Goal: Task Accomplishment & Management: Manage account settings

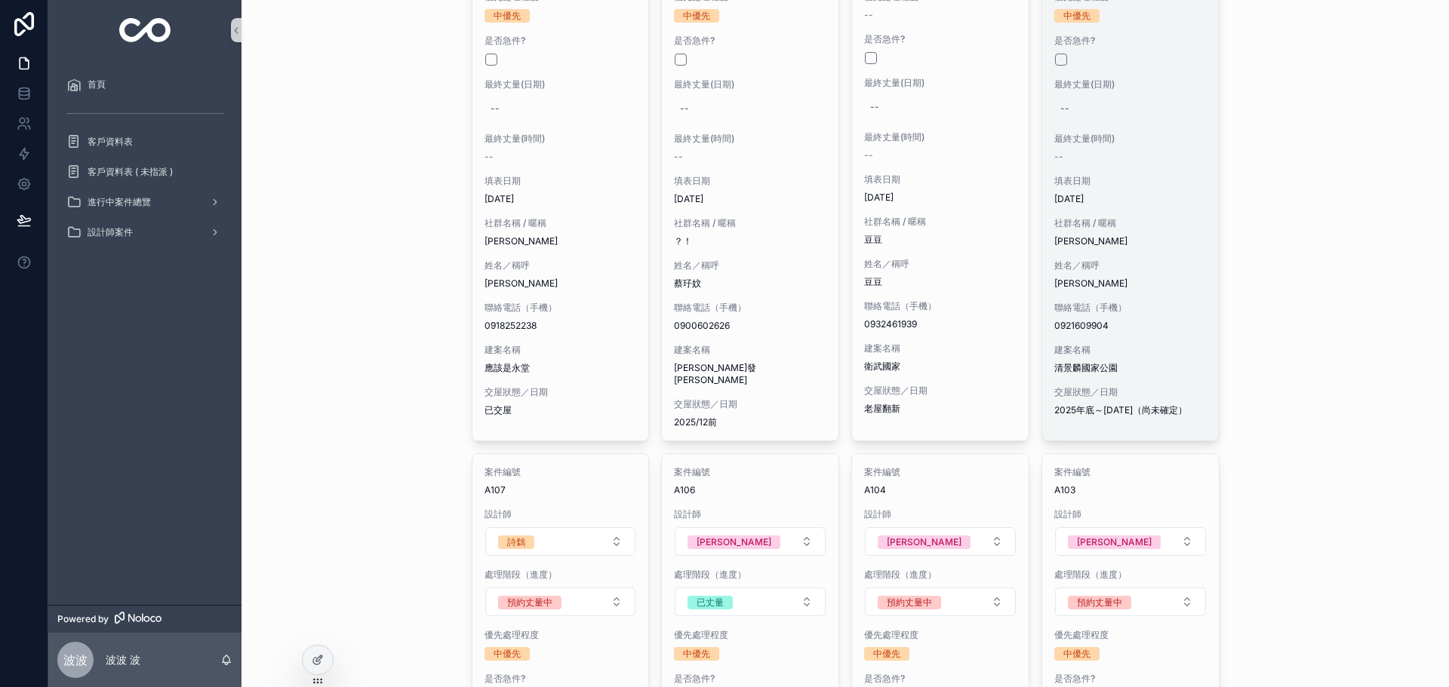
scroll to position [1685, 0]
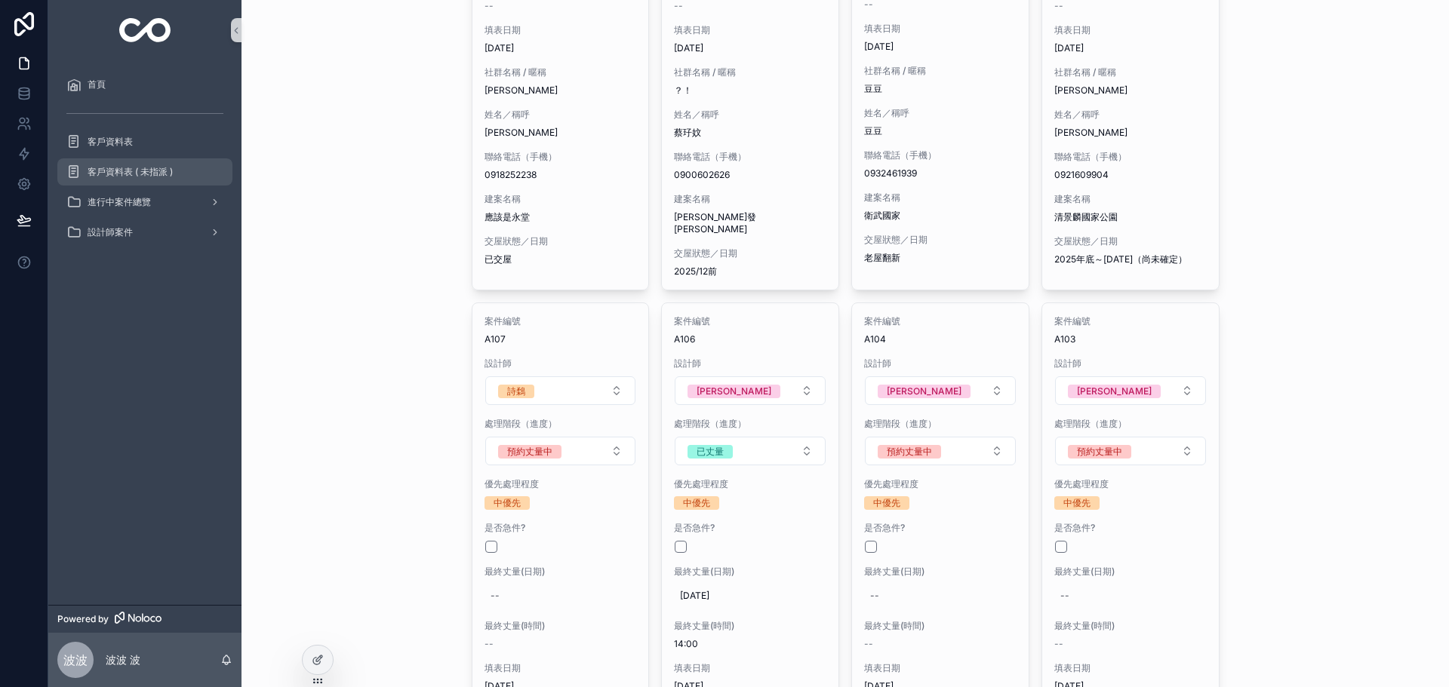
click at [168, 178] on div "客戶資料表 ( 未指派 )" at bounding box center [144, 172] width 157 height 24
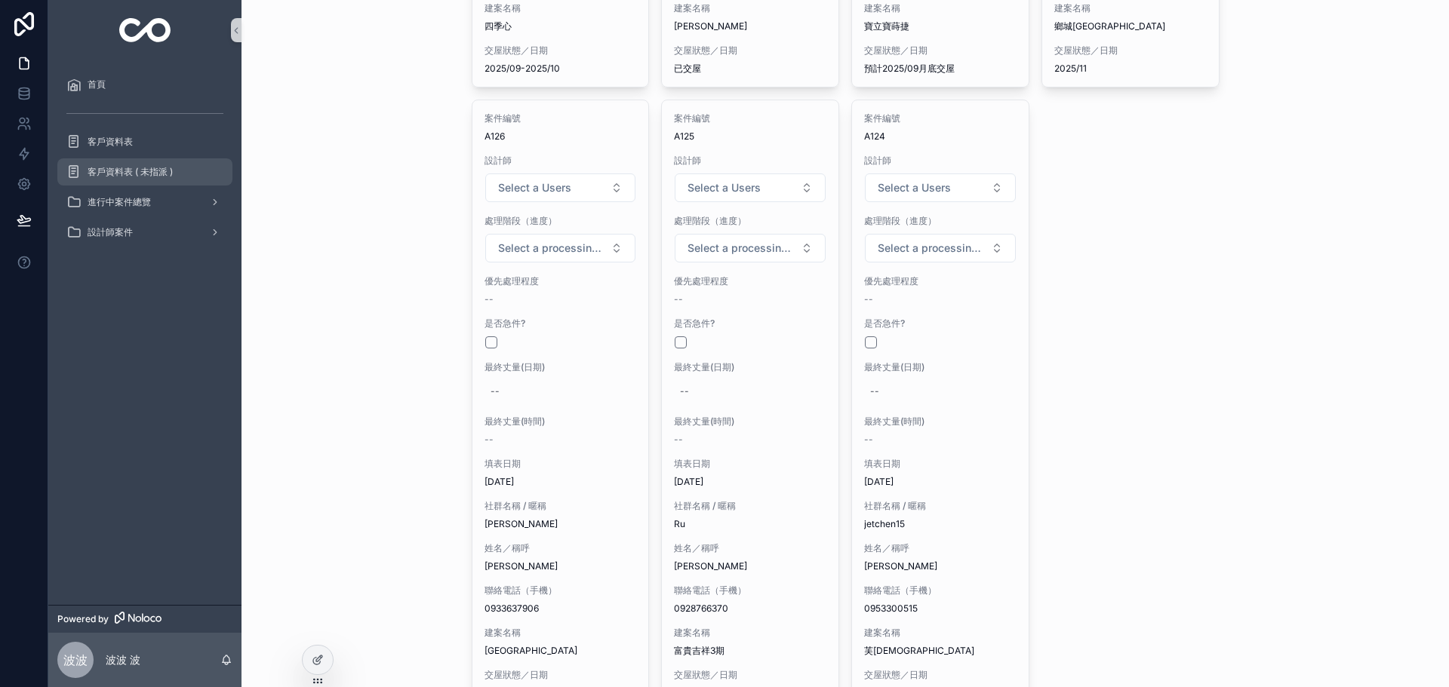
scroll to position [704, 0]
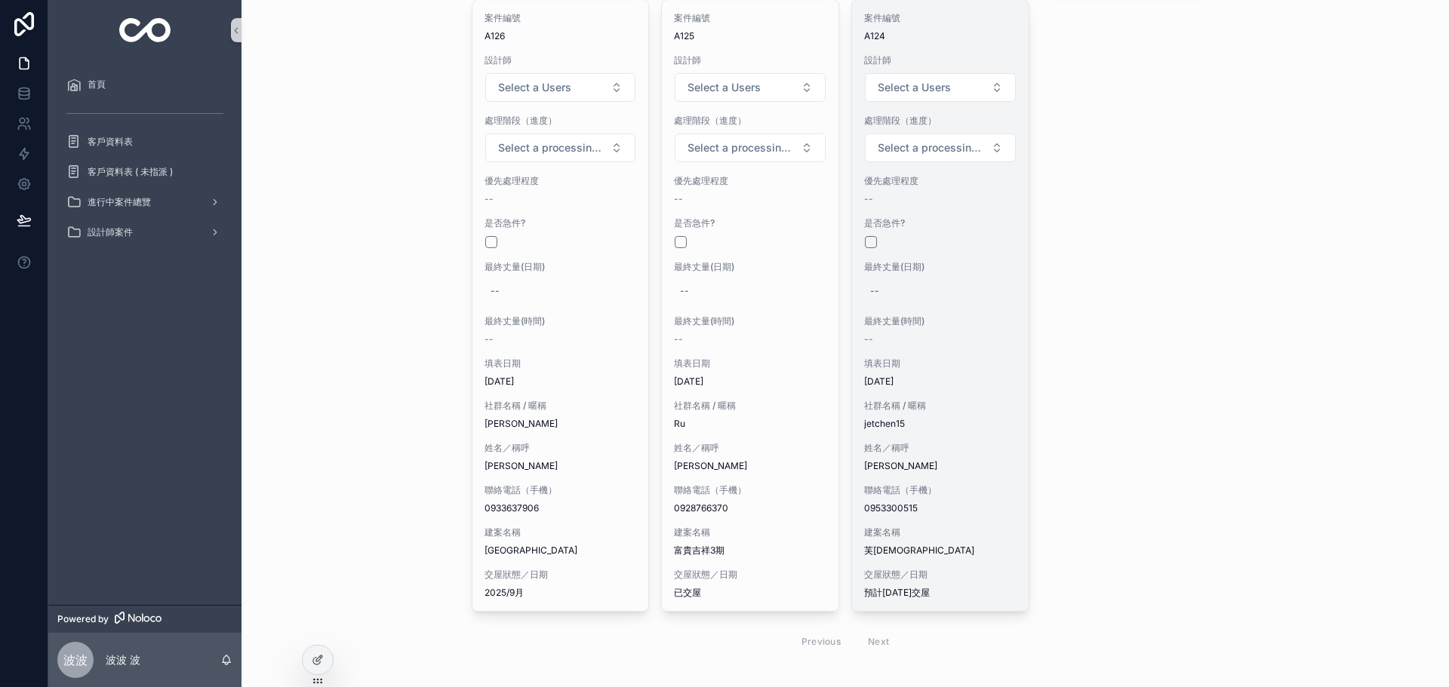
click at [965, 357] on div "案件編號 A124 設計師 Select a Users 處理階段（進度） Select a processing stage 優先處理程度 -- 是否急件?…" at bounding box center [940, 305] width 177 height 611
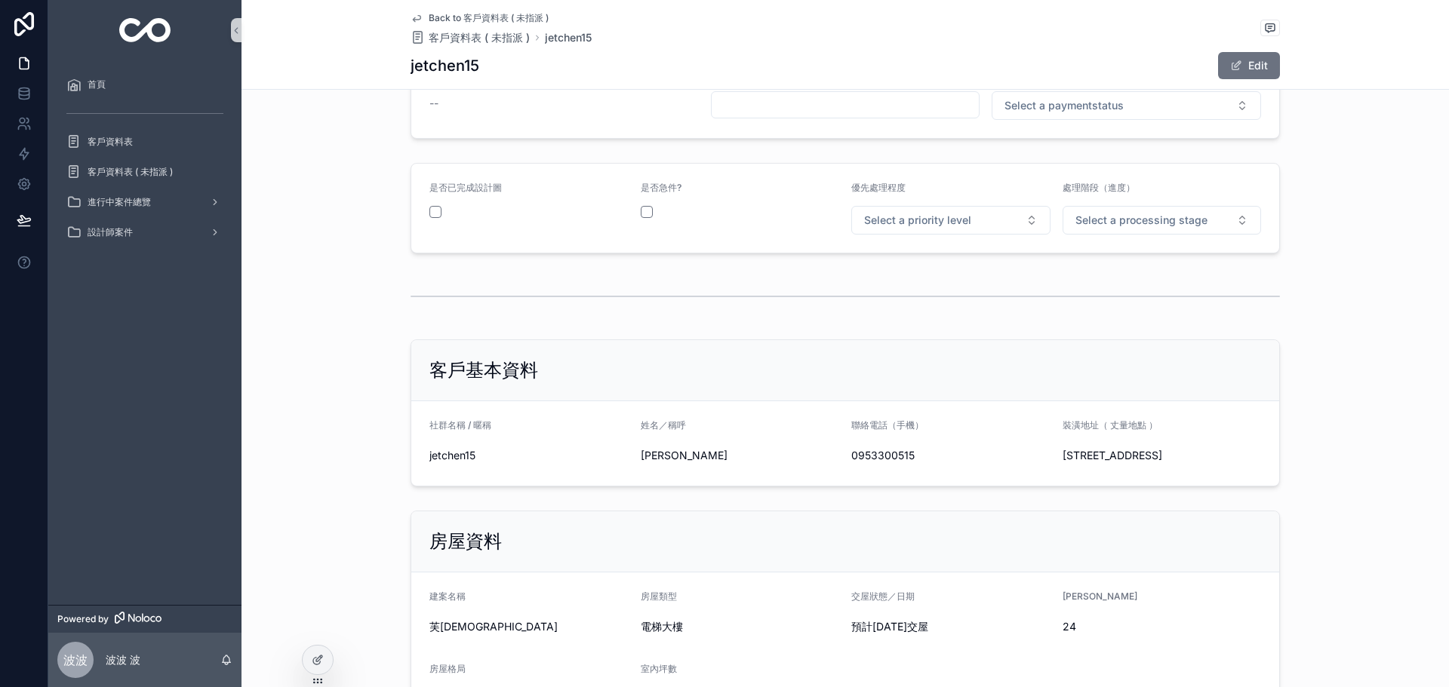
scroll to position [277, 0]
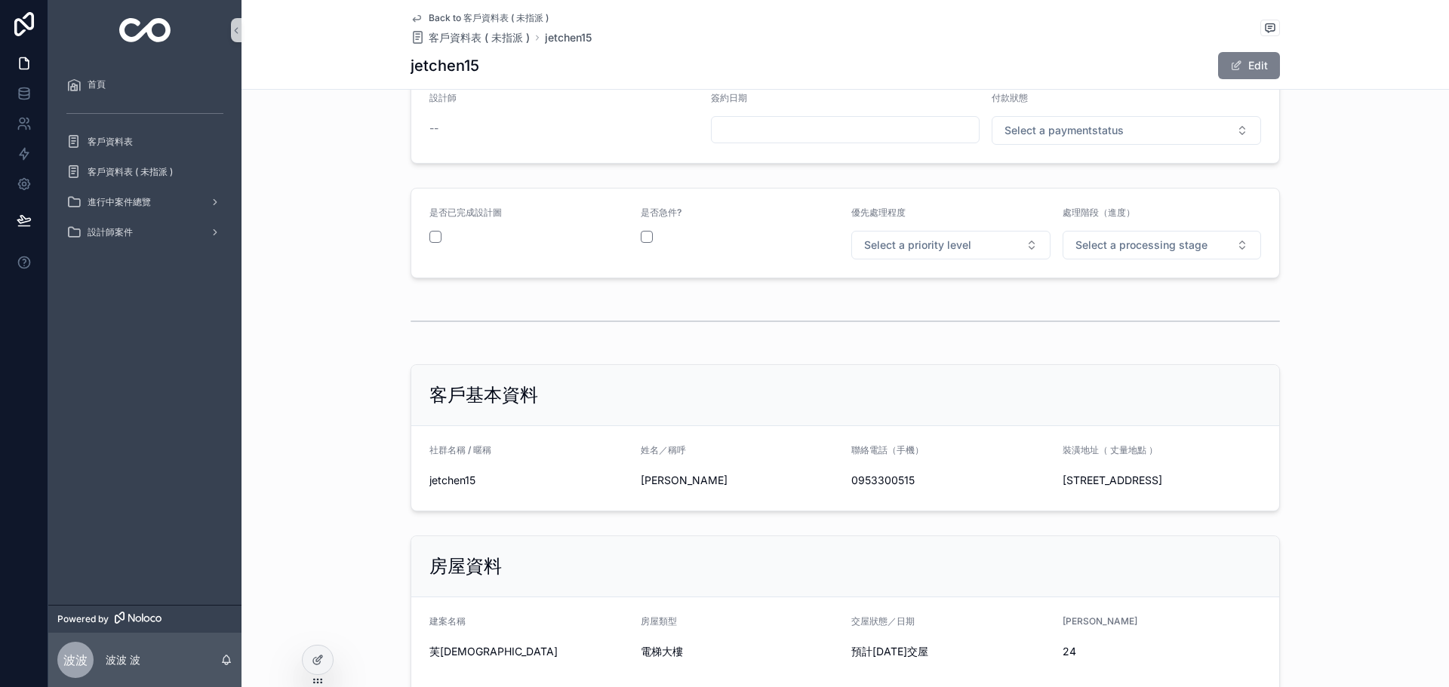
click at [1243, 70] on button "Edit" at bounding box center [1249, 65] width 62 height 27
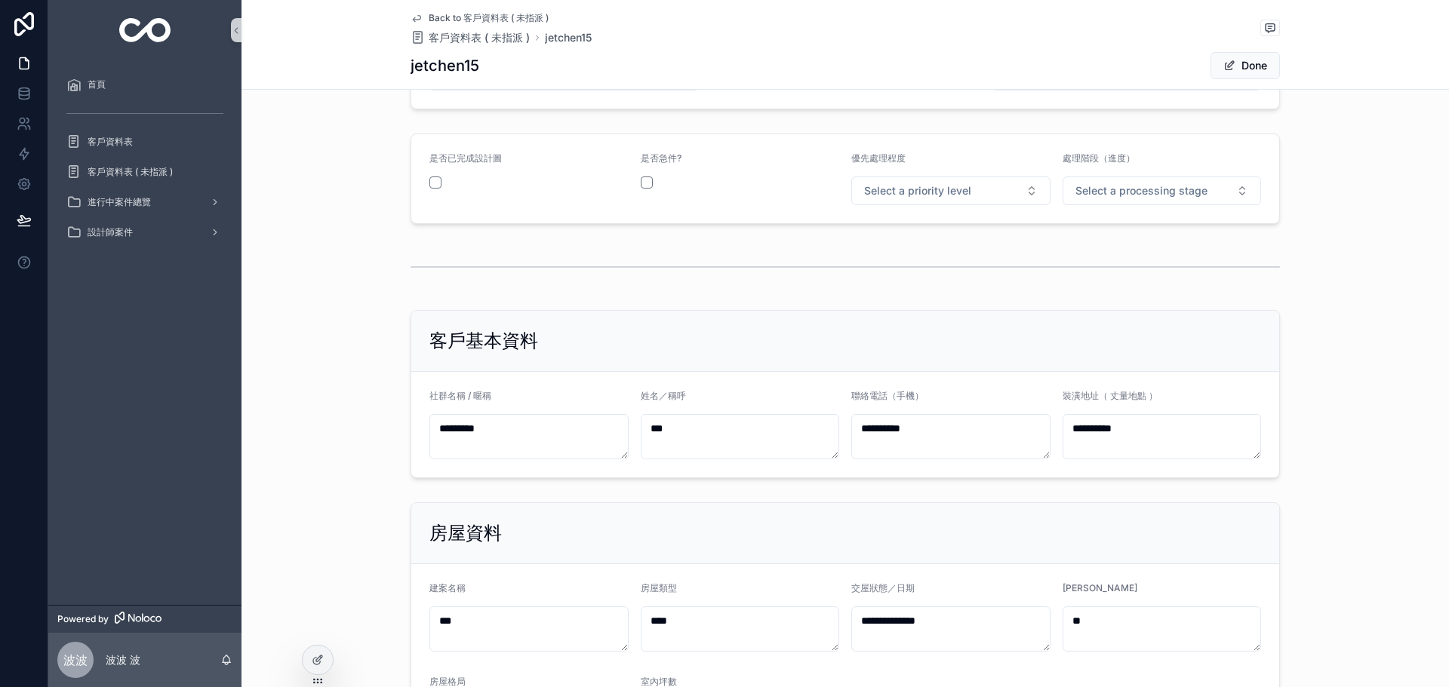
scroll to position [201, 0]
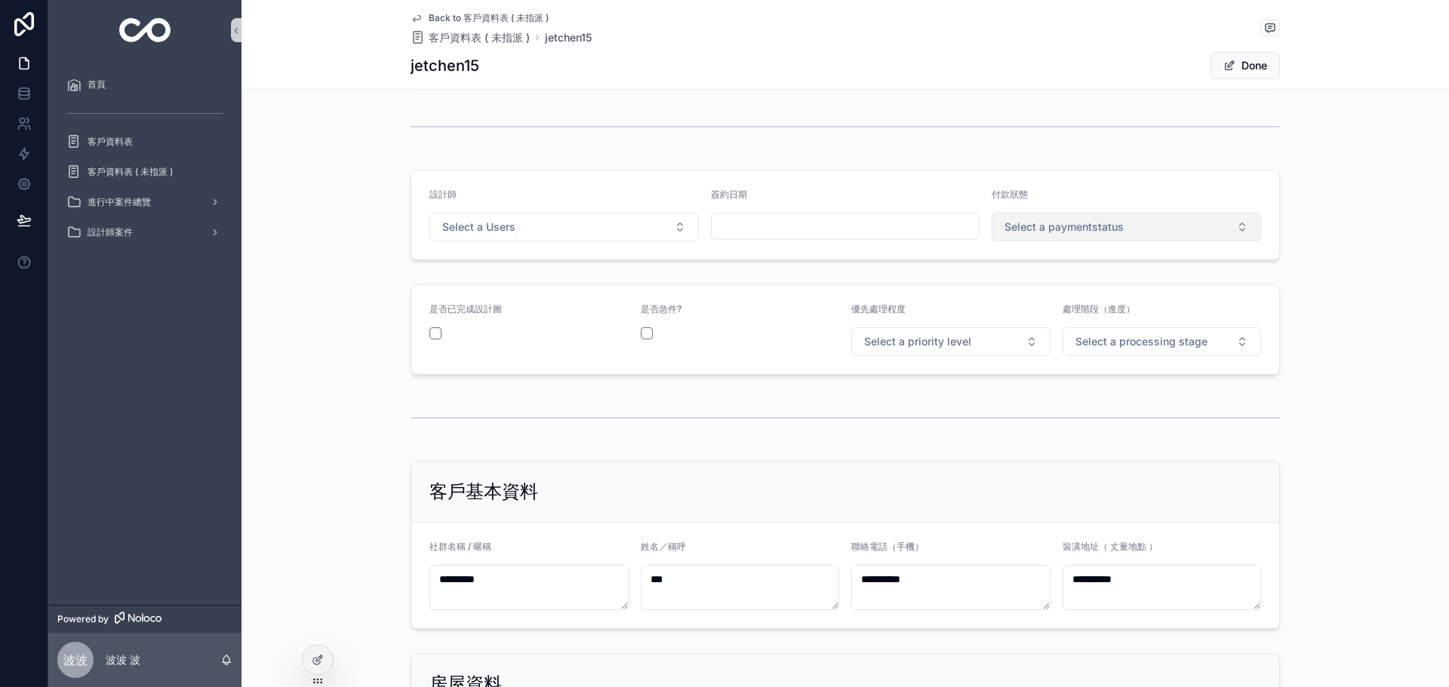
click at [1108, 227] on span "Select a paymentstatus" at bounding box center [1063, 227] width 119 height 15
click at [1039, 293] on span "未付款" at bounding box center [1018, 288] width 45 height 14
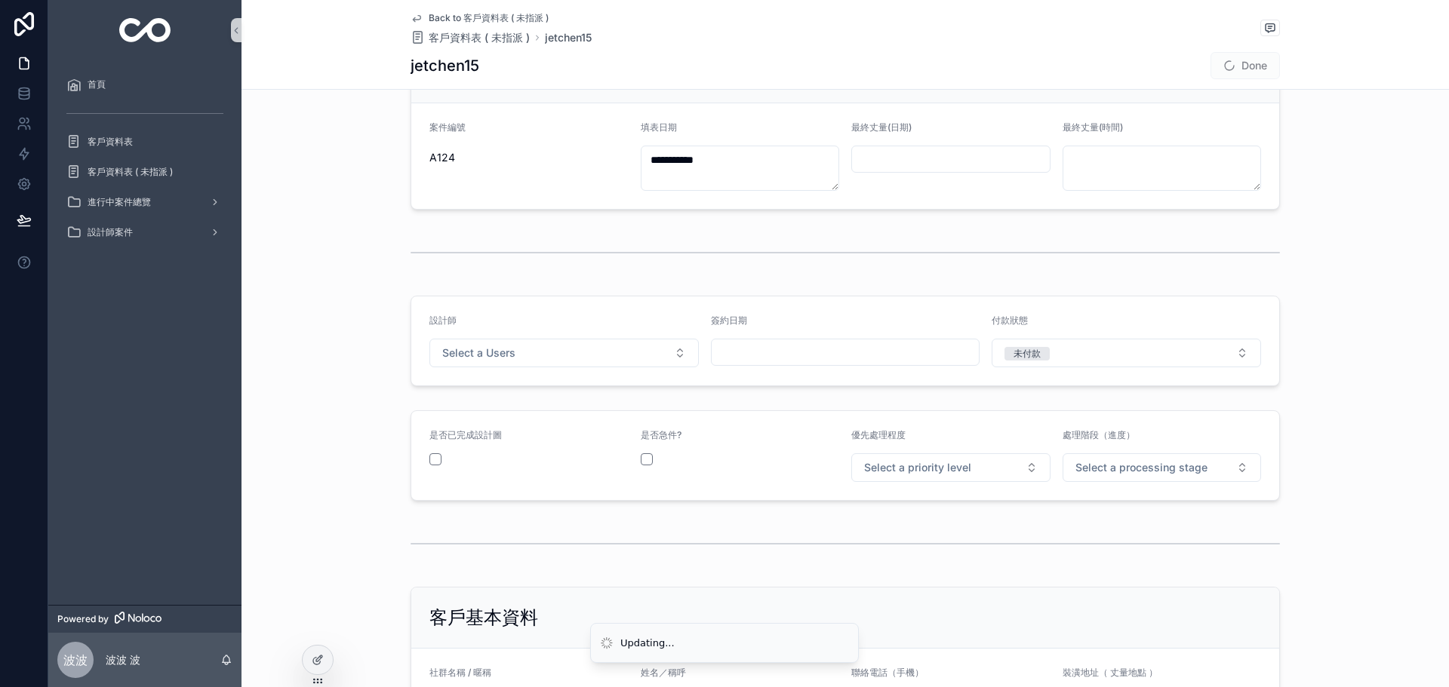
drag, startPoint x: 634, startPoint y: 371, endPoint x: 632, endPoint y: 385, distance: 13.7
click at [632, 385] on form "設計師 Select a Users 簽約日期 付款狀態 未付款" at bounding box center [845, 341] width 868 height 89
click at [617, 361] on button "Select a Users" at bounding box center [563, 353] width 269 height 29
click at [500, 420] on div "[PERSON_NAME]" at bounding box center [559, 413] width 262 height 23
click at [952, 475] on button "Select a priority level" at bounding box center [950, 468] width 199 height 29
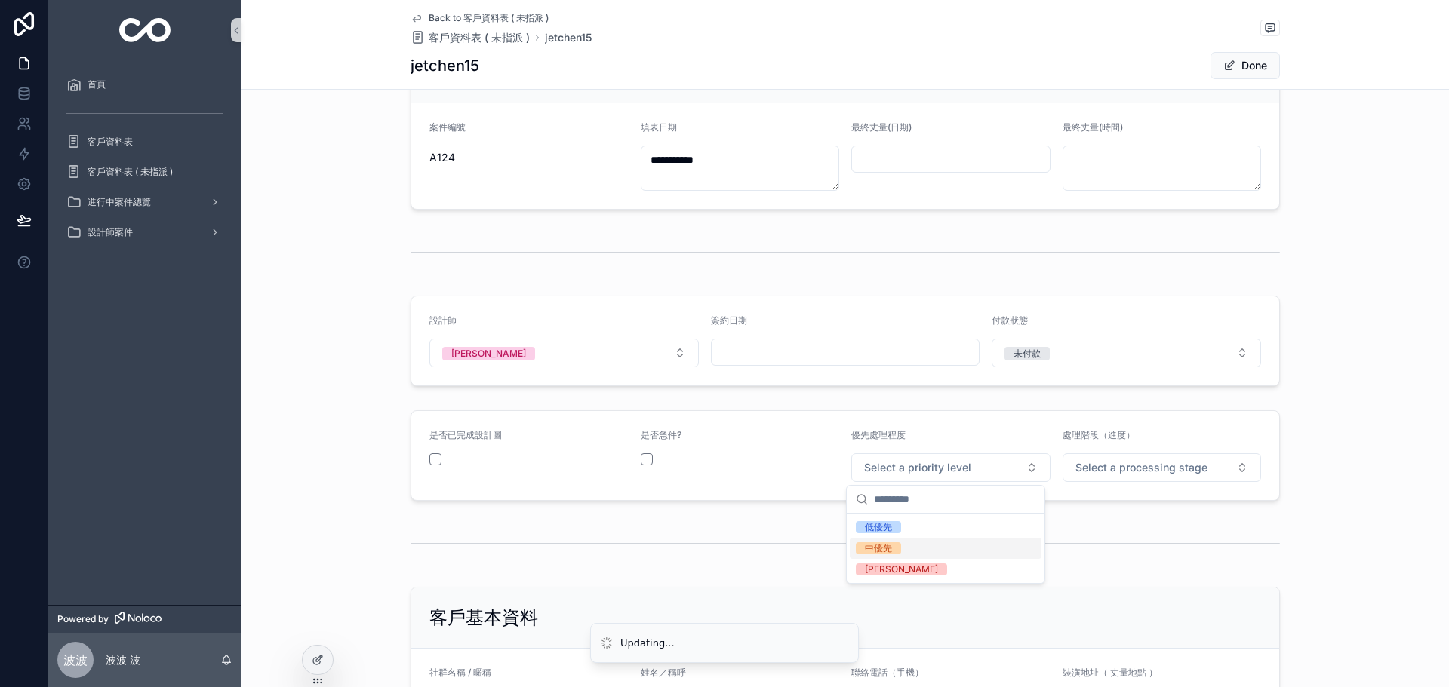
click at [881, 551] on div "中優先" at bounding box center [878, 549] width 27 height 12
drag, startPoint x: 1222, startPoint y: 458, endPoint x: 1213, endPoint y: 454, distance: 9.8
click at [1222, 459] on button "Select a processing stage" at bounding box center [1161, 468] width 199 height 29
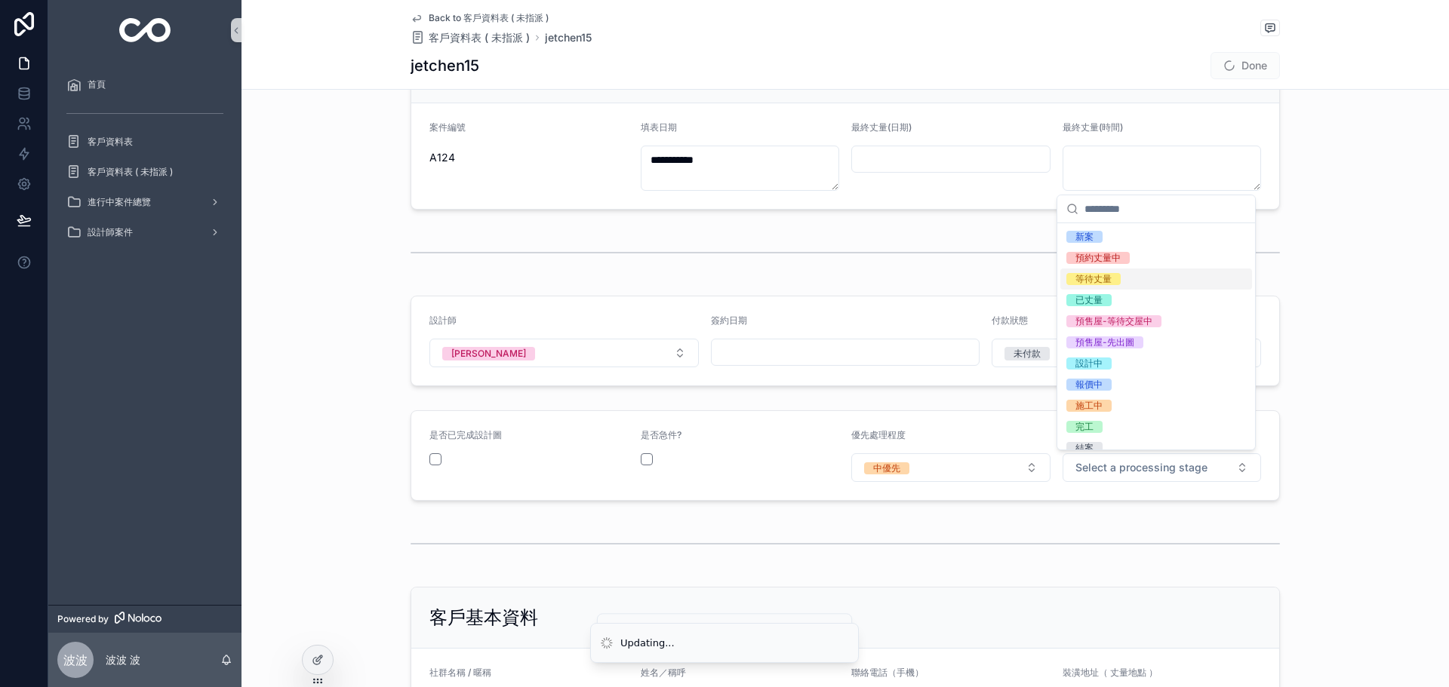
click at [1136, 283] on div "等待丈量" at bounding box center [1156, 279] width 192 height 21
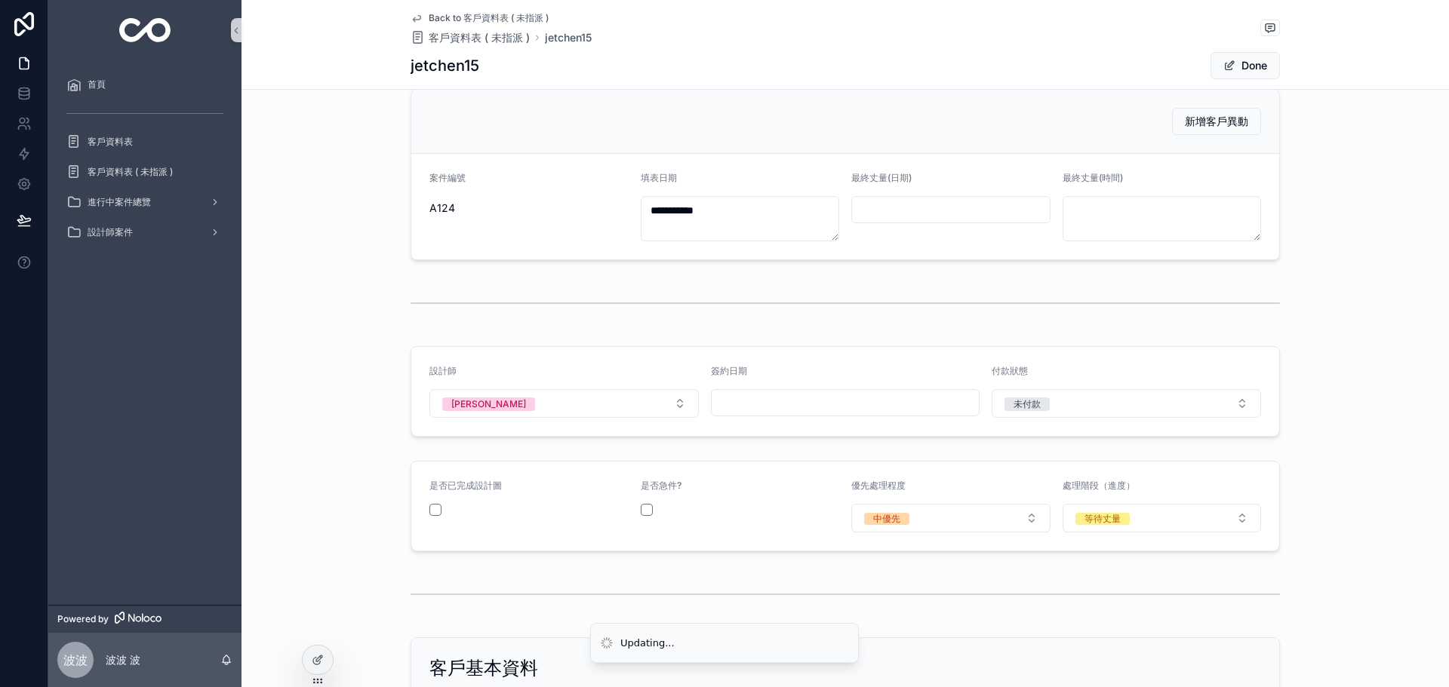
scroll to position [0, 0]
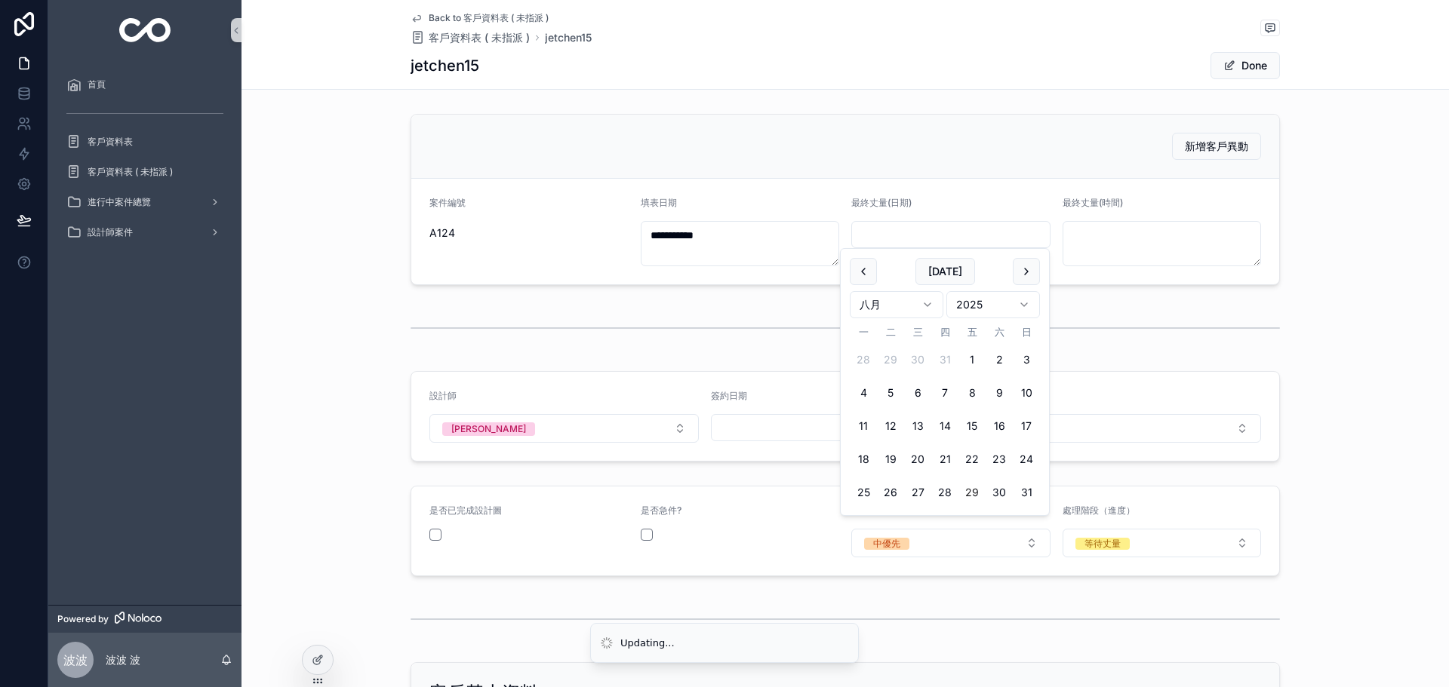
click at [890, 226] on input "scrollable content" at bounding box center [951, 234] width 198 height 21
click at [1025, 272] on button "scrollable content" at bounding box center [1026, 271] width 27 height 27
click at [993, 366] on button "4" at bounding box center [999, 359] width 27 height 27
type input "*********"
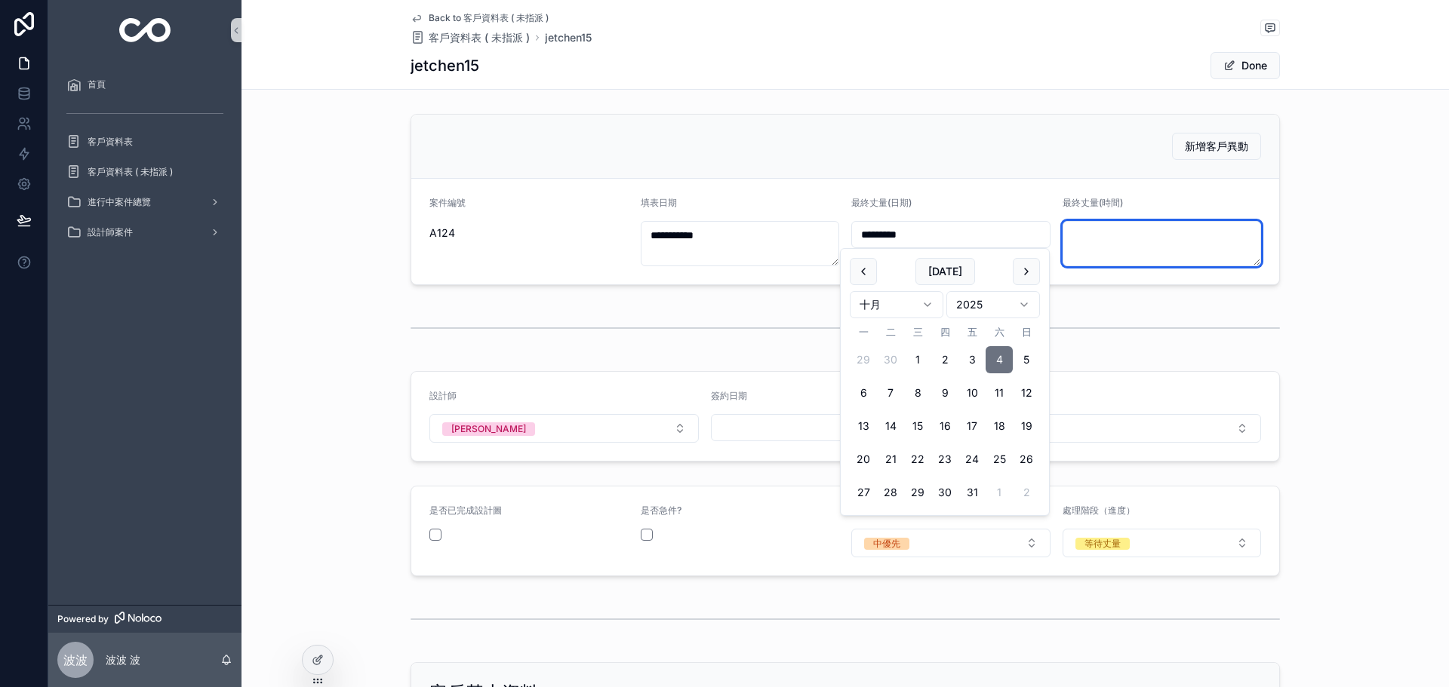
click at [1129, 266] on textarea "scrollable content" at bounding box center [1161, 243] width 199 height 45
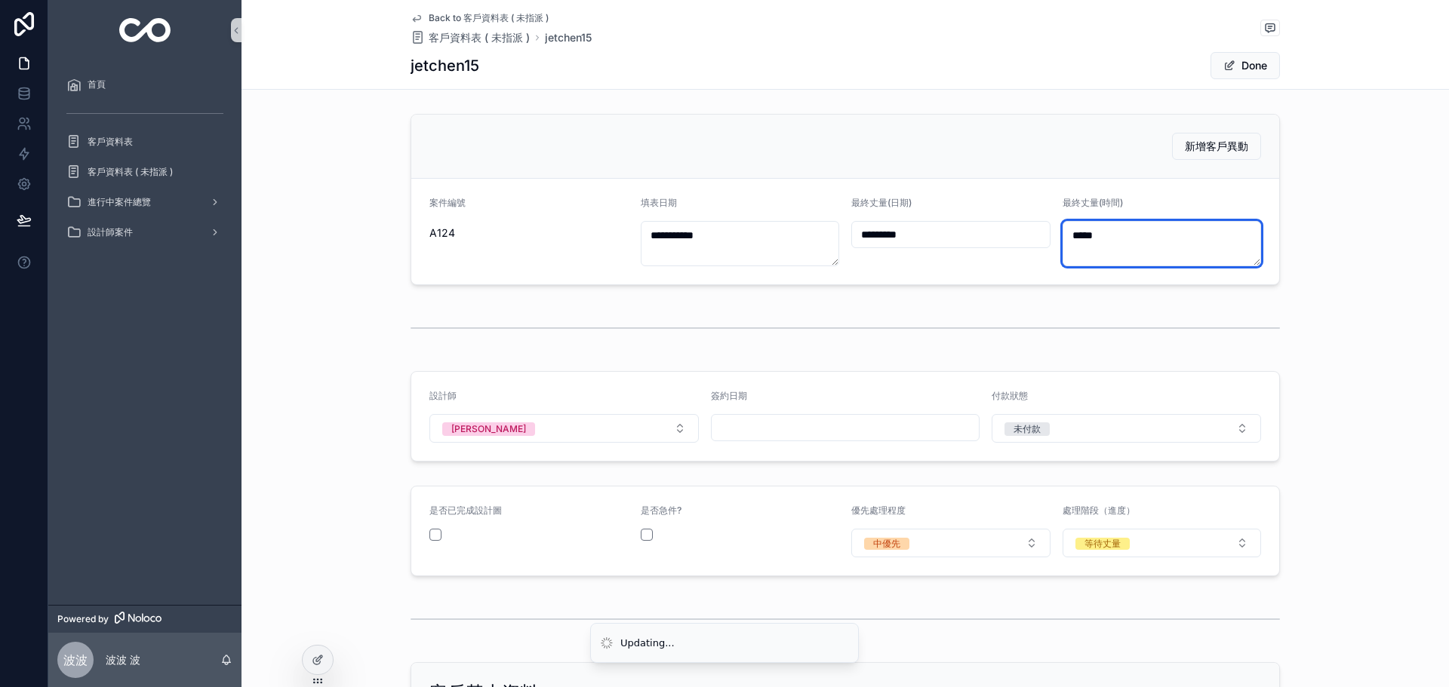
type textarea "*****"
click at [1353, 321] on div "scrollable content" at bounding box center [844, 328] width 1207 height 50
click at [1232, 66] on button "Done" at bounding box center [1244, 65] width 69 height 27
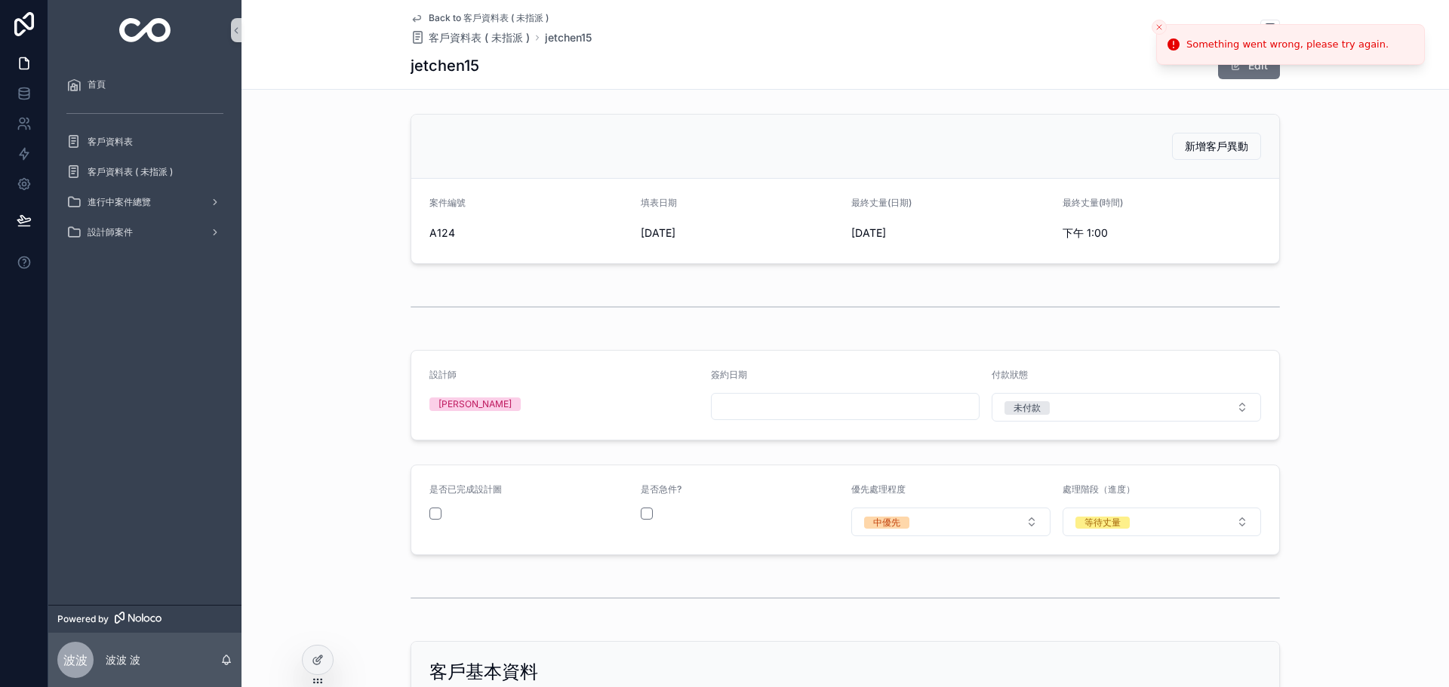
click at [1158, 29] on icon "Close toast" at bounding box center [1159, 27] width 9 height 9
click at [458, 38] on span "客戶資料表 ( 未指派 )" at bounding box center [479, 37] width 101 height 15
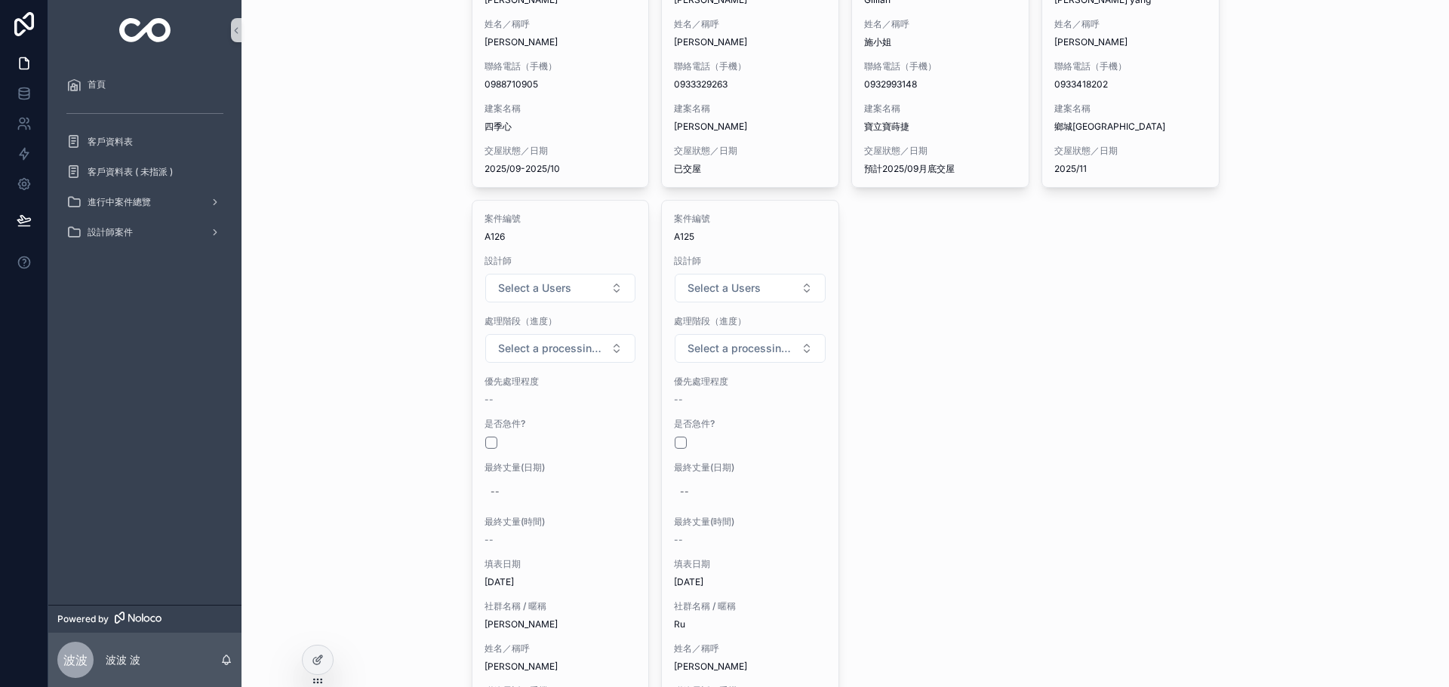
scroll to position [654, 0]
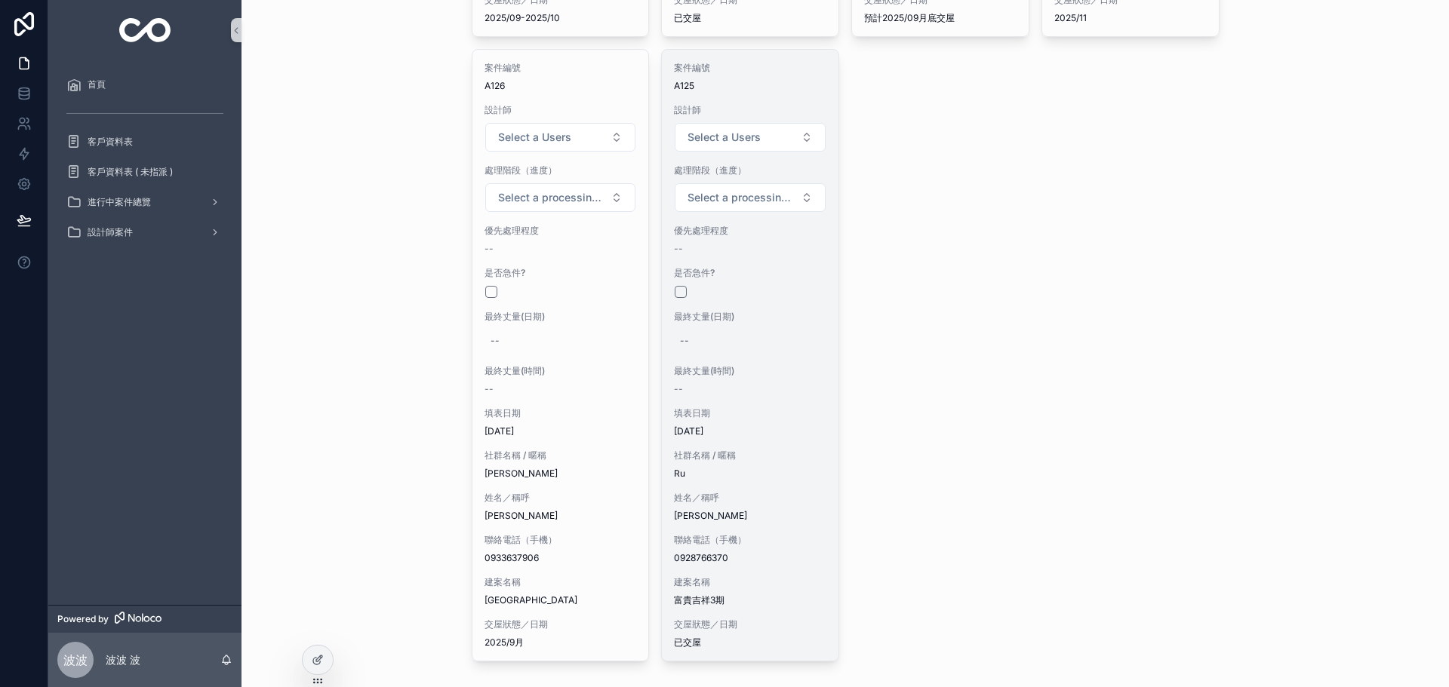
click at [746, 380] on div "最終丈量(時間) --" at bounding box center [750, 380] width 152 height 30
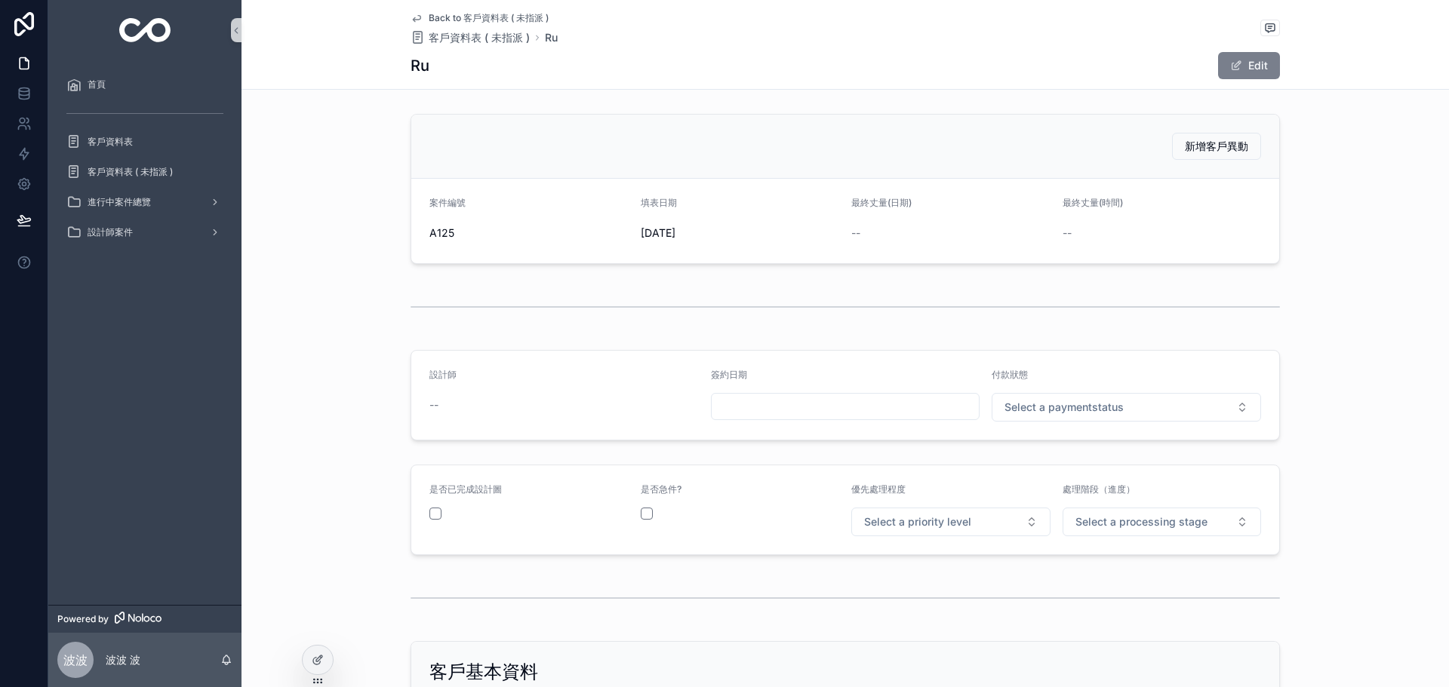
click at [1240, 56] on button "Edit" at bounding box center [1249, 65] width 62 height 27
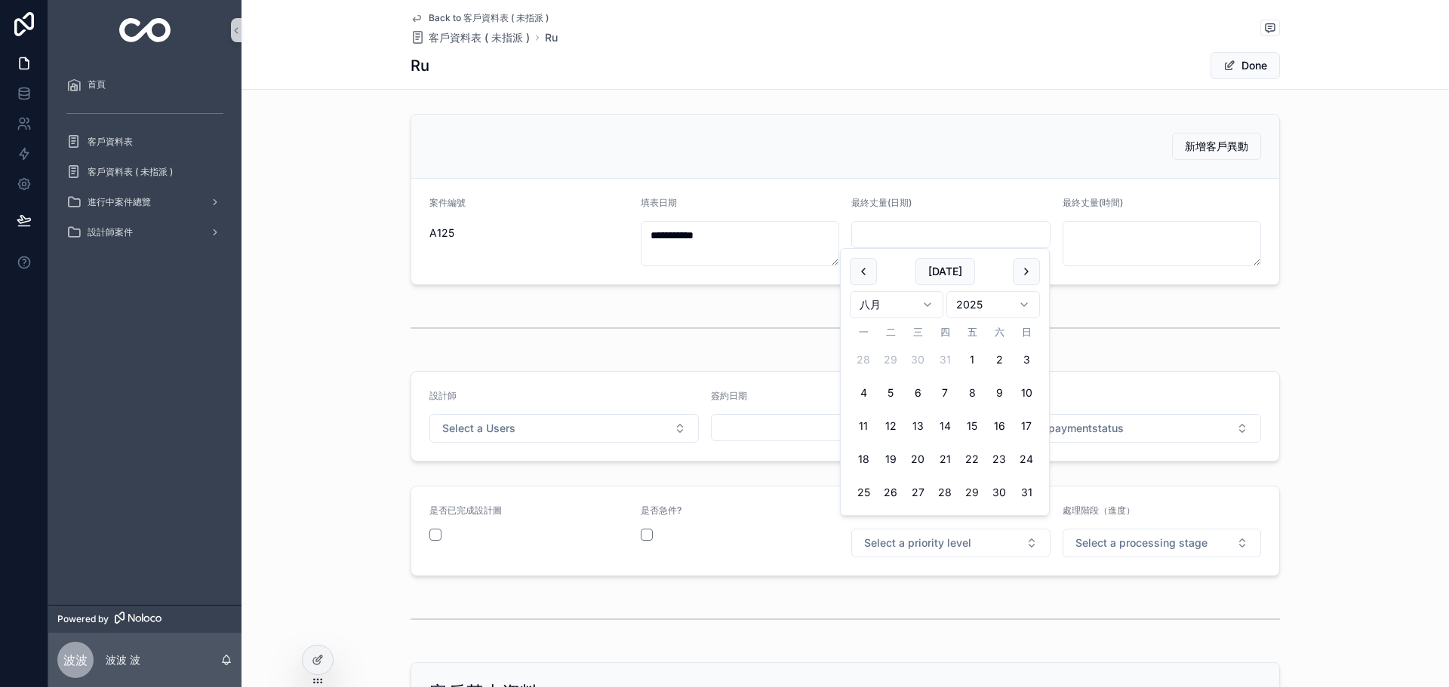
click at [890, 238] on input "scrollable content" at bounding box center [951, 234] width 198 height 21
click at [998, 484] on button "30" at bounding box center [999, 492] width 27 height 27
type input "*********"
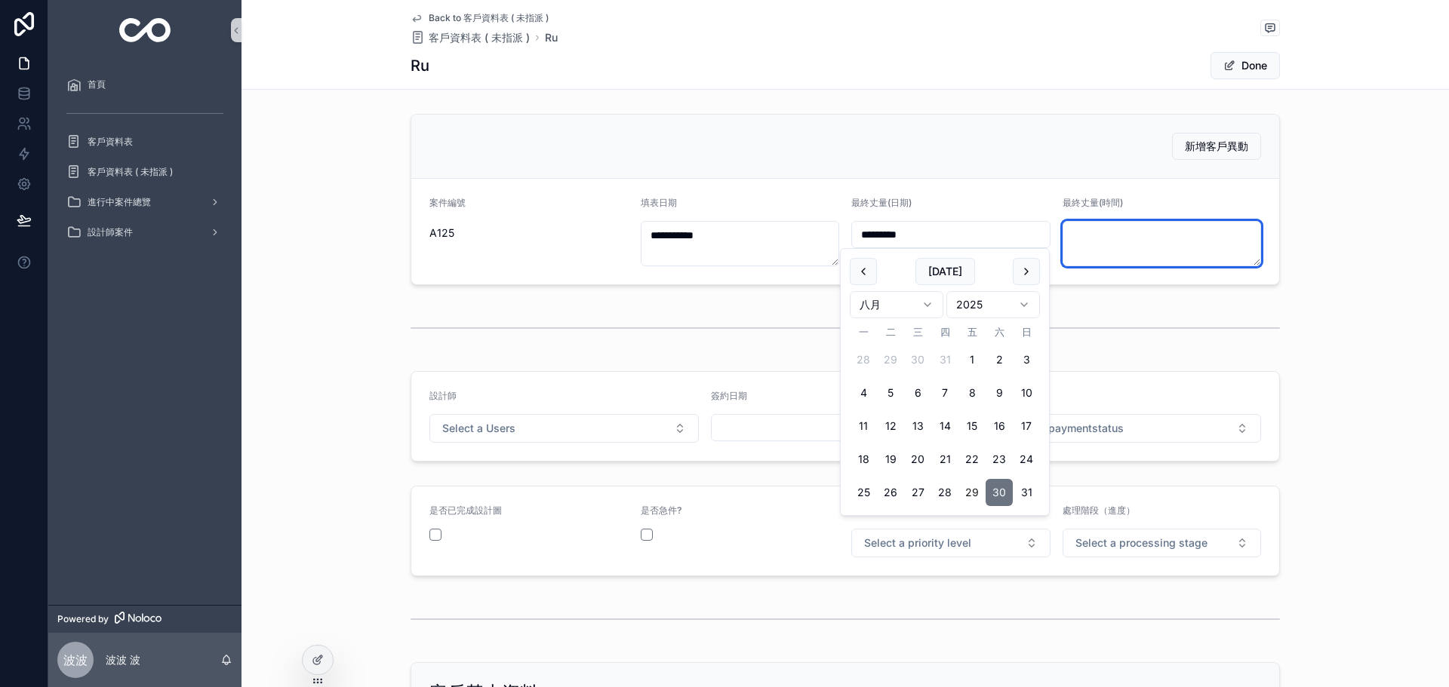
click at [1126, 237] on textarea "scrollable content" at bounding box center [1161, 243] width 199 height 45
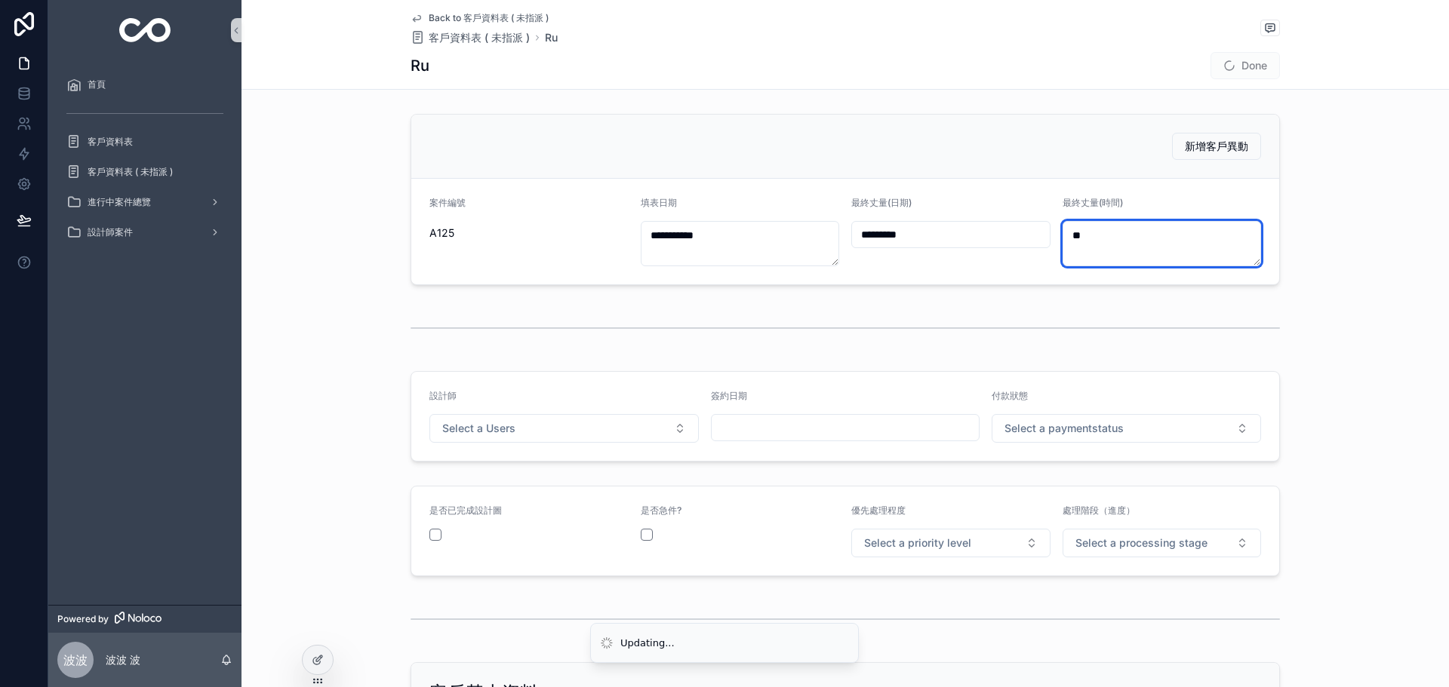
type textarea "*"
type textarea "****"
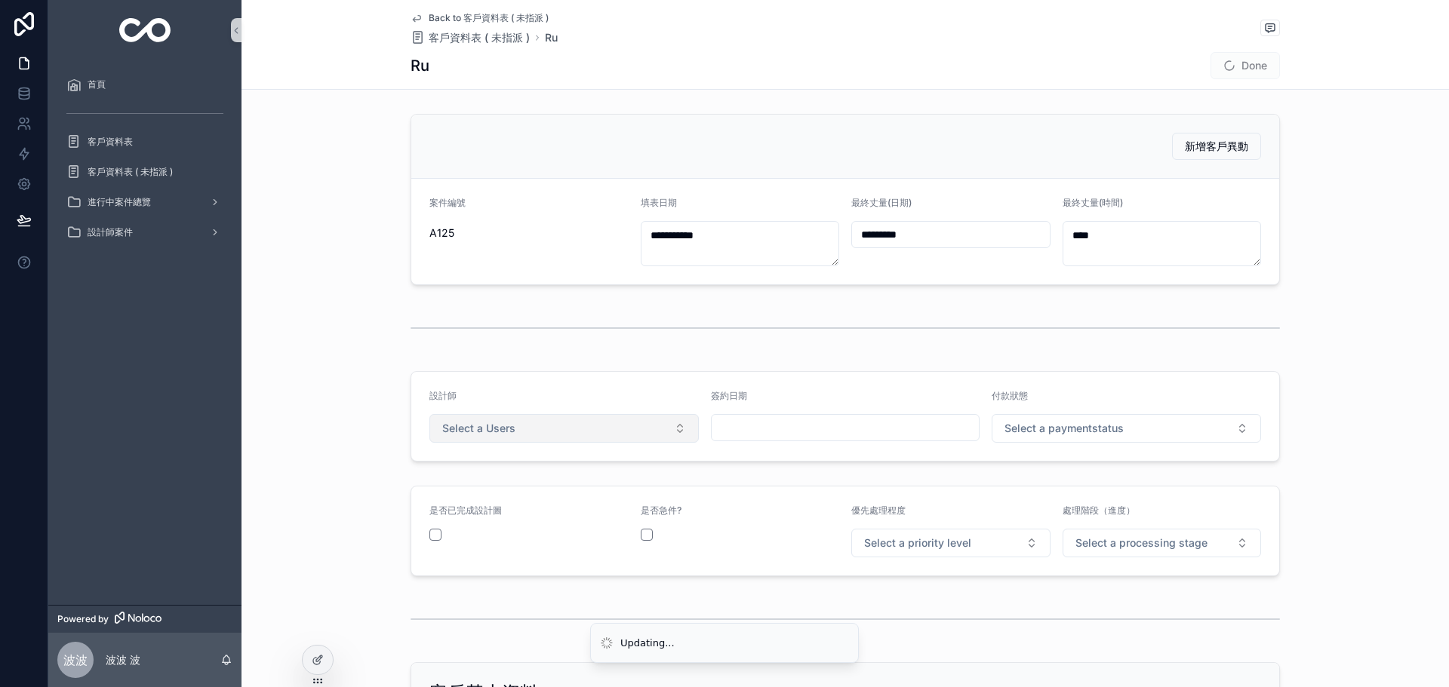
click at [532, 420] on button "Select a Users" at bounding box center [563, 428] width 269 height 29
click at [487, 494] on div "[PERSON_NAME]" at bounding box center [559, 489] width 262 height 23
click at [1051, 432] on span "Select a paymentstatus" at bounding box center [1063, 428] width 119 height 15
click at [1029, 490] on div "未付款" at bounding box center [1018, 489] width 27 height 14
click at [944, 548] on span "Select a priority level" at bounding box center [917, 543] width 107 height 15
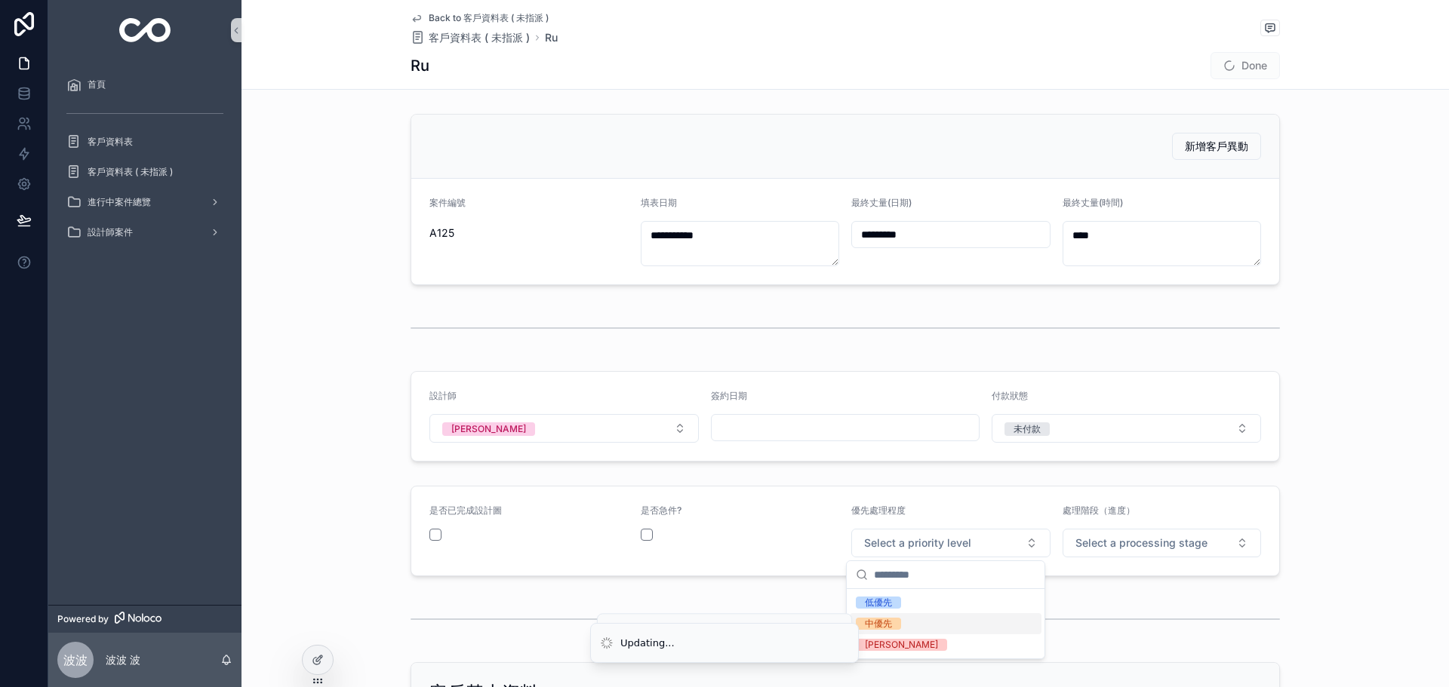
click at [883, 628] on div "中優先" at bounding box center [878, 624] width 27 height 12
click at [1072, 554] on button "Select a processing stage" at bounding box center [1161, 543] width 199 height 29
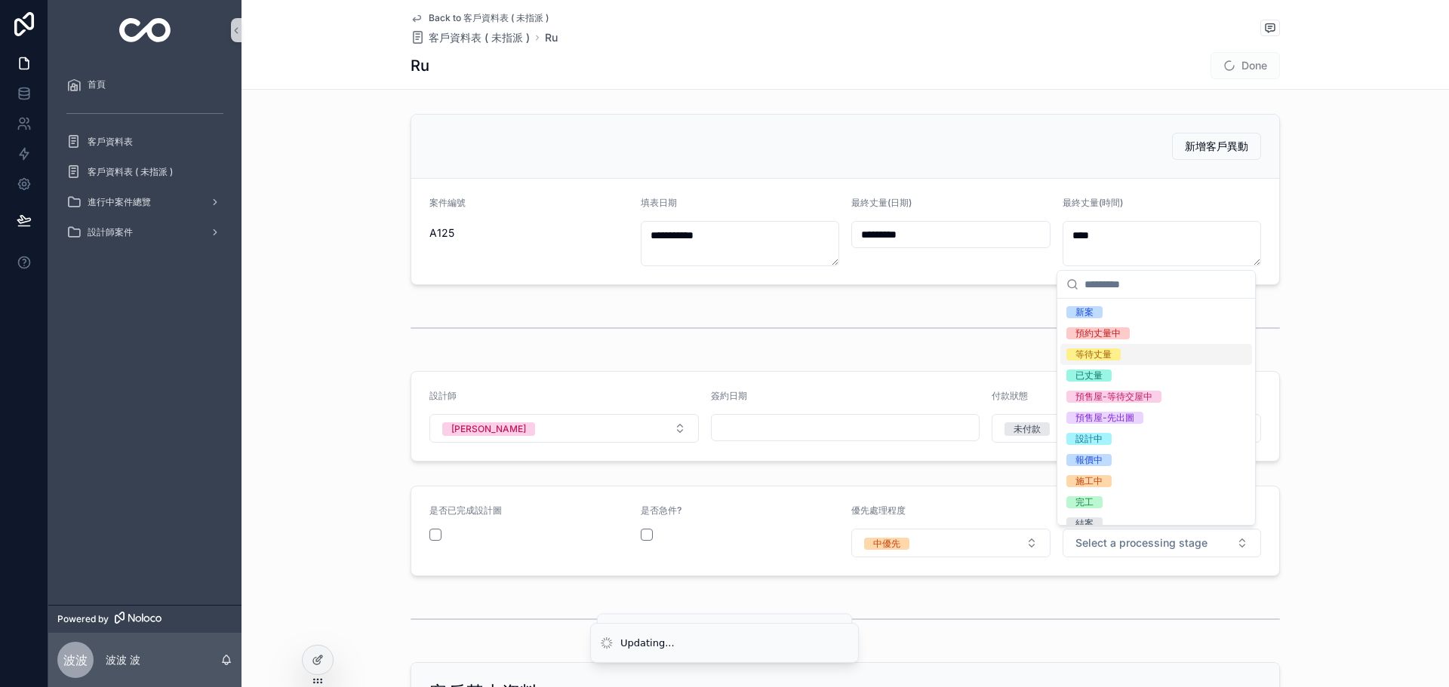
click at [1121, 353] on div "等待丈量" at bounding box center [1156, 354] width 192 height 21
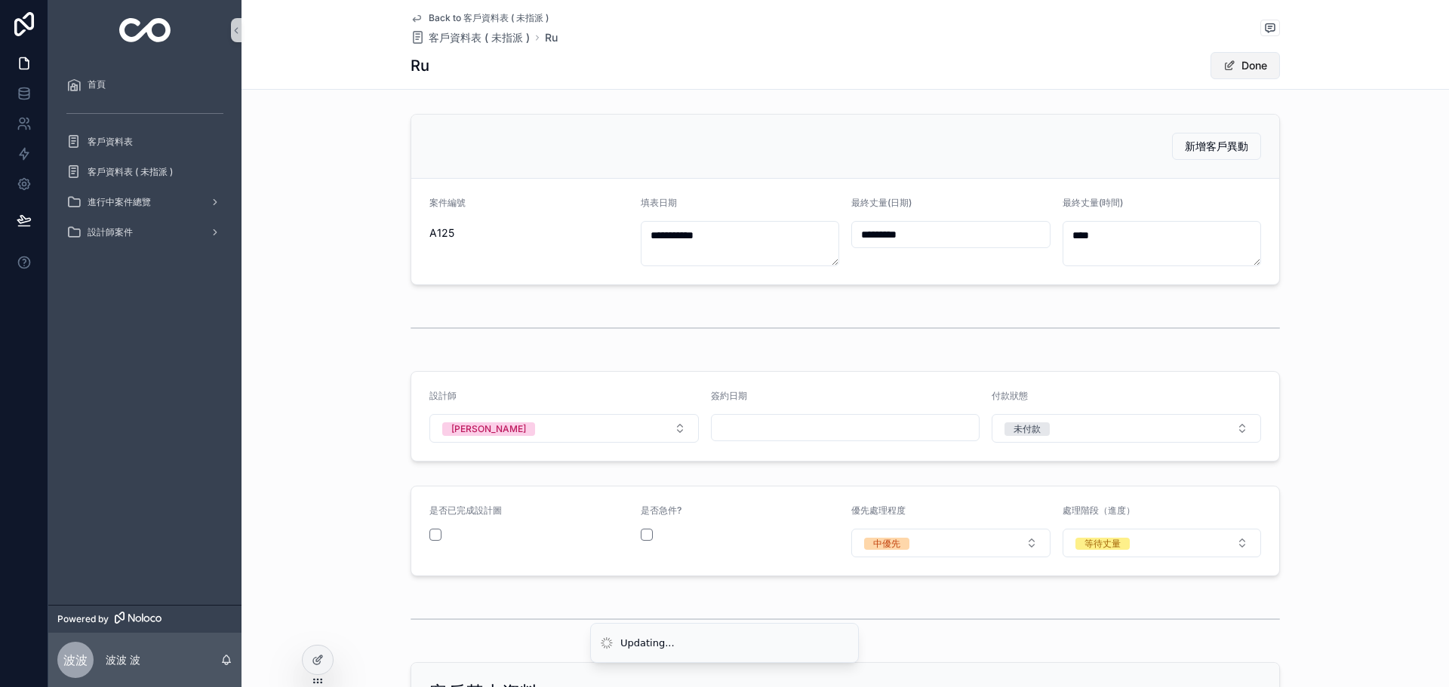
click at [1241, 66] on button "Done" at bounding box center [1244, 65] width 69 height 27
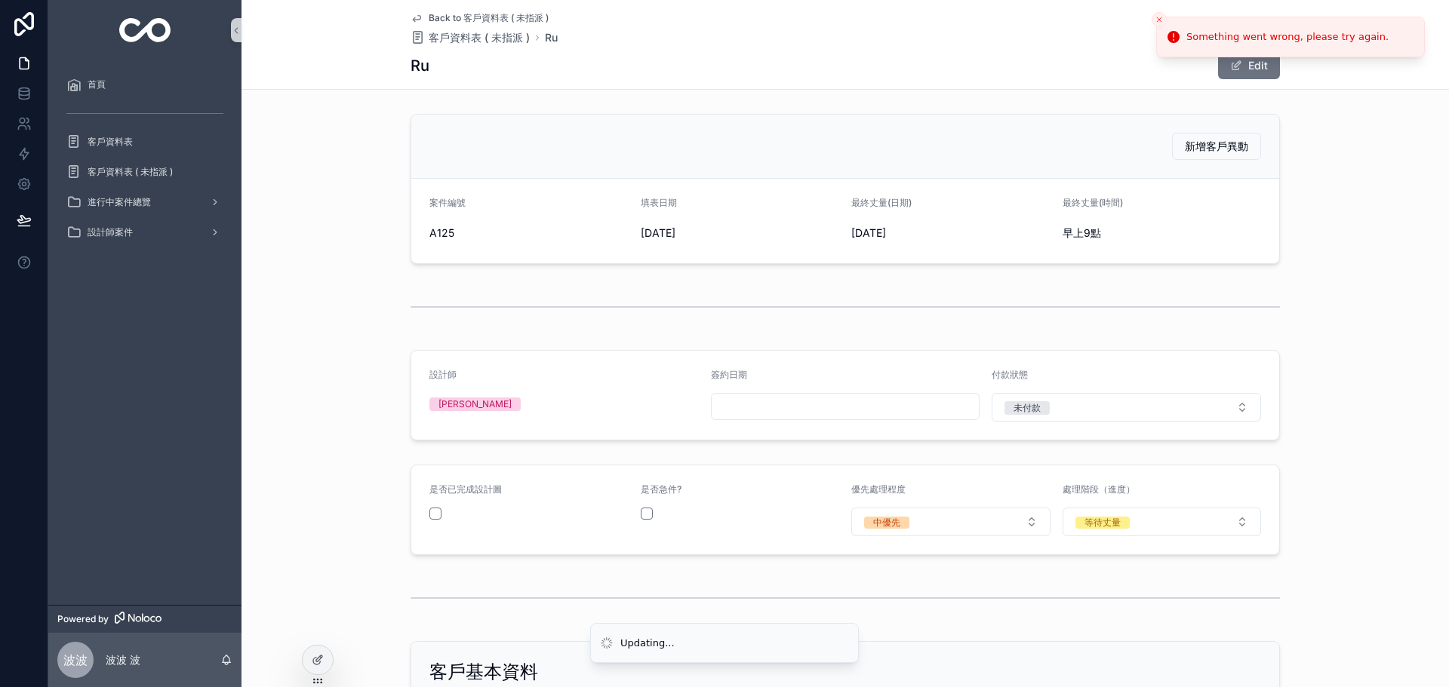
click at [1157, 16] on icon "Close toast" at bounding box center [1159, 19] width 9 height 9
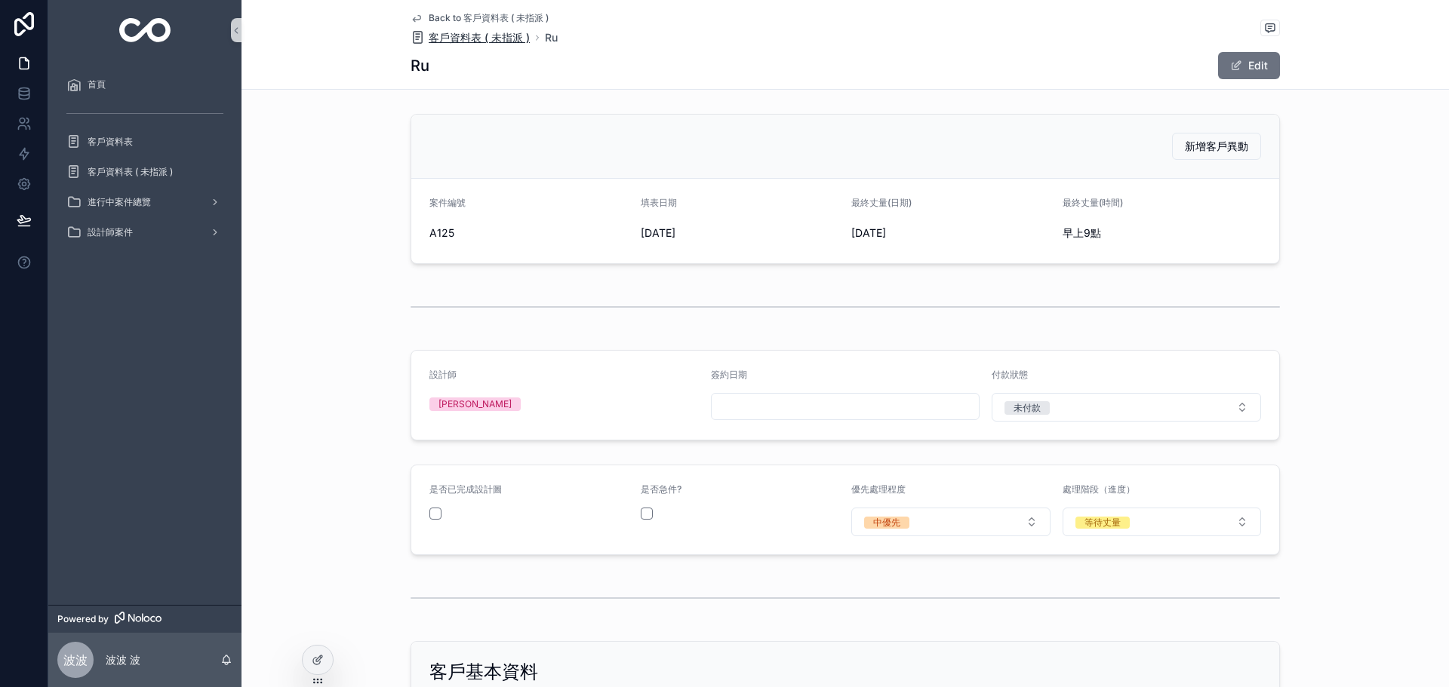
click at [465, 35] on span "客戶資料表 ( 未指派 )" at bounding box center [479, 37] width 101 height 15
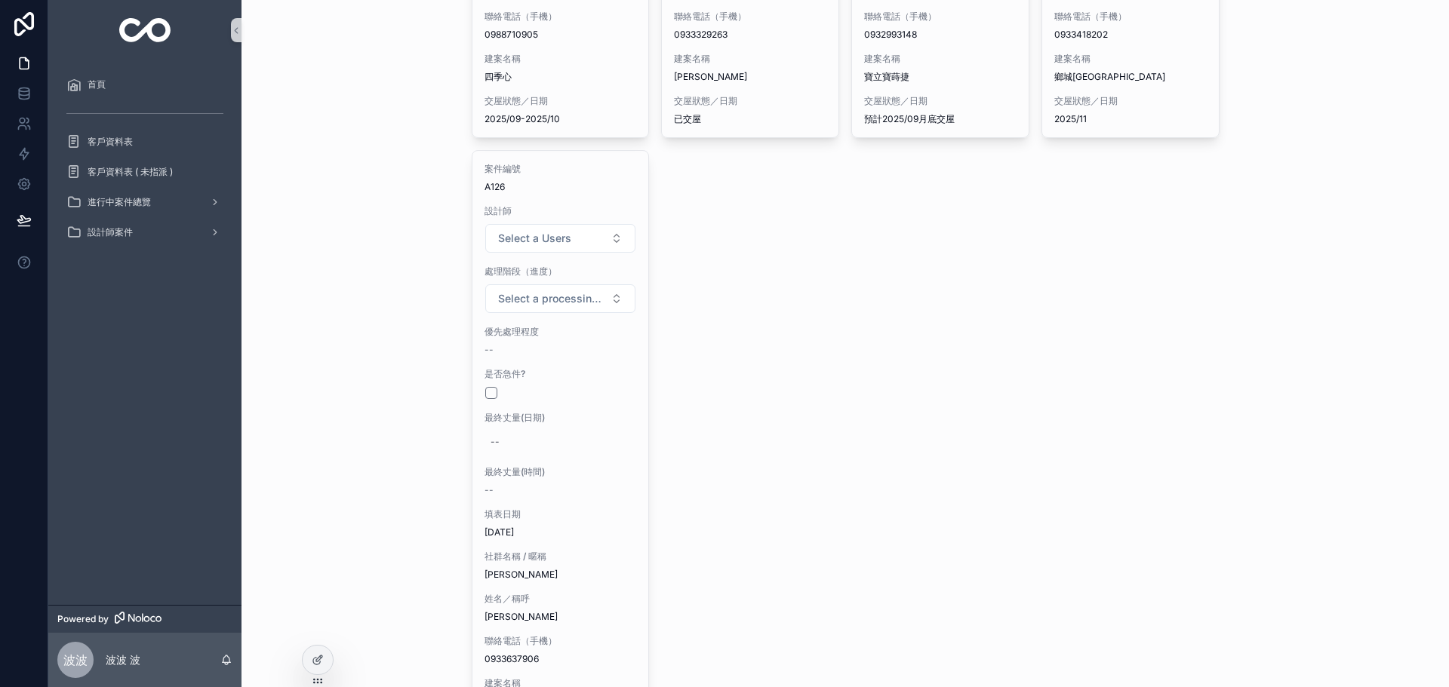
scroll to position [679, 0]
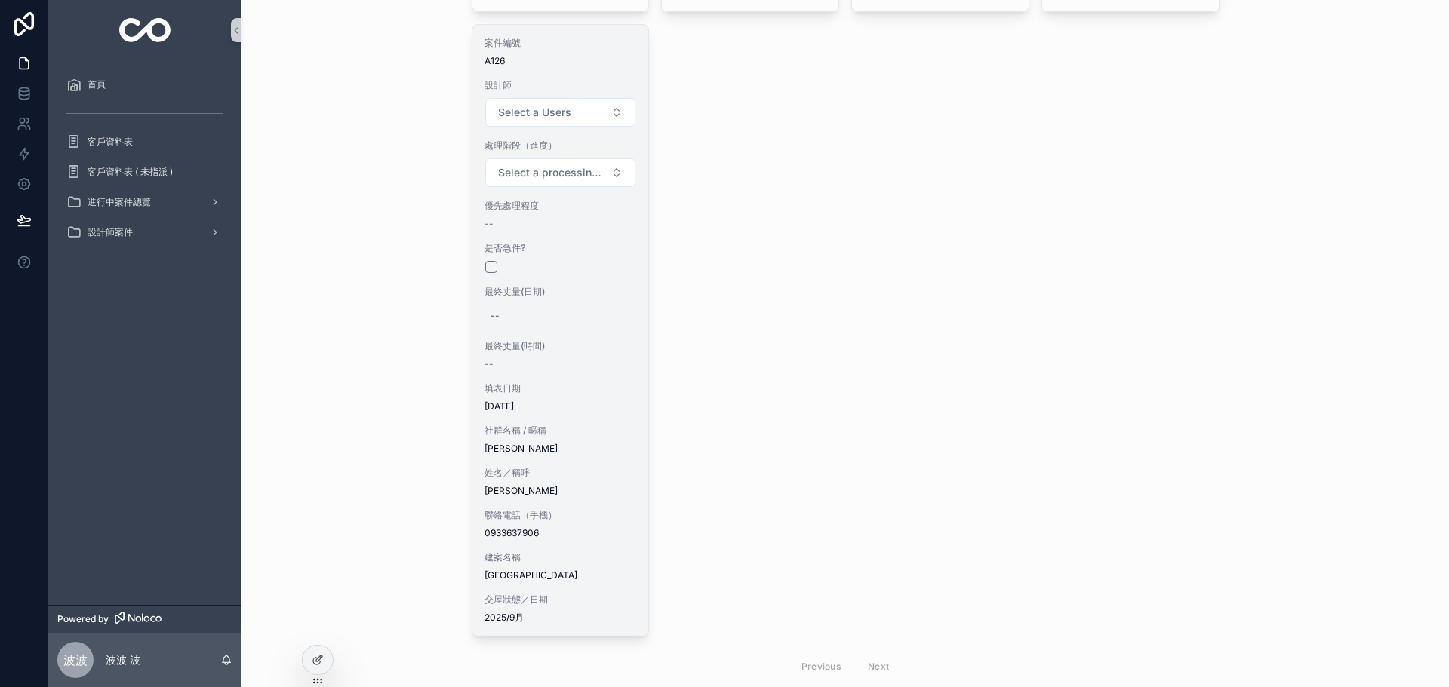
click at [587, 407] on span "[DATE]" at bounding box center [560, 407] width 152 height 12
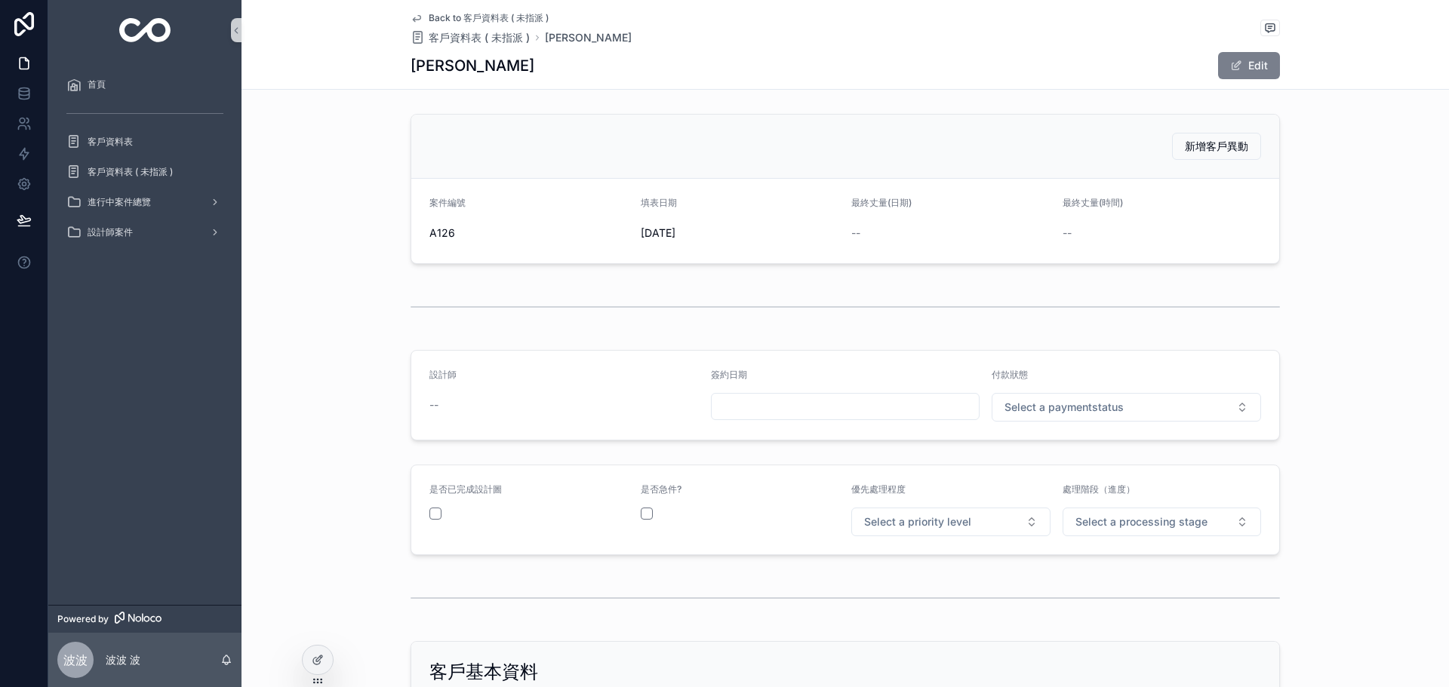
click at [1218, 69] on button "Edit" at bounding box center [1249, 65] width 62 height 27
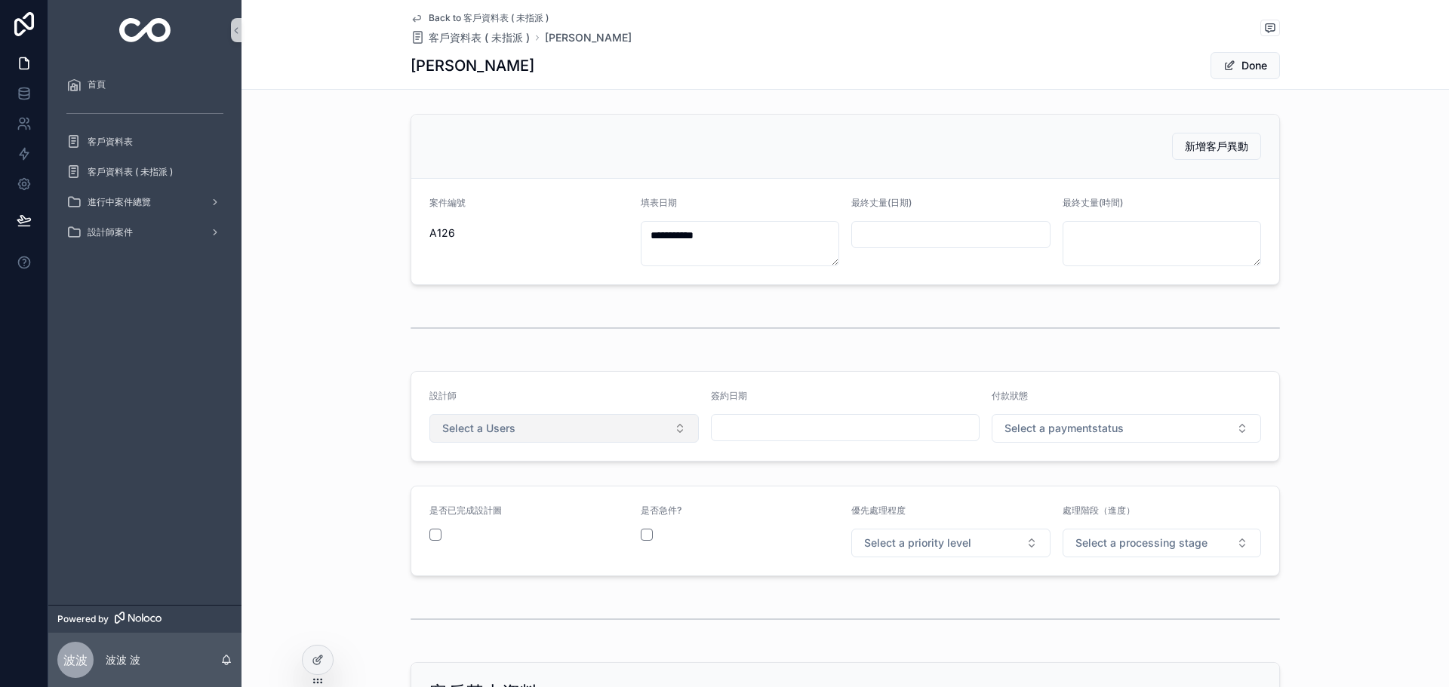
click at [509, 429] on span "Select a Users" at bounding box center [478, 428] width 73 height 15
click at [475, 490] on div "[PERSON_NAME]" at bounding box center [559, 489] width 262 height 23
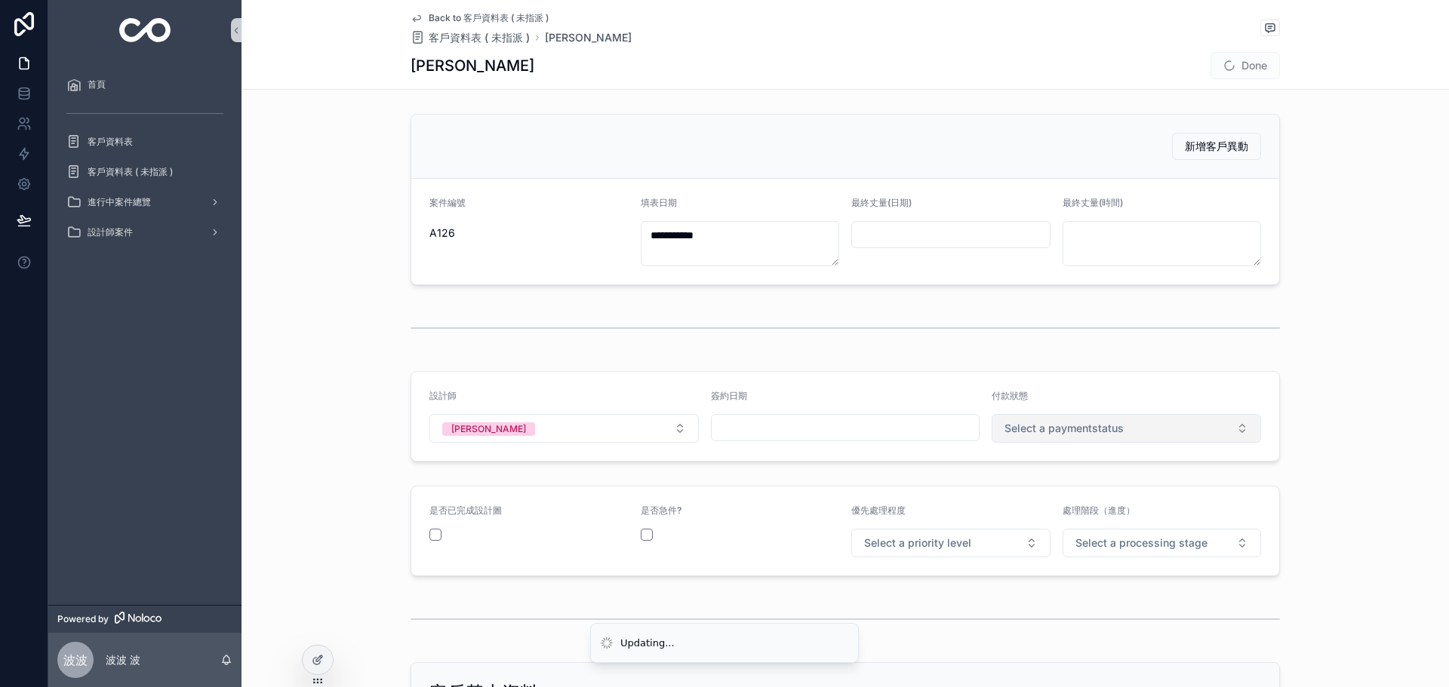
click at [1094, 438] on button "Select a paymentstatus" at bounding box center [1126, 428] width 269 height 29
click at [1044, 485] on div "未付款" at bounding box center [1121, 489] width 262 height 23
click at [948, 545] on span "Select a priority level" at bounding box center [917, 543] width 107 height 15
click at [893, 626] on span "中優先" at bounding box center [878, 624] width 45 height 12
click at [1152, 528] on div "處理階段（進度） Select a processing stage" at bounding box center [1161, 531] width 199 height 53
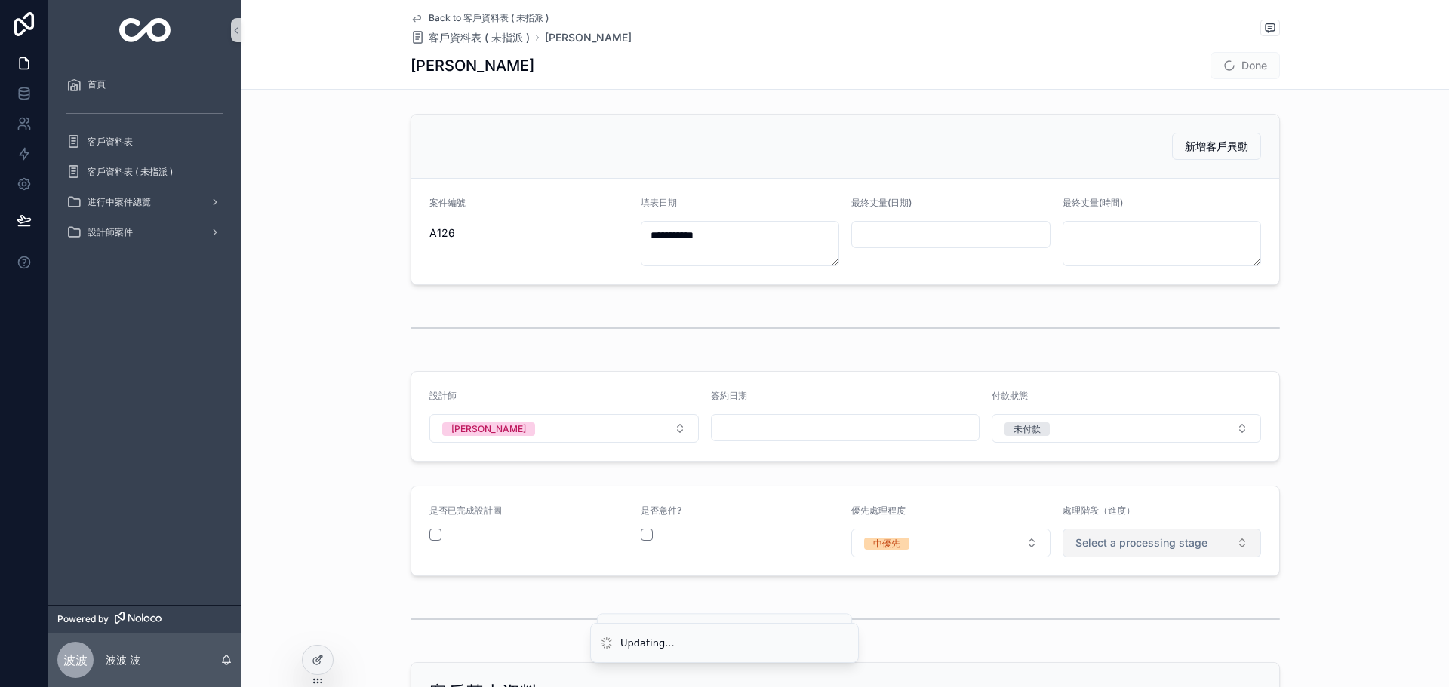
click at [1142, 549] on span "Select a processing stage" at bounding box center [1141, 543] width 132 height 15
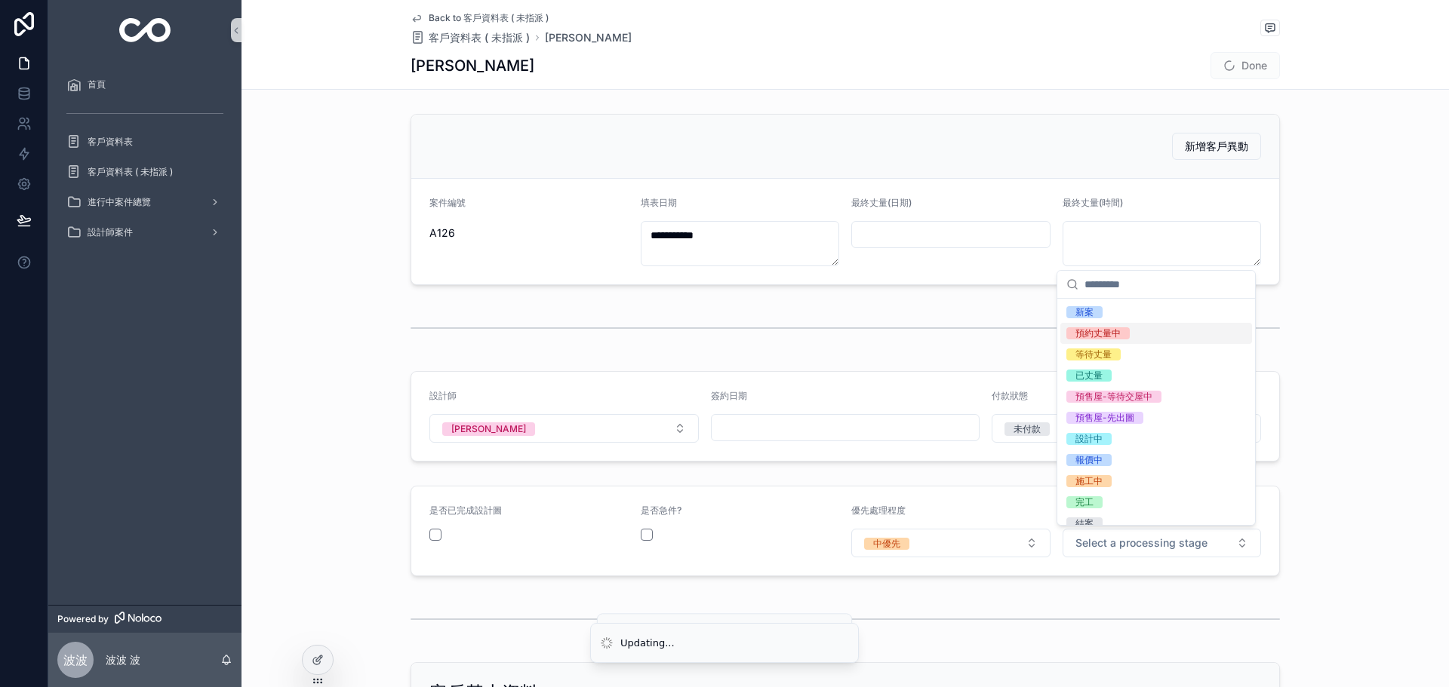
click at [1126, 342] on div "預約丈量中" at bounding box center [1156, 333] width 192 height 21
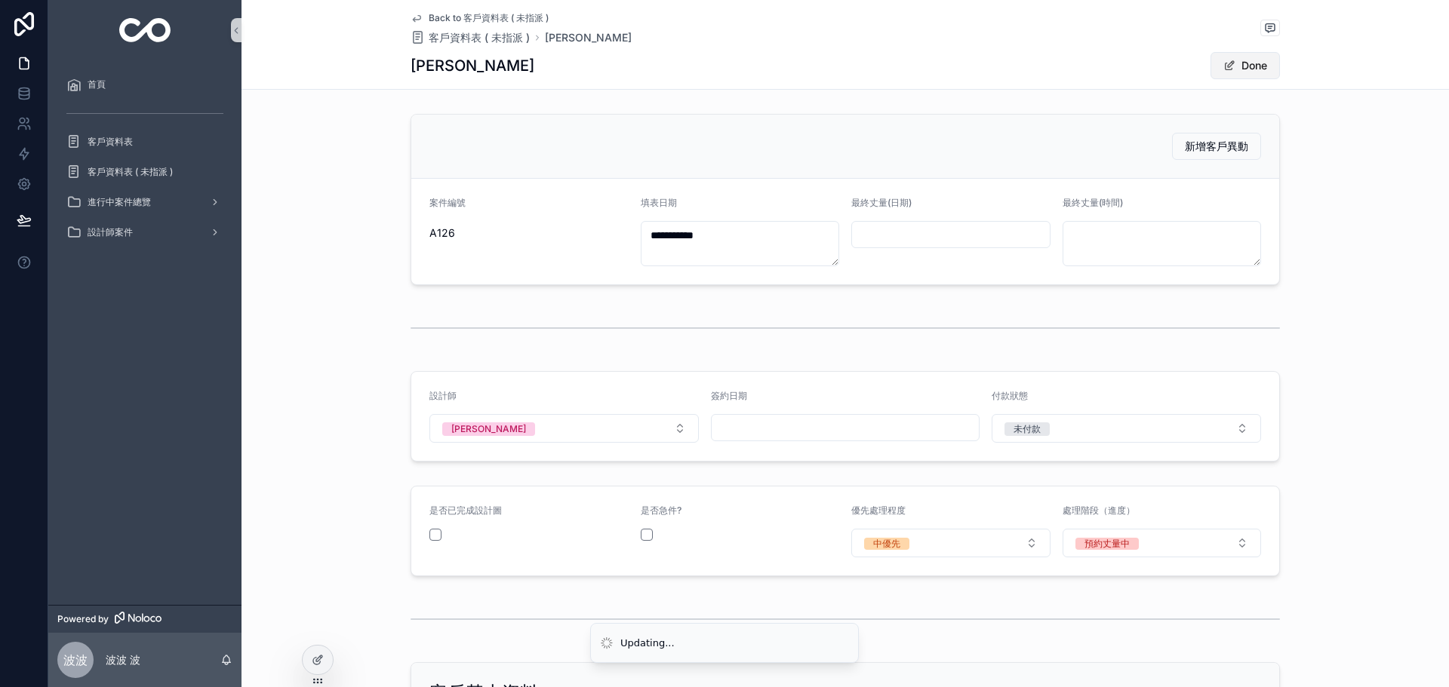
click at [1228, 59] on button "Done" at bounding box center [1244, 65] width 69 height 27
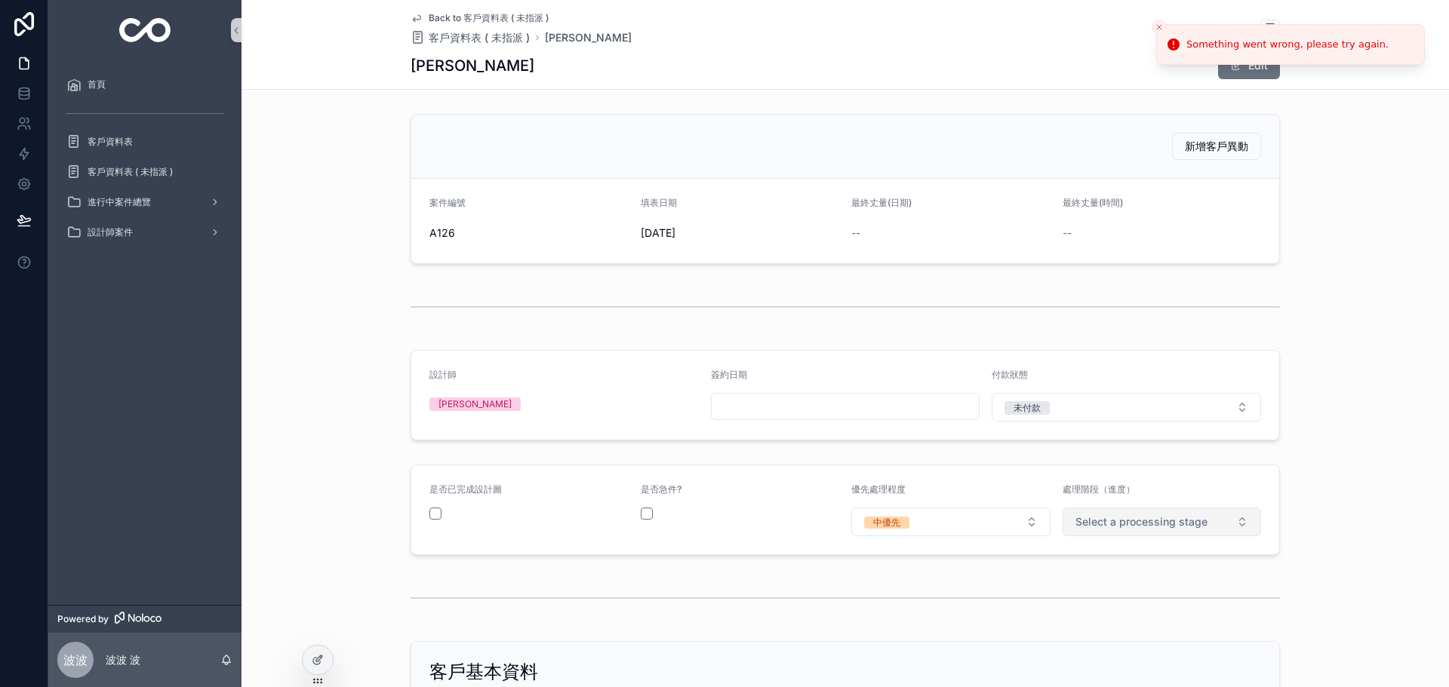
click at [1142, 528] on span "Select a processing stage" at bounding box center [1141, 522] width 132 height 15
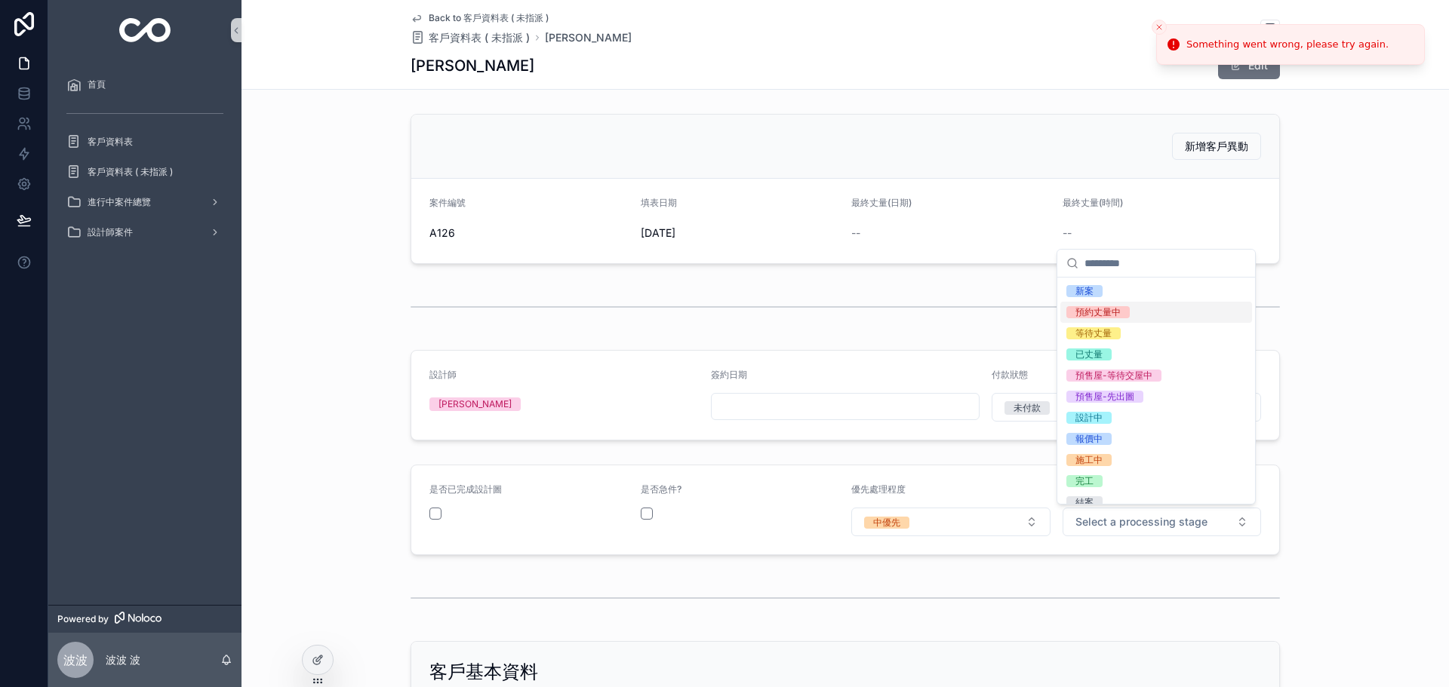
click at [1111, 325] on div "新案 預約丈量中 等待丈量 已丈量 預售屋-等待交屋中 預售屋-先出圖 設計中 報價中 施工中 完工 結案 客戶取消" at bounding box center [1156, 408] width 192 height 254
click at [1152, 314] on div "預約丈量中" at bounding box center [1156, 312] width 192 height 21
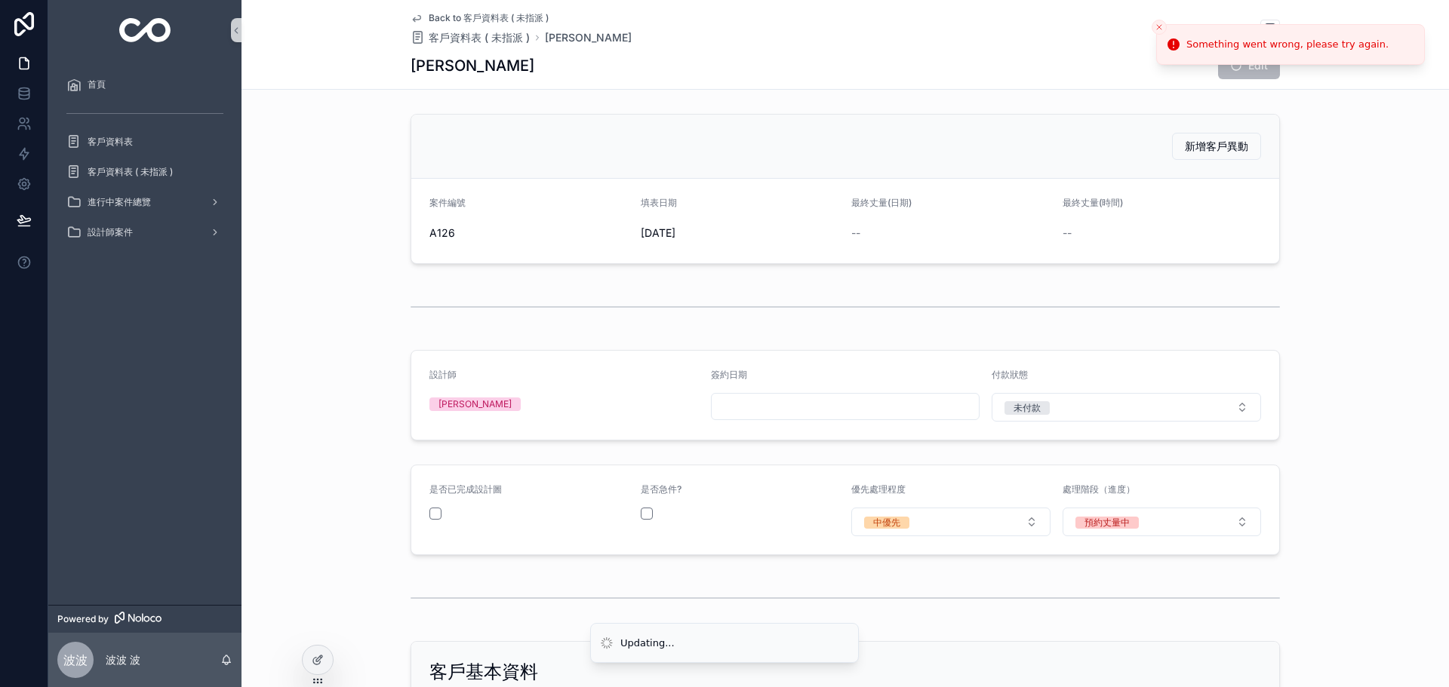
click at [1324, 420] on div "設計師 [PERSON_NAME] 簽約日期 付款狀態 未付款" at bounding box center [844, 395] width 1207 height 103
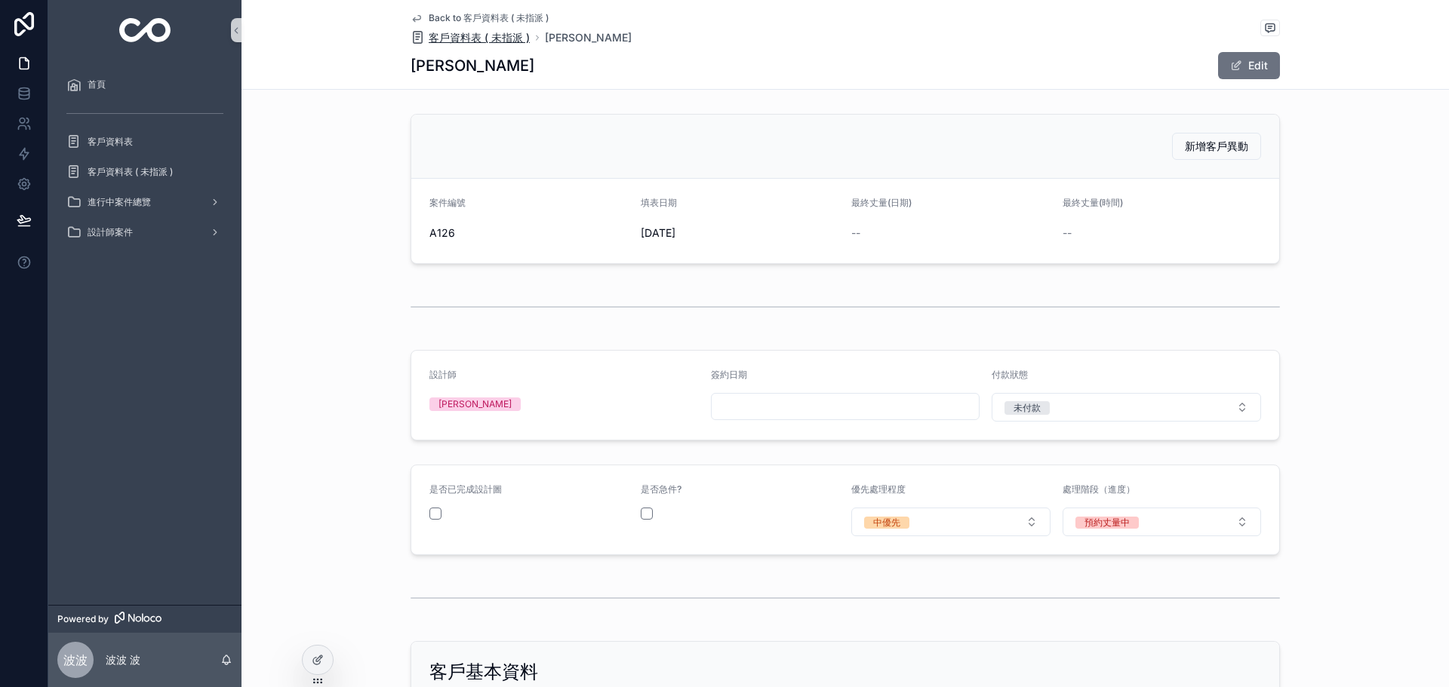
click at [450, 32] on span "客戶資料表 ( 未指派 )" at bounding box center [479, 37] width 101 height 15
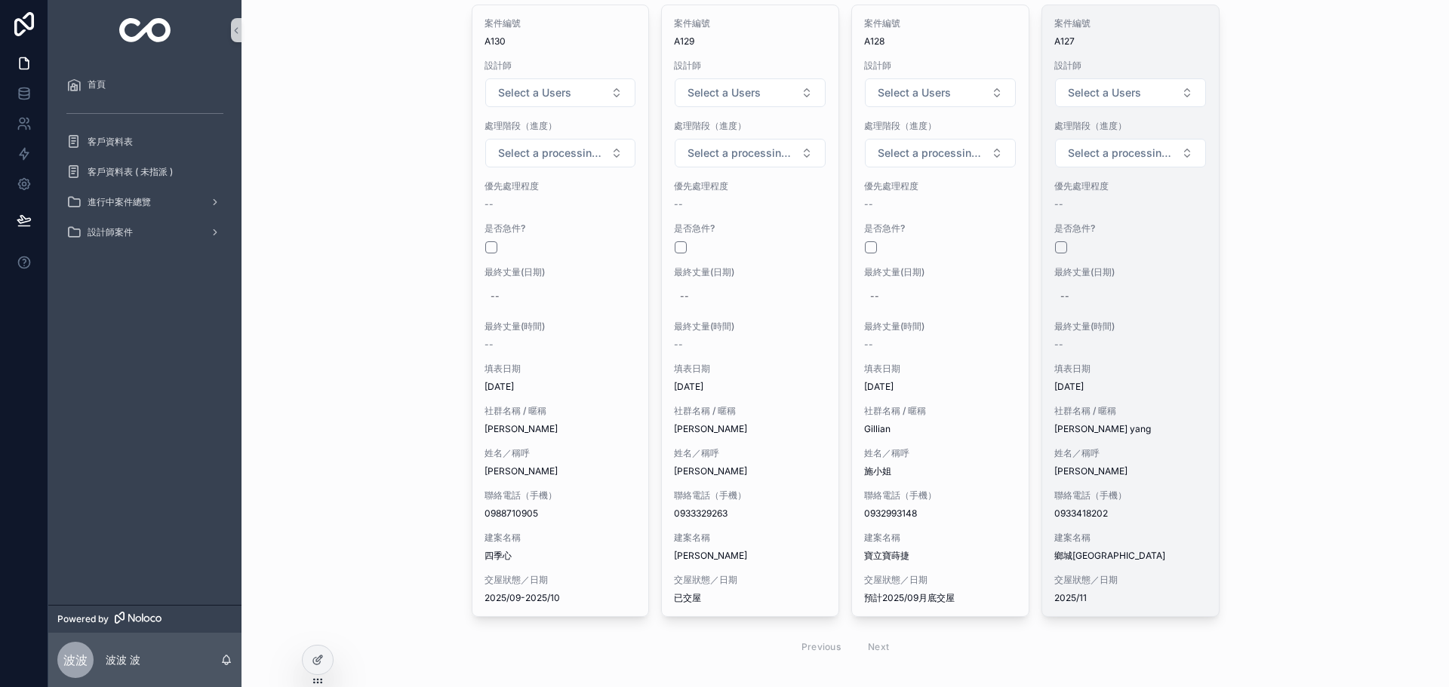
scroll to position [49, 0]
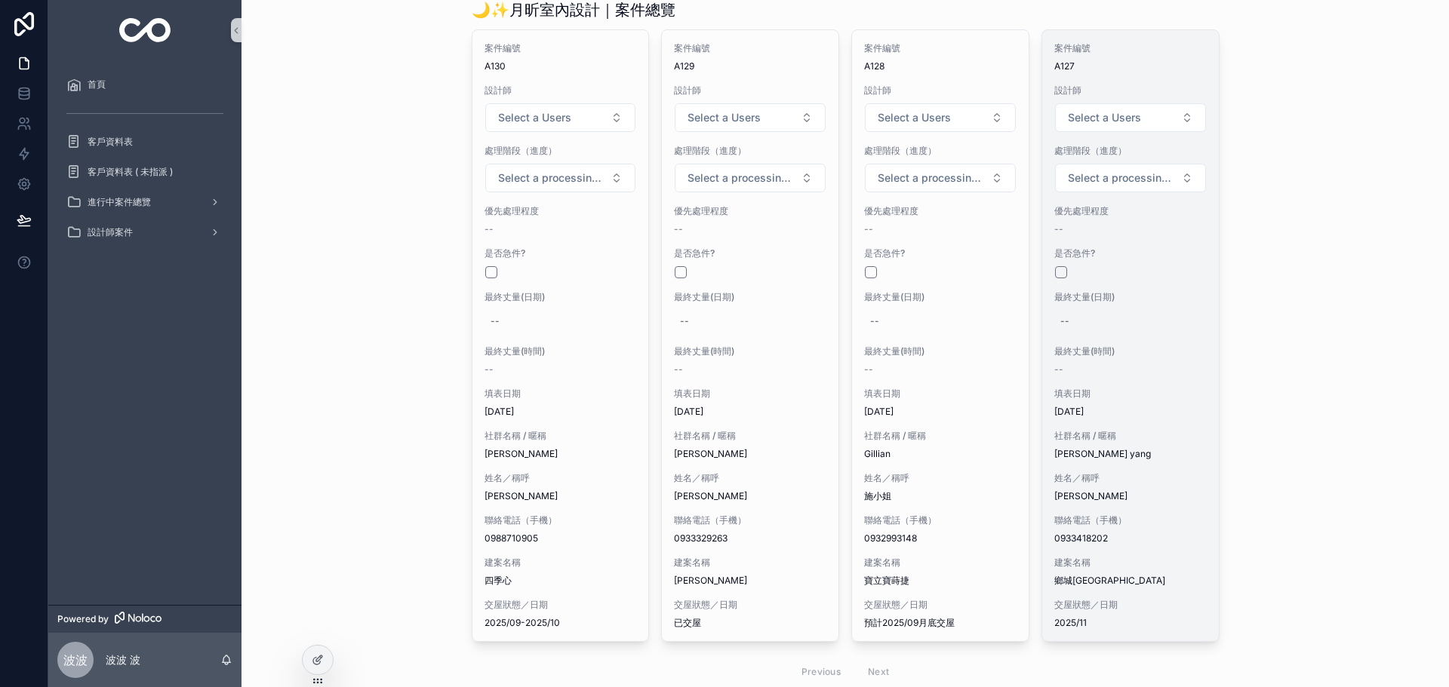
click at [1111, 380] on div "案件編號 A127 設計師 Select a Users 處理階段（進度） Select a processing stage 優先處理程度 -- 是否急件?…" at bounding box center [1130, 335] width 177 height 611
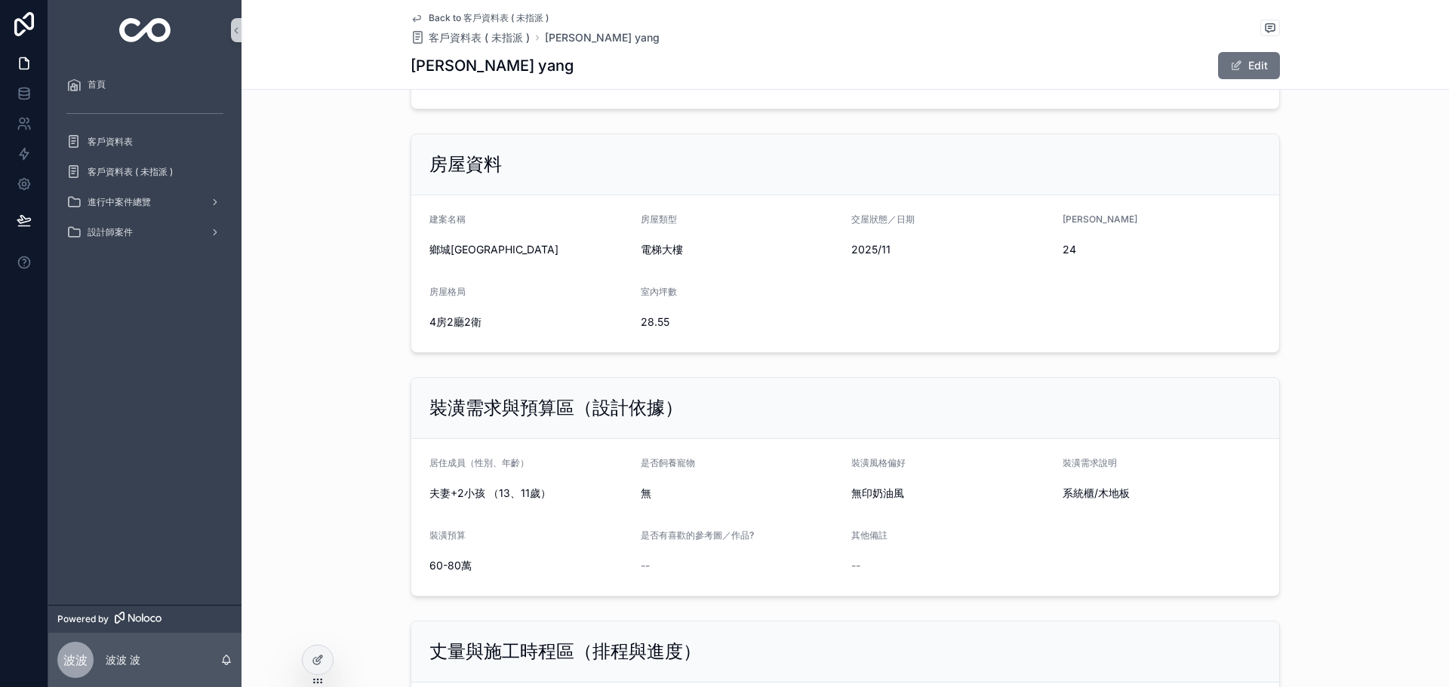
scroll to position [805, 0]
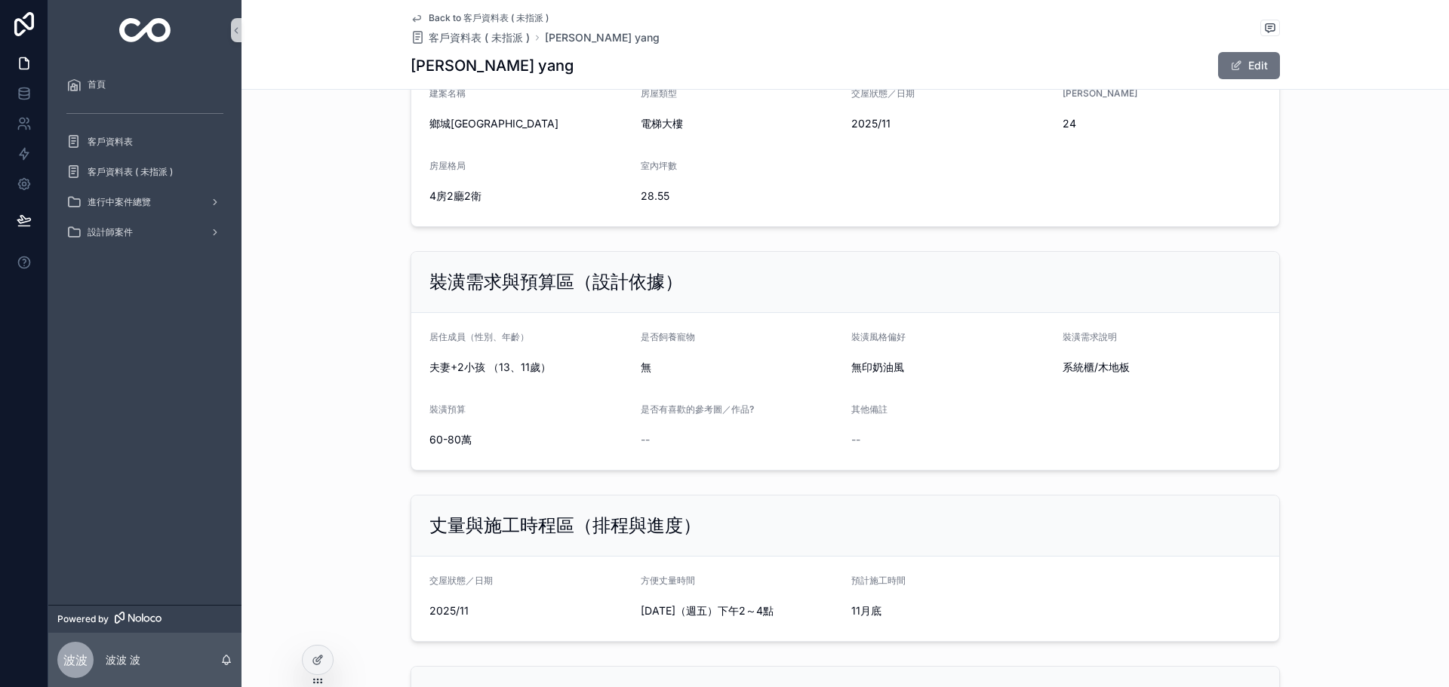
click at [1348, 303] on div "裝潢需求與預算區（設計依據） 居住成員（性別、年齡） 夫妻+2小孩 （13、11歲） 是否飼養寵物 無 裝潢風格偏好 無印奶油風 裝潢需求說明 系統櫃/木地板…" at bounding box center [844, 361] width 1207 height 232
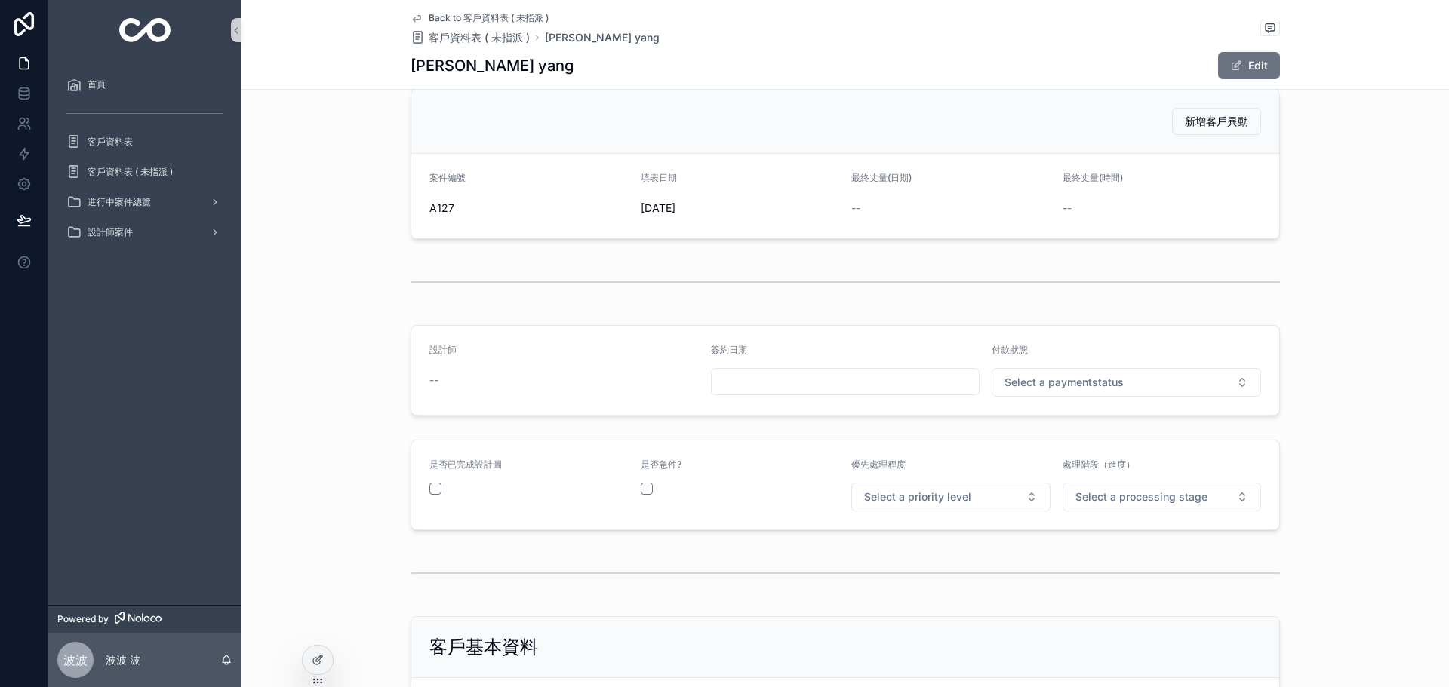
scroll to position [0, 0]
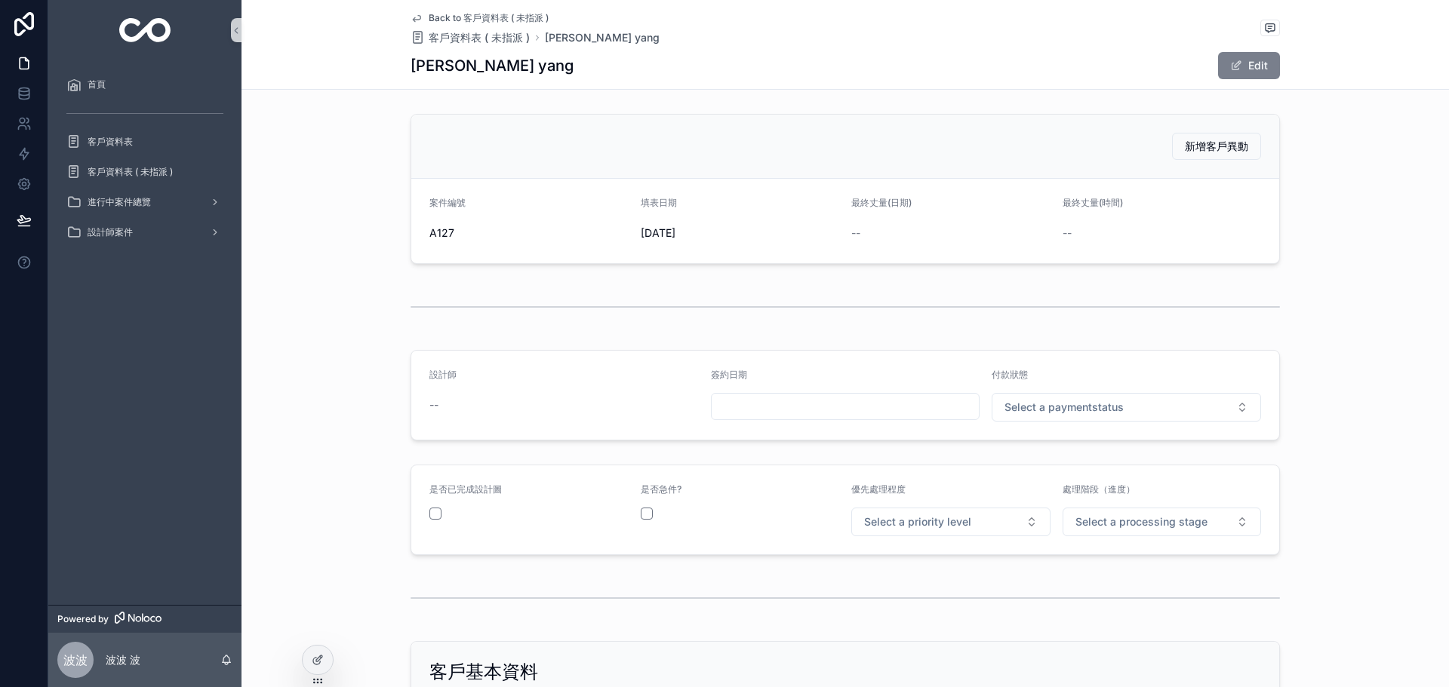
click at [1253, 69] on button "Edit" at bounding box center [1249, 65] width 62 height 27
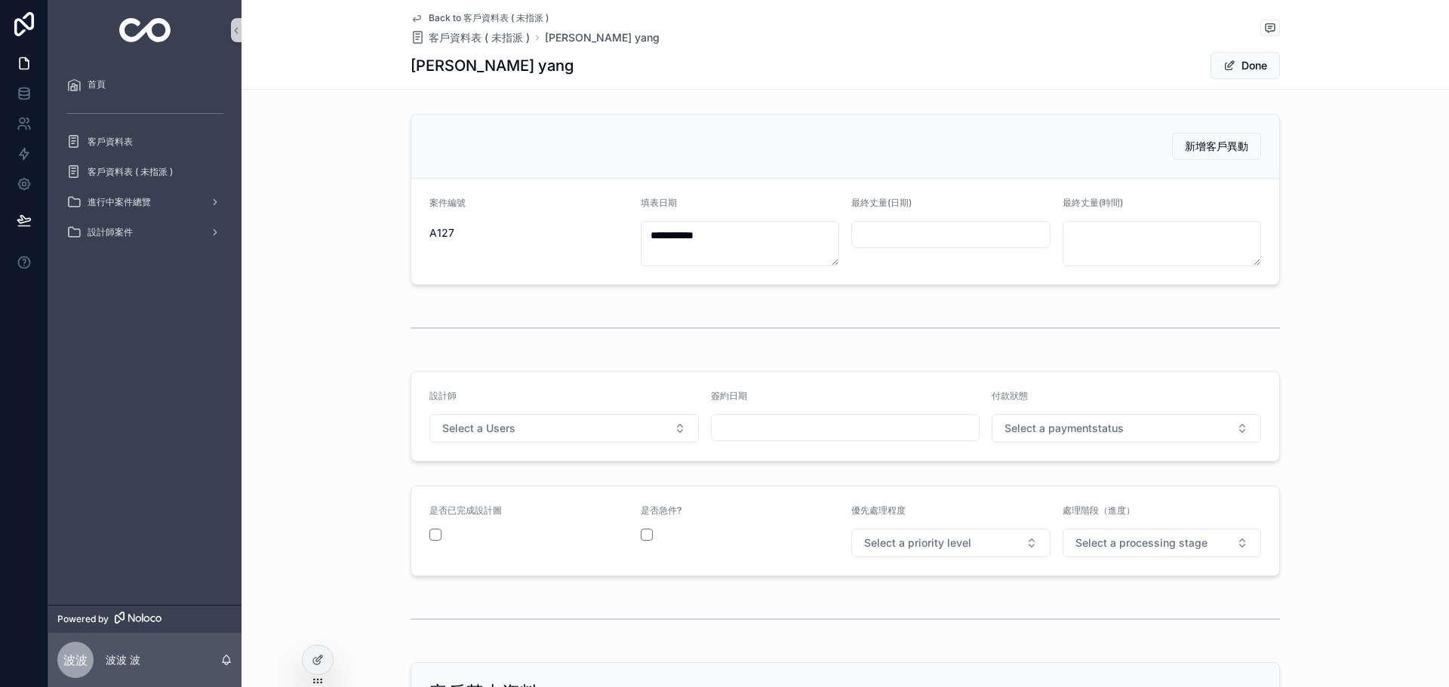
drag, startPoint x: 514, startPoint y: 439, endPoint x: 510, endPoint y: 446, distance: 7.8
click at [512, 444] on form "設計師 Select a Users 簽約日期 付款狀態 Select a paymentstatus" at bounding box center [845, 416] width 868 height 89
click at [514, 436] on button "Select a Users" at bounding box center [563, 428] width 269 height 29
click at [495, 494] on div "[PERSON_NAME]" at bounding box center [559, 489] width 262 height 23
click at [1087, 431] on span "Select a paymentstatus" at bounding box center [1063, 428] width 119 height 15
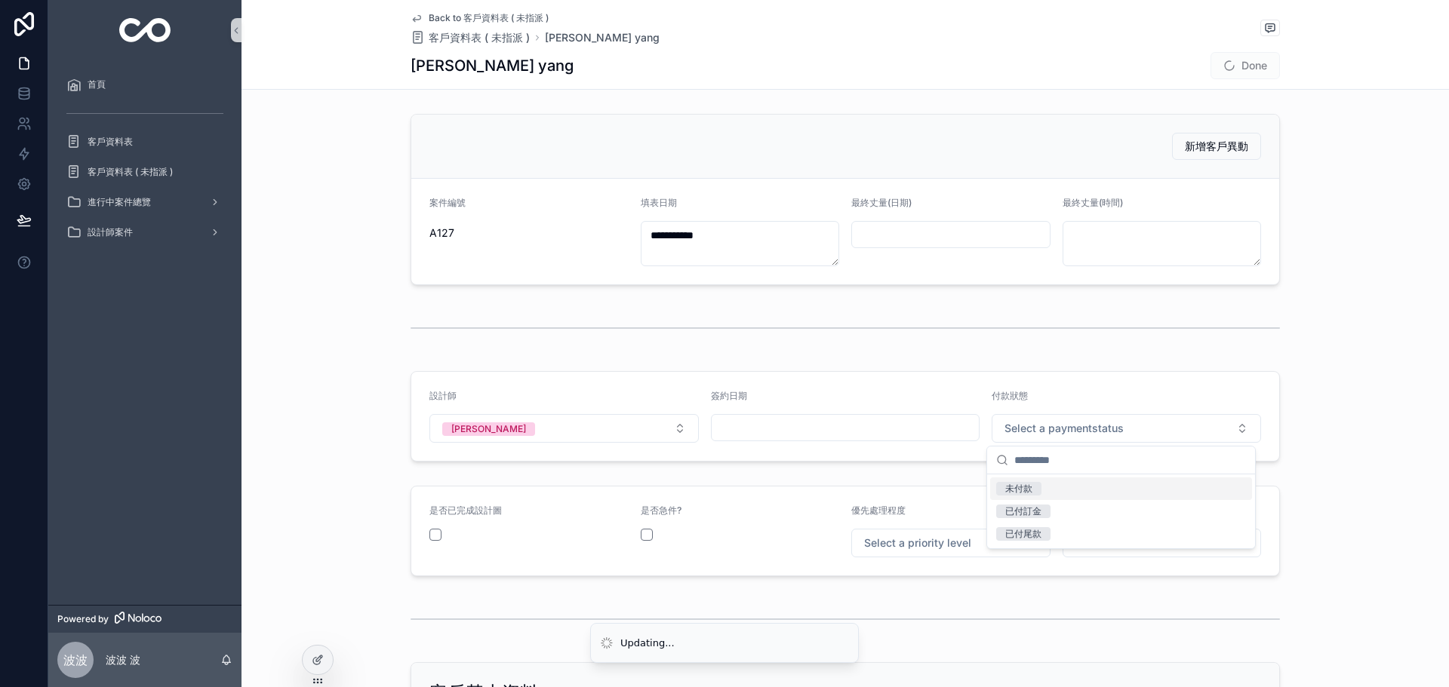
click at [1046, 478] on div "未付款" at bounding box center [1121, 489] width 262 height 23
drag, startPoint x: 989, startPoint y: 543, endPoint x: 970, endPoint y: 540, distance: 19.0
click at [986, 540] on button "Select a priority level" at bounding box center [950, 543] width 199 height 29
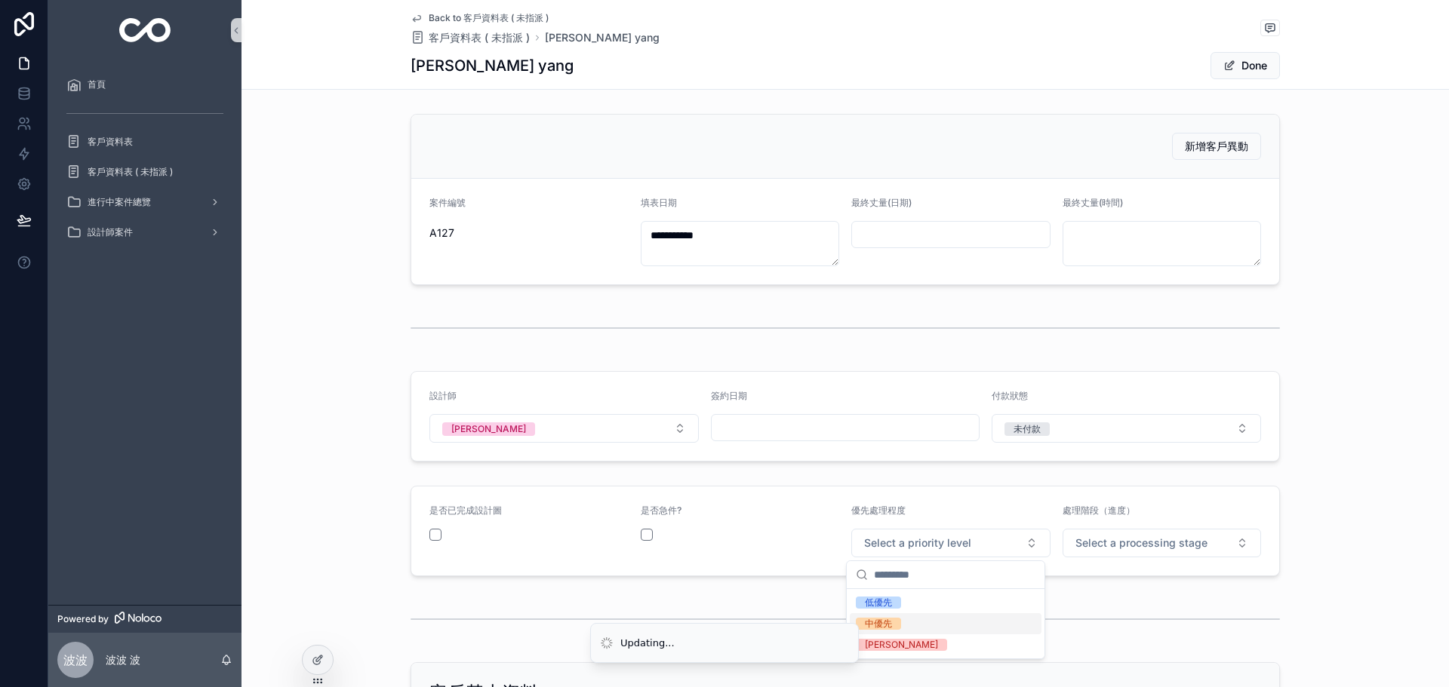
click at [901, 629] on div "中優先" at bounding box center [946, 623] width 192 height 21
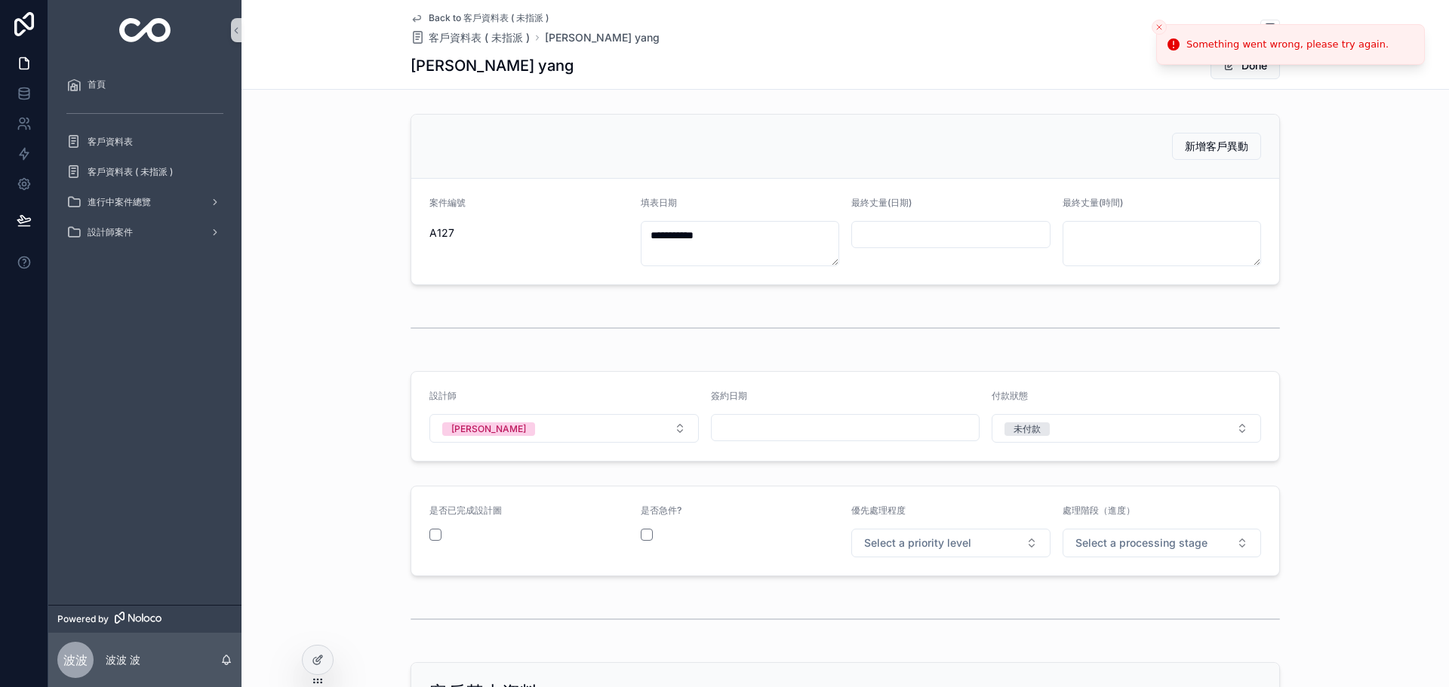
click at [1159, 28] on icon "Close toast" at bounding box center [1159, 27] width 9 height 9
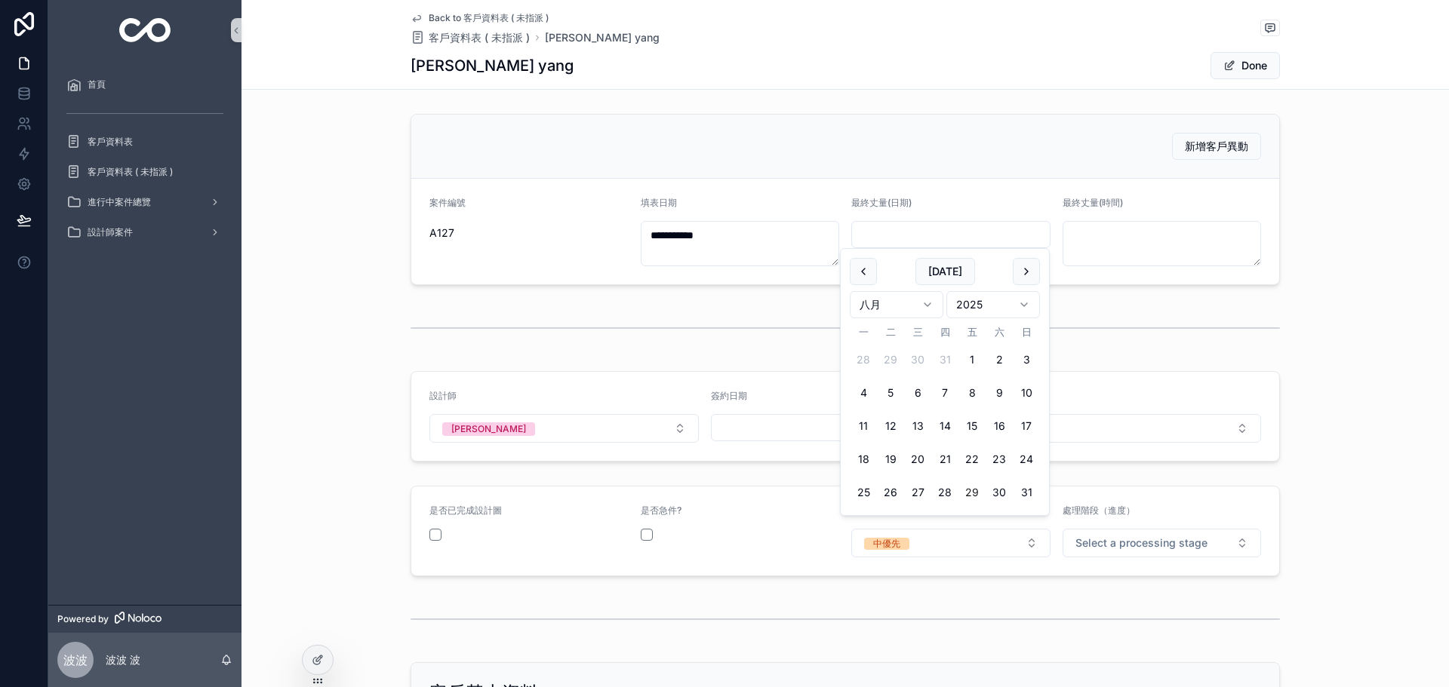
click at [947, 240] on input "scrollable content" at bounding box center [951, 234] width 198 height 21
click at [1040, 271] on div "[DATE] 八月 2025 一 二 三 四 五 六 日 28 29 30 31 1 2 3 4 5 6 7 8 9 10 11 12 13 14 15 16…" at bounding box center [945, 382] width 208 height 266
click at [1029, 274] on button "scrollable content" at bounding box center [1026, 271] width 27 height 27
click at [989, 390] on button "13" at bounding box center [999, 393] width 27 height 27
type input "*********"
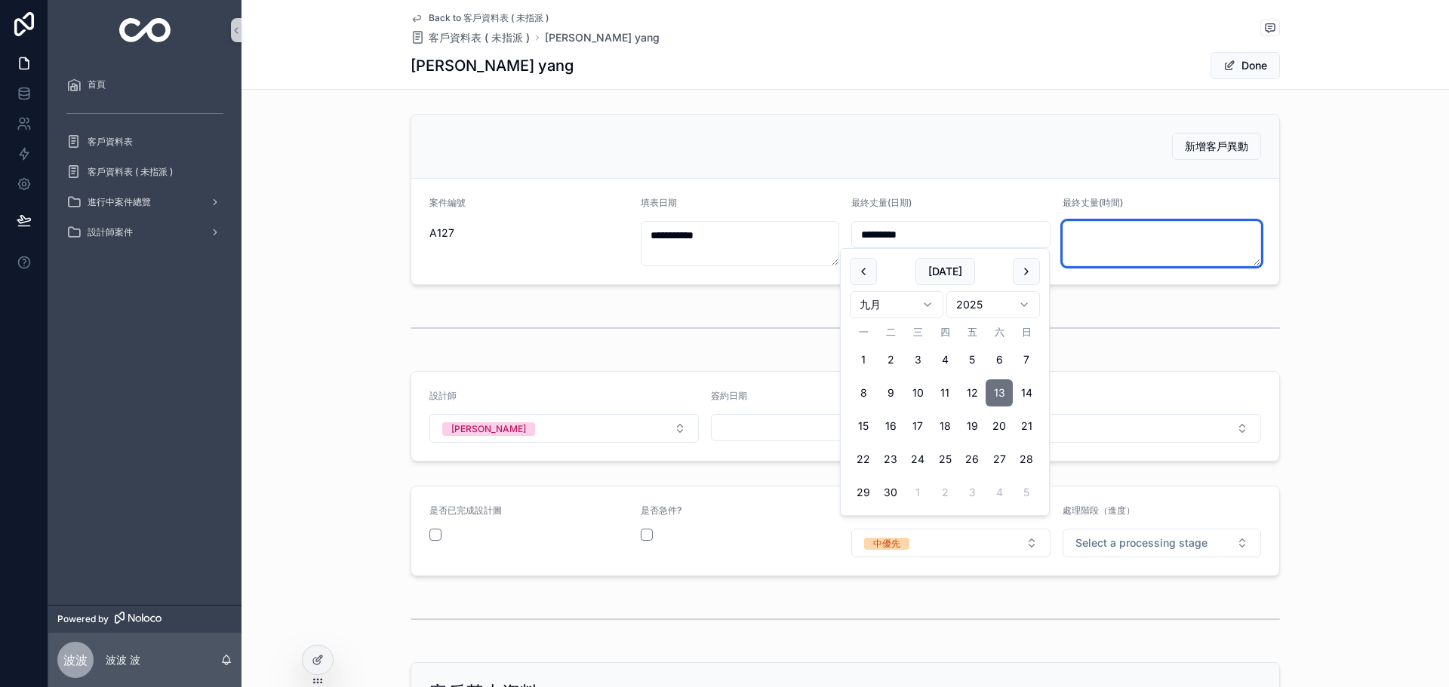
click at [1111, 241] on textarea "scrollable content" at bounding box center [1161, 243] width 199 height 45
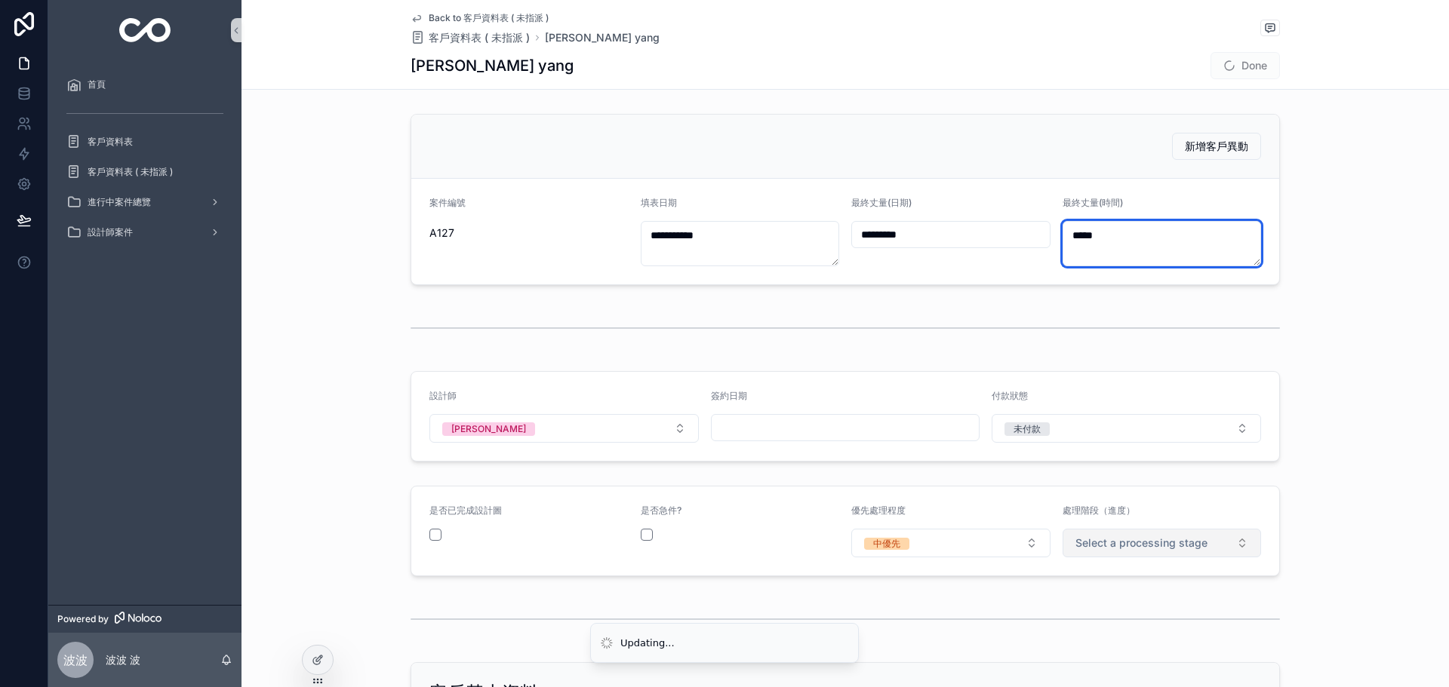
type textarea "*****"
drag, startPoint x: 1182, startPoint y: 546, endPoint x: 1131, endPoint y: 546, distance: 51.3
click at [1182, 546] on span "Select a processing stage" at bounding box center [1141, 543] width 132 height 15
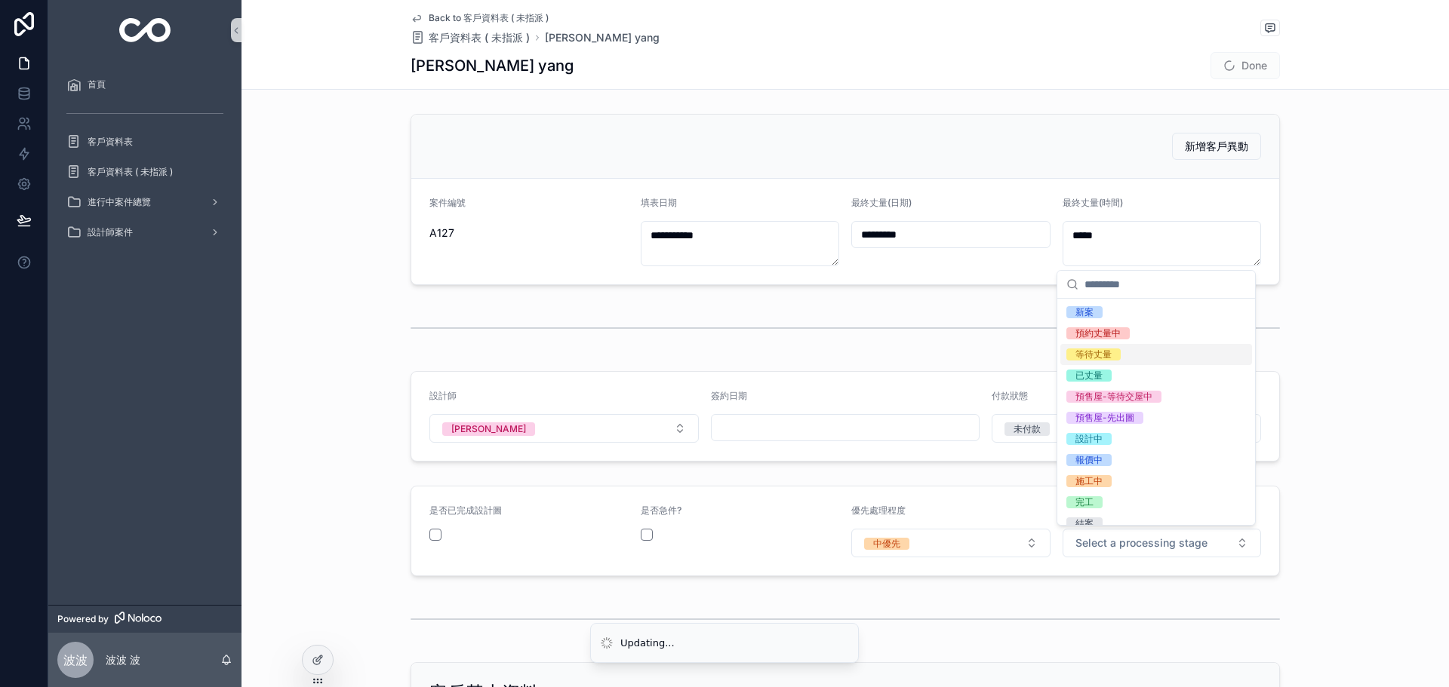
click at [1106, 361] on div "等待丈量" at bounding box center [1156, 354] width 192 height 21
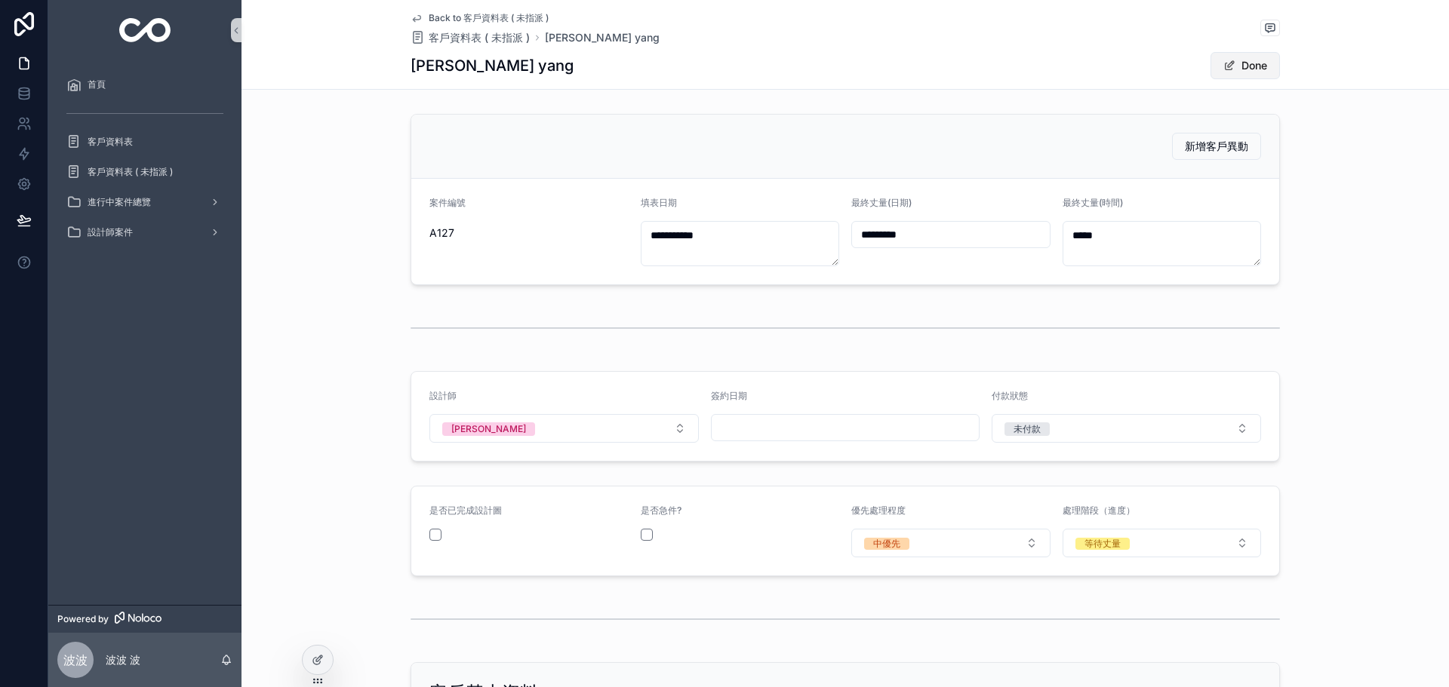
click at [1247, 66] on button "Done" at bounding box center [1244, 65] width 69 height 27
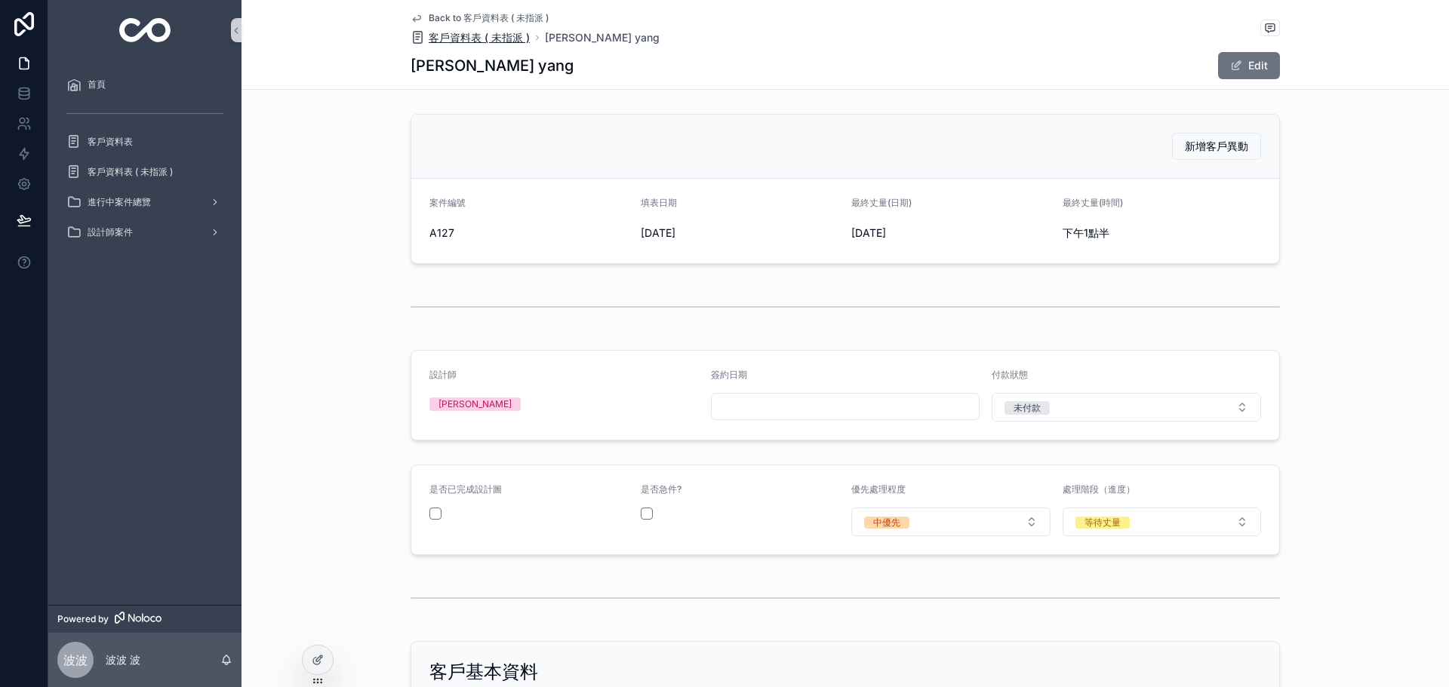
click at [503, 45] on span "客戶資料表 ( 未指派 )" at bounding box center [479, 37] width 101 height 15
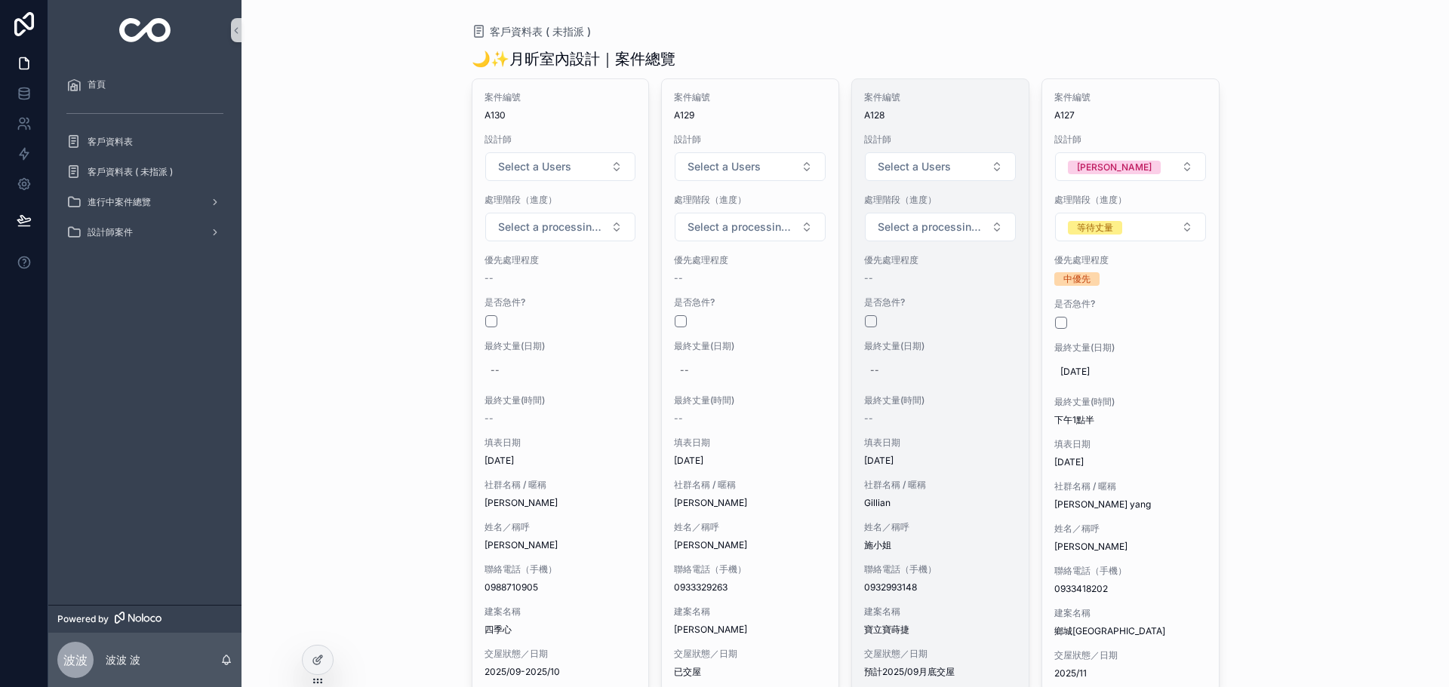
scroll to position [100, 0]
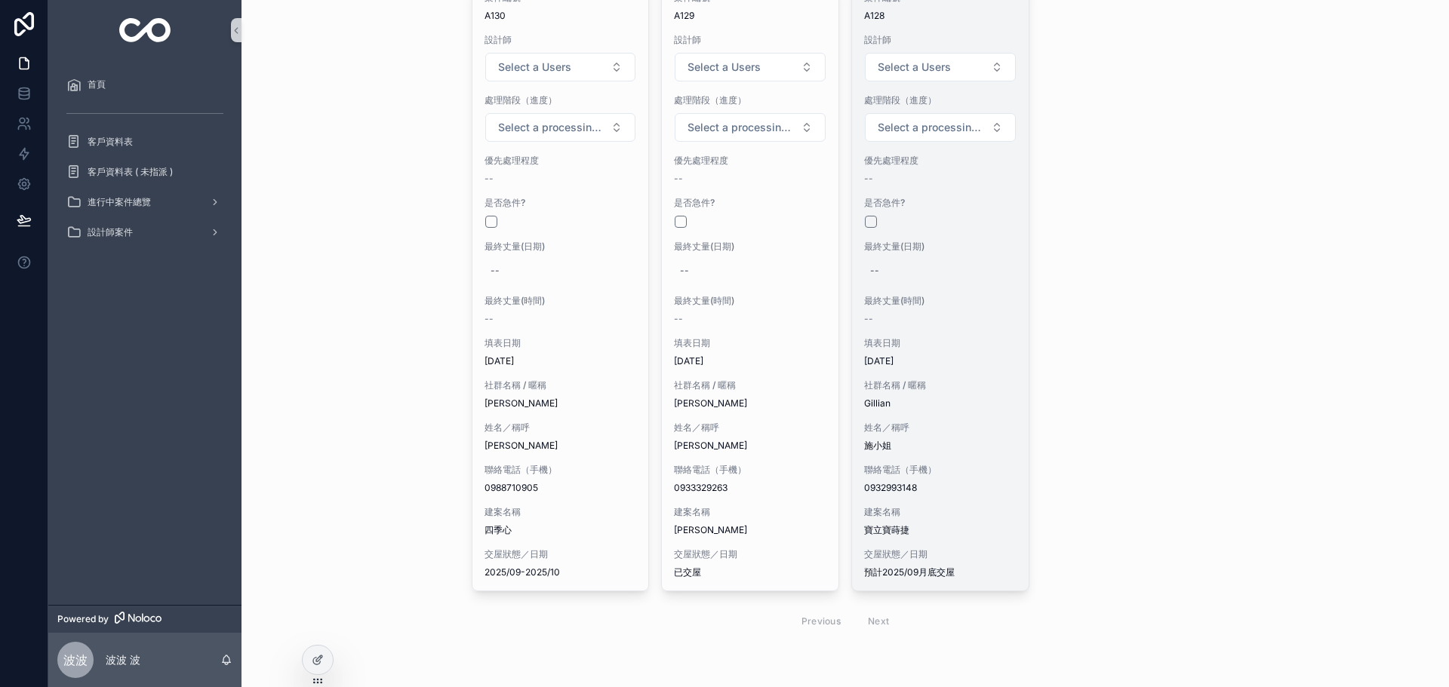
click at [963, 387] on span "社群名稱 / 暱稱" at bounding box center [940, 386] width 152 height 12
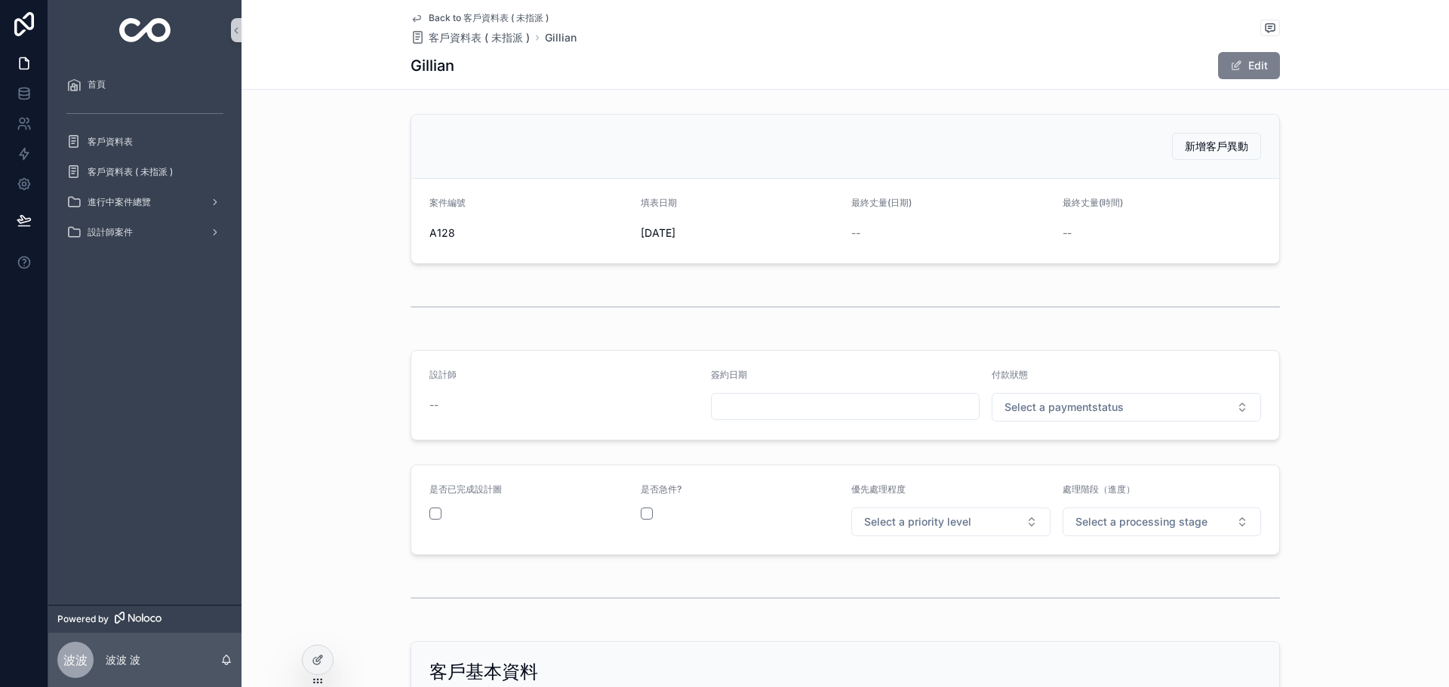
click at [1243, 58] on button "Edit" at bounding box center [1249, 65] width 62 height 27
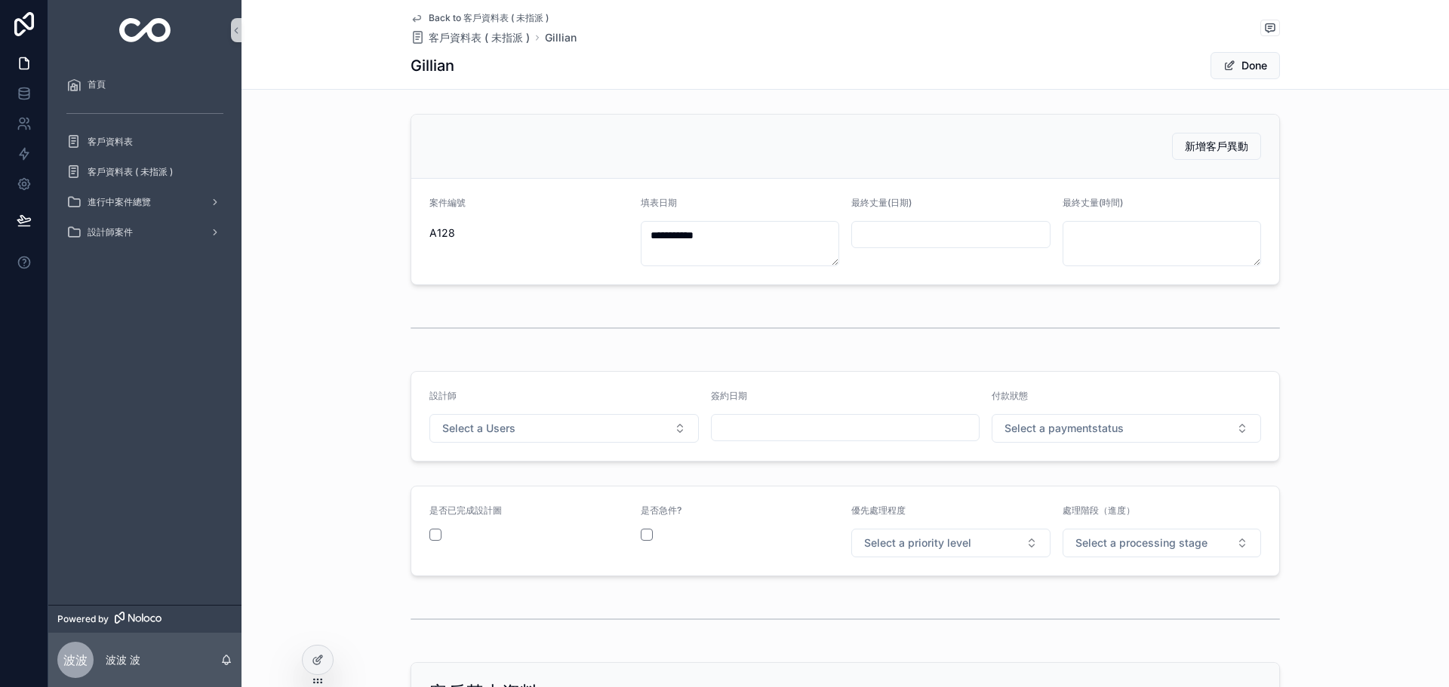
click at [934, 243] on input "scrollable content" at bounding box center [951, 234] width 198 height 21
click at [1033, 275] on button "scrollable content" at bounding box center [1026, 271] width 27 height 27
click at [921, 389] on button "10" at bounding box center [917, 393] width 27 height 27
type input "*********"
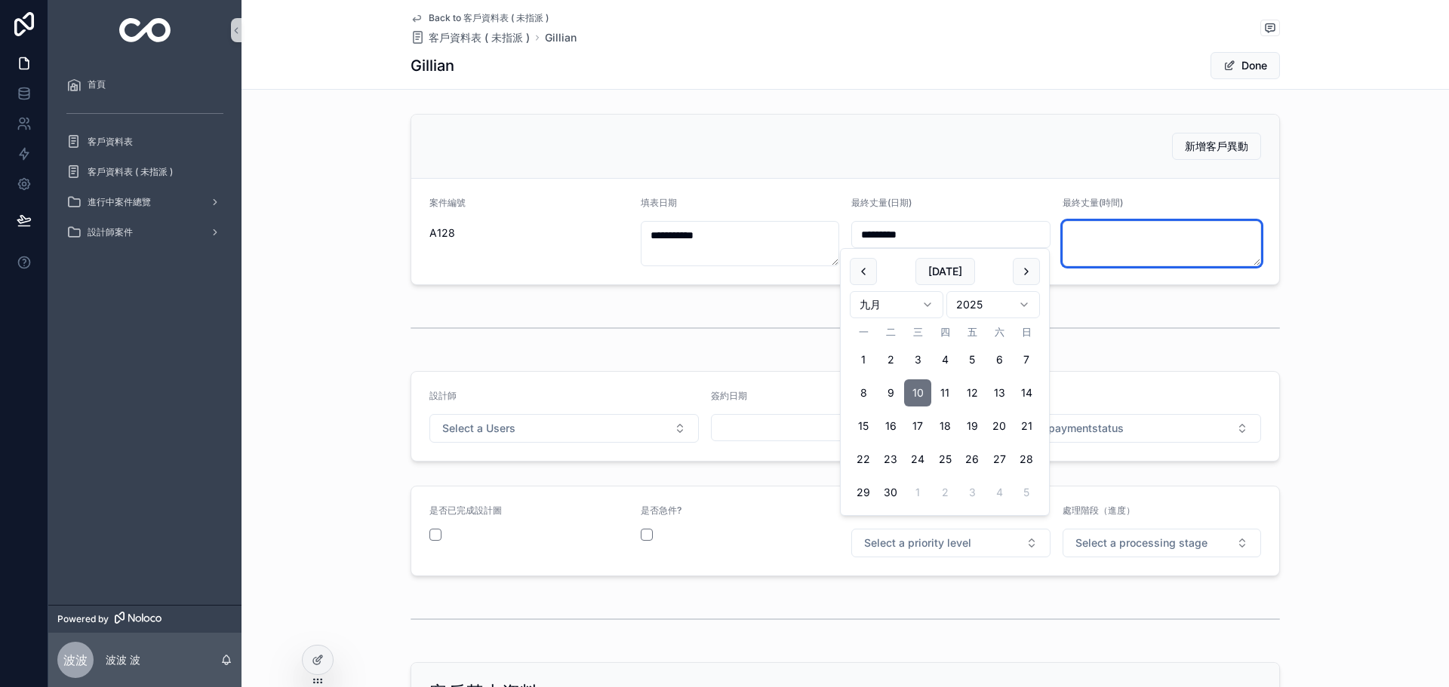
click at [1095, 228] on textarea "scrollable content" at bounding box center [1161, 243] width 199 height 45
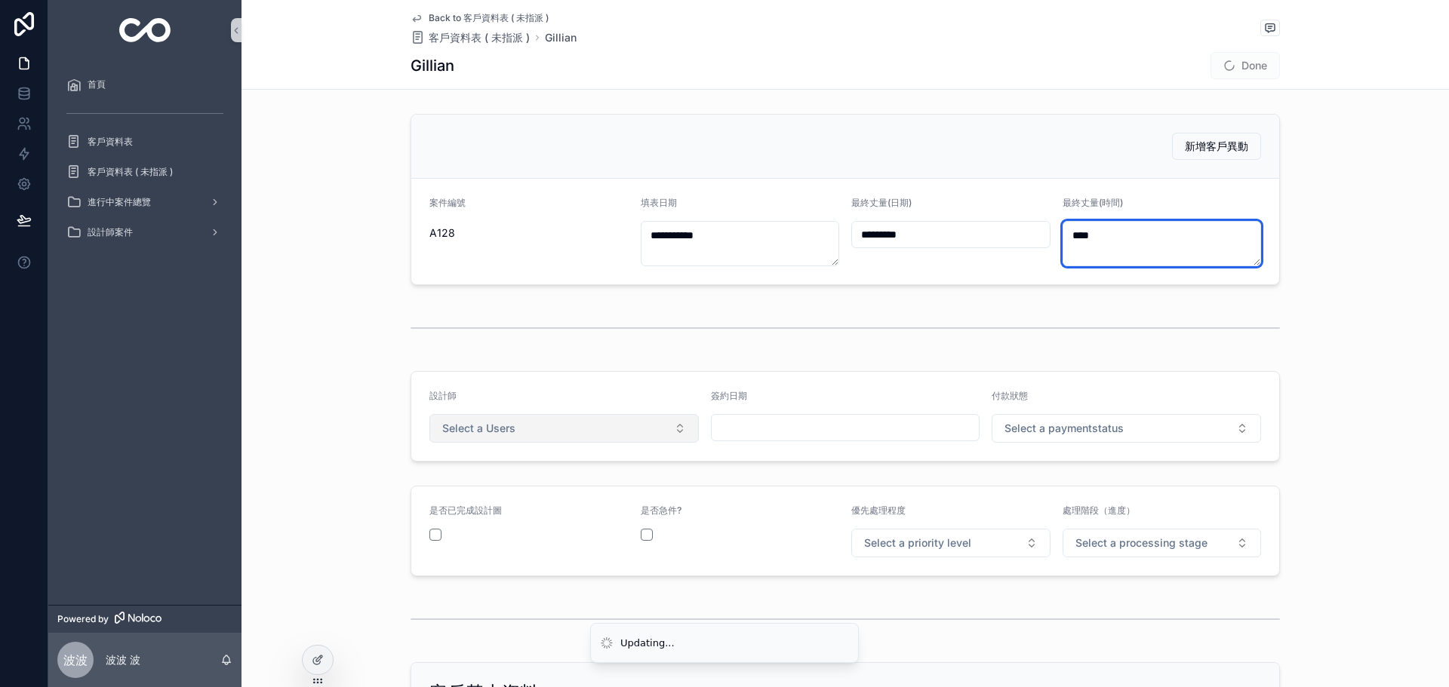
type textarea "****"
click at [525, 425] on button "Select a Users" at bounding box center [563, 428] width 269 height 29
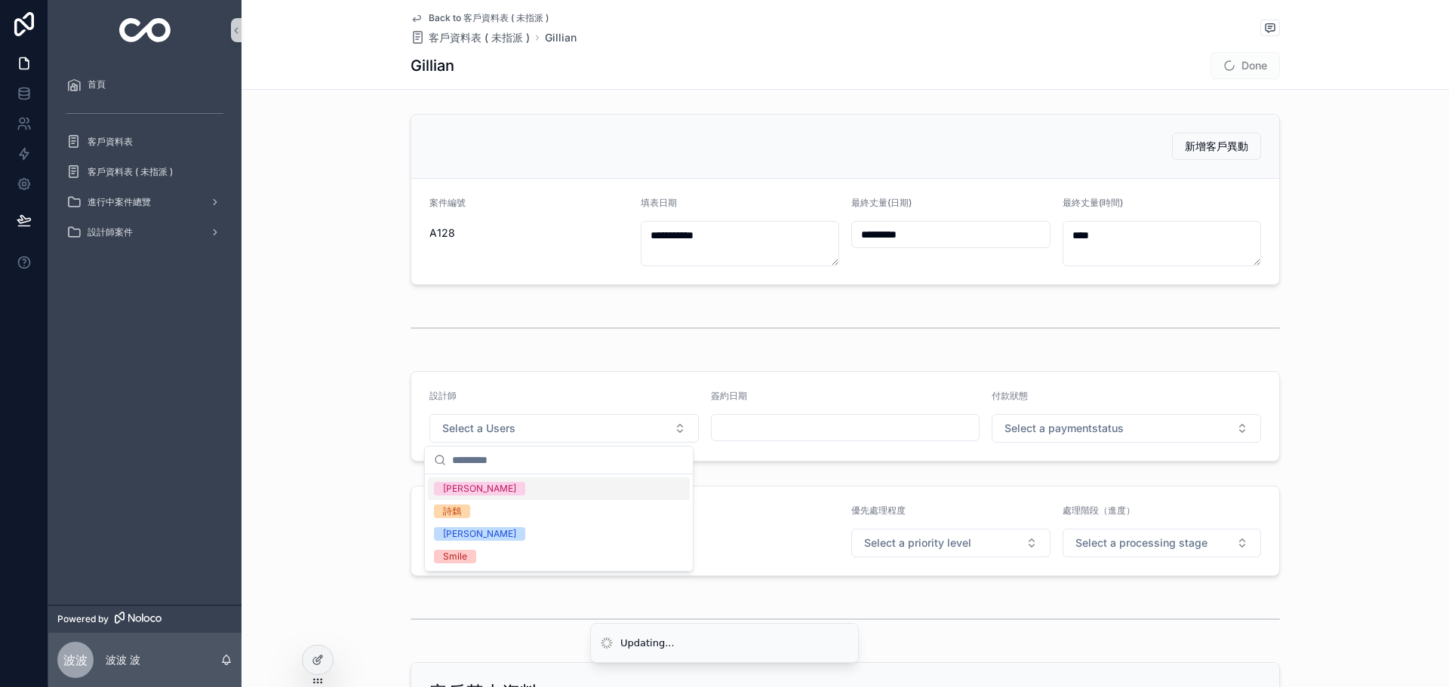
click at [515, 484] on div "[PERSON_NAME]" at bounding box center [559, 489] width 262 height 23
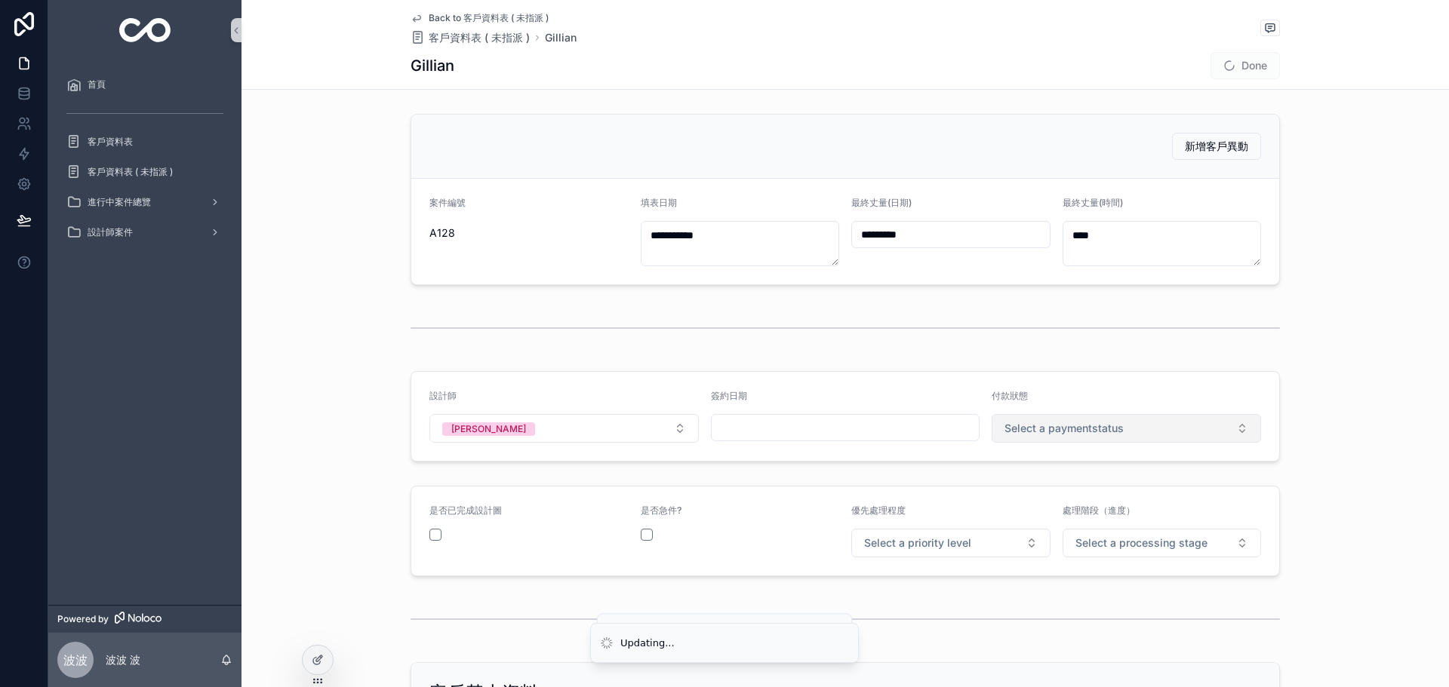
click at [1124, 438] on button "Select a paymentstatus" at bounding box center [1126, 428] width 269 height 29
click at [1073, 497] on div "未付款" at bounding box center [1121, 489] width 262 height 23
click at [958, 562] on form "是否已完成設計圖 是否急件? 優先處理程度 Select a priority level 處理階段（進度） Select a processing stage" at bounding box center [845, 531] width 868 height 89
click at [949, 555] on button "Select a priority level" at bounding box center [950, 543] width 199 height 29
click at [904, 629] on div "中優先" at bounding box center [946, 623] width 192 height 21
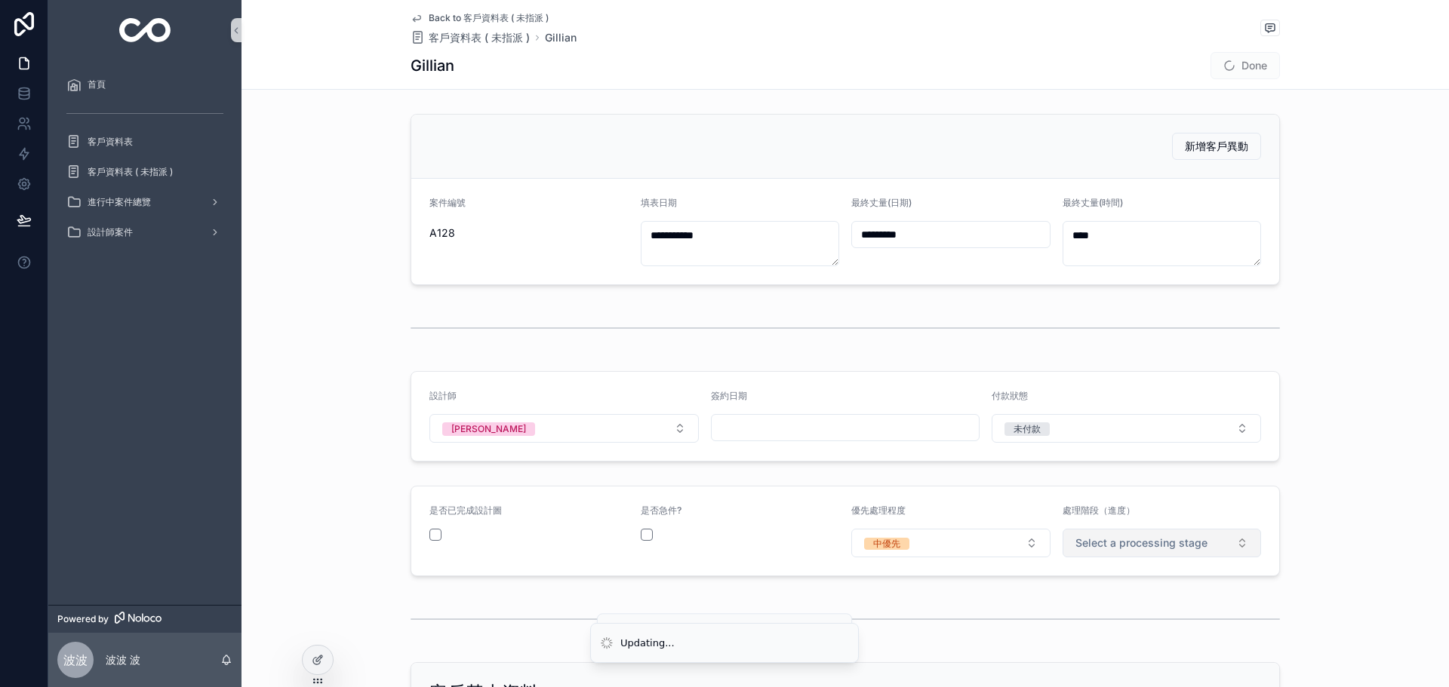
click at [1094, 543] on span "Select a processing stage" at bounding box center [1141, 543] width 132 height 15
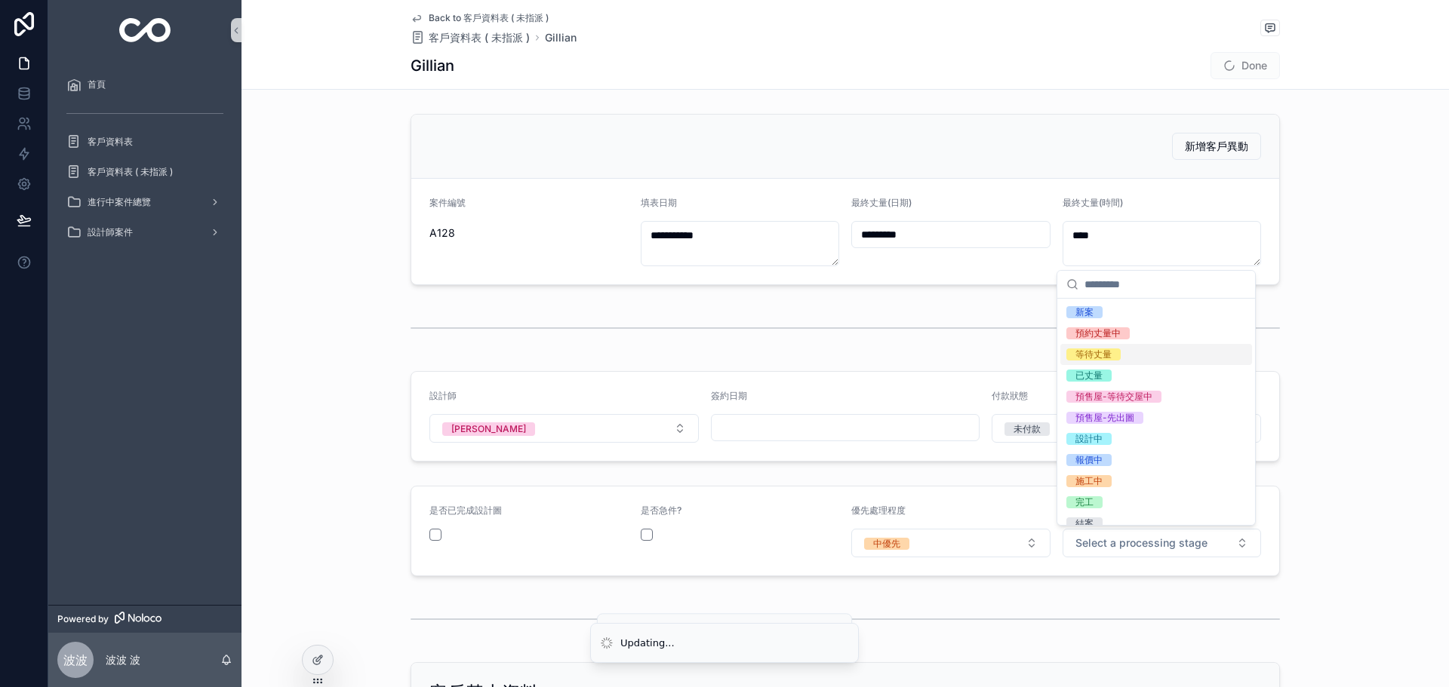
drag, startPoint x: 1131, startPoint y: 344, endPoint x: 1155, endPoint y: 333, distance: 26.7
click at [1131, 346] on div "等待丈量" at bounding box center [1156, 354] width 192 height 21
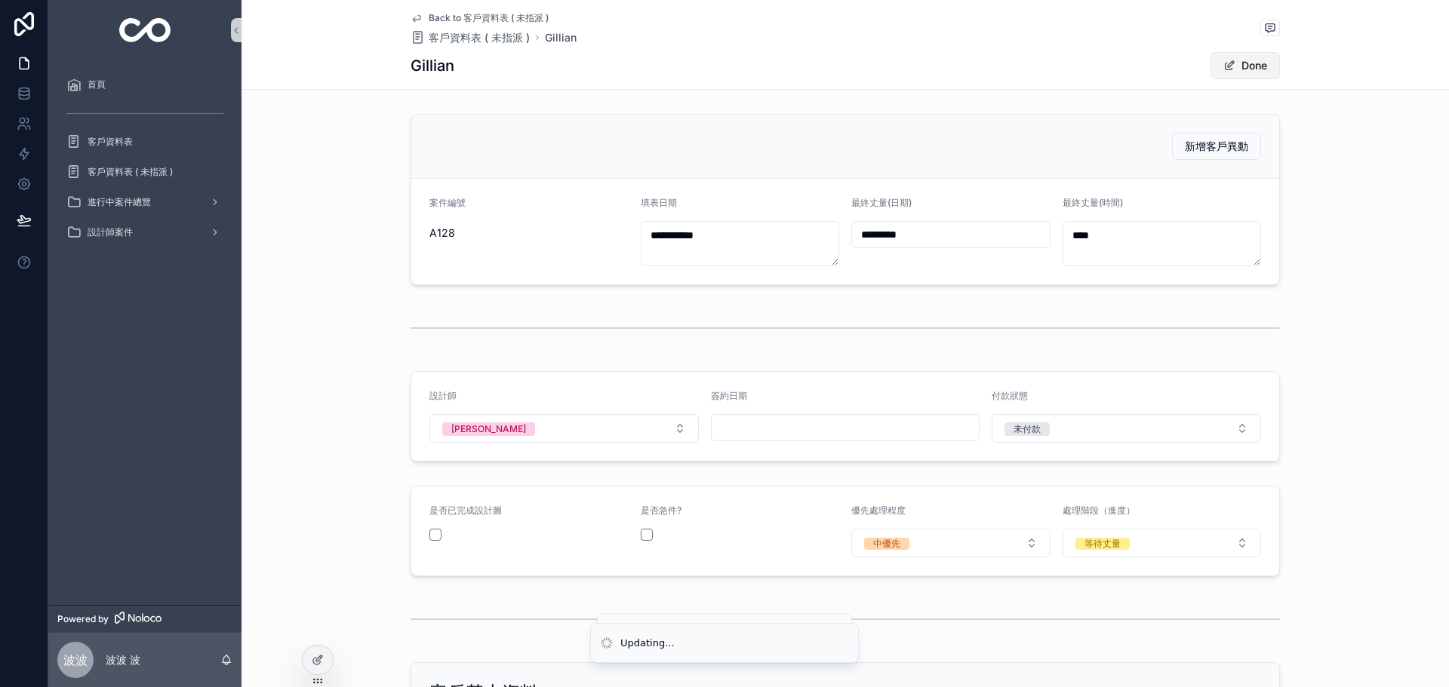
click at [1236, 73] on button "Done" at bounding box center [1244, 65] width 69 height 27
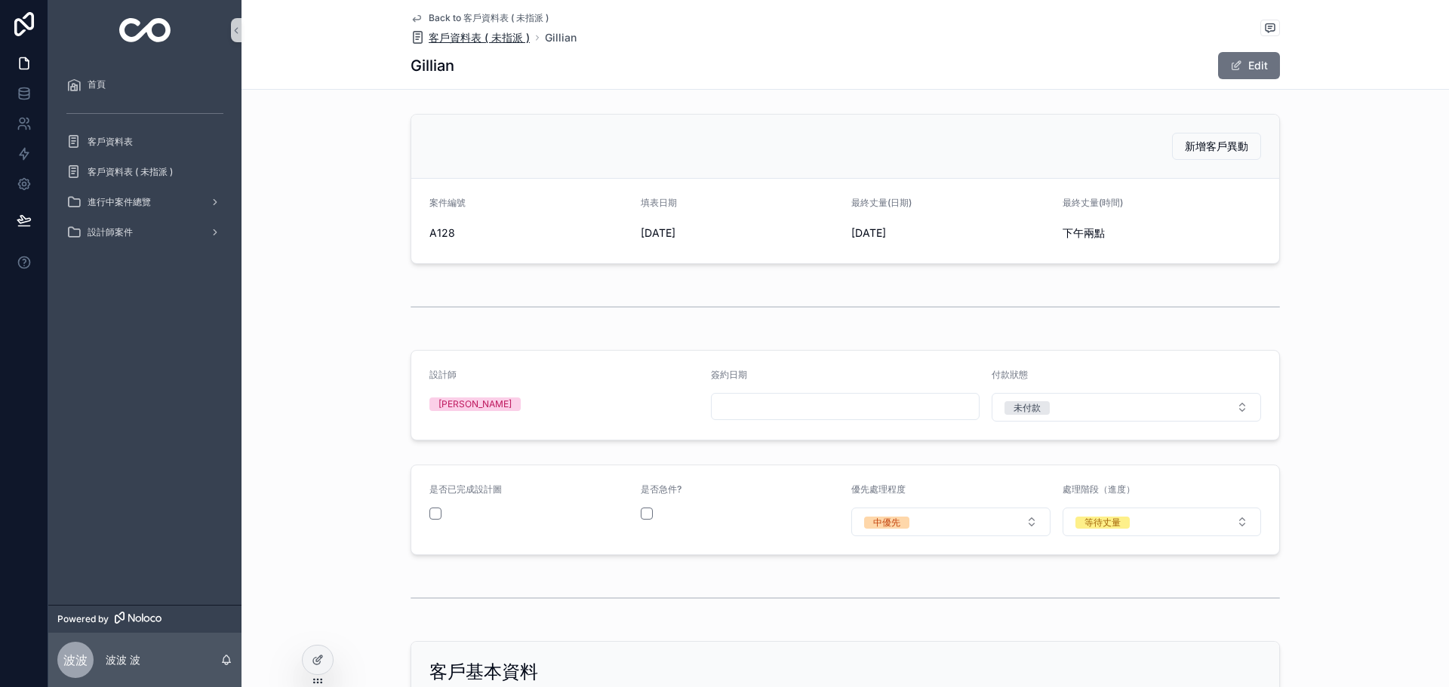
click at [484, 36] on span "客戶資料表 ( 未指派 )" at bounding box center [479, 37] width 101 height 15
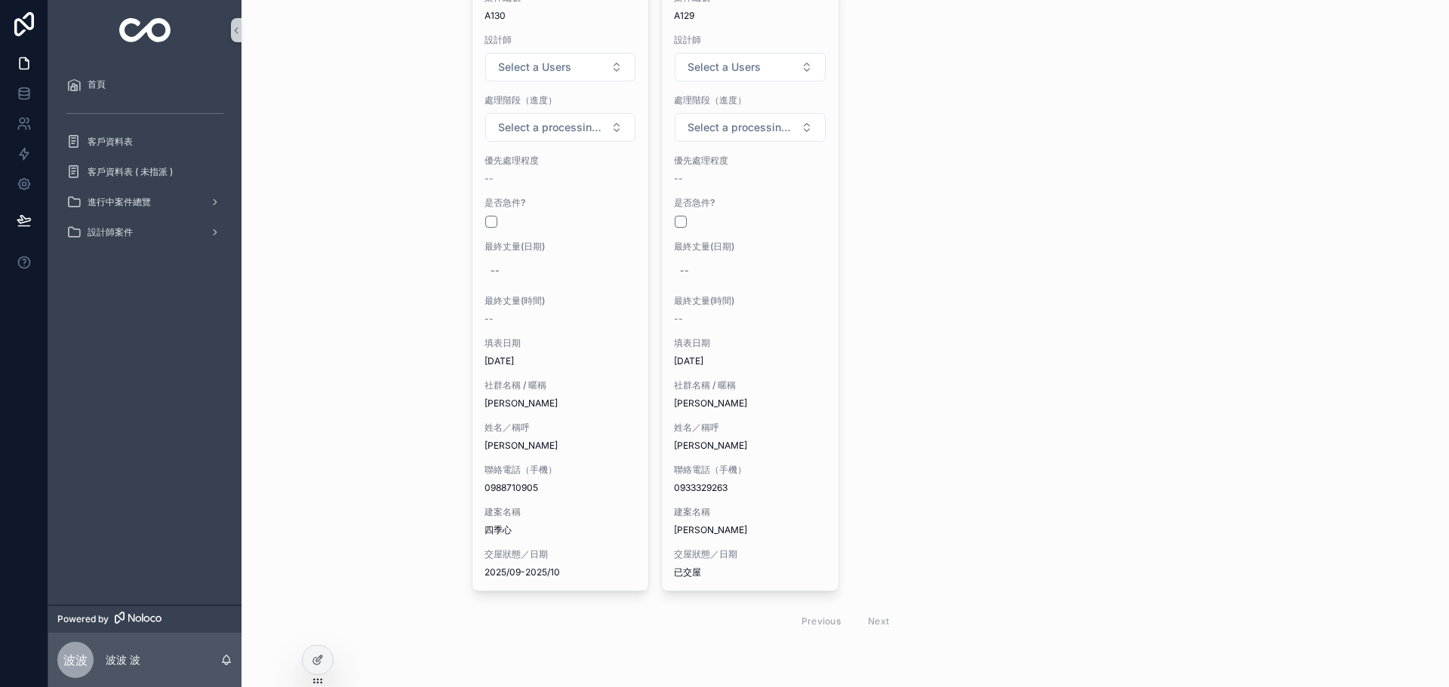
scroll to position [24, 0]
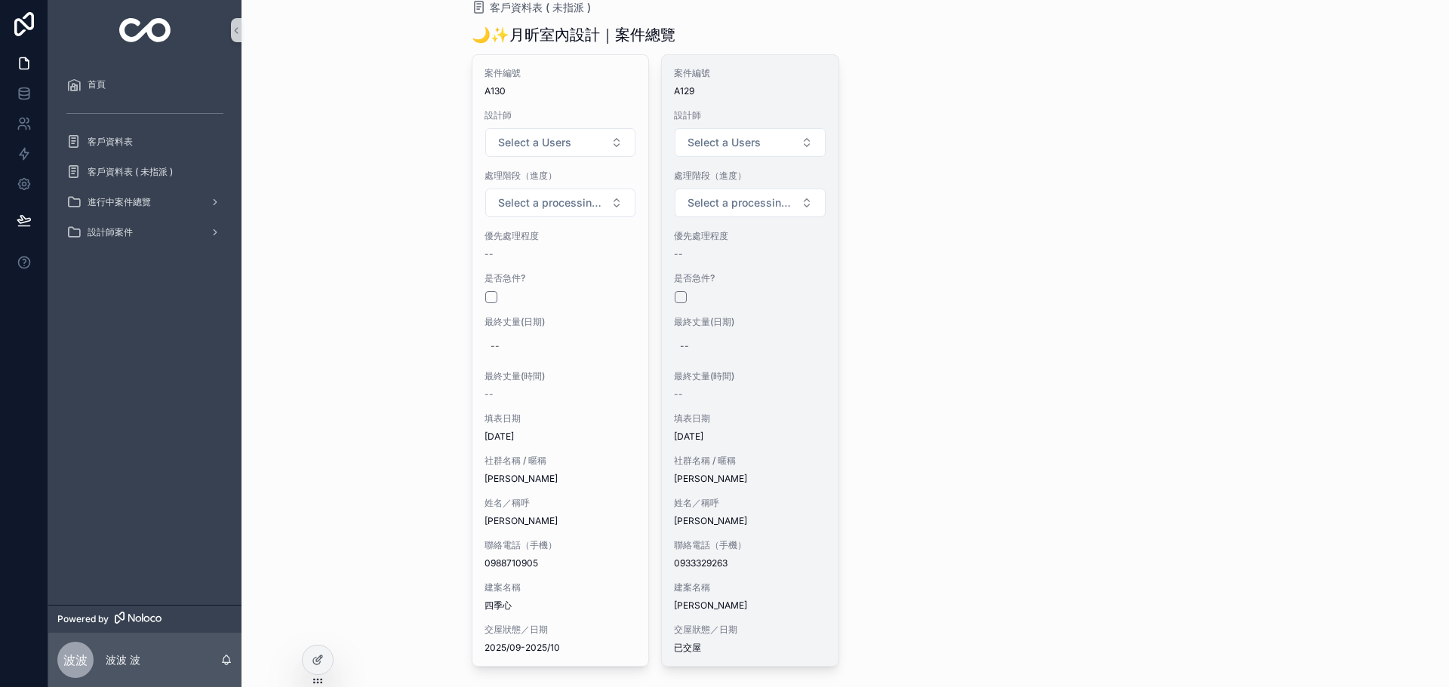
click at [753, 447] on div "案件編號 A129 設計師 Select a Users 處理階段（進度） Select a processing stage 優先處理程度 -- 是否急件?…" at bounding box center [750, 360] width 177 height 611
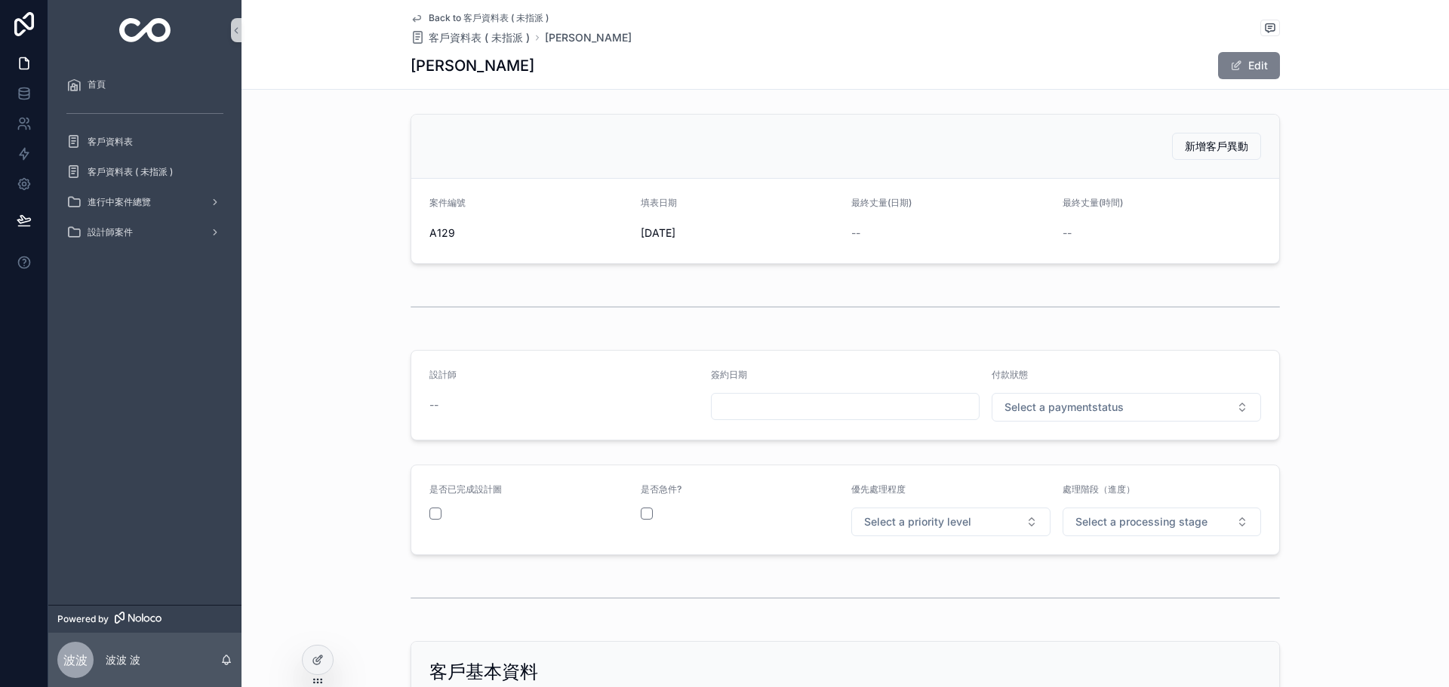
click at [1262, 69] on button "Edit" at bounding box center [1249, 65] width 62 height 27
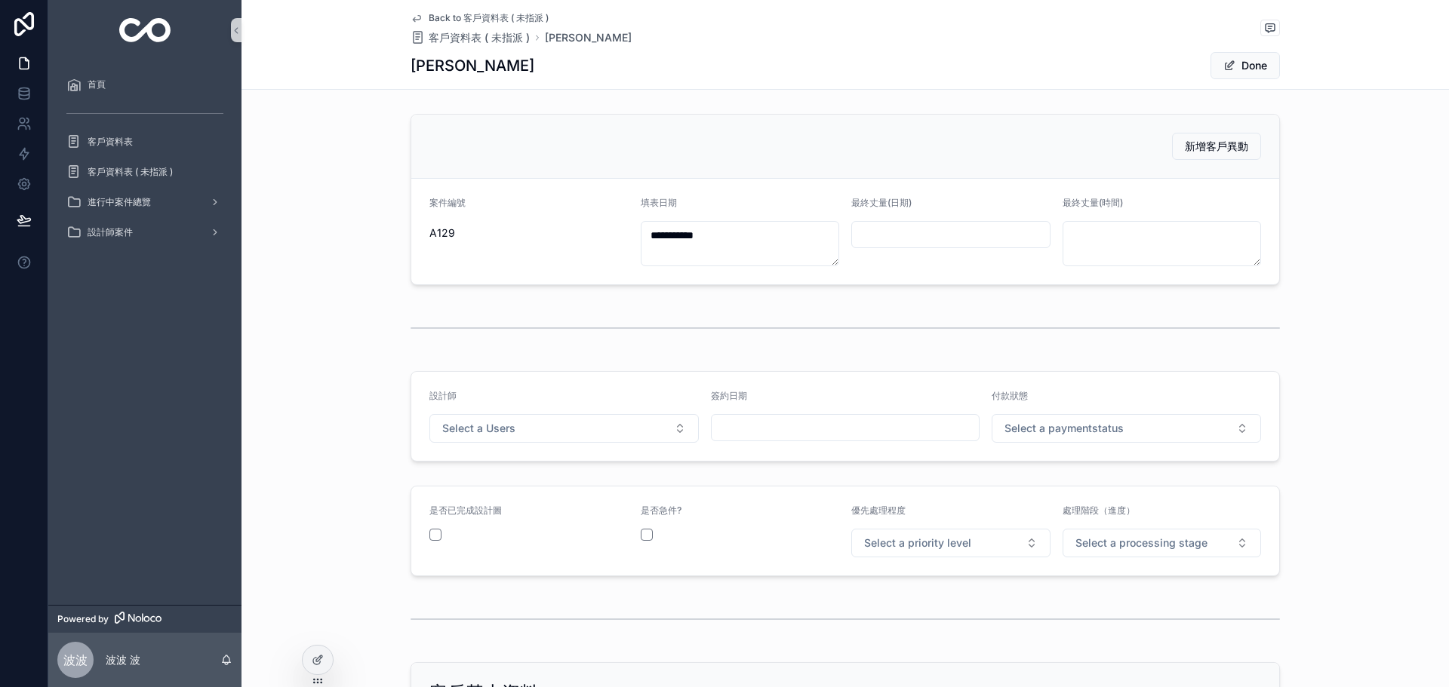
click at [912, 240] on input "scrollable content" at bounding box center [951, 234] width 198 height 21
click at [1278, 319] on div "scrollable content" at bounding box center [844, 328] width 1207 height 50
click at [1074, 420] on button "Select a paymentstatus" at bounding box center [1126, 428] width 269 height 29
click at [1050, 486] on div "未付款" at bounding box center [1121, 489] width 262 height 23
click at [612, 421] on button "Select a Users" at bounding box center [563, 428] width 269 height 29
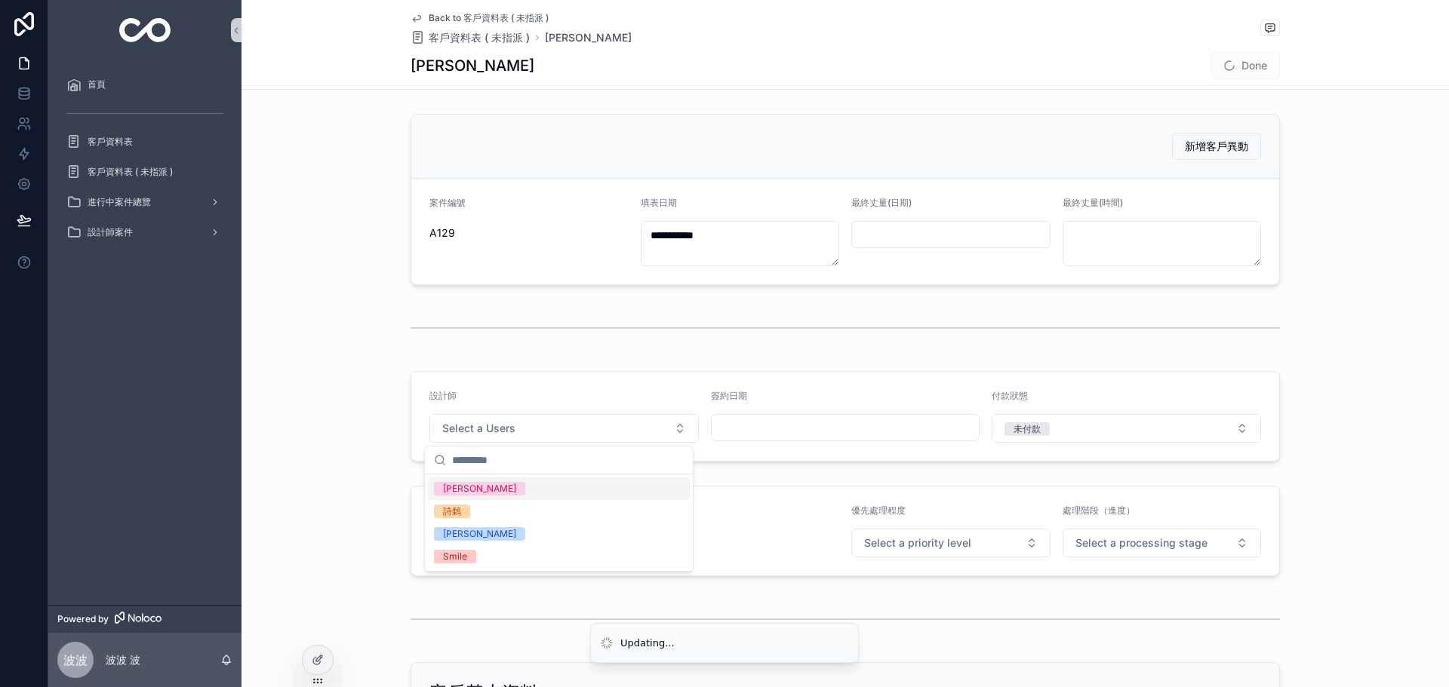
click at [500, 488] on div "[PERSON_NAME]" at bounding box center [559, 489] width 262 height 23
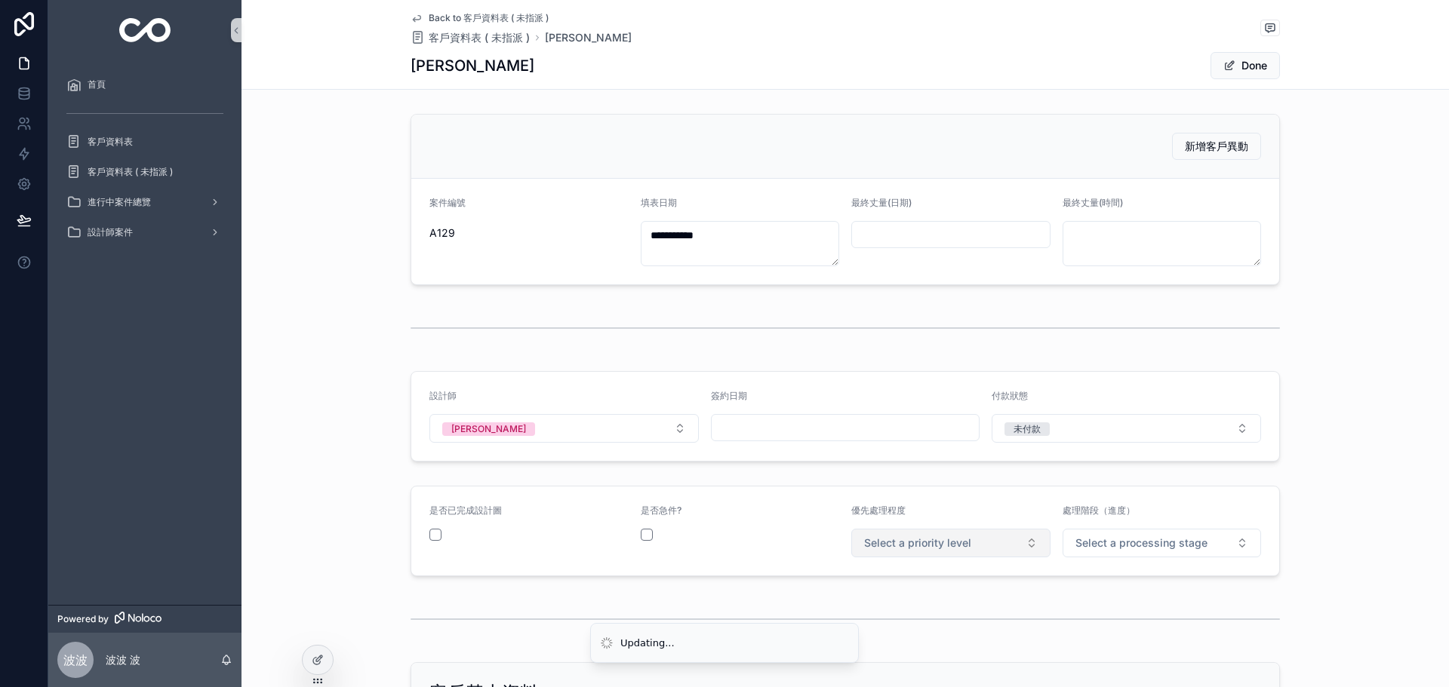
click at [893, 546] on span "Select a priority level" at bounding box center [917, 543] width 107 height 15
drag, startPoint x: 892, startPoint y: 625, endPoint x: 1009, endPoint y: 573, distance: 128.0
click at [893, 624] on span "中優先" at bounding box center [878, 624] width 45 height 12
click at [1091, 545] on span "Select a processing stage" at bounding box center [1141, 543] width 132 height 15
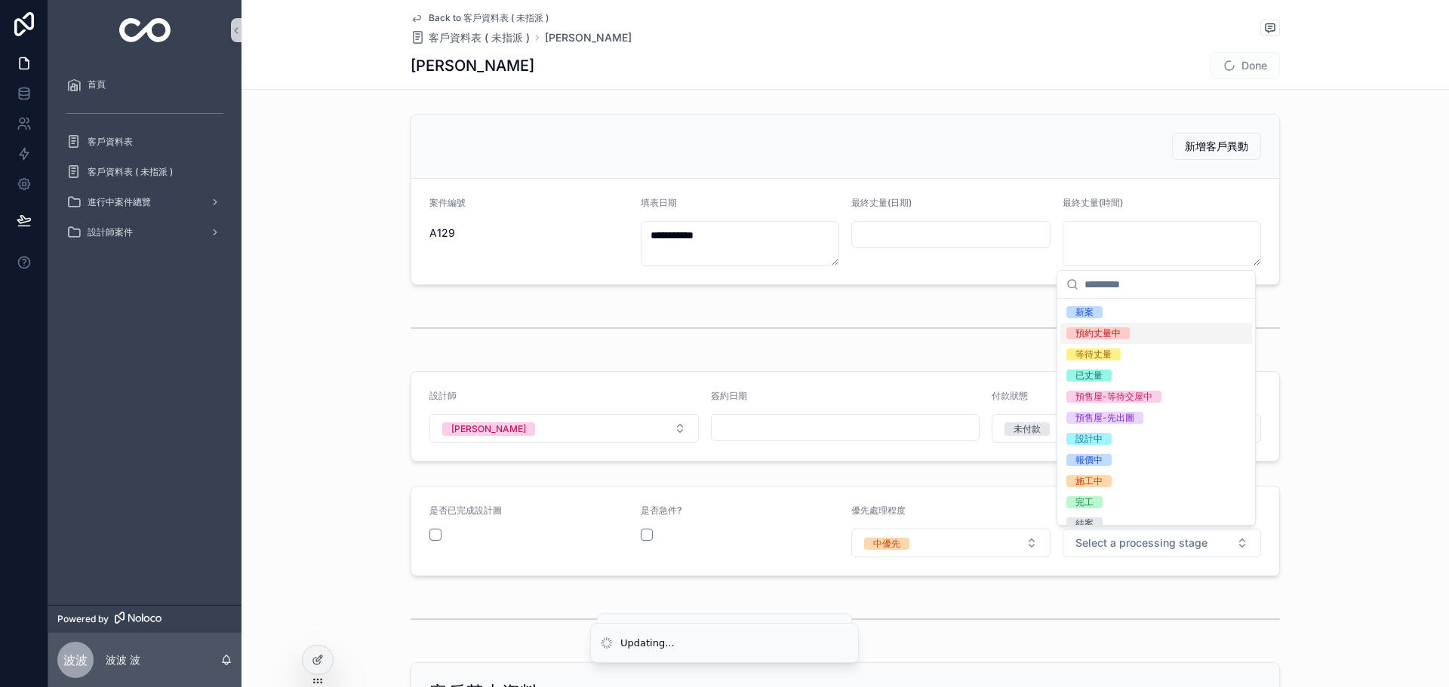
click at [1121, 337] on span "預約丈量中" at bounding box center [1097, 333] width 63 height 12
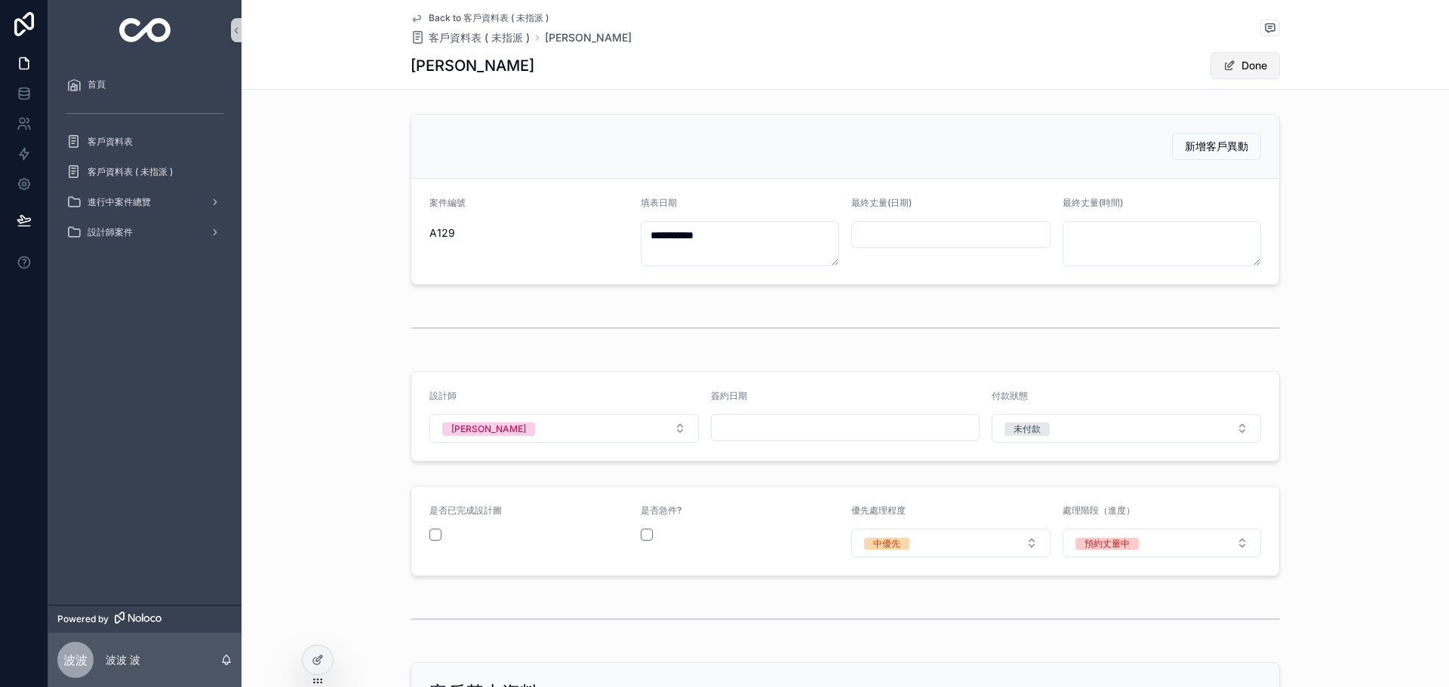
drag, startPoint x: 1245, startPoint y: 70, endPoint x: 1238, endPoint y: 54, distance: 17.9
click at [1244, 69] on button "Done" at bounding box center [1244, 65] width 69 height 27
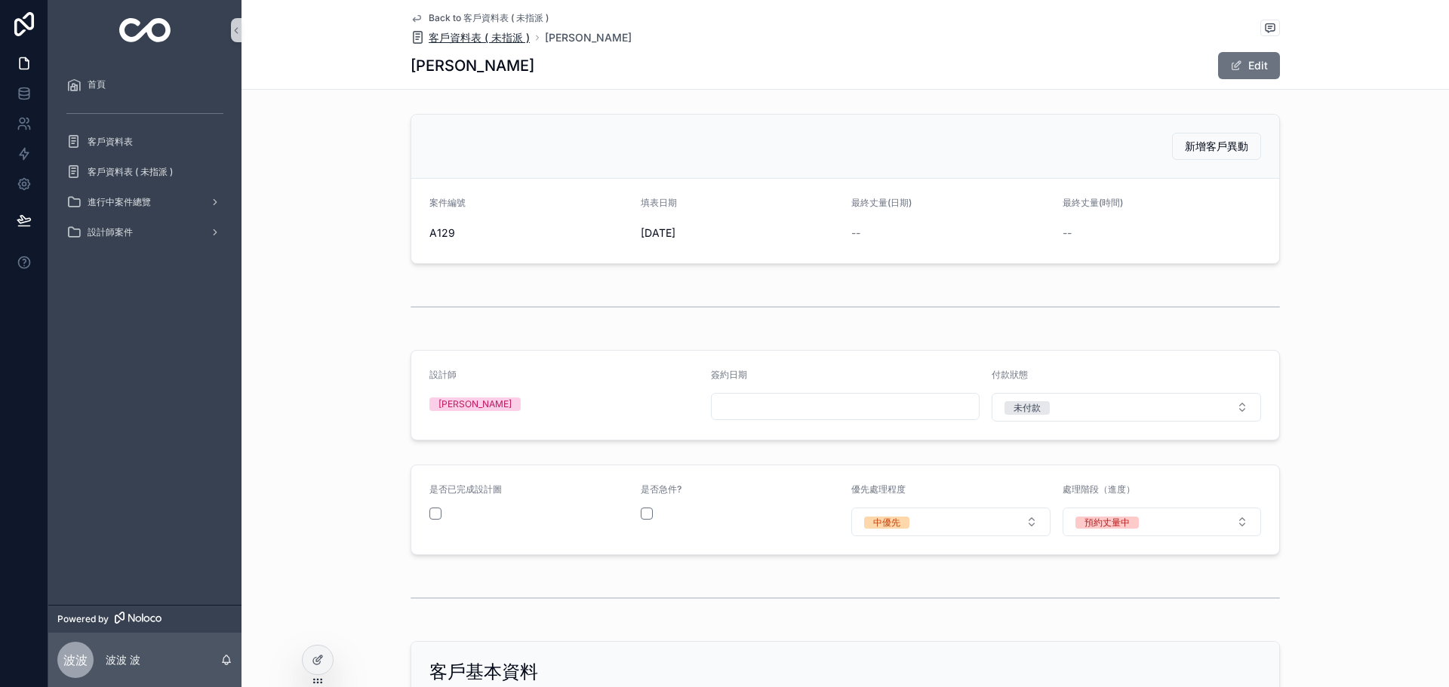
click at [447, 40] on span "客戶資料表 ( 未指派 )" at bounding box center [479, 37] width 101 height 15
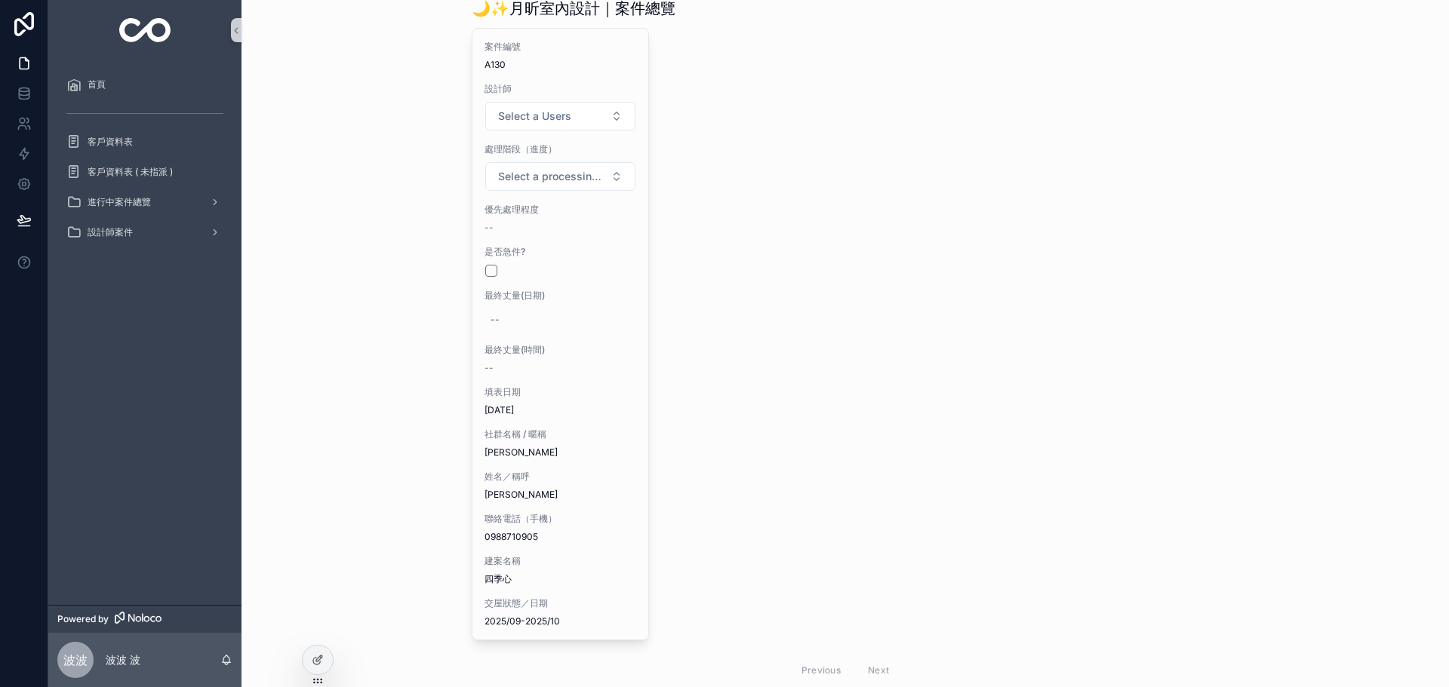
scroll to position [75, 0]
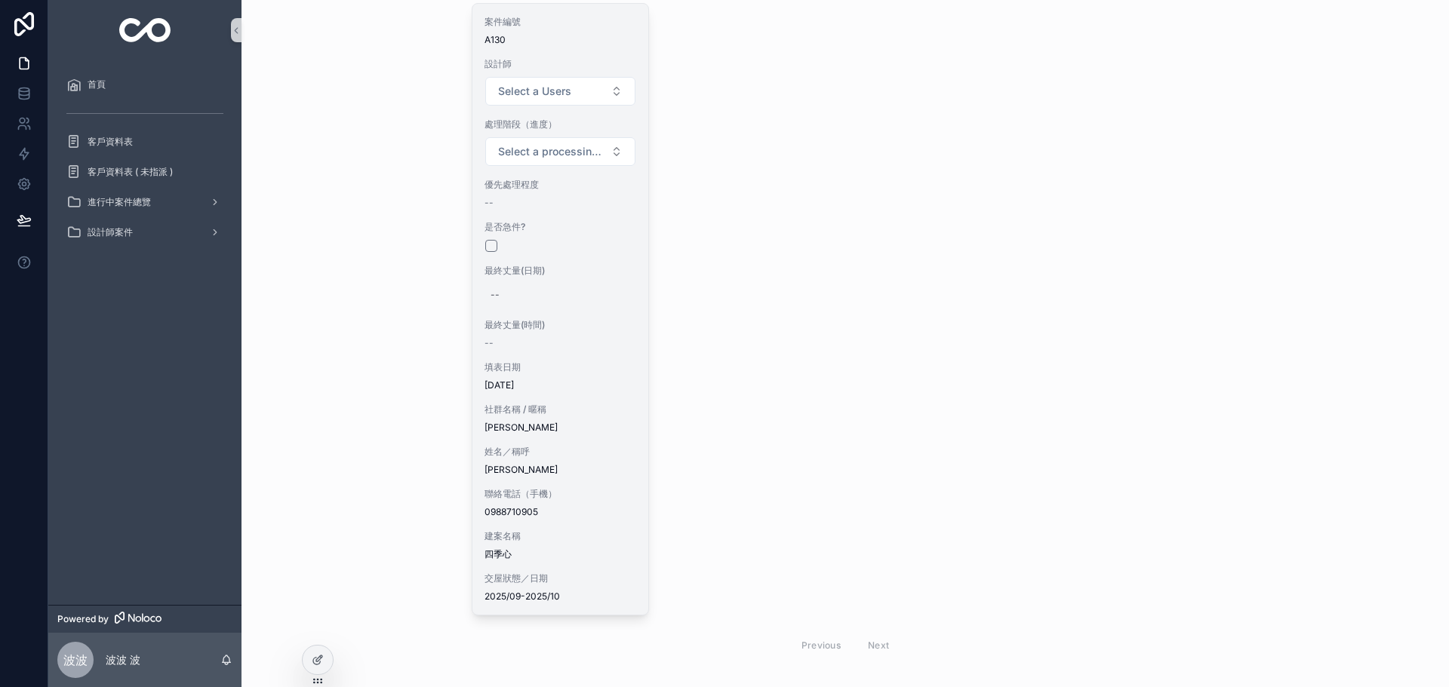
click at [581, 386] on span "[DATE]" at bounding box center [560, 386] width 152 height 12
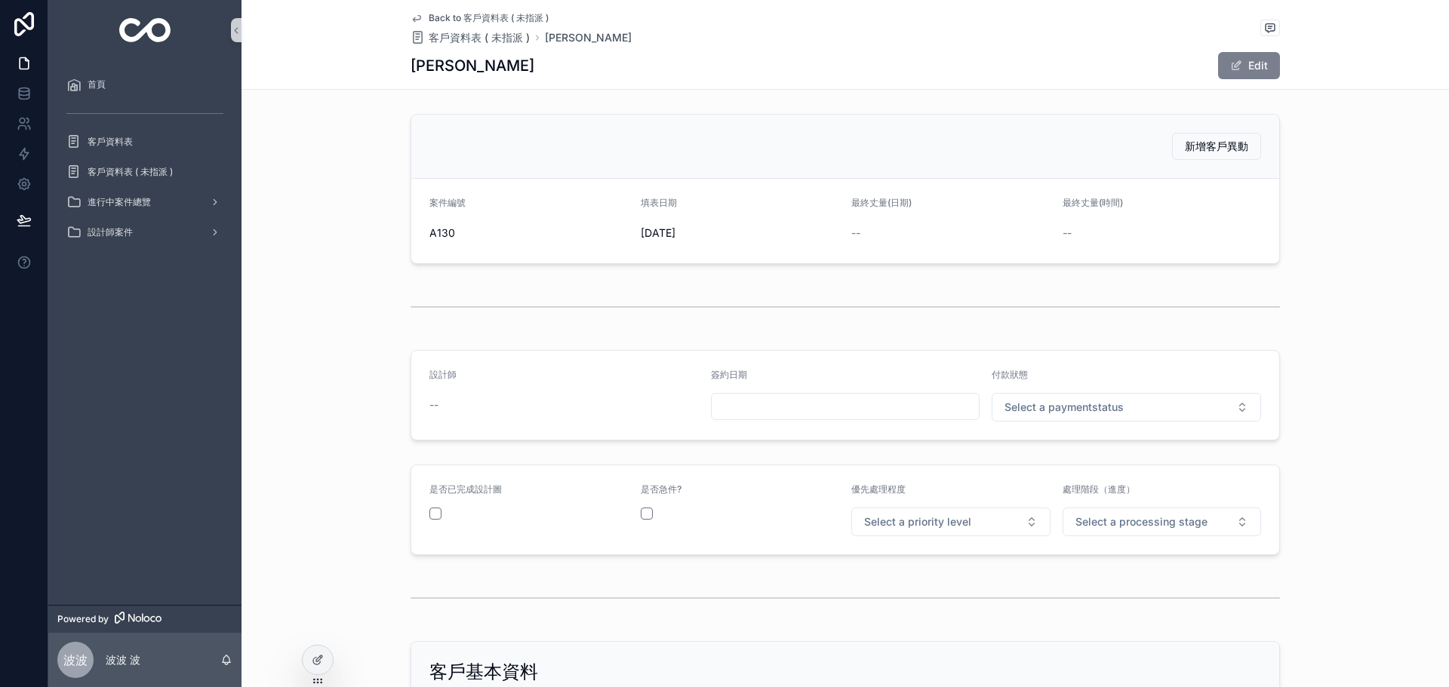
click at [1262, 64] on button "Edit" at bounding box center [1249, 65] width 62 height 27
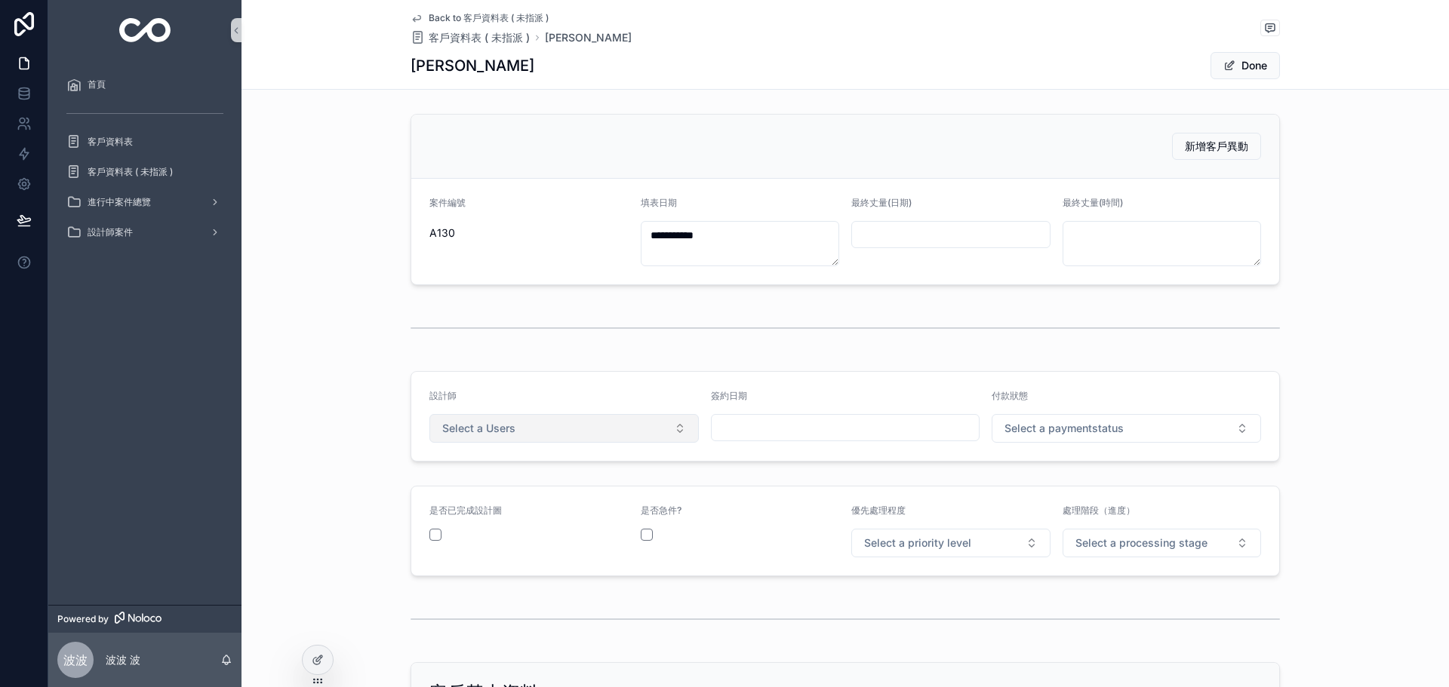
click at [630, 429] on button "Select a Users" at bounding box center [563, 428] width 269 height 29
drag, startPoint x: 552, startPoint y: 487, endPoint x: 774, endPoint y: 456, distance: 224.9
click at [551, 487] on div "[PERSON_NAME]" at bounding box center [559, 489] width 262 height 23
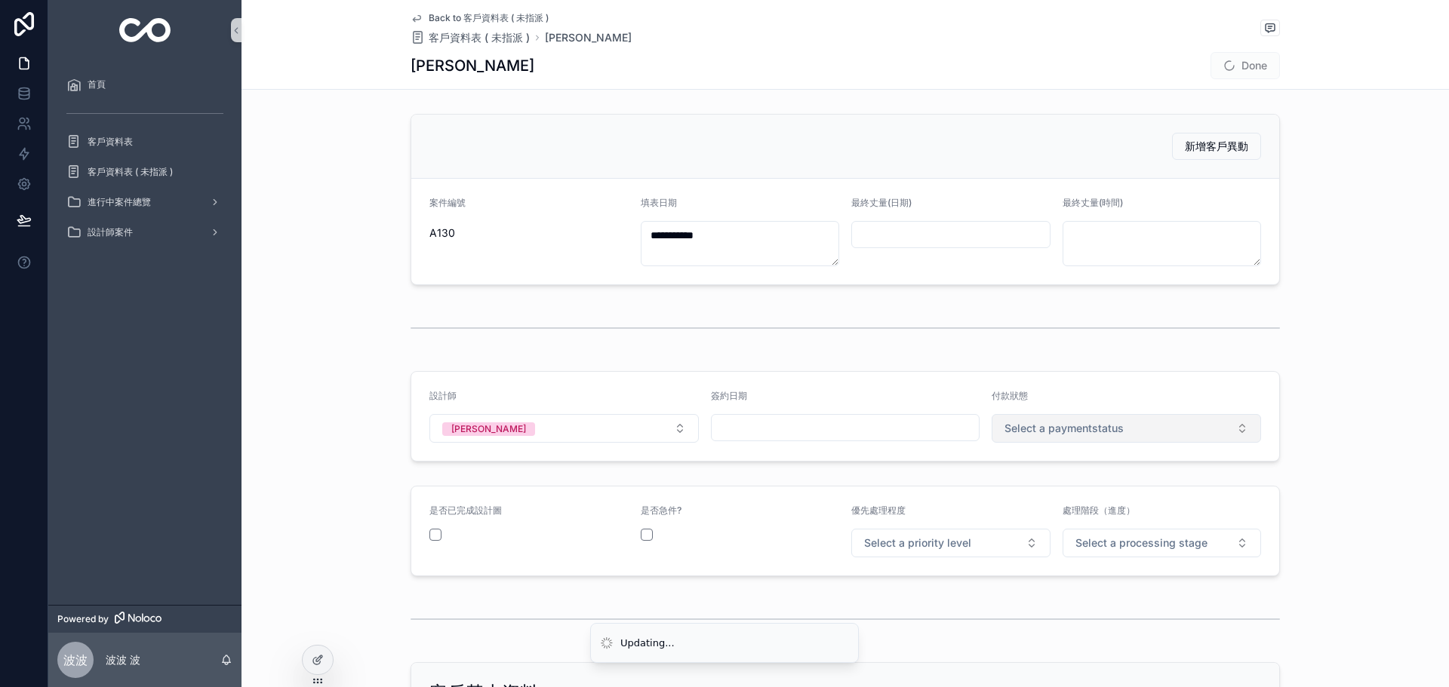
click at [1158, 429] on button "Select a paymentstatus" at bounding box center [1126, 428] width 269 height 29
drag, startPoint x: 1069, startPoint y: 491, endPoint x: 1039, endPoint y: 512, distance: 35.8
click at [1066, 492] on div "未付款" at bounding box center [1121, 489] width 262 height 23
click at [982, 541] on button "Select a priority level" at bounding box center [950, 543] width 199 height 29
click at [929, 618] on div "中優先" at bounding box center [946, 623] width 192 height 21
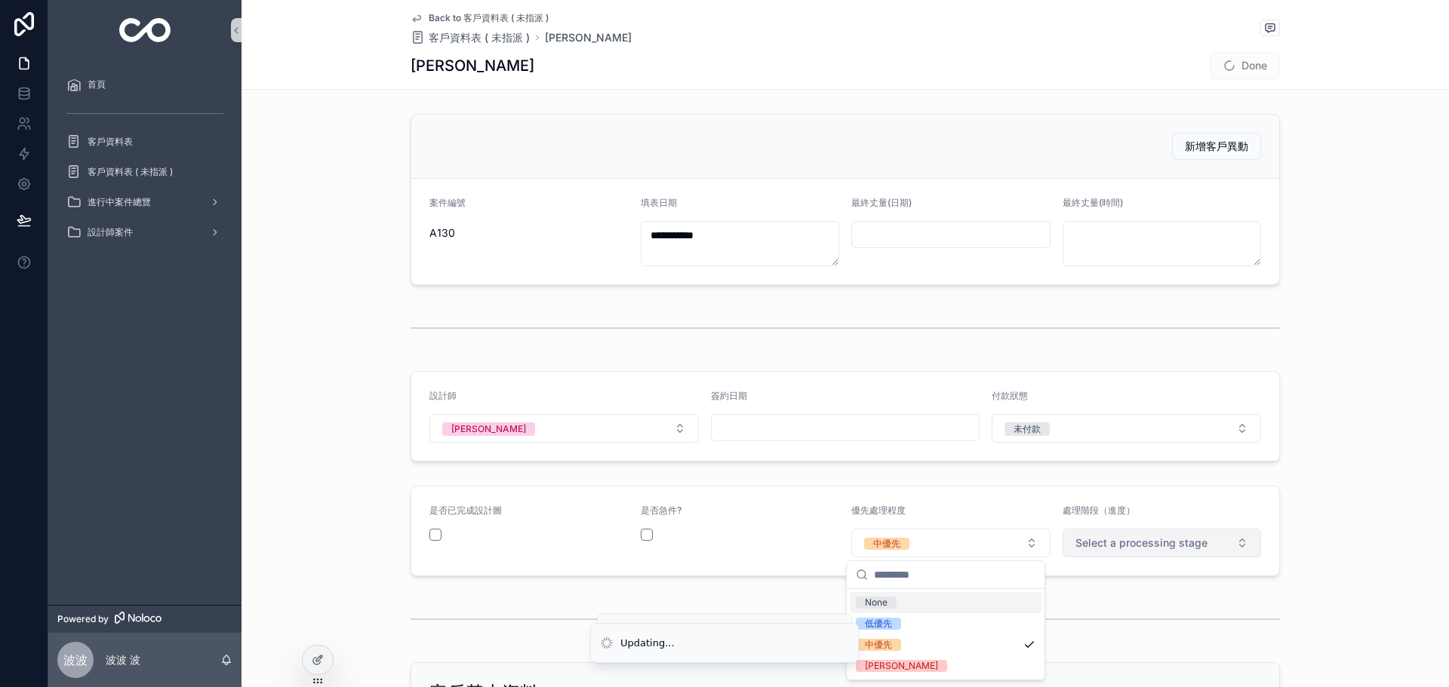
click at [1093, 551] on button "Select a processing stage" at bounding box center [1161, 543] width 199 height 29
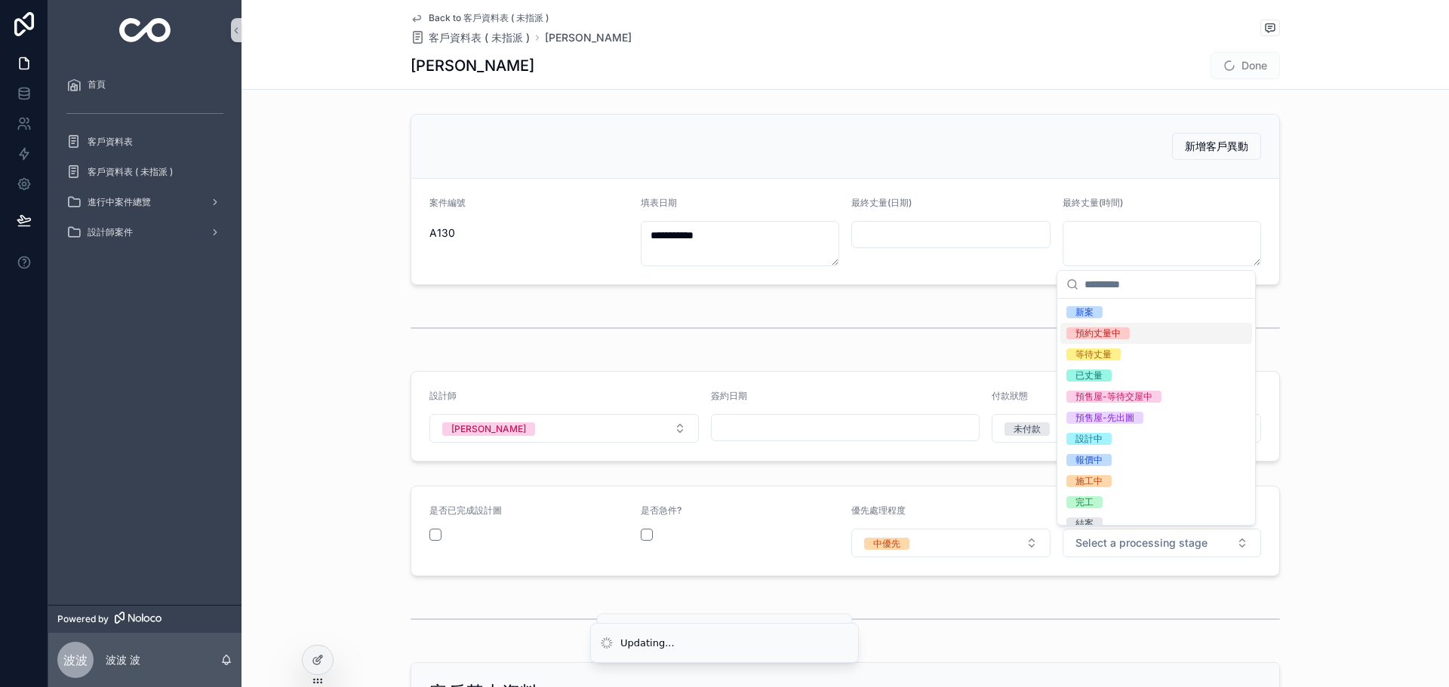
click at [1143, 338] on div "預約丈量中" at bounding box center [1156, 333] width 192 height 21
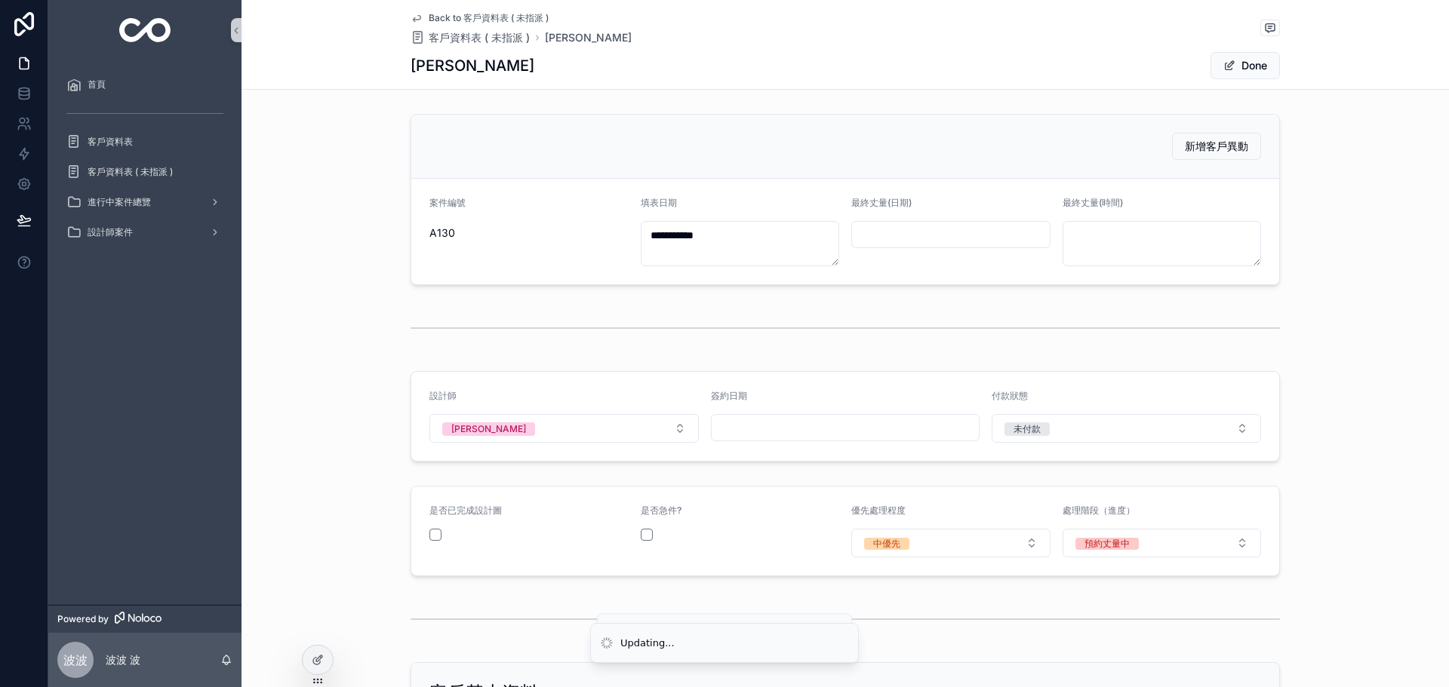
drag, startPoint x: 1332, startPoint y: 358, endPoint x: 1204, endPoint y: 407, distance: 136.6
drag, startPoint x: 615, startPoint y: 312, endPoint x: 615, endPoint y: 303, distance: 9.1
click at [615, 311] on div "scrollable content" at bounding box center [845, 328] width 869 height 38
click at [628, 334] on div "scrollable content" at bounding box center [845, 328] width 869 height 38
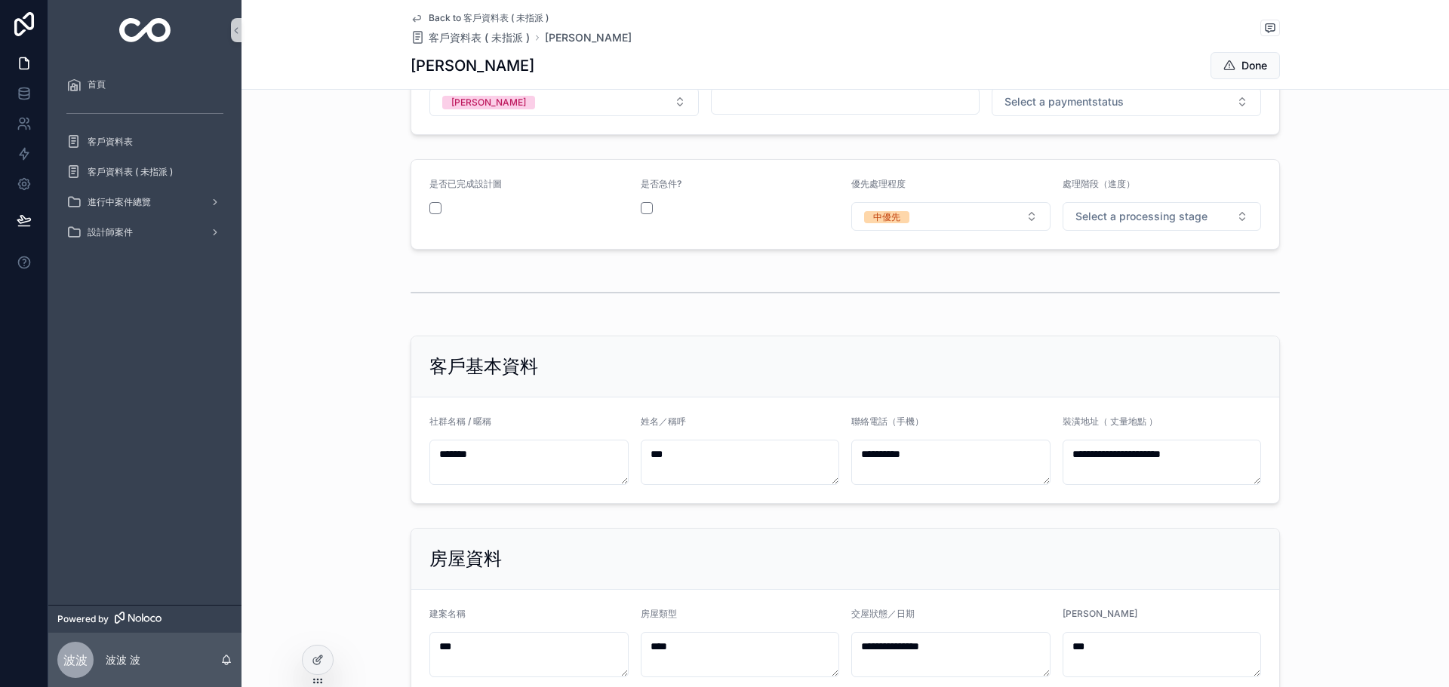
scroll to position [176, 0]
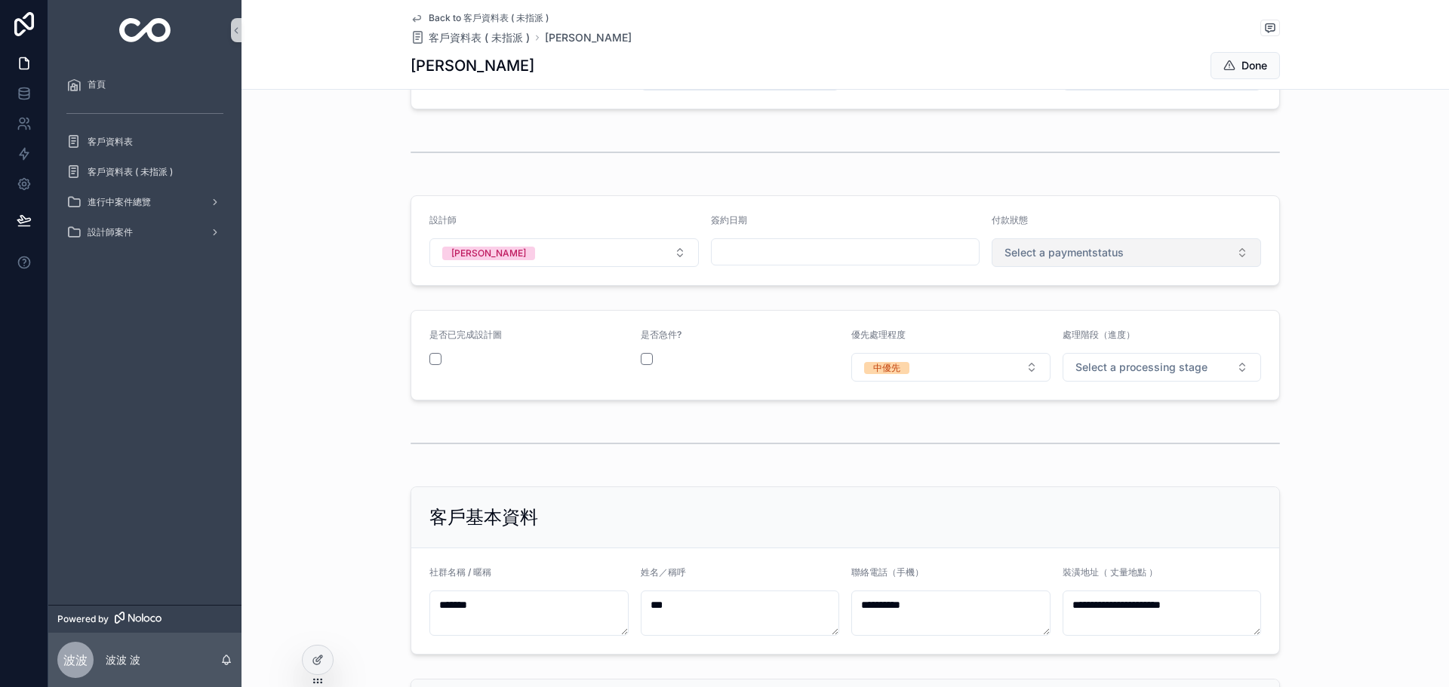
click at [1168, 263] on button "Select a paymentstatus" at bounding box center [1126, 252] width 269 height 29
click at [1077, 308] on div "未付款" at bounding box center [1121, 313] width 262 height 23
click at [1136, 358] on button "Select a processing stage" at bounding box center [1161, 367] width 199 height 29
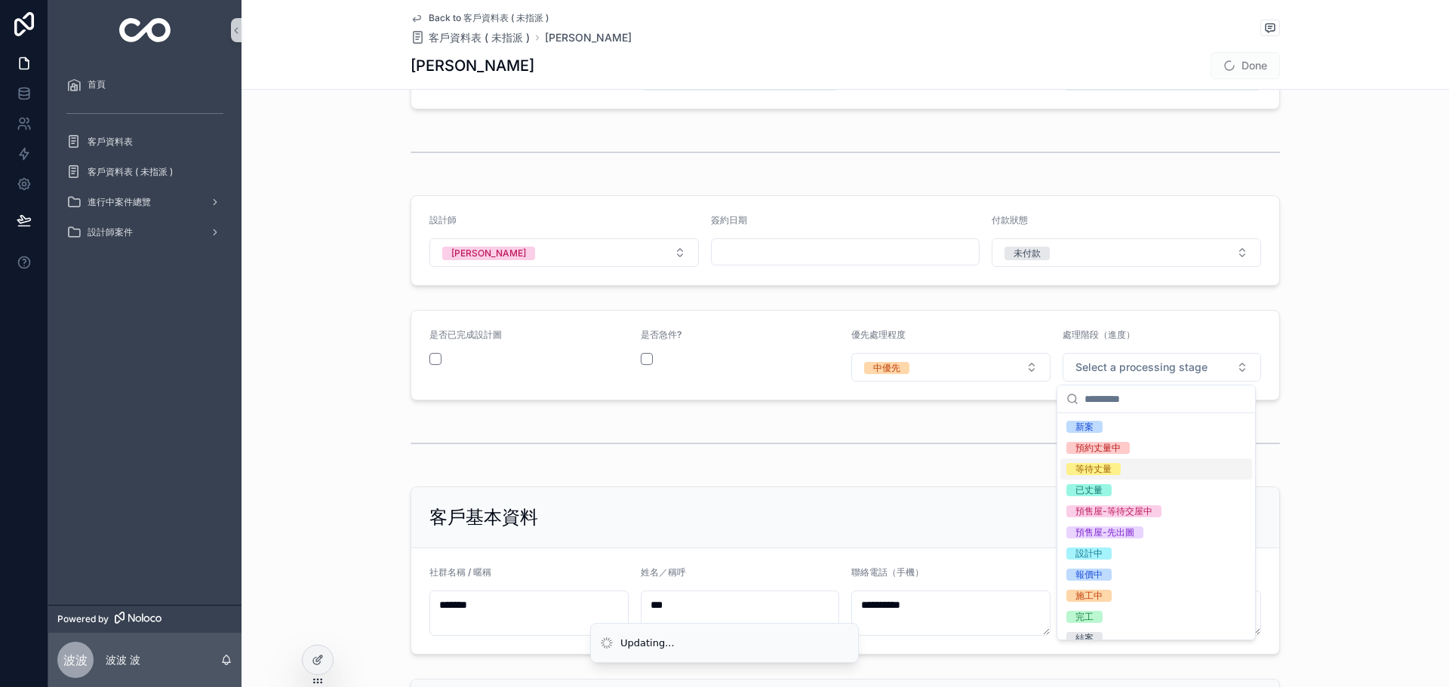
click at [1110, 459] on div "等待丈量" at bounding box center [1156, 469] width 192 height 21
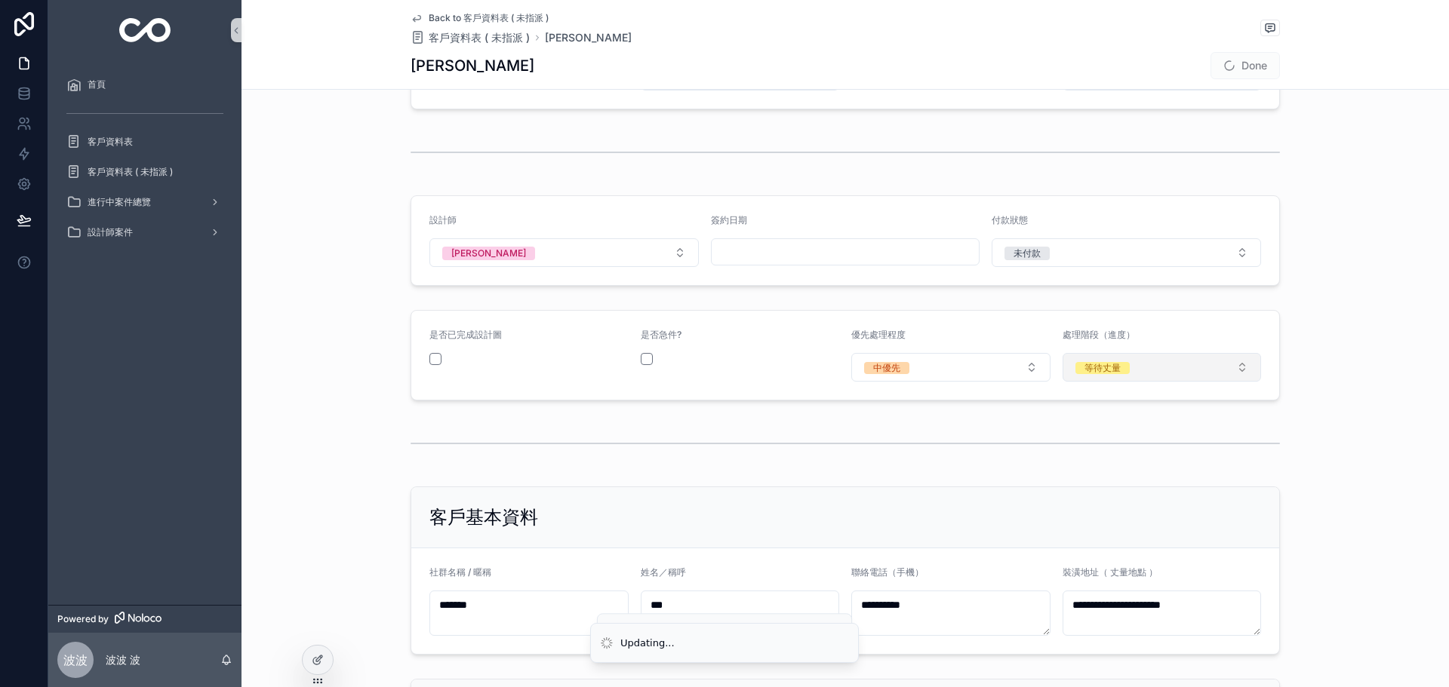
click at [1107, 380] on button "等待丈量" at bounding box center [1161, 367] width 199 height 29
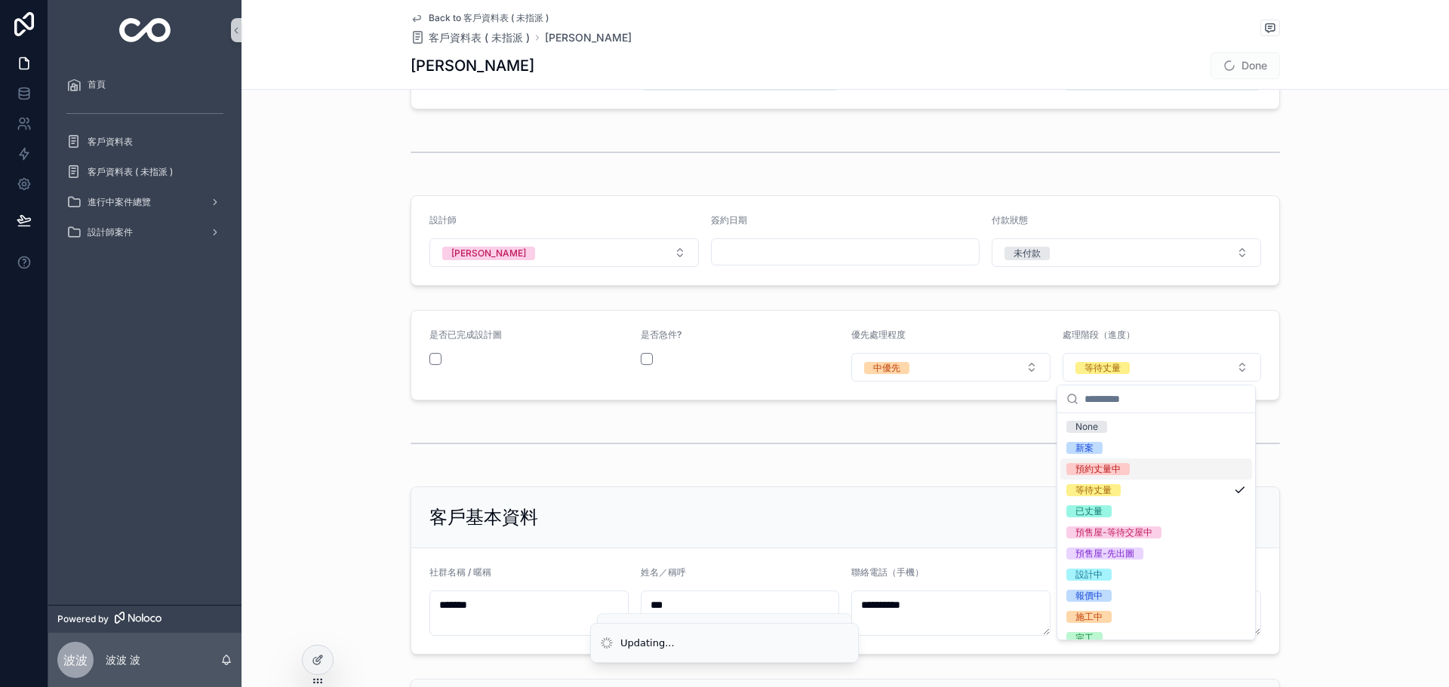
click at [1103, 478] on div "預約丈量中" at bounding box center [1156, 469] width 192 height 21
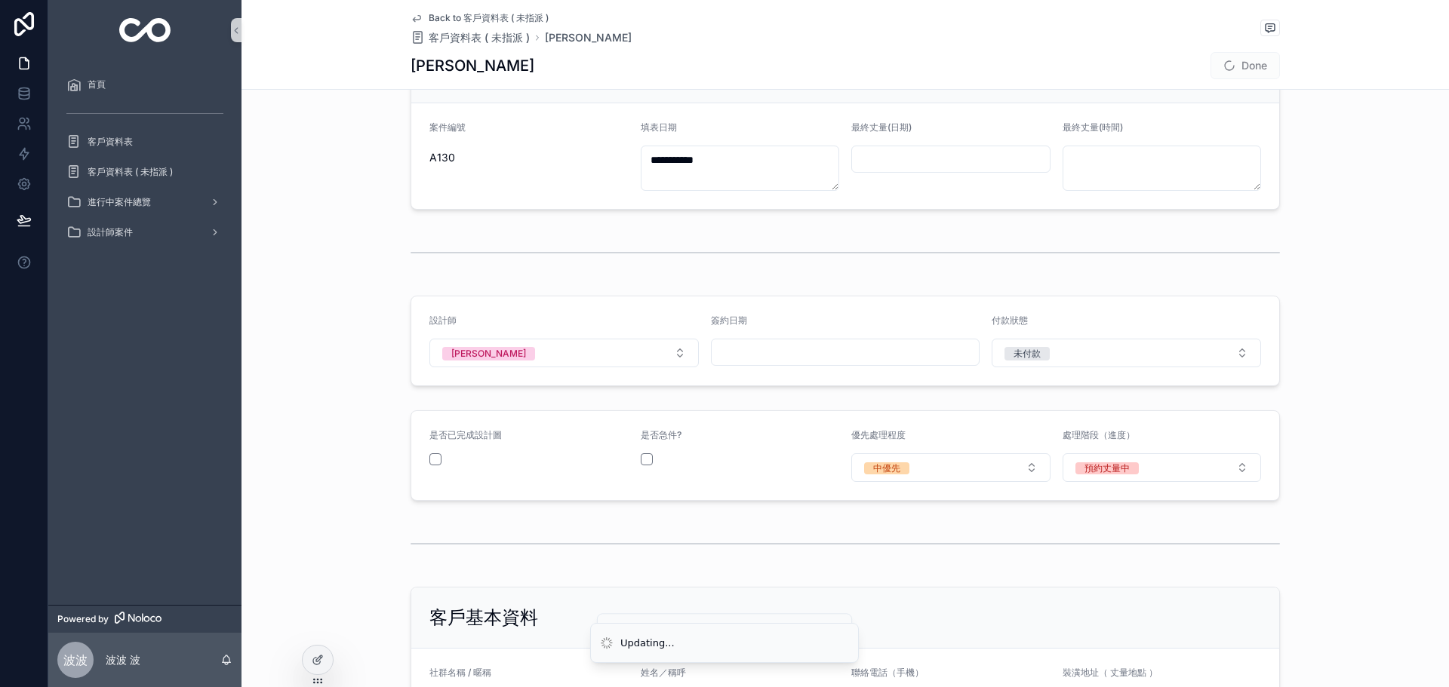
scroll to position [0, 0]
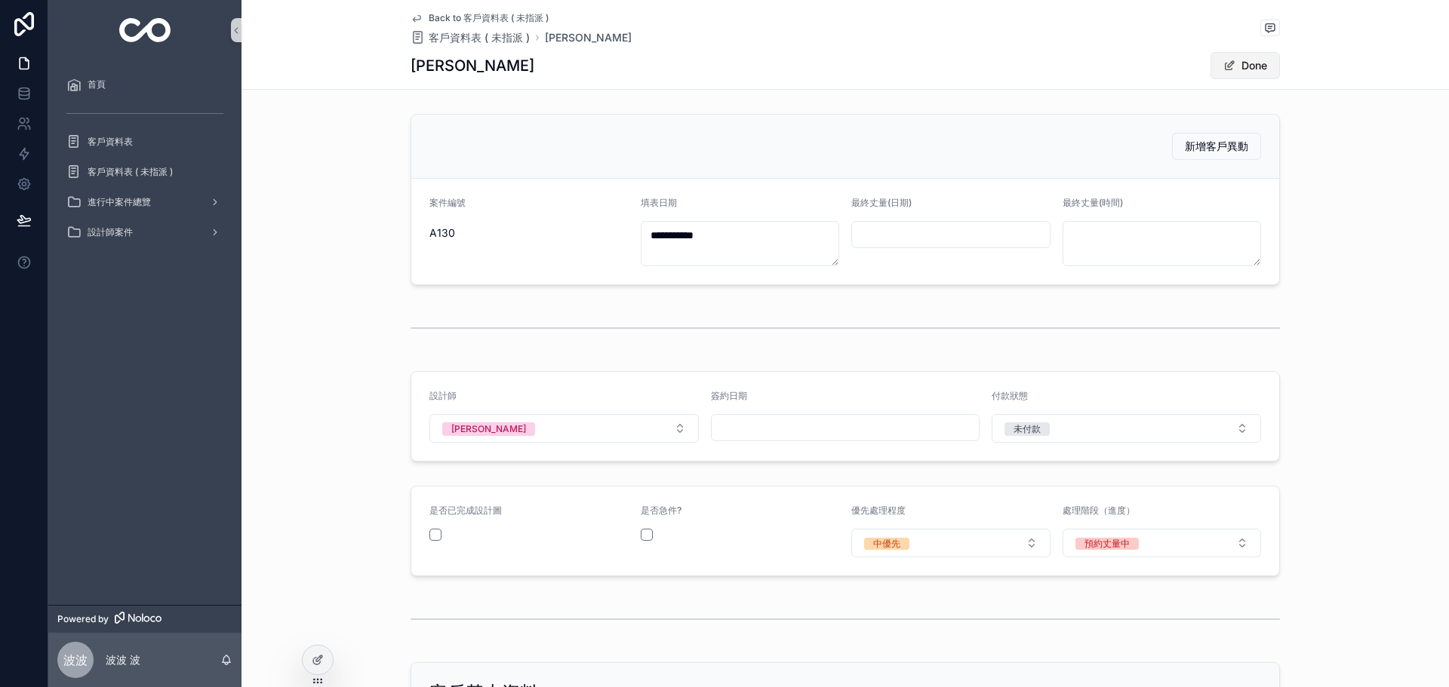
click at [1233, 60] on button "Done" at bounding box center [1244, 65] width 69 height 27
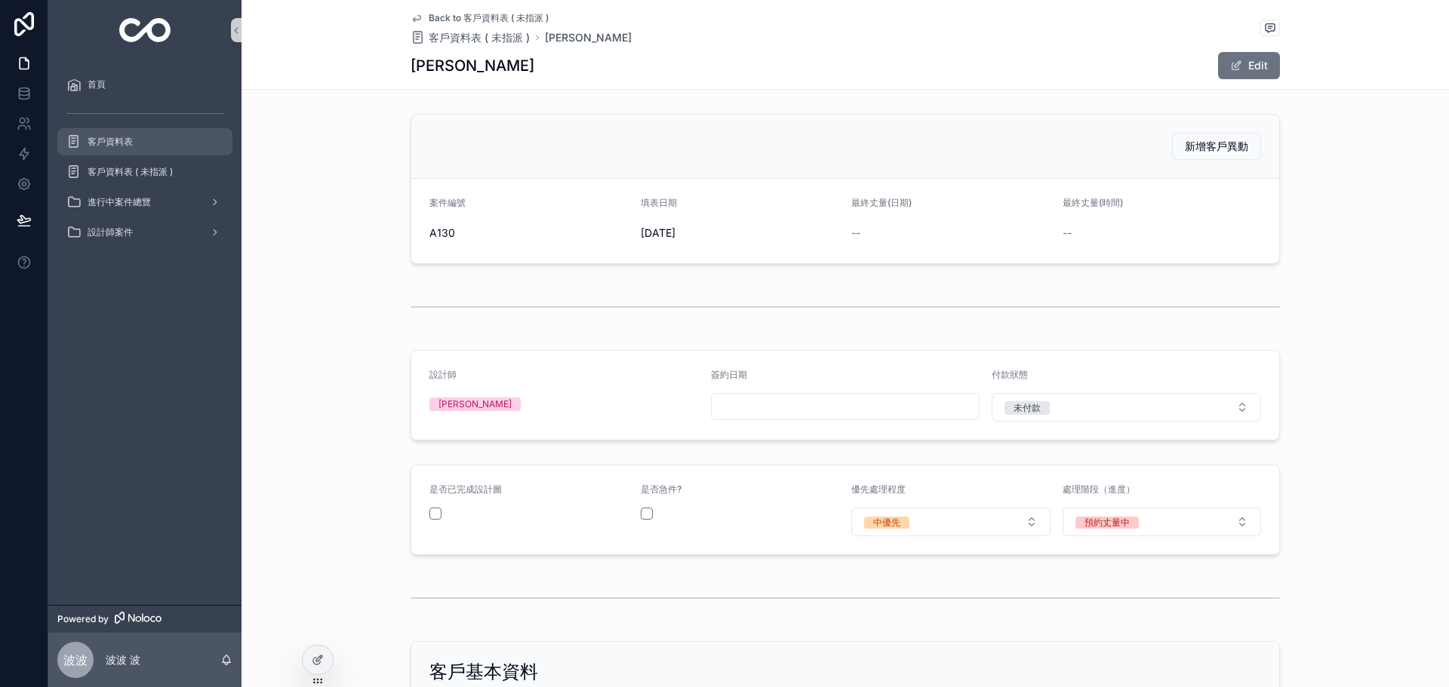
click at [121, 140] on span "客戶資料表" at bounding box center [110, 142] width 45 height 12
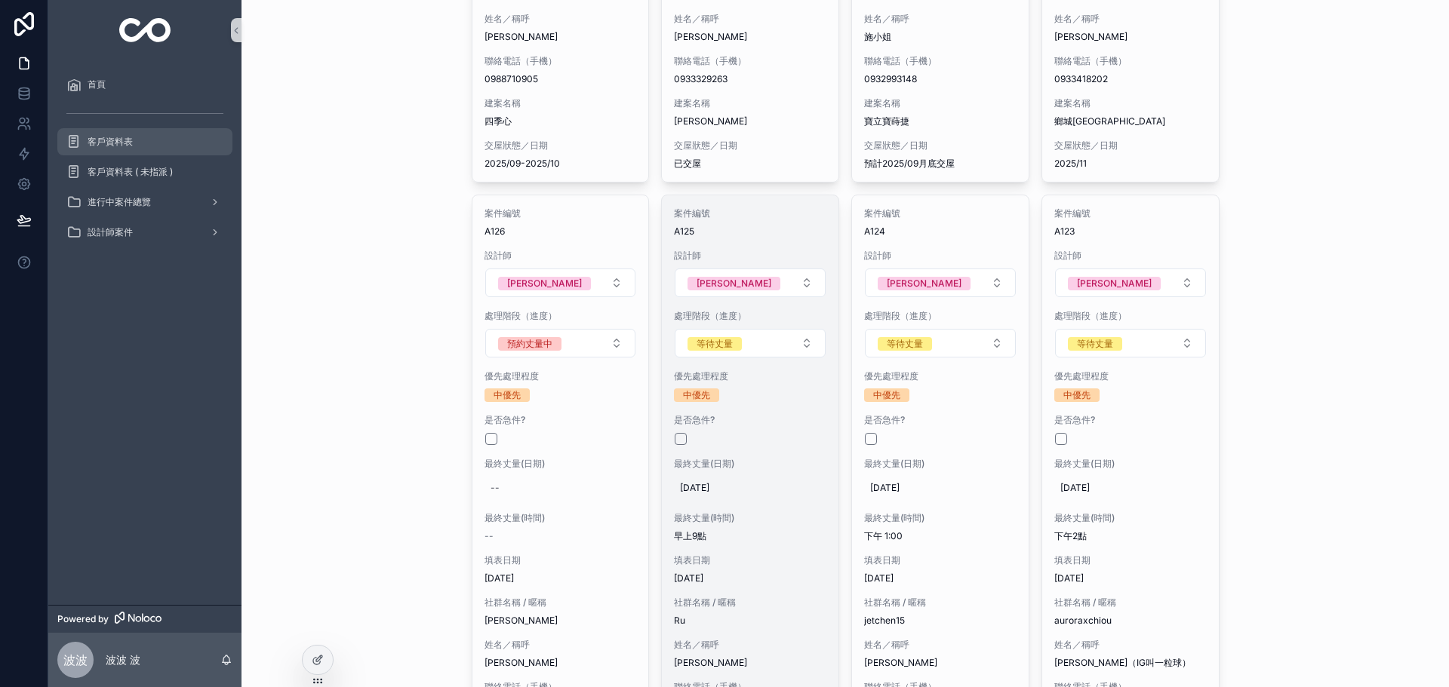
scroll to position [604, 0]
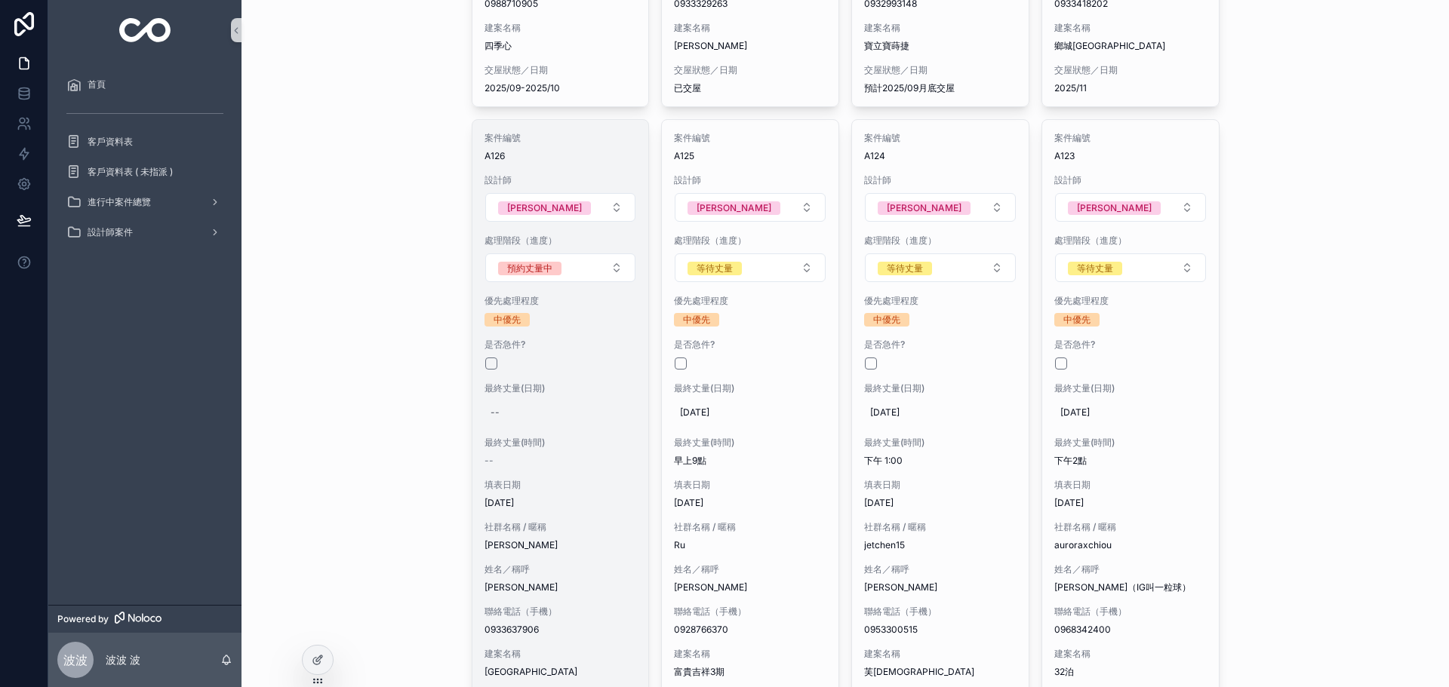
click at [527, 434] on div "案件編號 A126 設計師 [PERSON_NAME] 處理階段（進度） 預約丈量中 優先處理程度 中優先 是否急件? 最終丈量(日期) -- 最終丈量(時間…" at bounding box center [560, 426] width 177 height 613
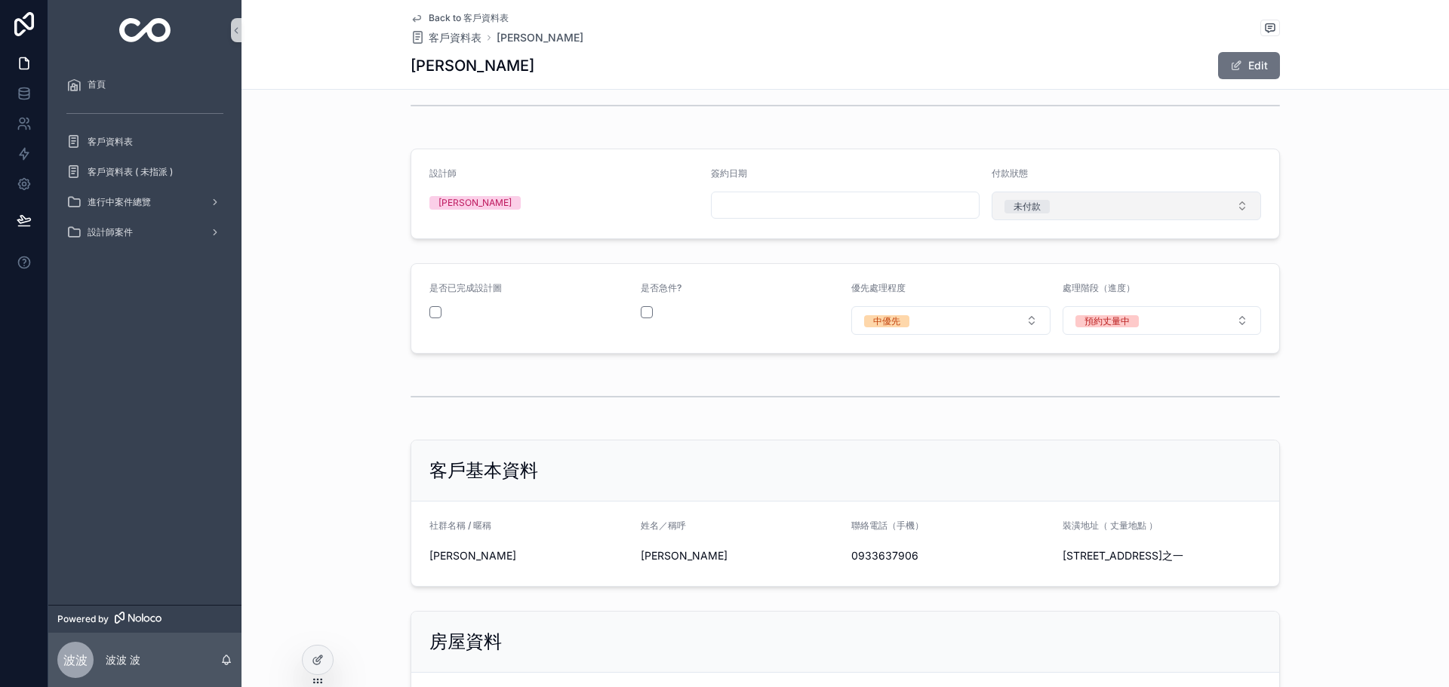
scroll to position [176, 0]
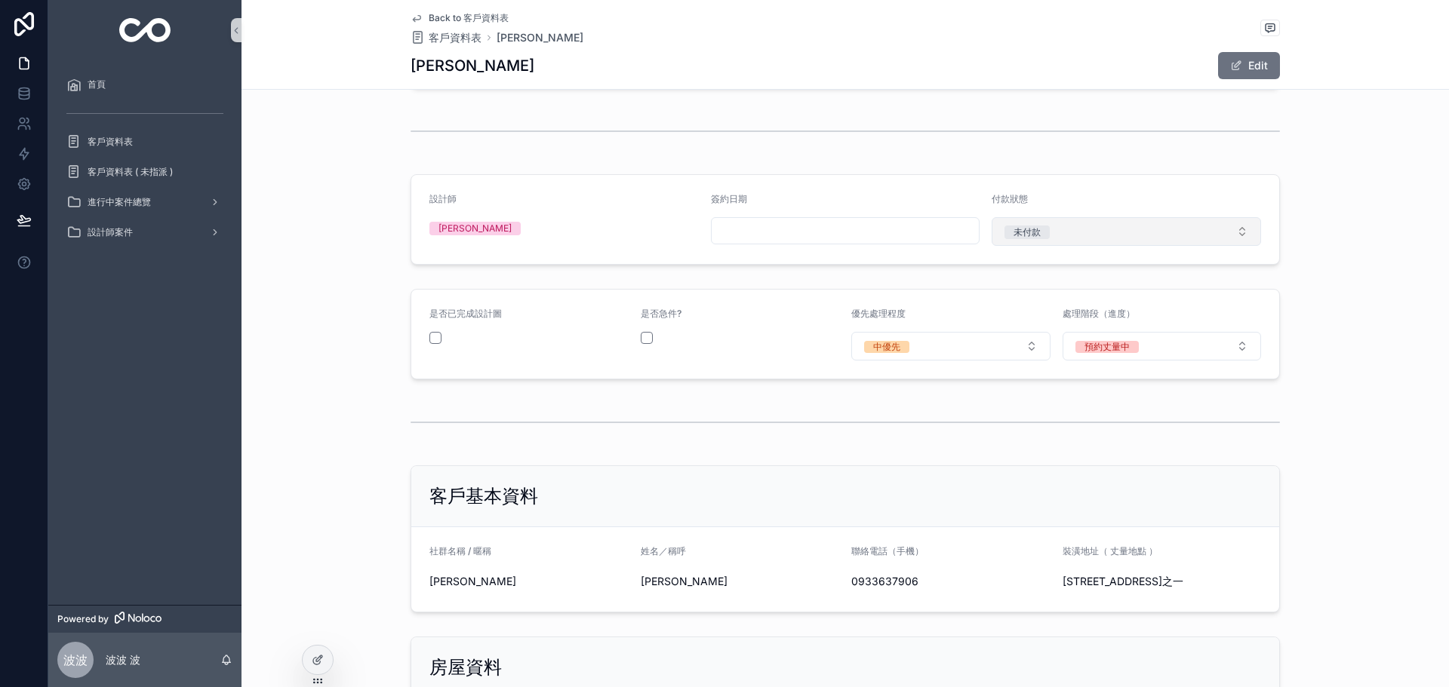
click at [1082, 230] on button "未付款" at bounding box center [1126, 231] width 269 height 29
click at [1078, 231] on button "未付款" at bounding box center [1126, 231] width 269 height 29
click at [1186, 344] on button "預約丈量中" at bounding box center [1161, 346] width 199 height 29
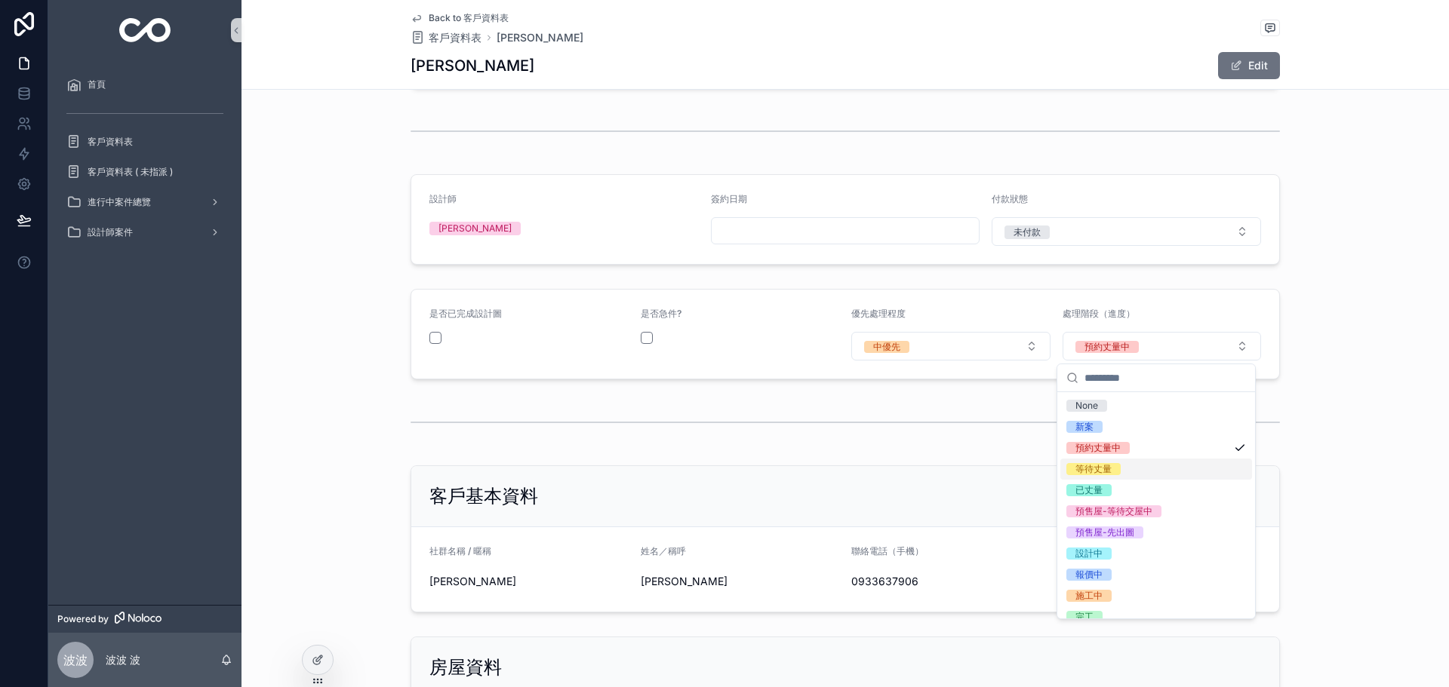
click at [1103, 461] on div "等待丈量" at bounding box center [1156, 469] width 192 height 21
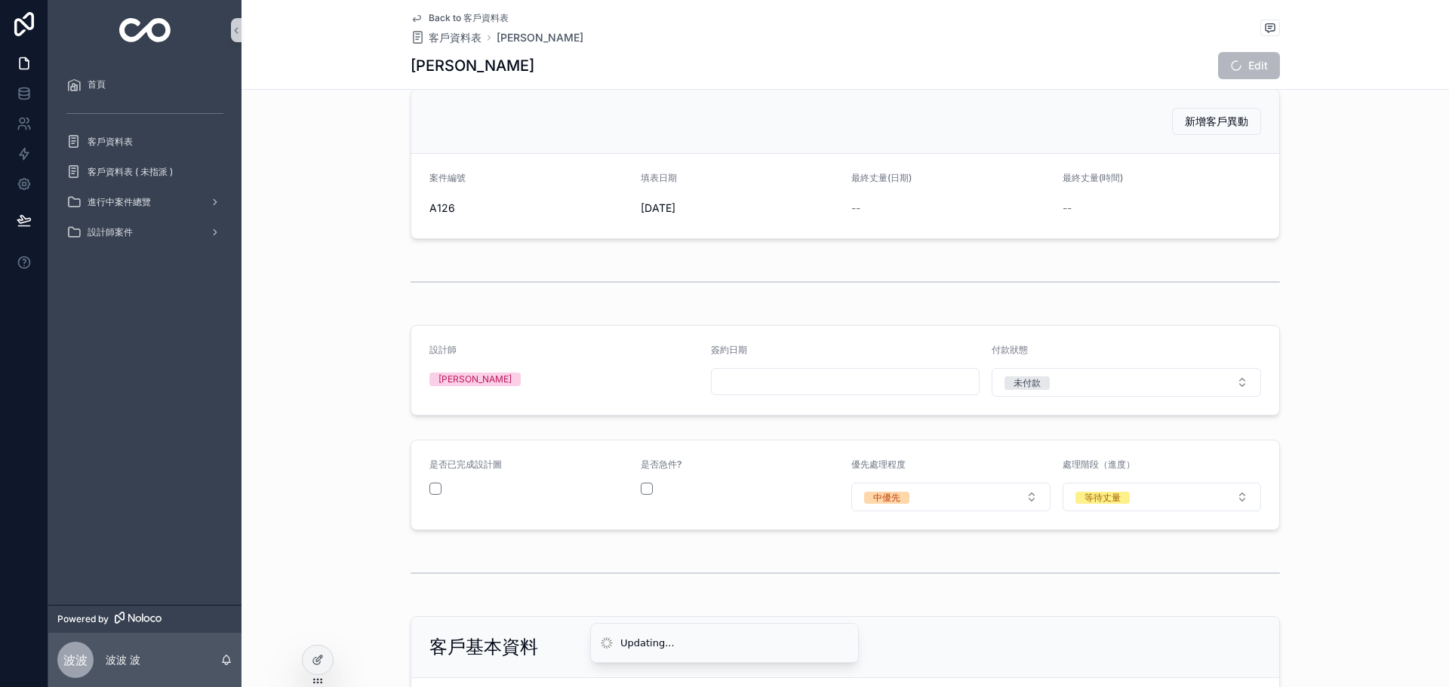
scroll to position [0, 0]
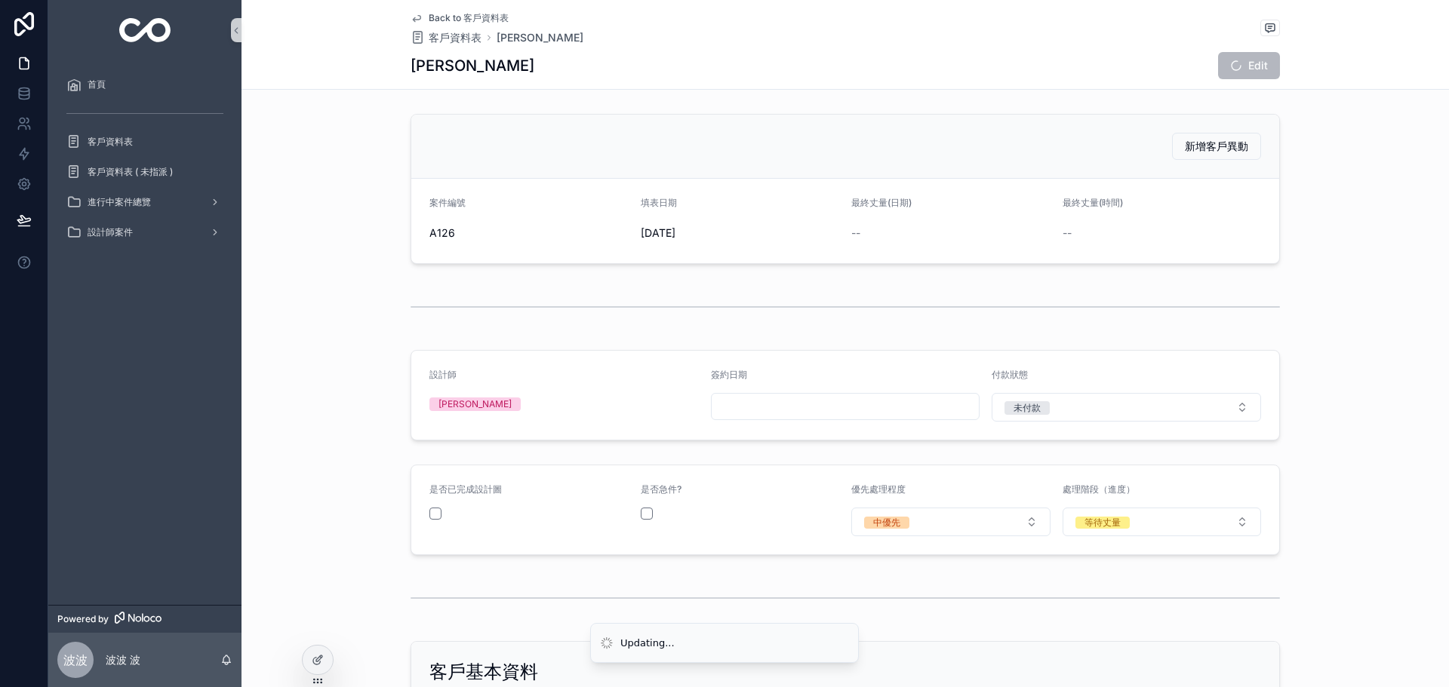
click at [863, 230] on div "--" at bounding box center [950, 233] width 199 height 15
click at [1245, 66] on button "Edit" at bounding box center [1249, 65] width 62 height 27
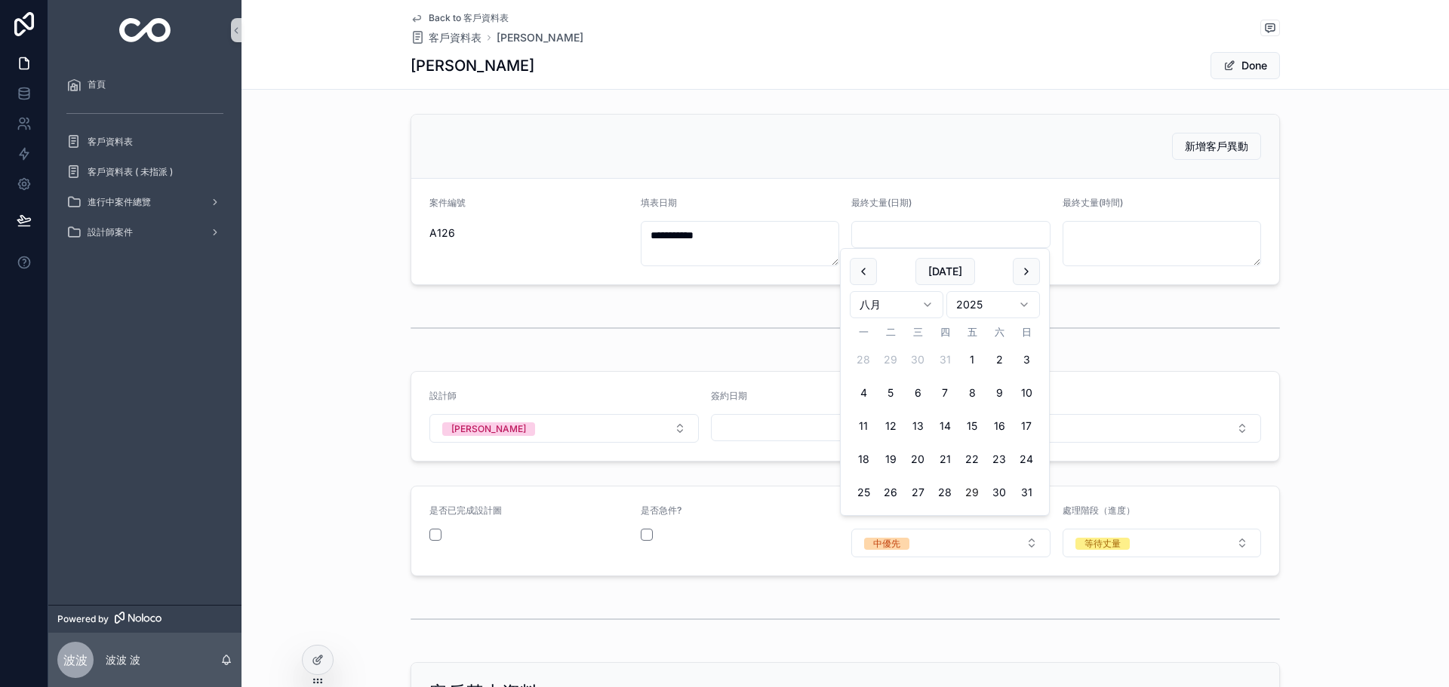
click at [915, 225] on input "scrollable content" at bounding box center [951, 234] width 198 height 21
click at [1030, 270] on button "scrollable content" at bounding box center [1026, 271] width 27 height 27
type input "********"
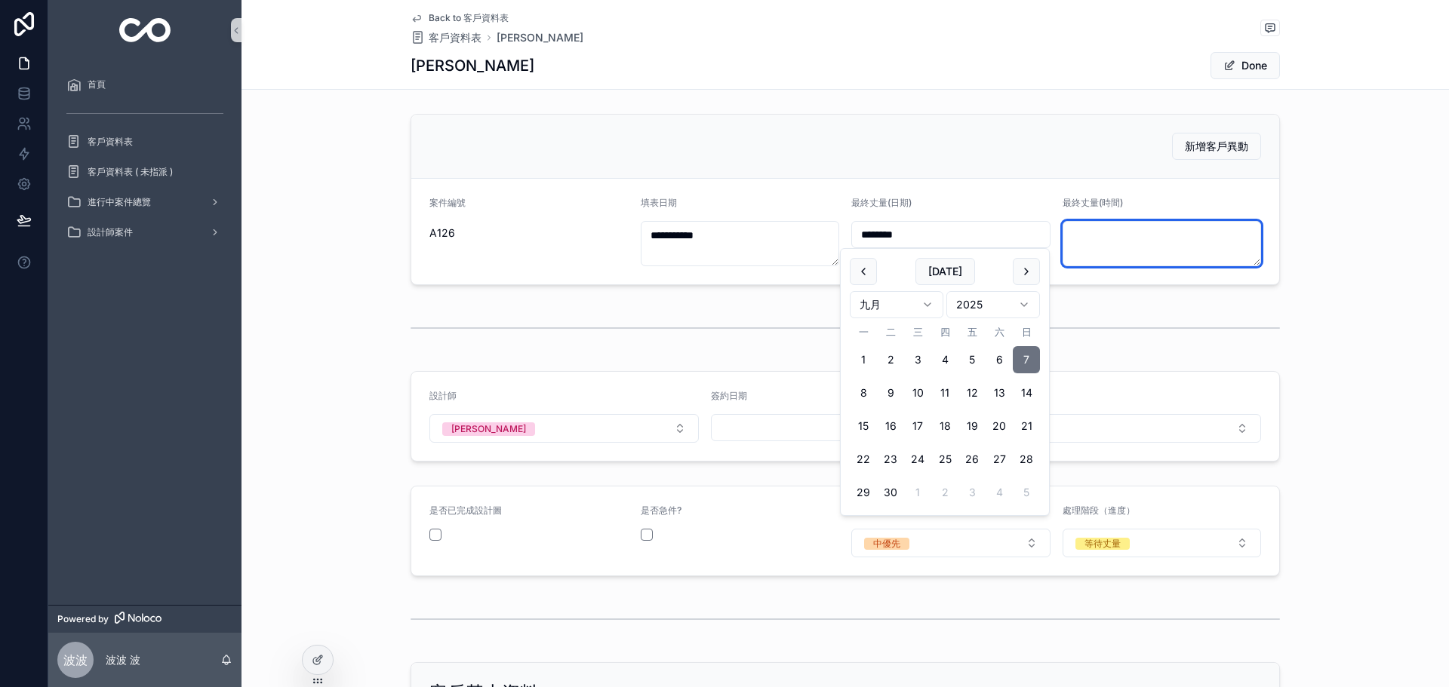
click at [1130, 250] on textarea "scrollable content" at bounding box center [1161, 243] width 199 height 45
type textarea "*****"
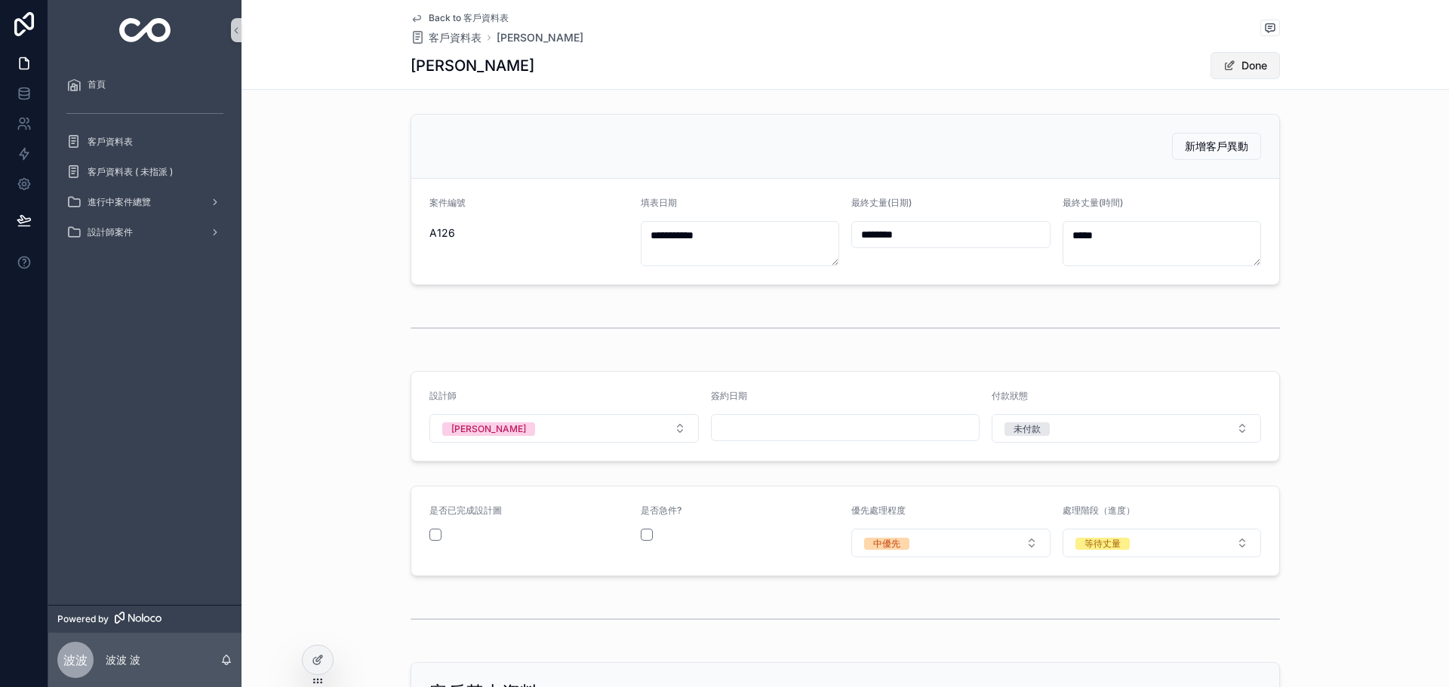
click at [1223, 66] on span "scrollable content" at bounding box center [1229, 66] width 12 height 12
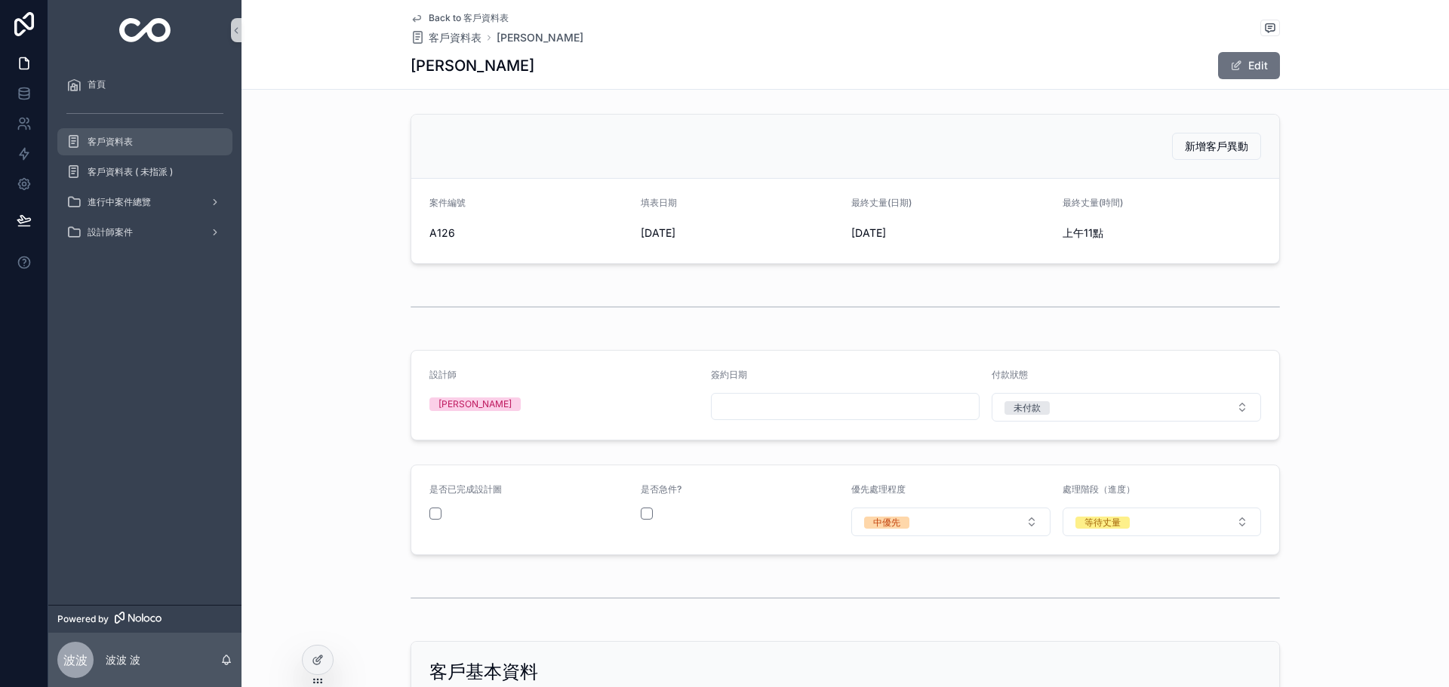
click at [128, 141] on span "客戶資料表" at bounding box center [110, 142] width 45 height 12
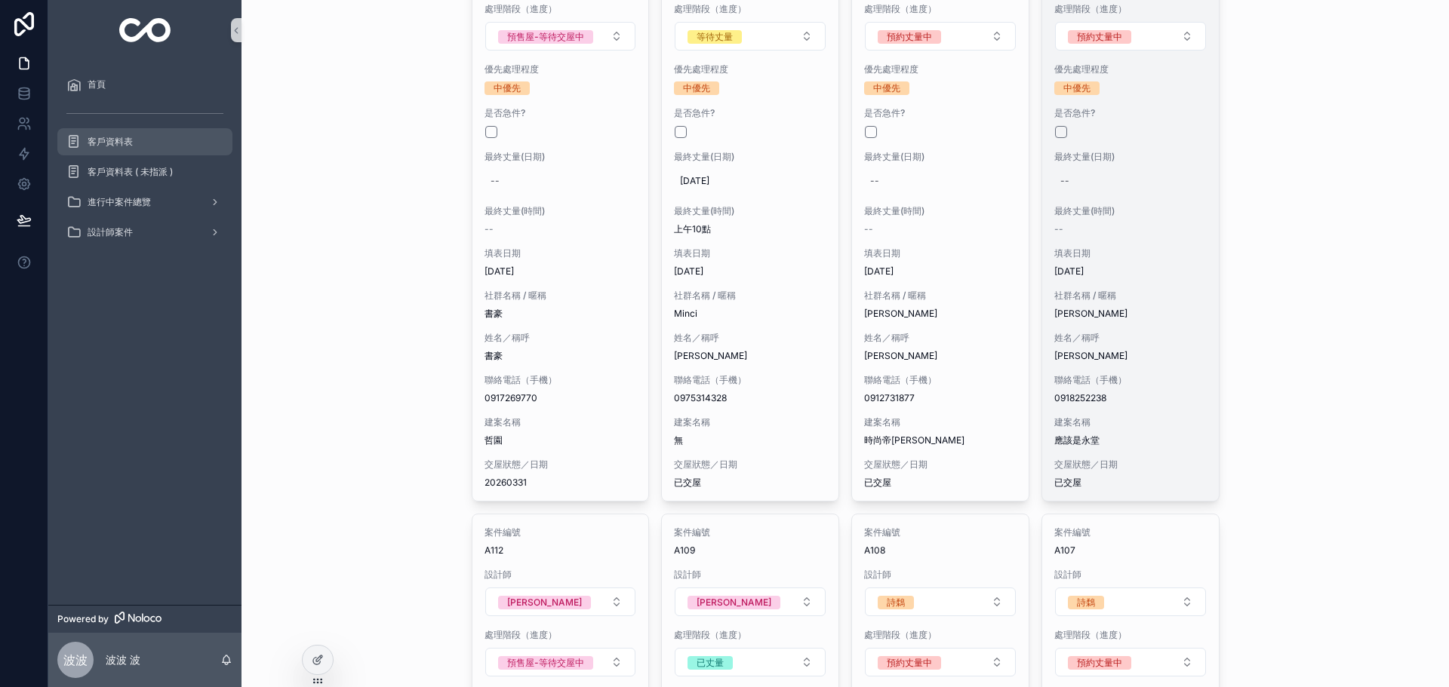
scroll to position [1937, 0]
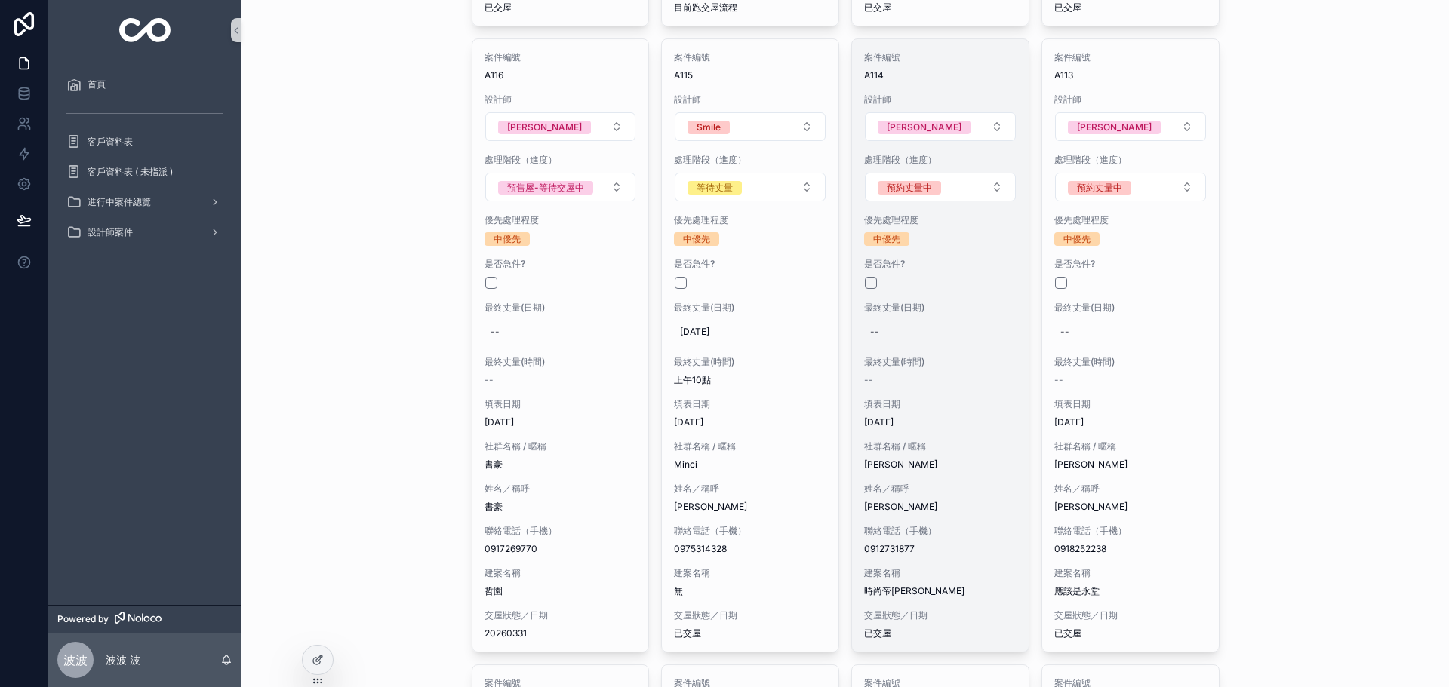
click at [955, 425] on span "[DATE]" at bounding box center [940, 423] width 152 height 12
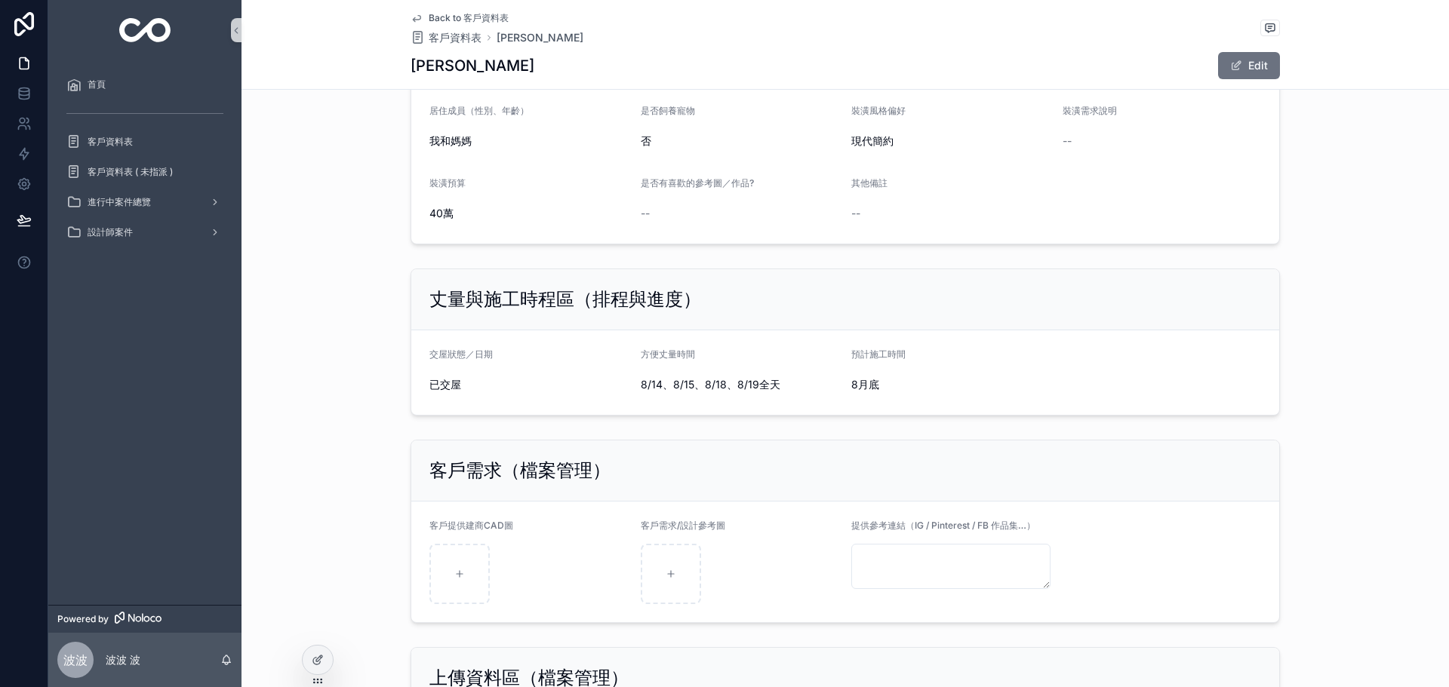
scroll to position [930, 0]
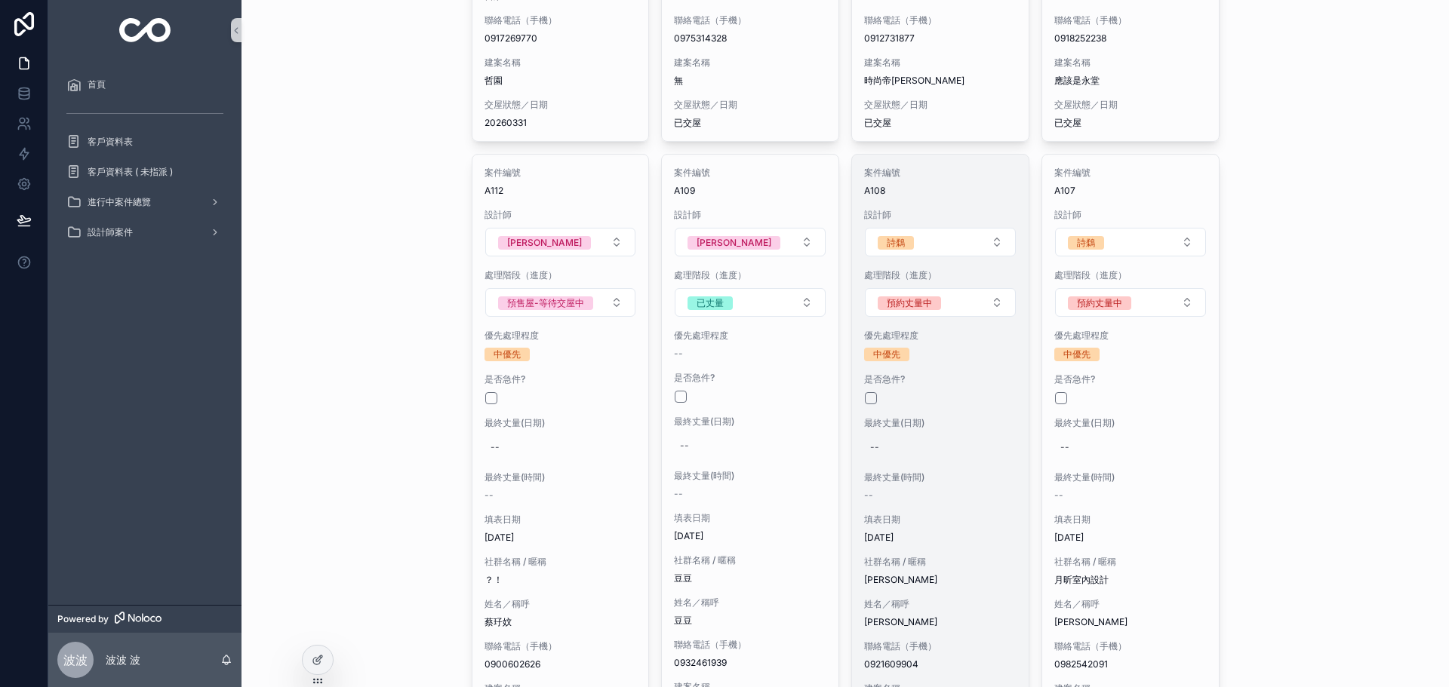
scroll to position [2599, 0]
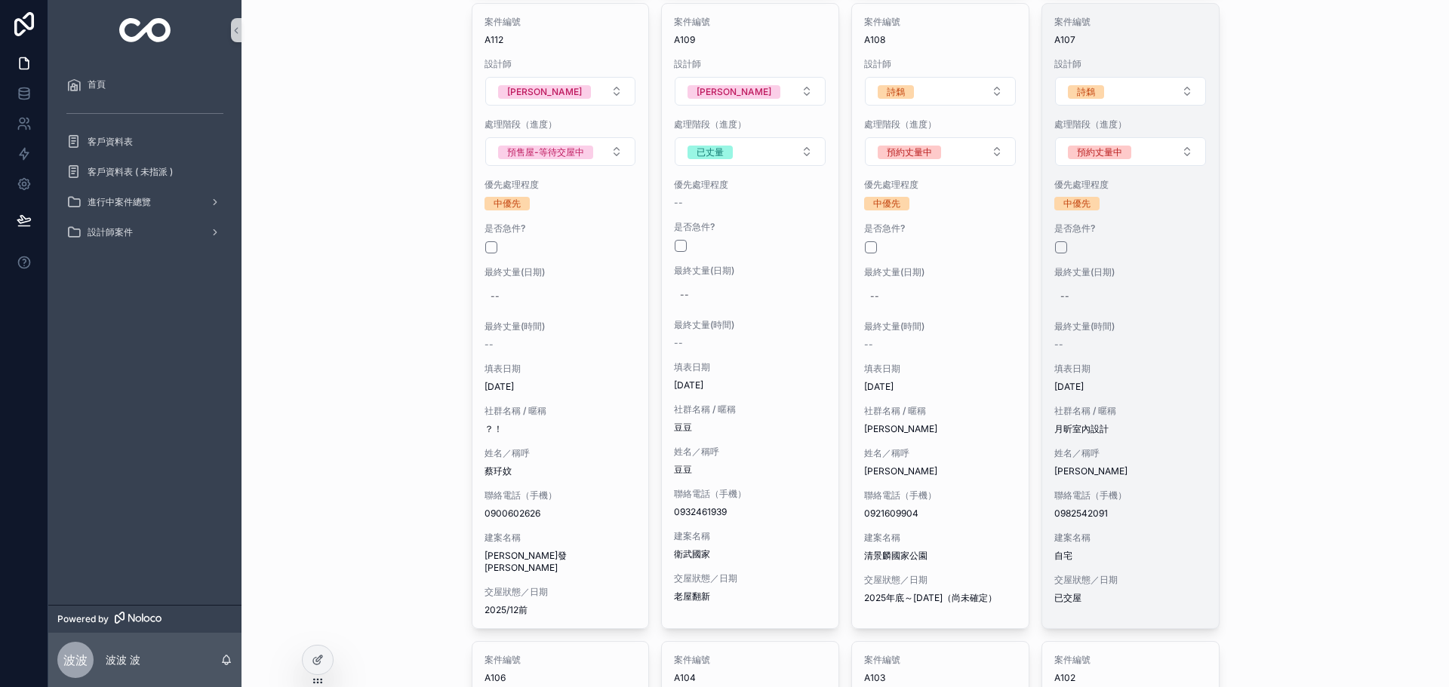
click at [1127, 449] on span "姓名／稱呼" at bounding box center [1130, 453] width 152 height 12
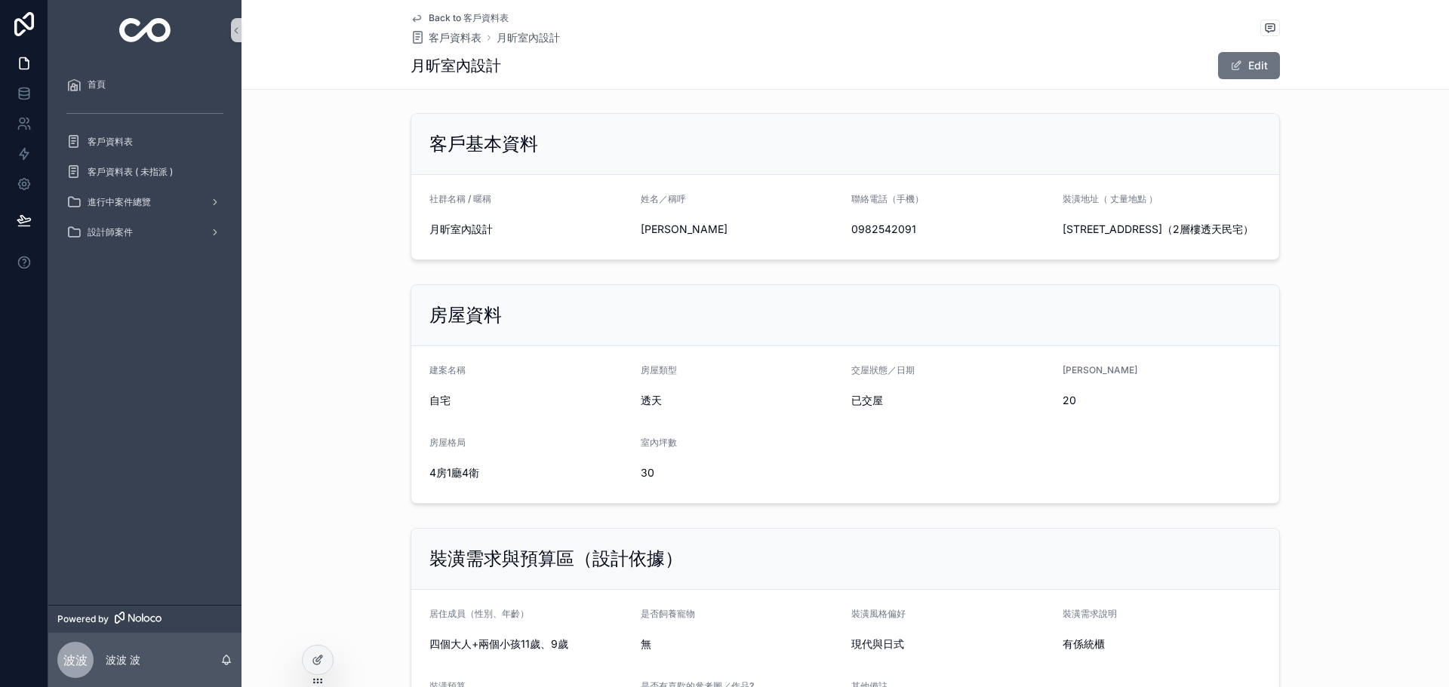
scroll to position [654, 0]
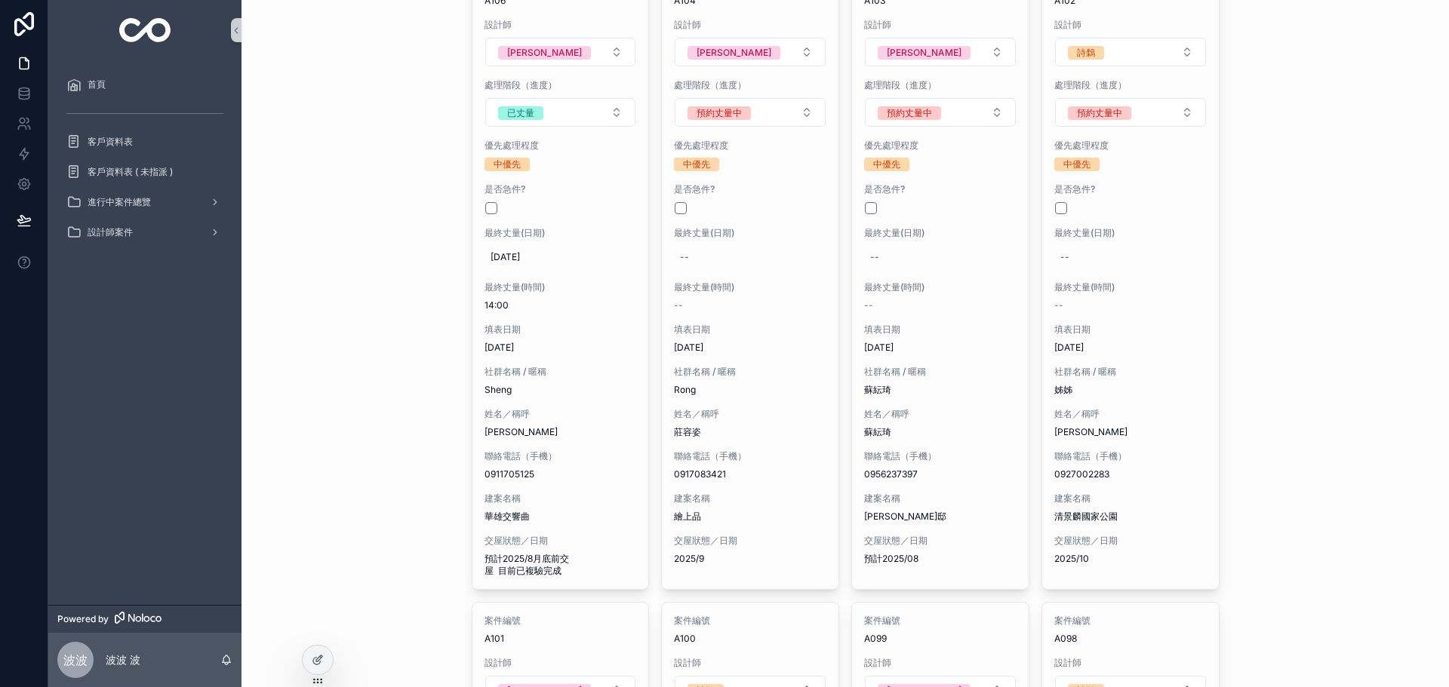
scroll to position [3205, 0]
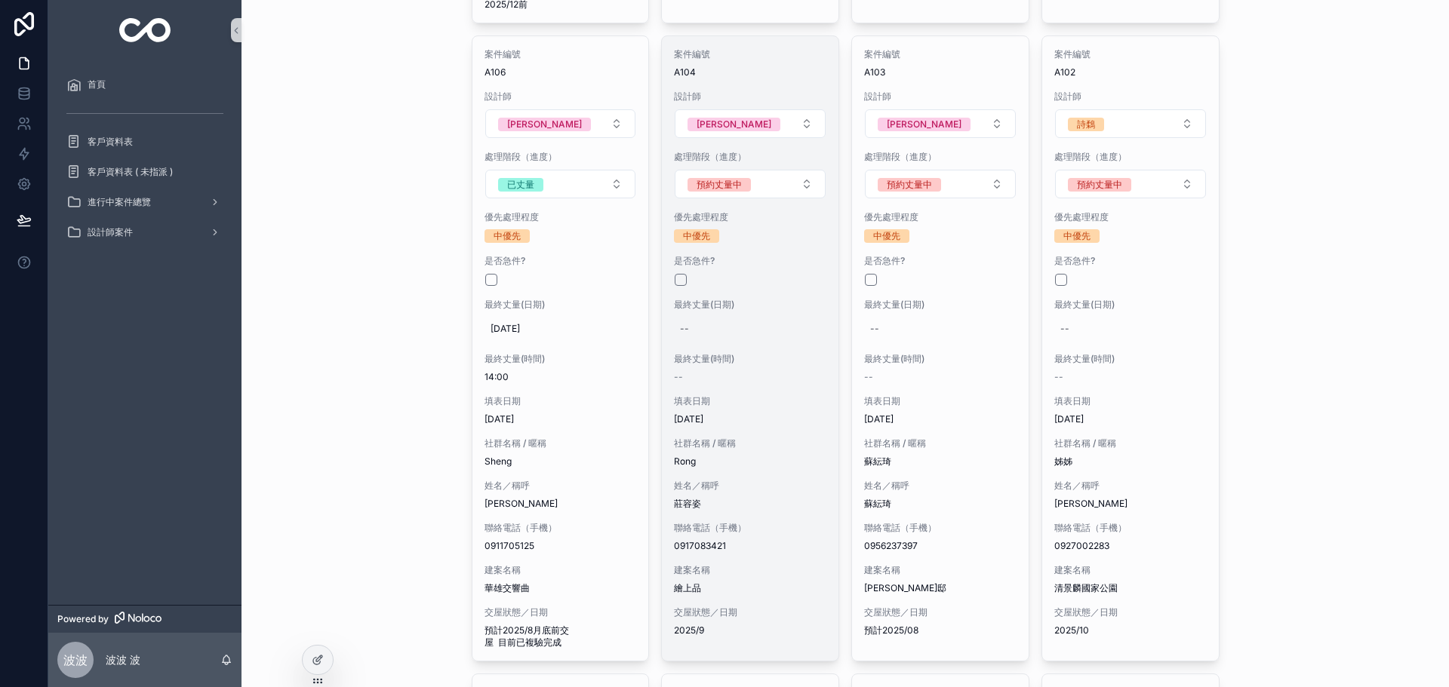
click at [755, 371] on div "--" at bounding box center [750, 377] width 152 height 12
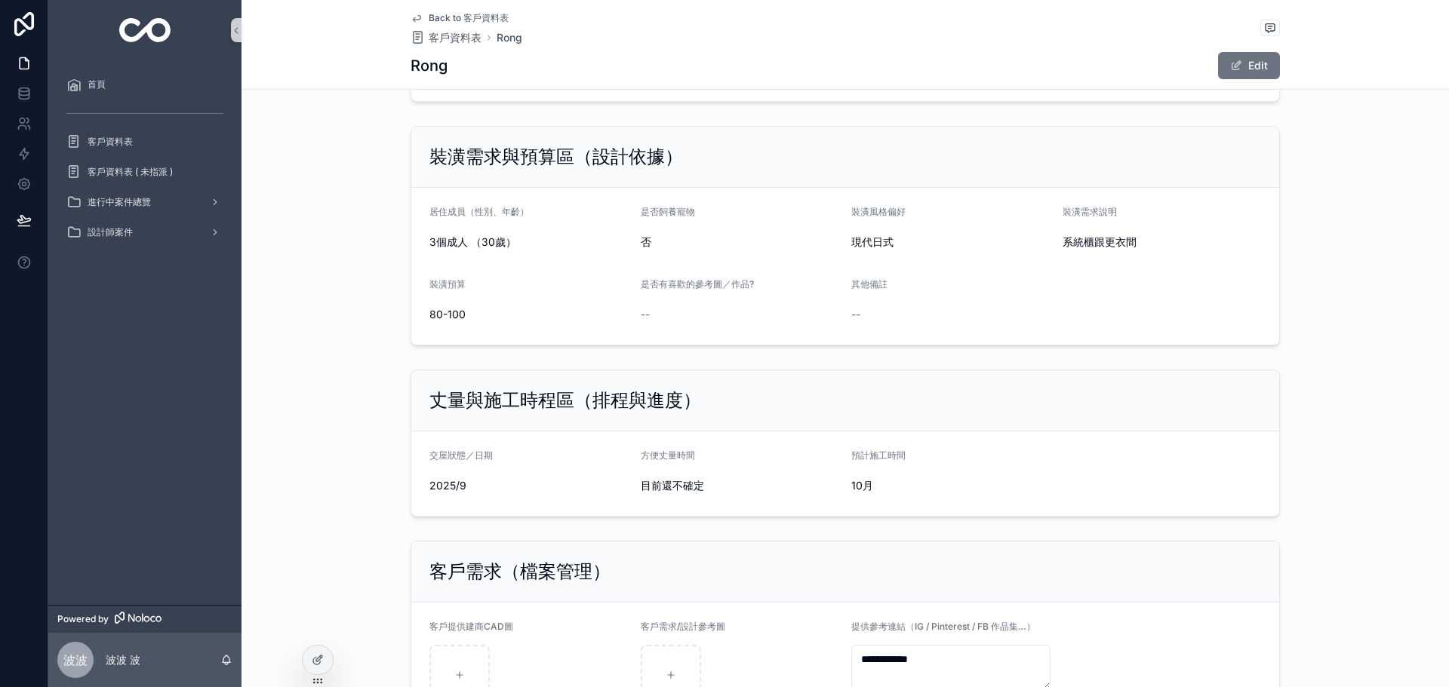
scroll to position [981, 0]
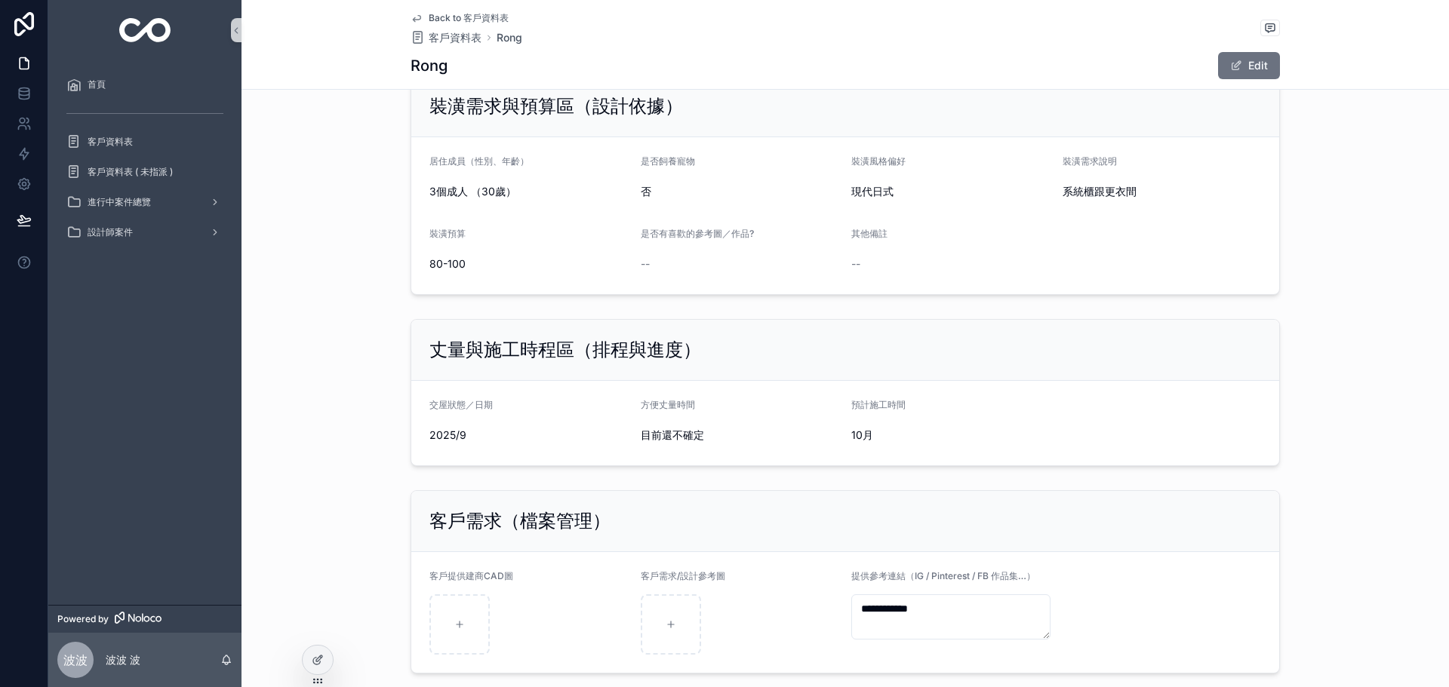
click at [439, 47] on div "Back to 客戶資料表 客戶資料表 [PERSON_NAME] Edit" at bounding box center [845, 44] width 869 height 89
click at [456, 40] on span "客戶資料表" at bounding box center [455, 37] width 53 height 15
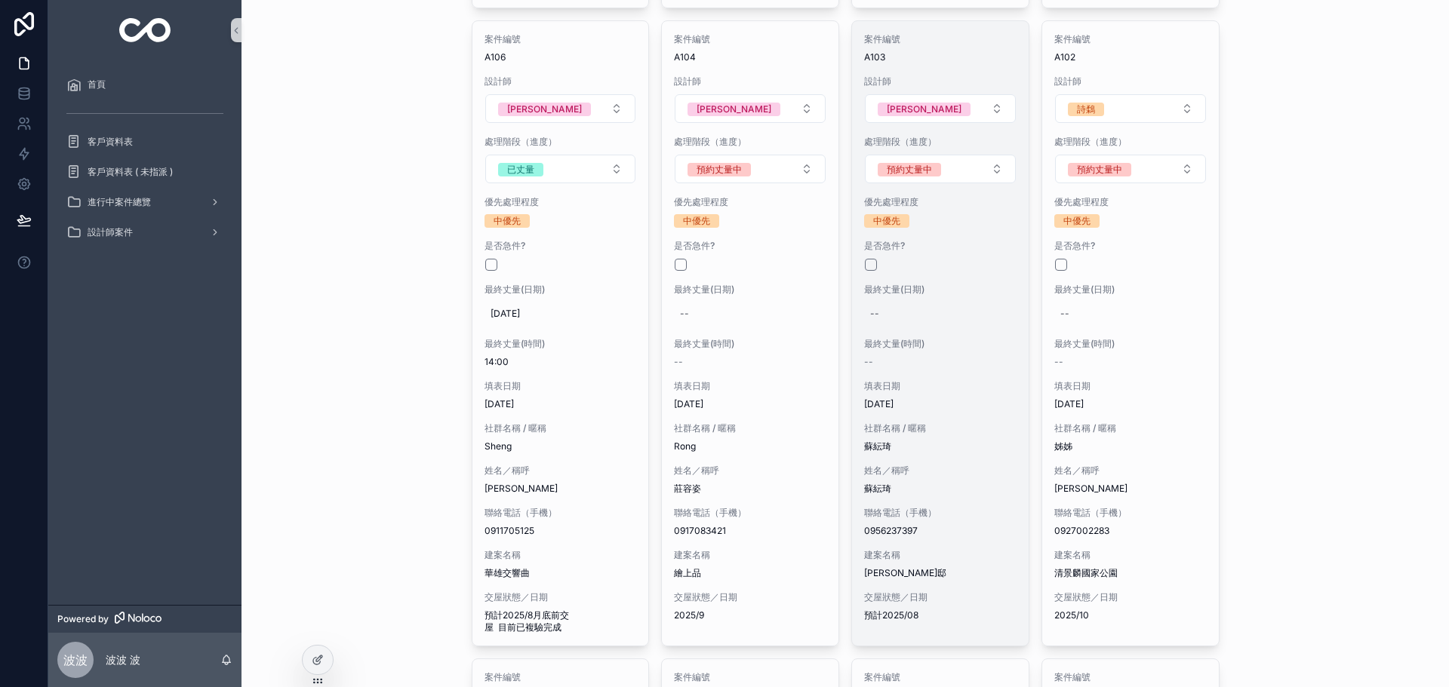
scroll to position [3245, 0]
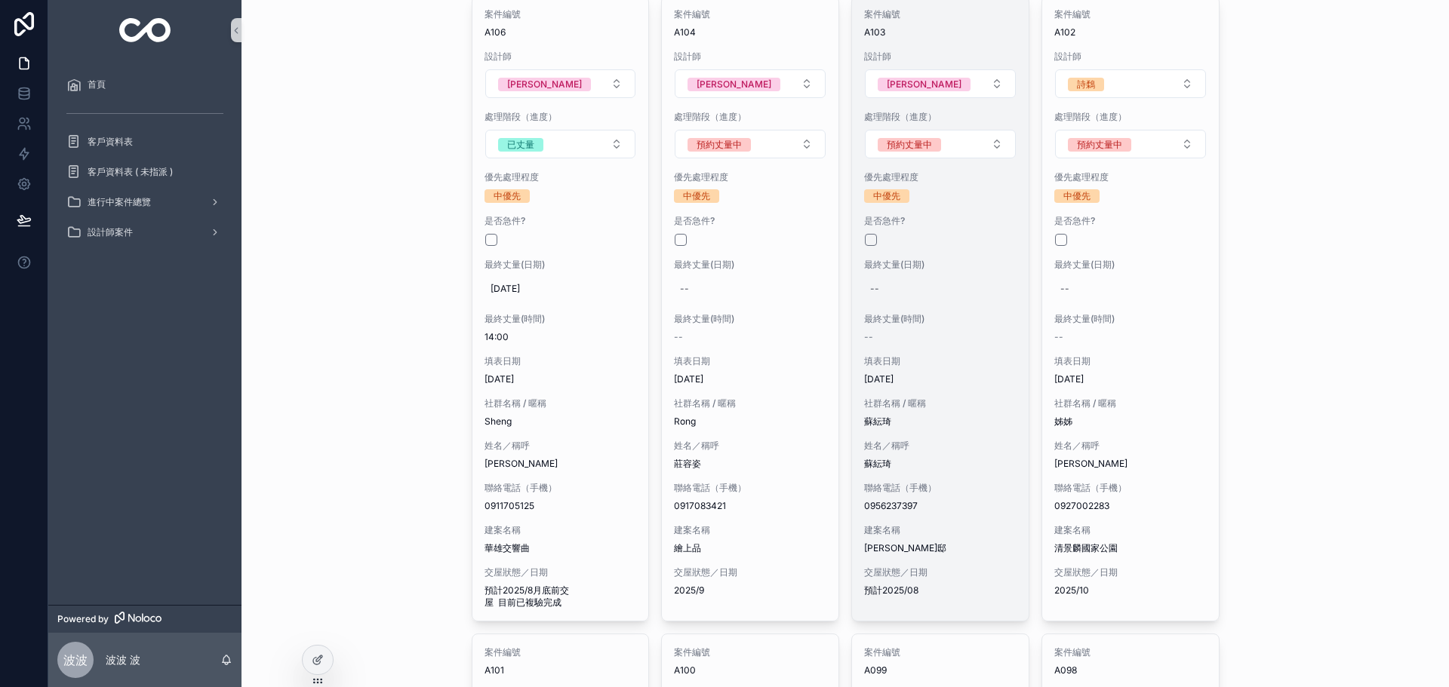
click at [972, 500] on span "0956237397" at bounding box center [940, 506] width 152 height 12
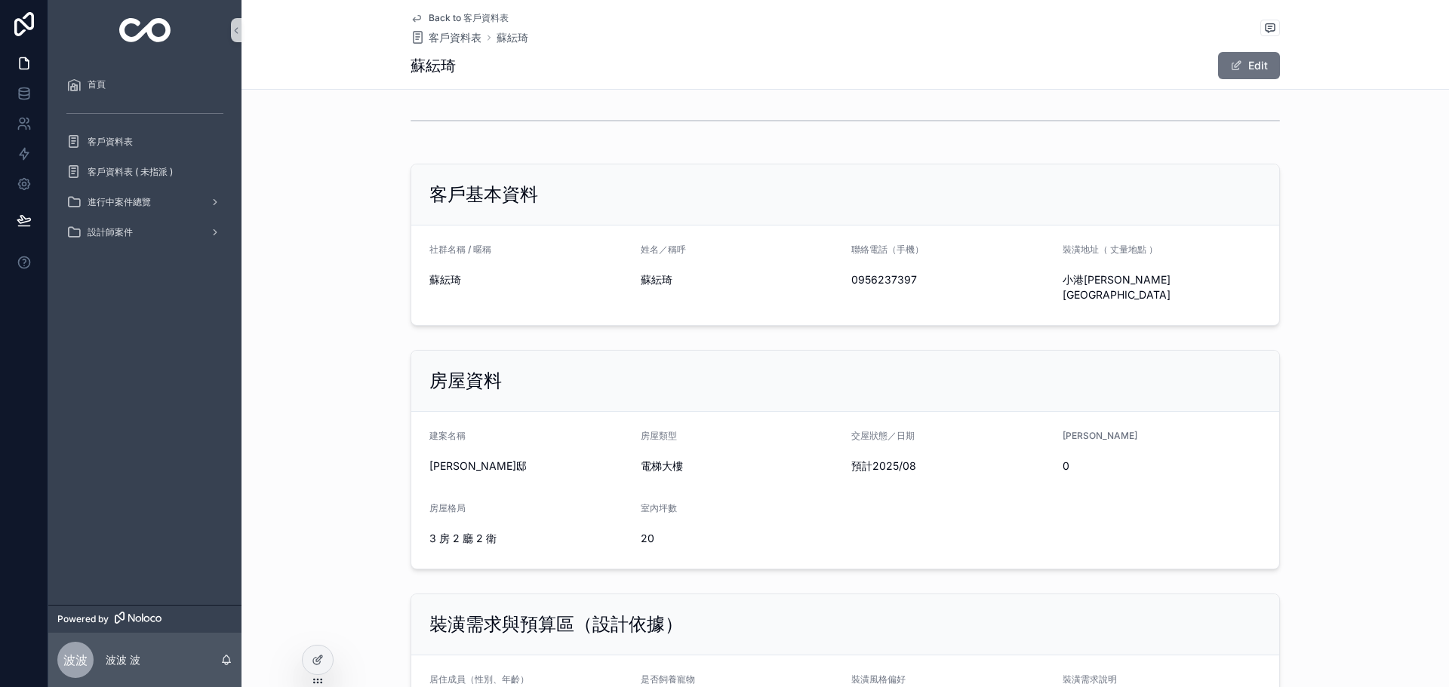
scroll to position [453, 0]
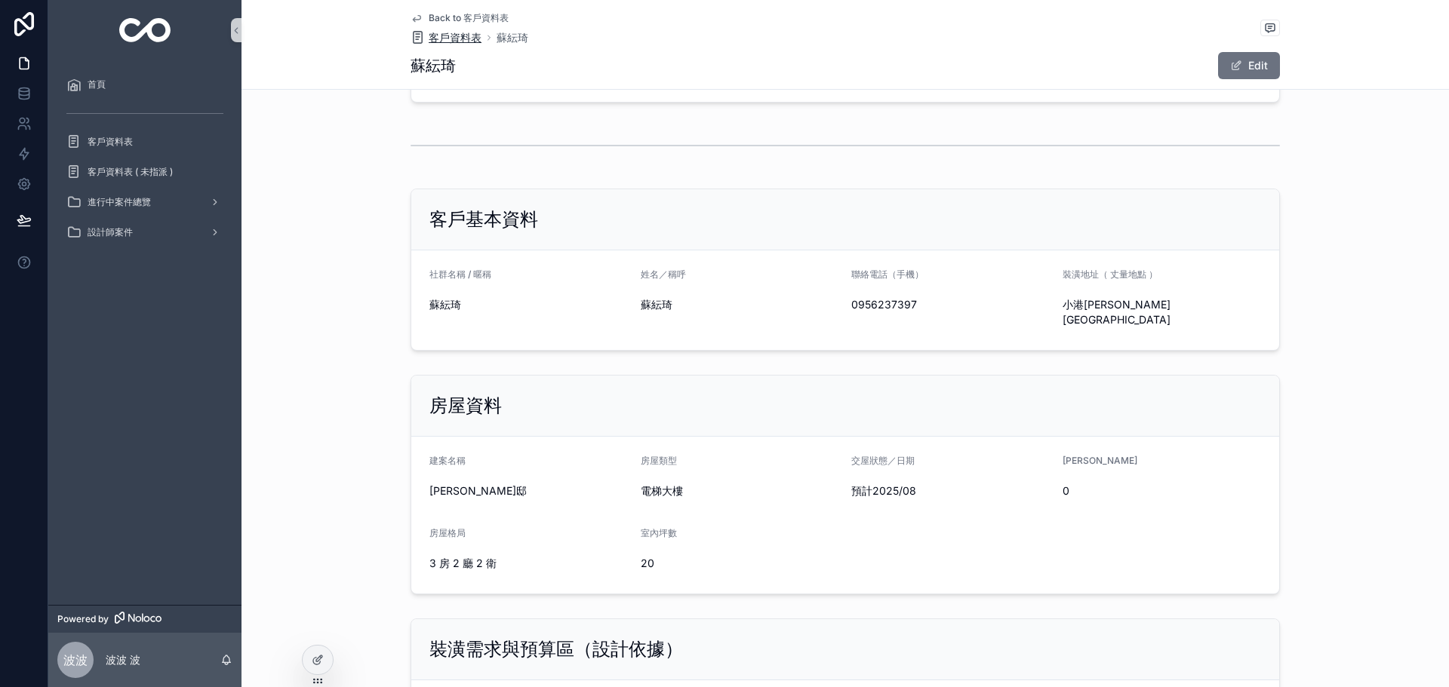
click at [441, 41] on span "客戶資料表" at bounding box center [455, 37] width 53 height 15
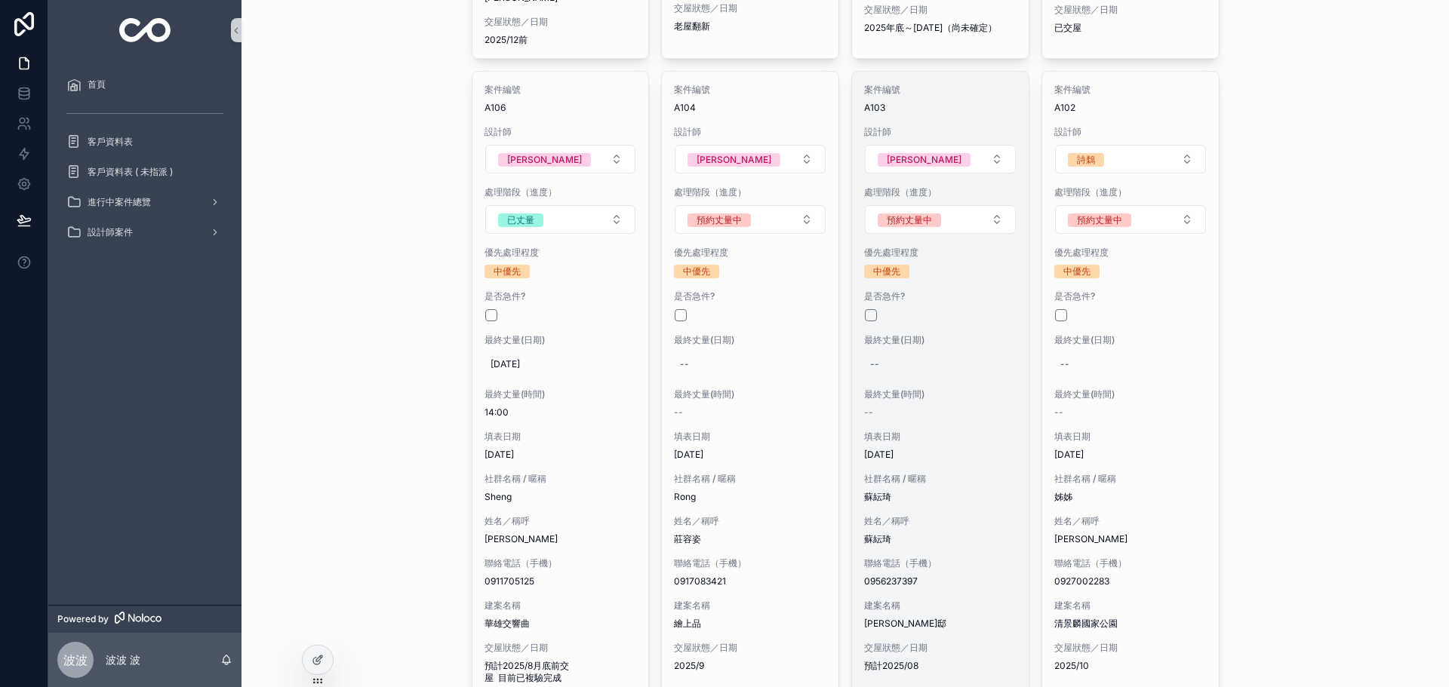
scroll to position [3220, 0]
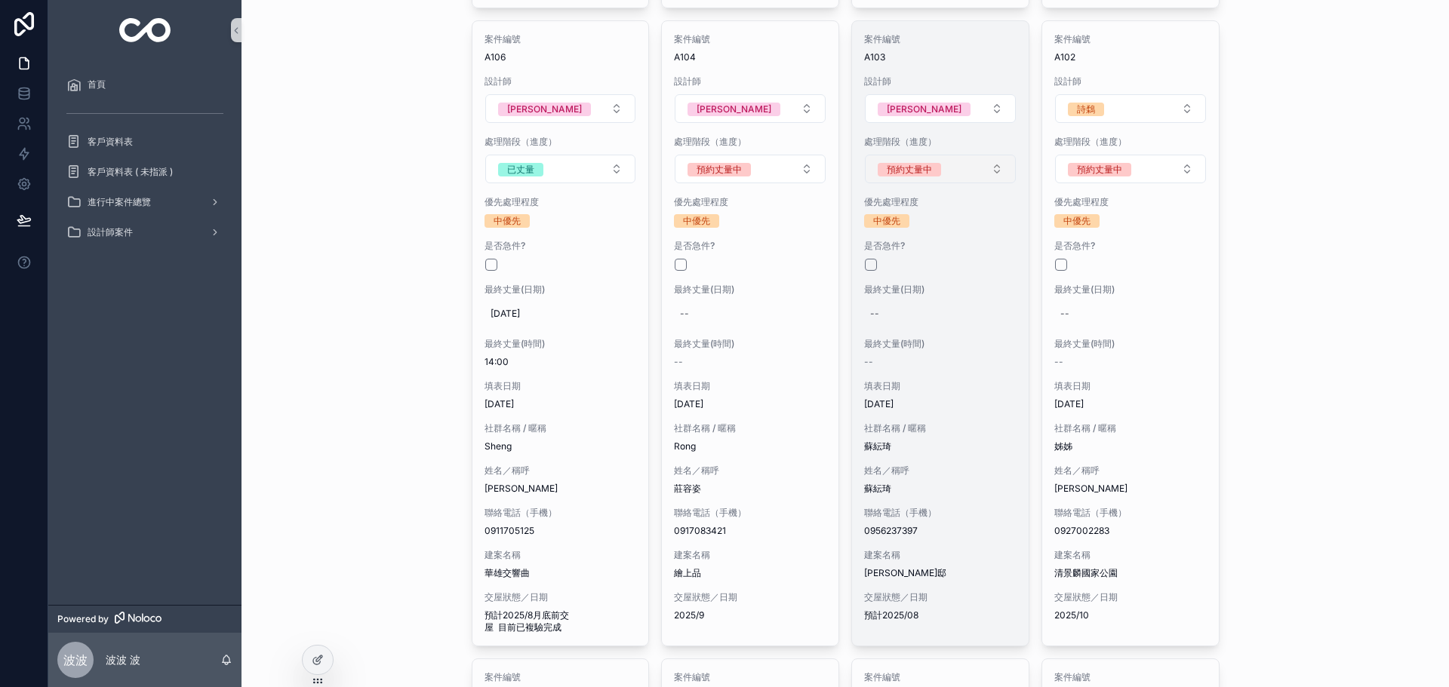
click at [942, 155] on button "預約丈量中" at bounding box center [940, 169] width 151 height 29
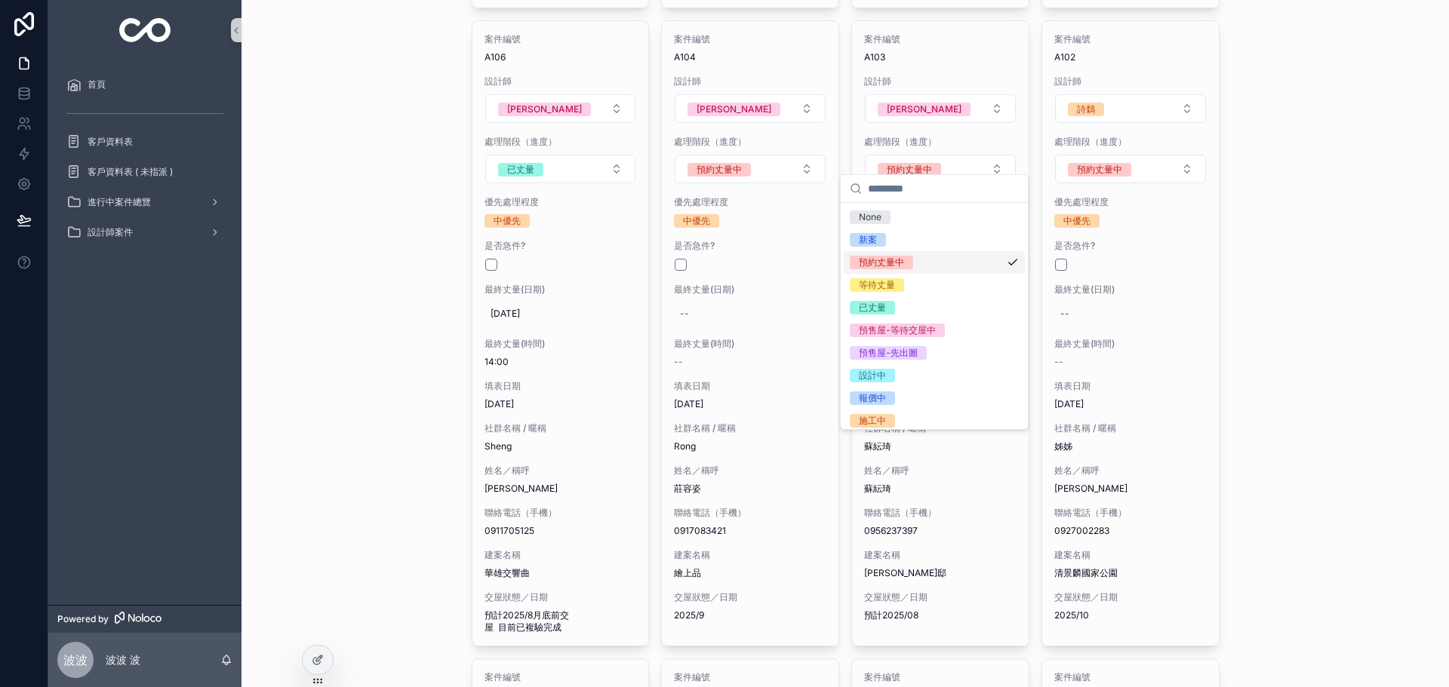
scroll to position [74, 0]
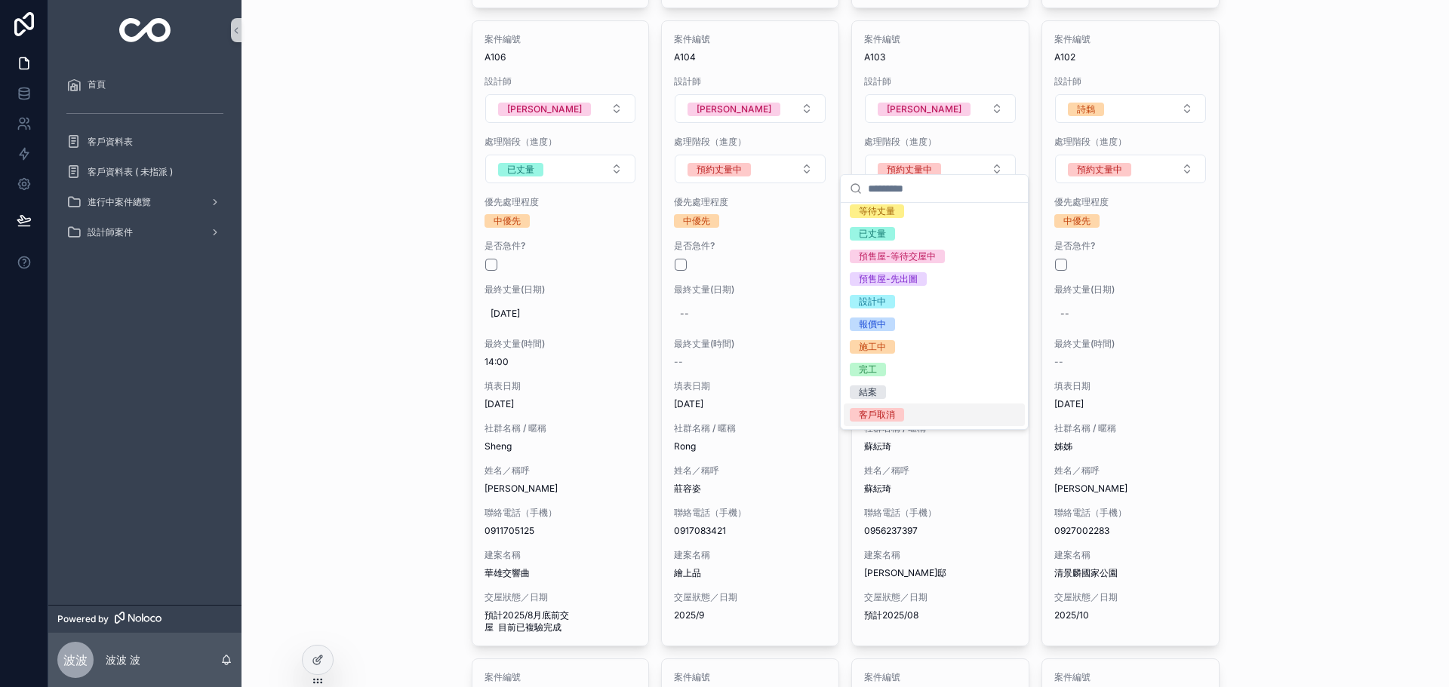
click at [897, 413] on span "客戶取消" at bounding box center [877, 415] width 54 height 14
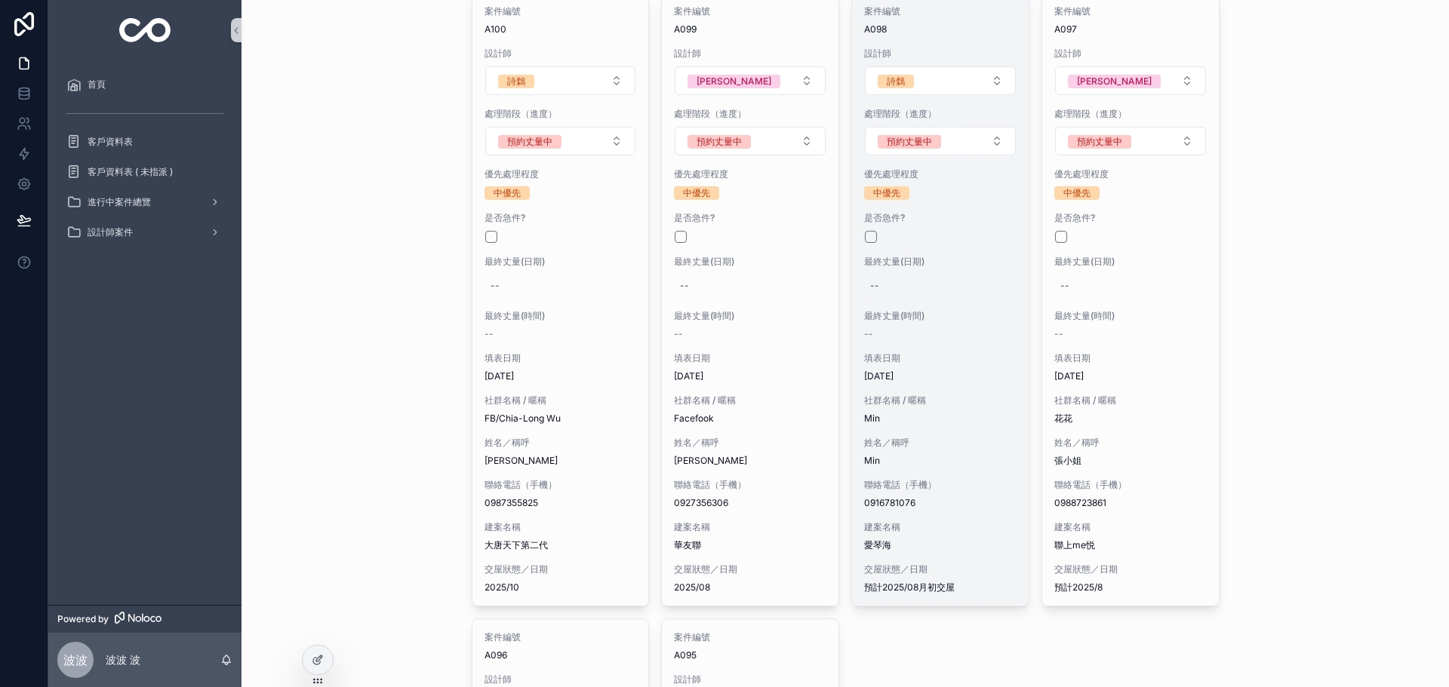
scroll to position [3861, 0]
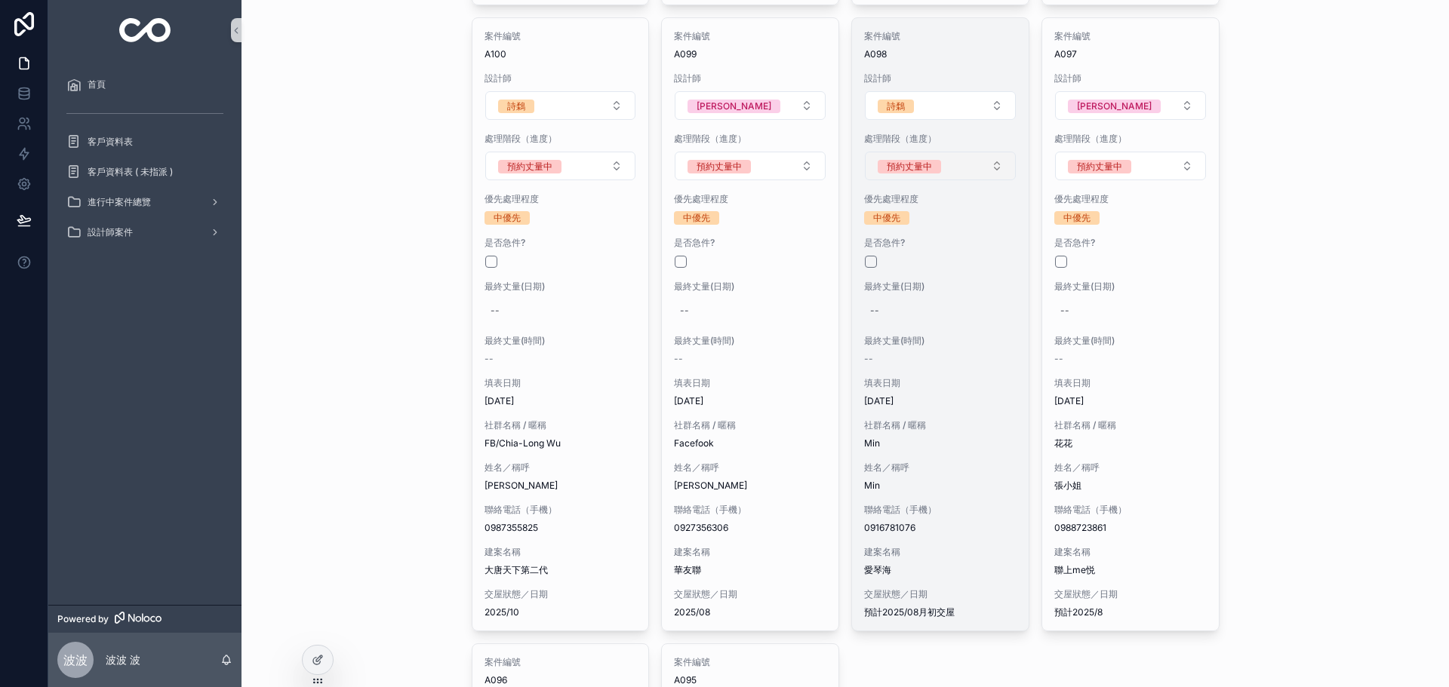
click at [955, 155] on button "預約丈量中" at bounding box center [940, 166] width 151 height 29
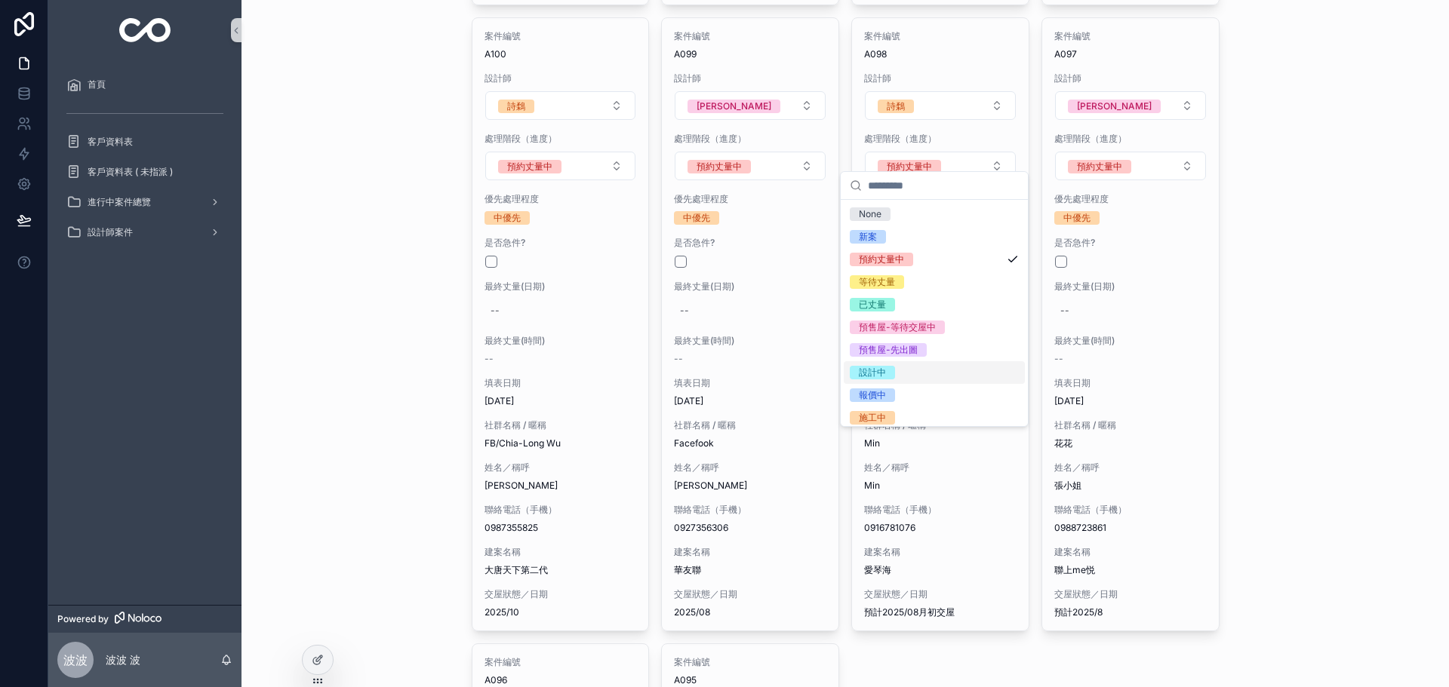
scroll to position [74, 0]
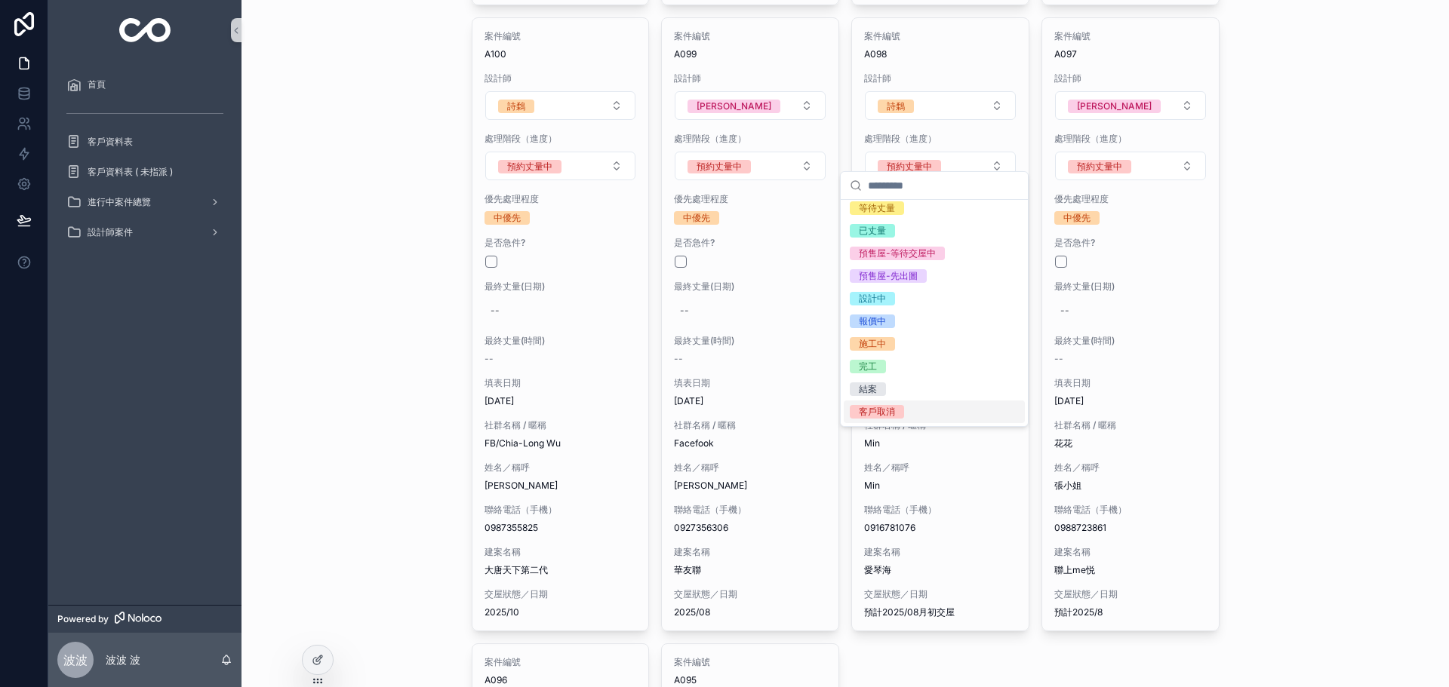
click at [906, 407] on div "客戶取消" at bounding box center [934, 412] width 181 height 23
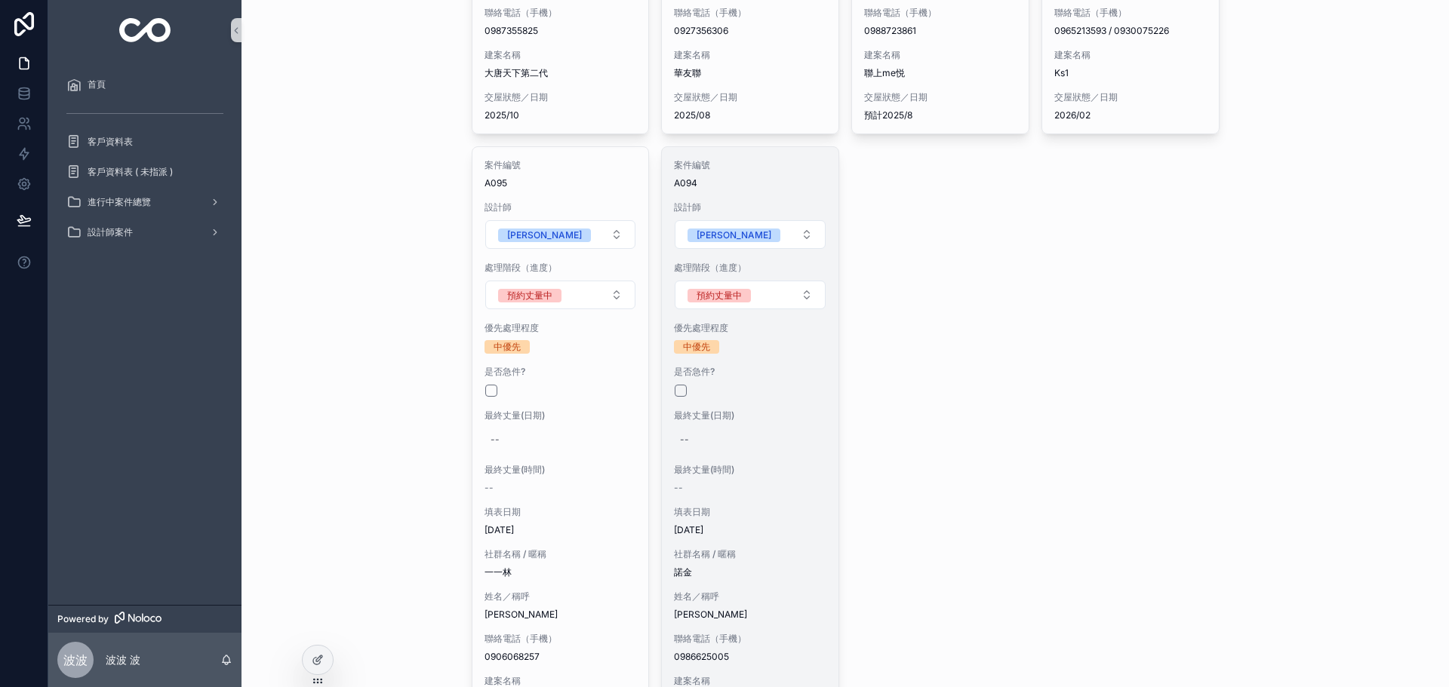
scroll to position [4509, 0]
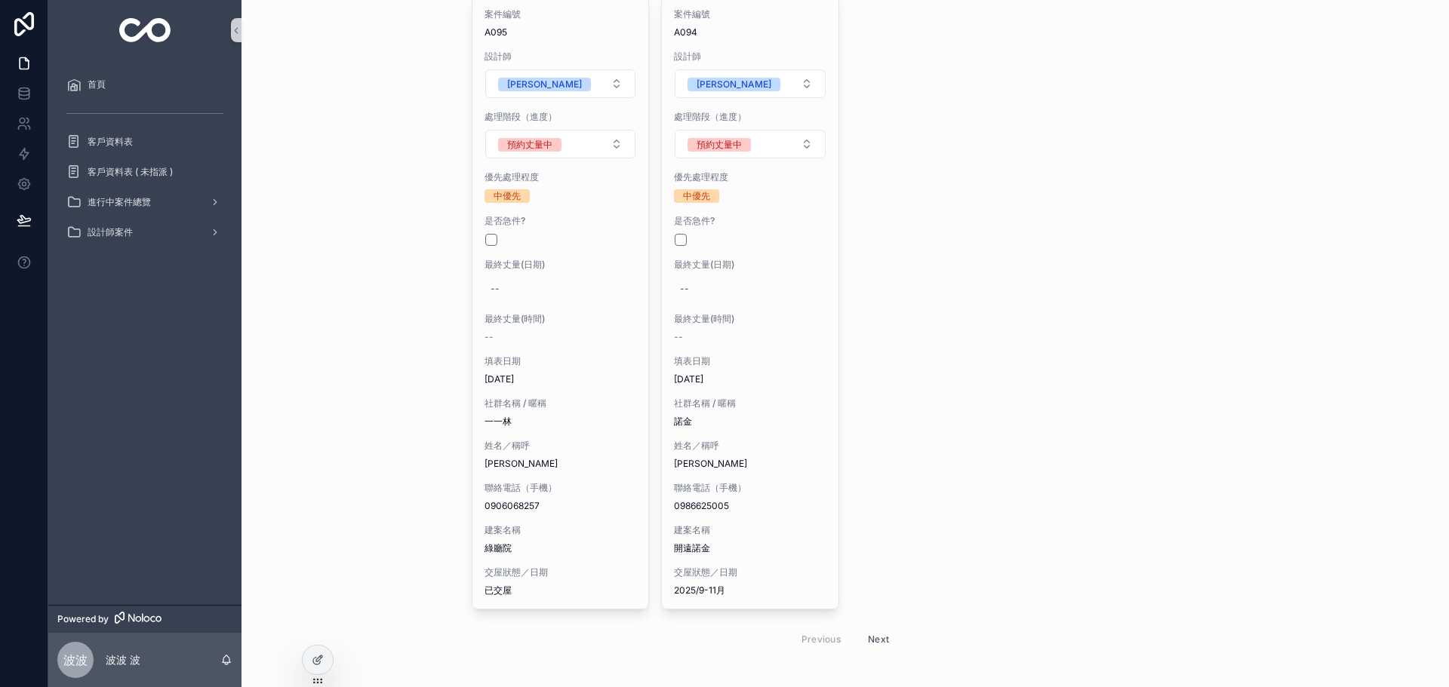
click at [872, 628] on button "Next" at bounding box center [878, 639] width 42 height 23
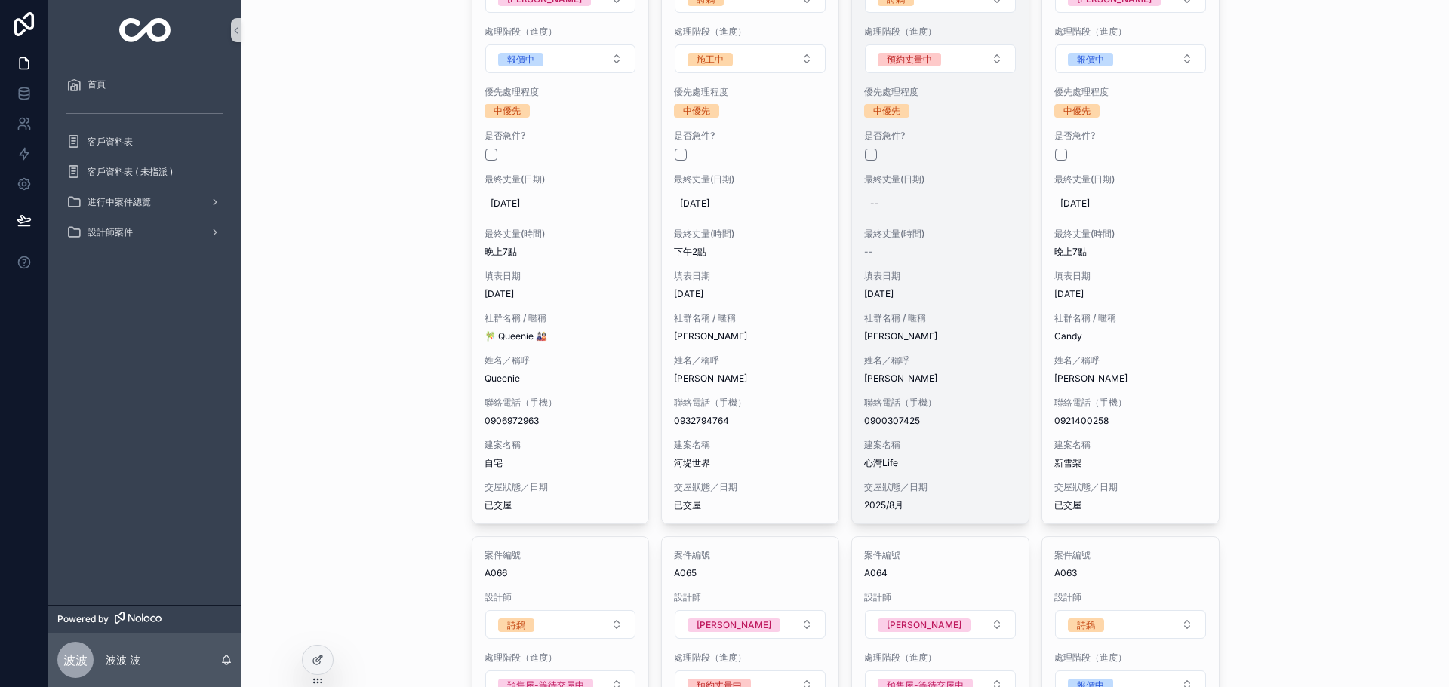
scroll to position [2717, 0]
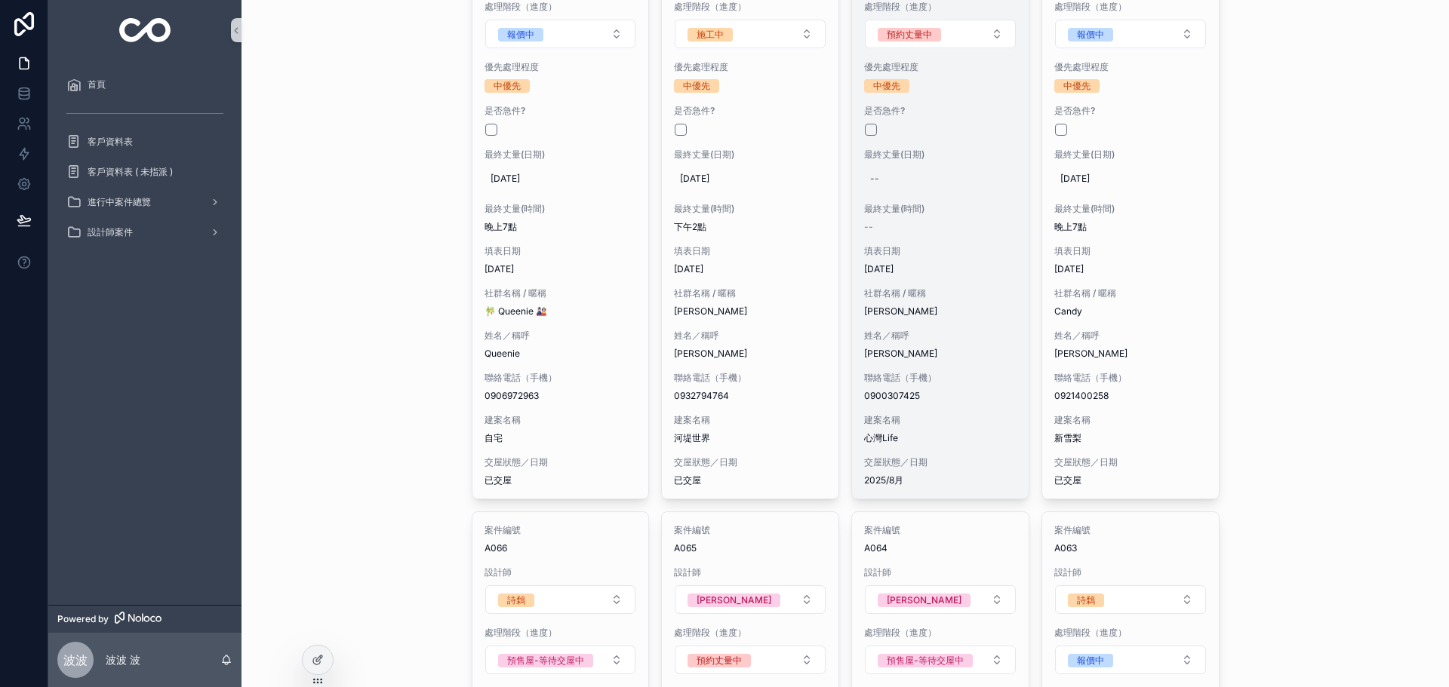
click at [909, 406] on div "案件編號 A068 設計師 詩鶔 處理階段（進度） 預約丈量中 優先處理程度 中優先 是否急件? 最終丈量(日期) -- 最終丈量(時間) -- 填表日期 […" at bounding box center [940, 192] width 177 height 613
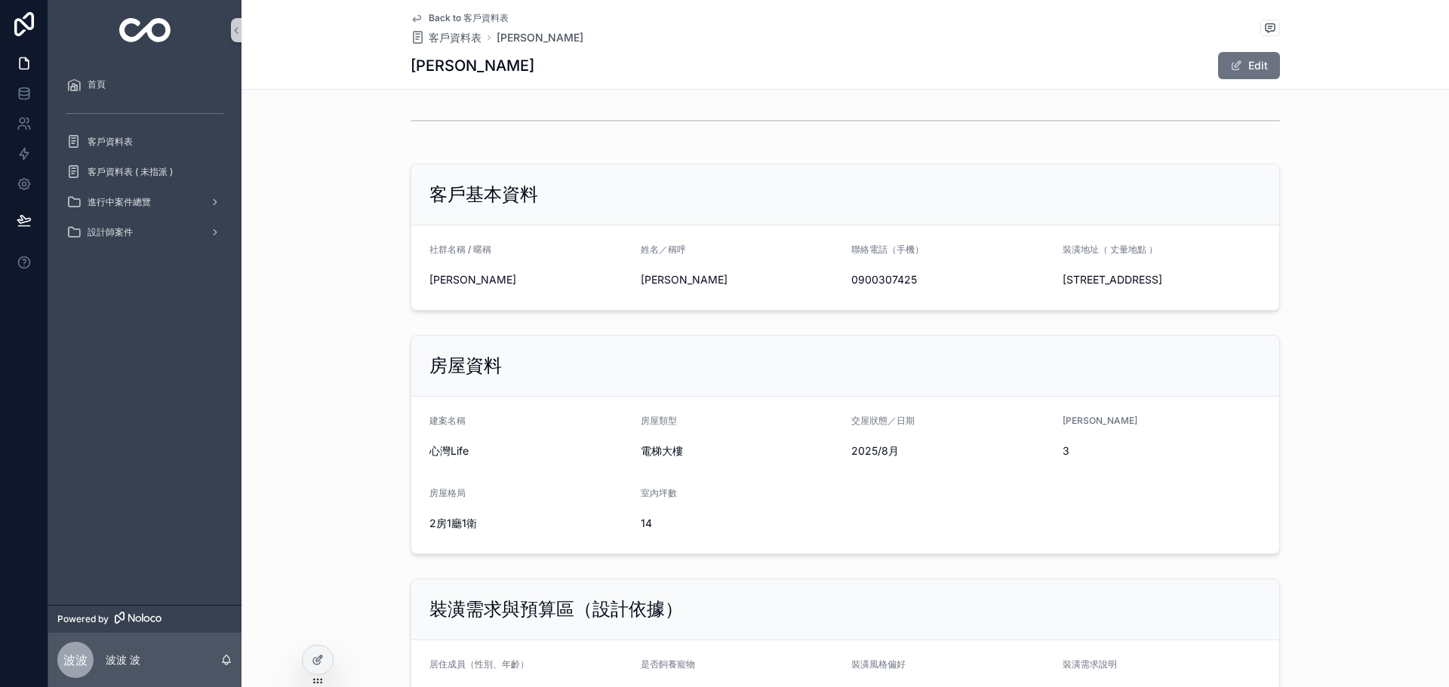
scroll to position [453, 0]
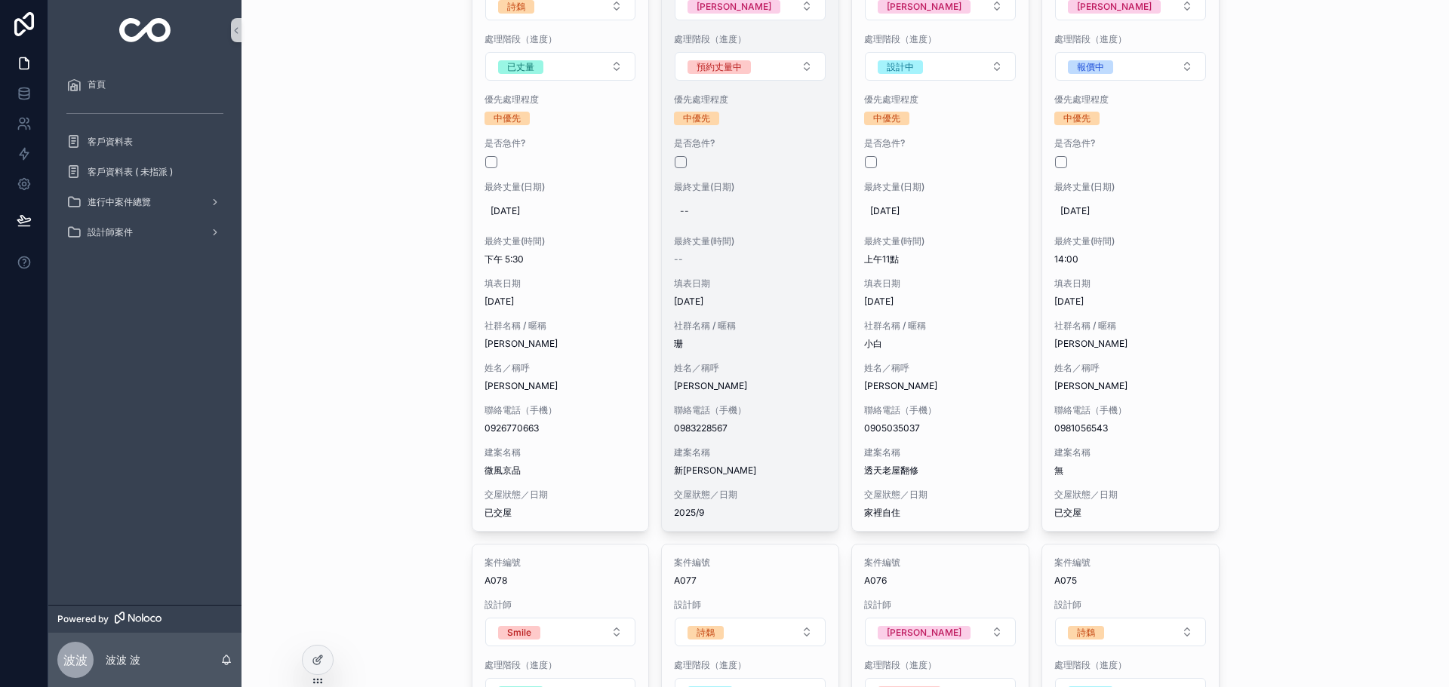
scroll to position [779, 0]
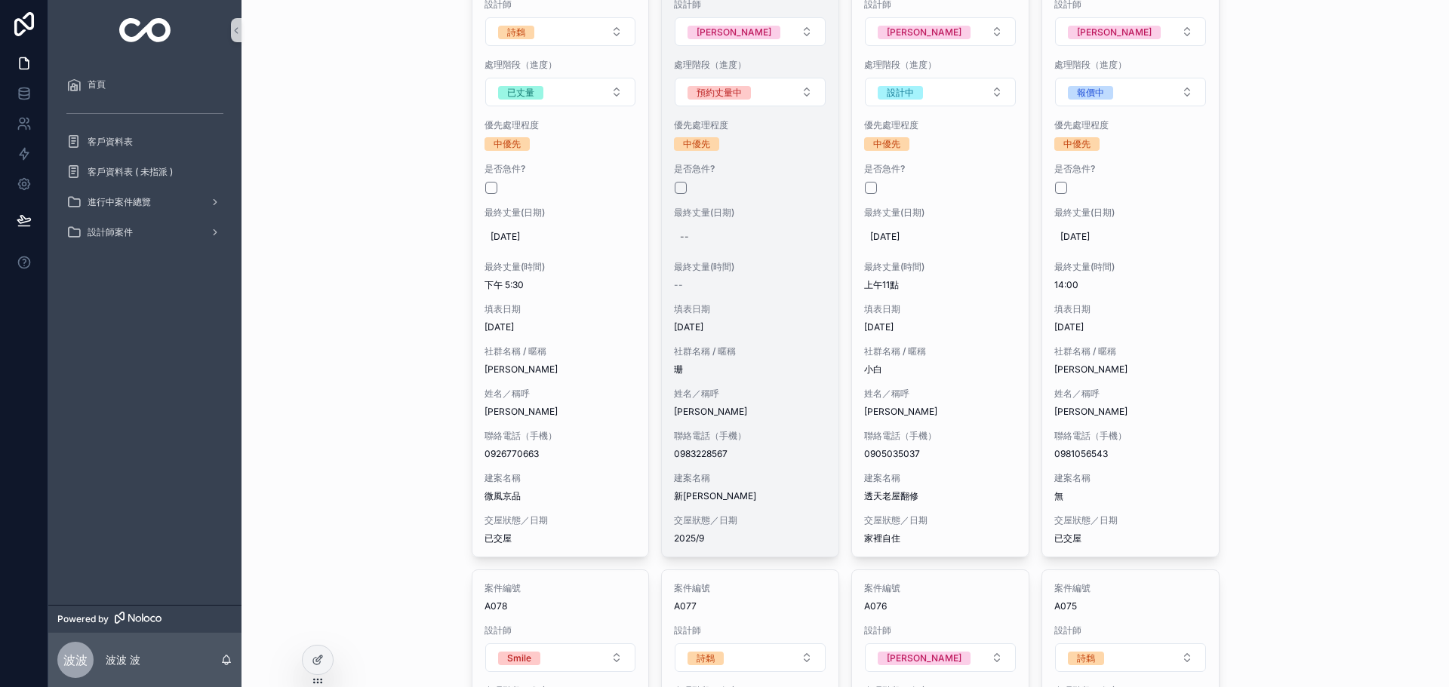
click at [763, 417] on span "[PERSON_NAME]" at bounding box center [750, 412] width 152 height 12
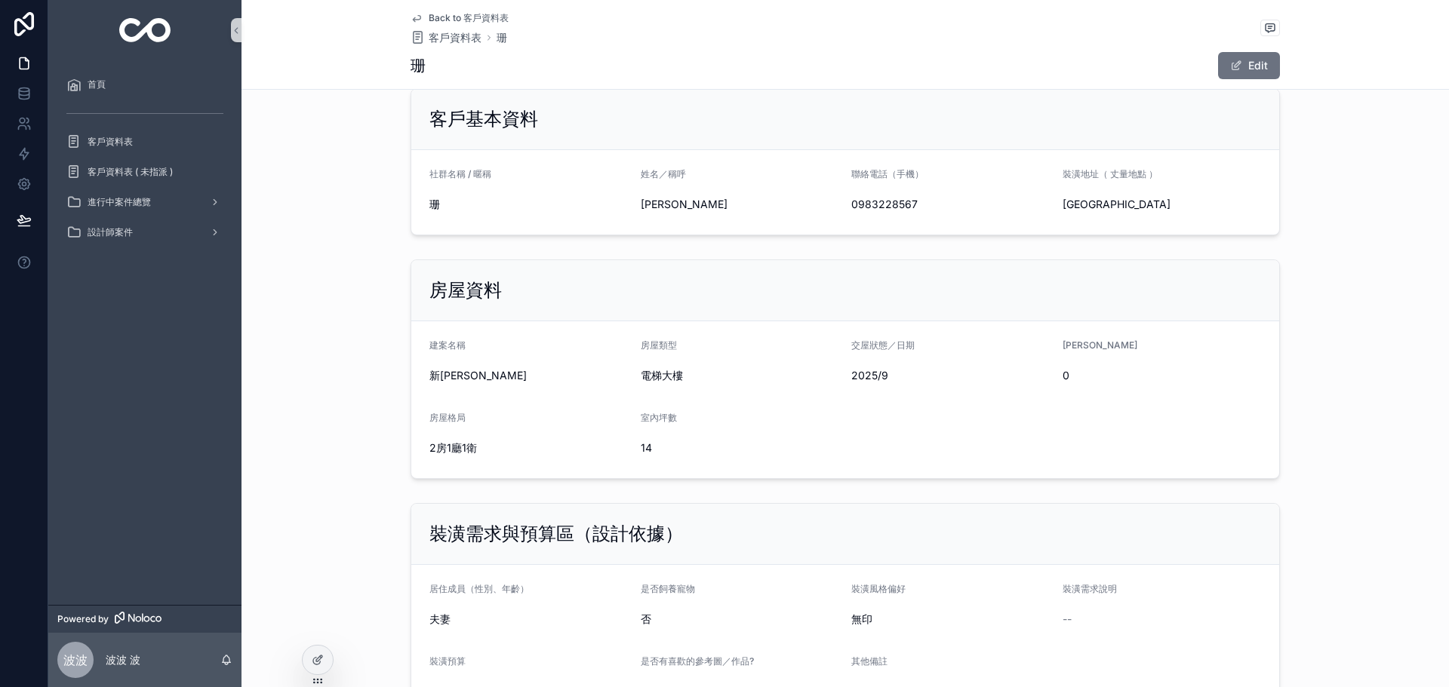
scroll to position [704, 0]
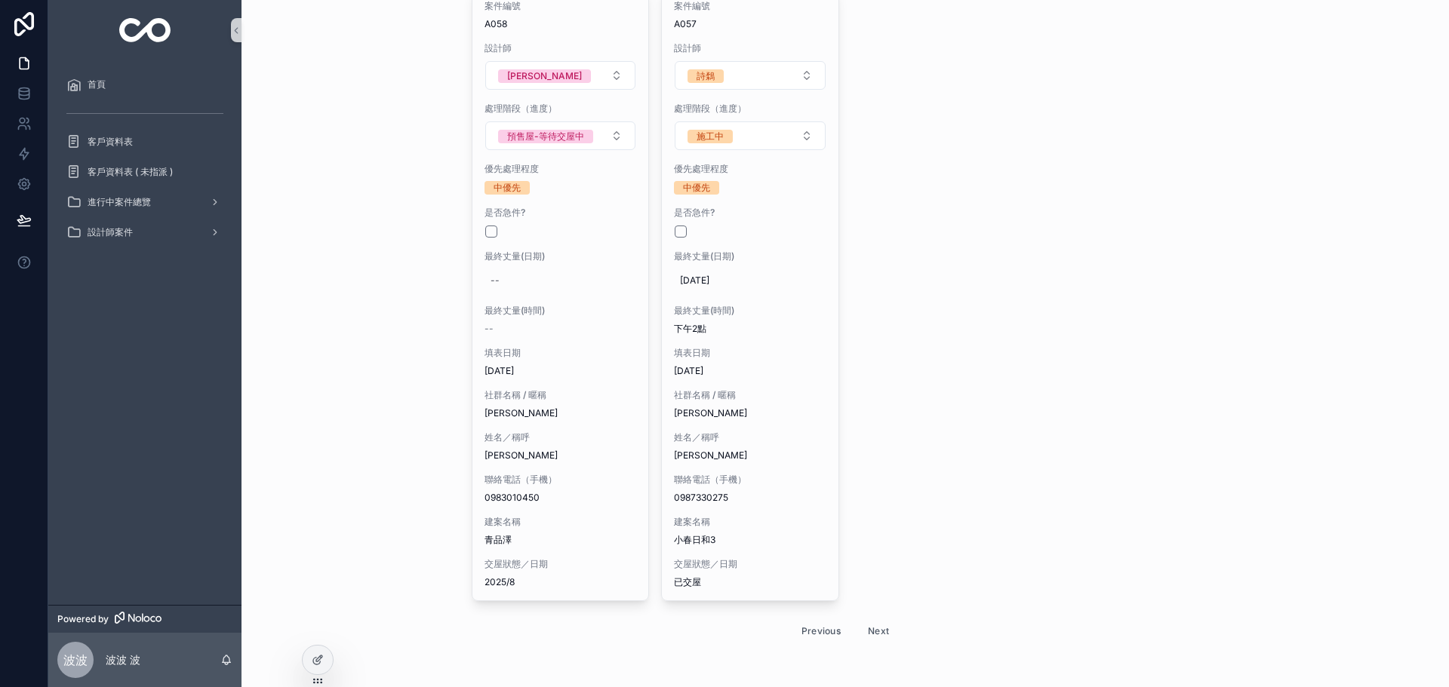
scroll to position [4393, 0]
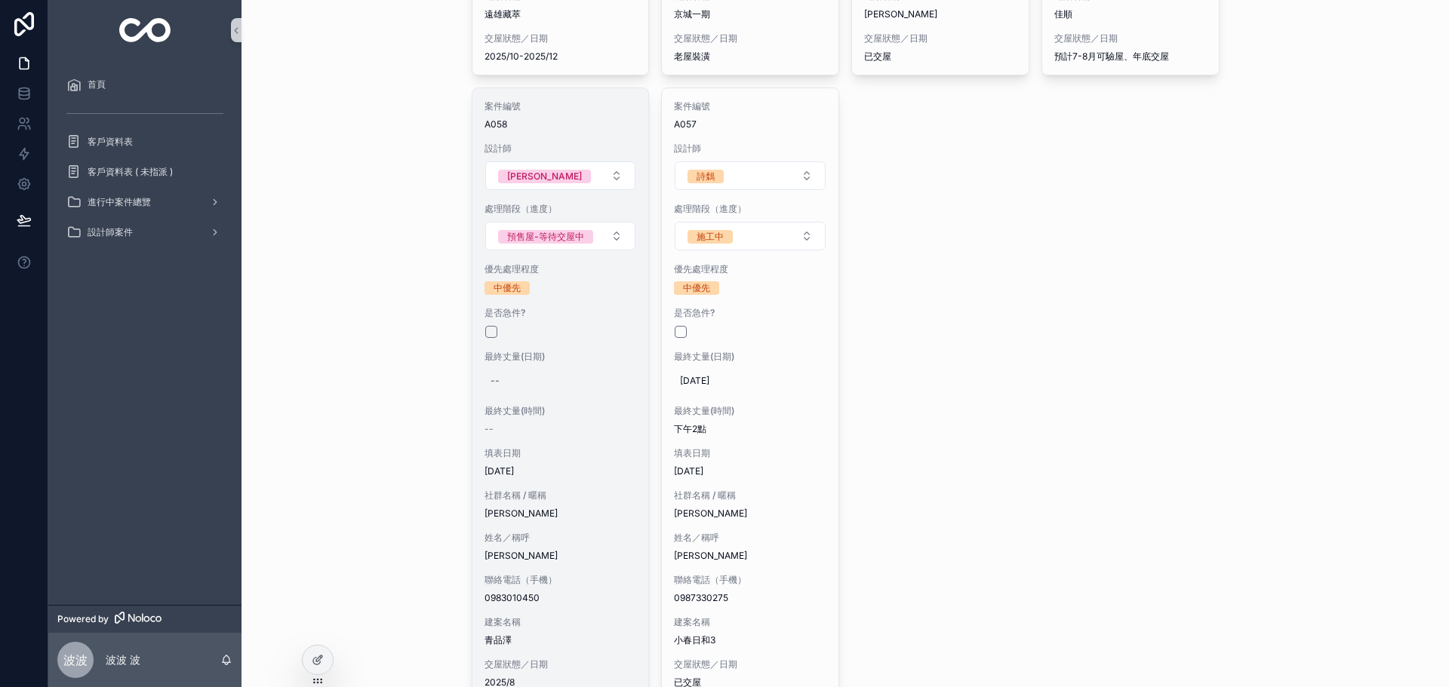
click at [528, 401] on div "案件編號 A058 設計師 [PERSON_NAME] 處理階段（進度） 預售屋-等待交屋中 優先處理程度 中優先 是否急件? 最終丈量(日期) -- 最終丈…" at bounding box center [560, 394] width 177 height 613
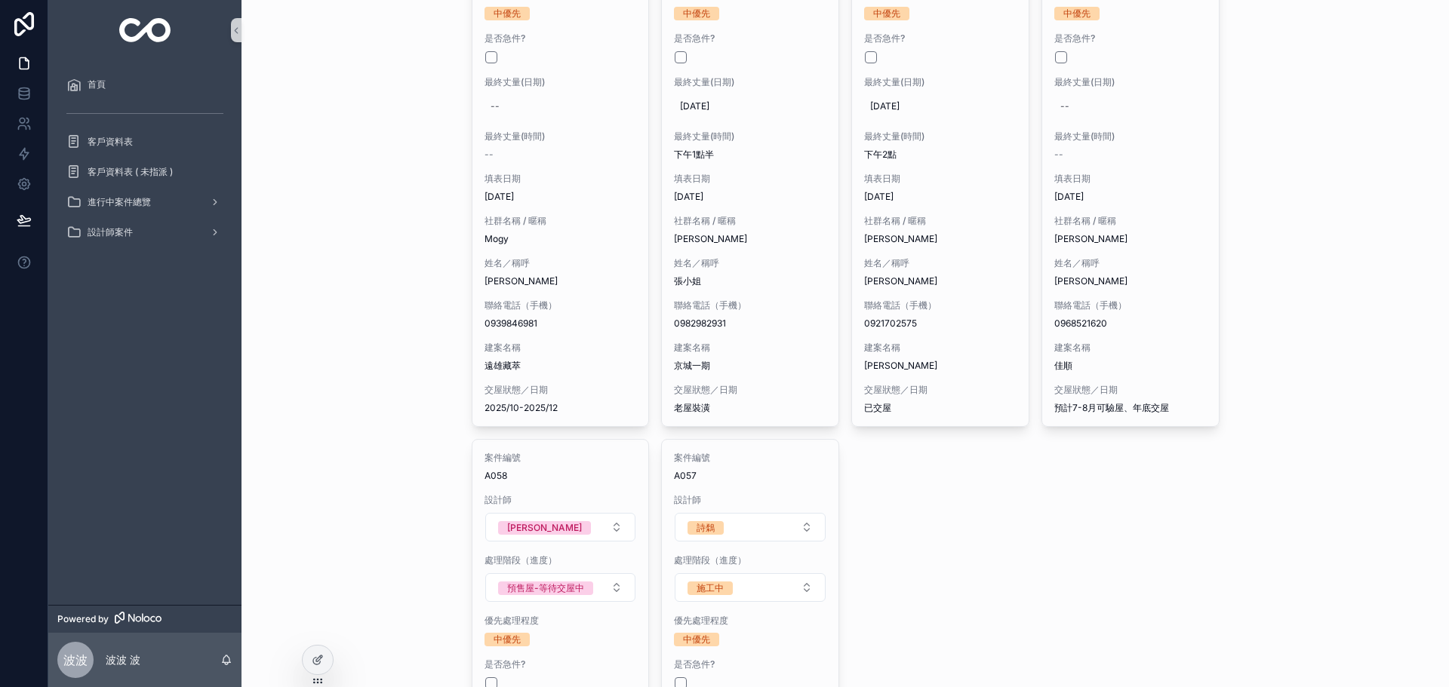
scroll to position [3953, 0]
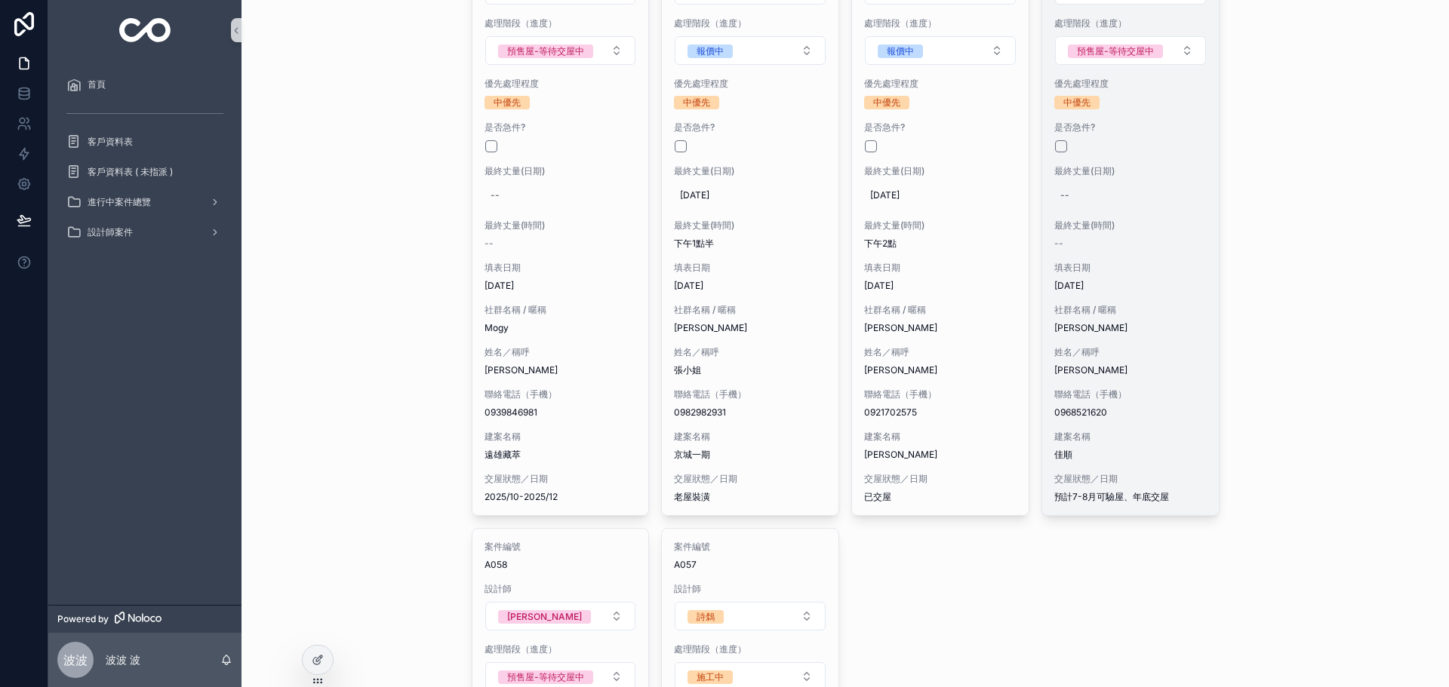
click at [1164, 446] on div "建案名稱 [PERSON_NAME]" at bounding box center [1130, 446] width 152 height 30
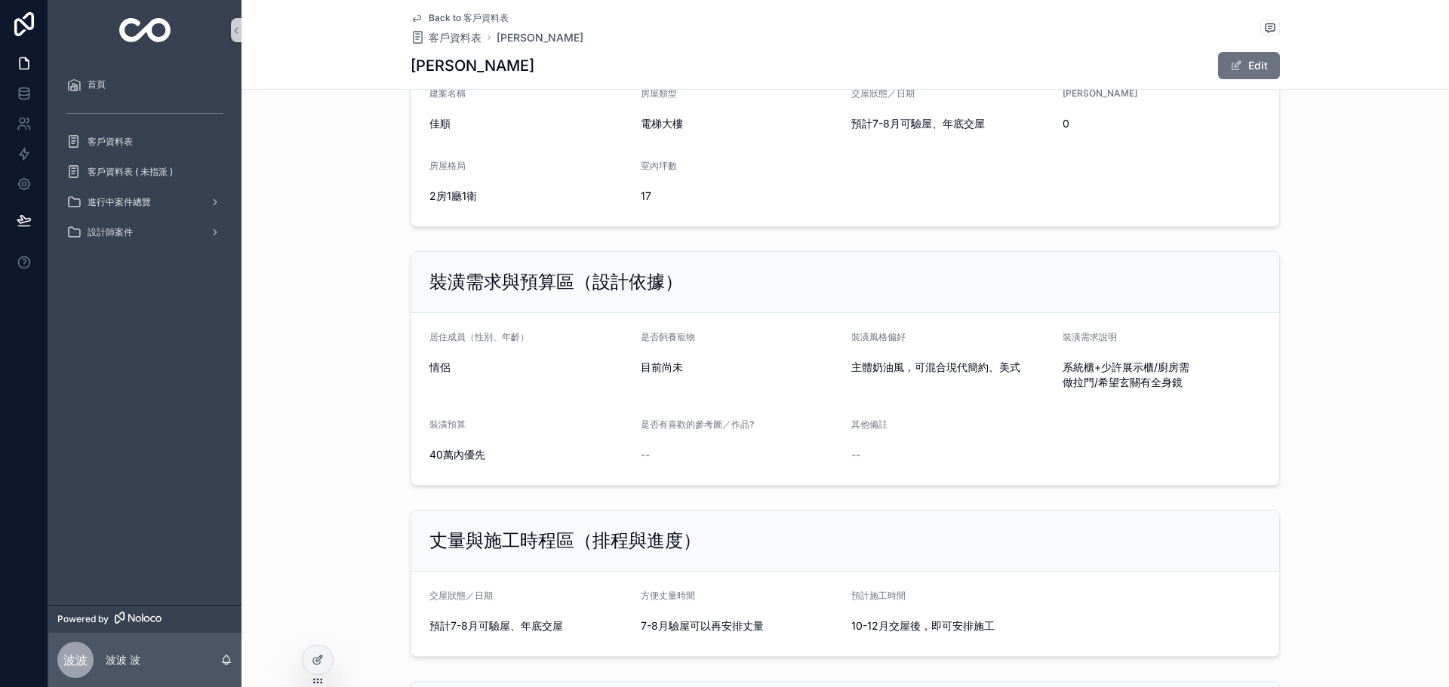
scroll to position [830, 0]
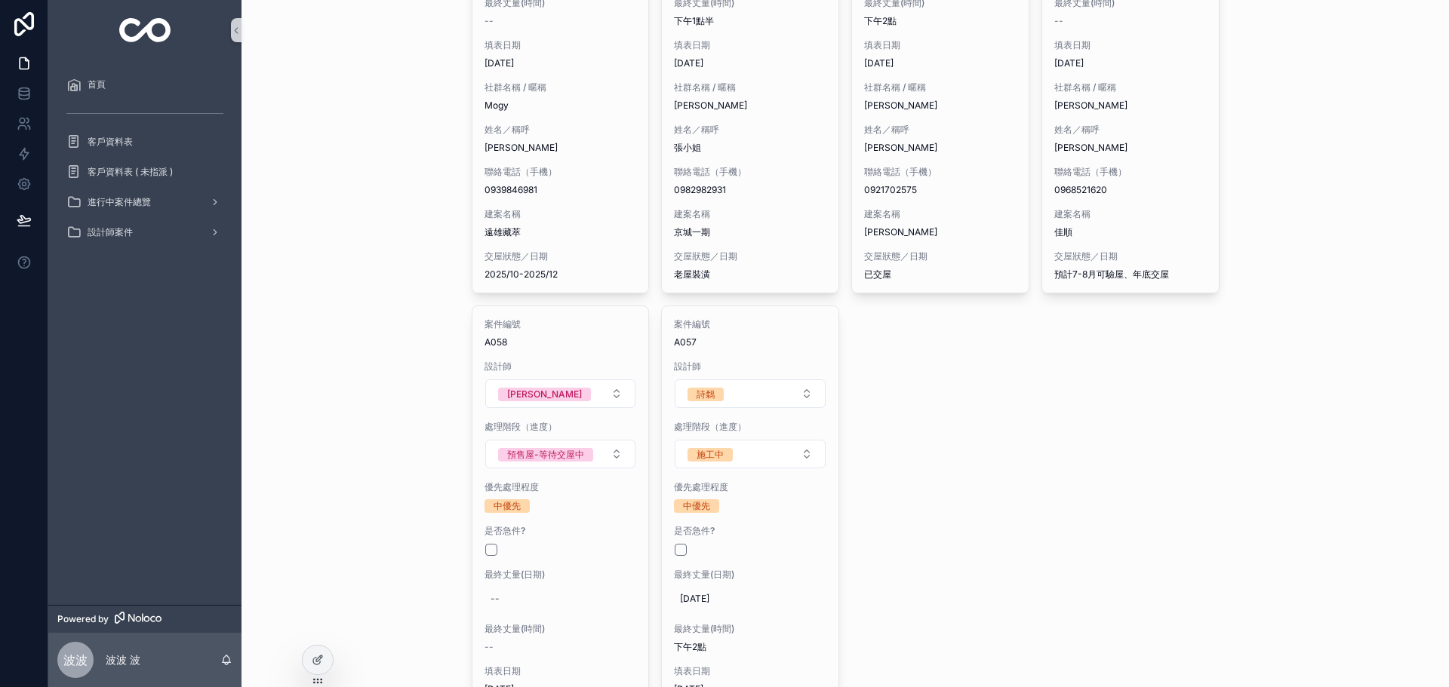
scroll to position [4503, 0]
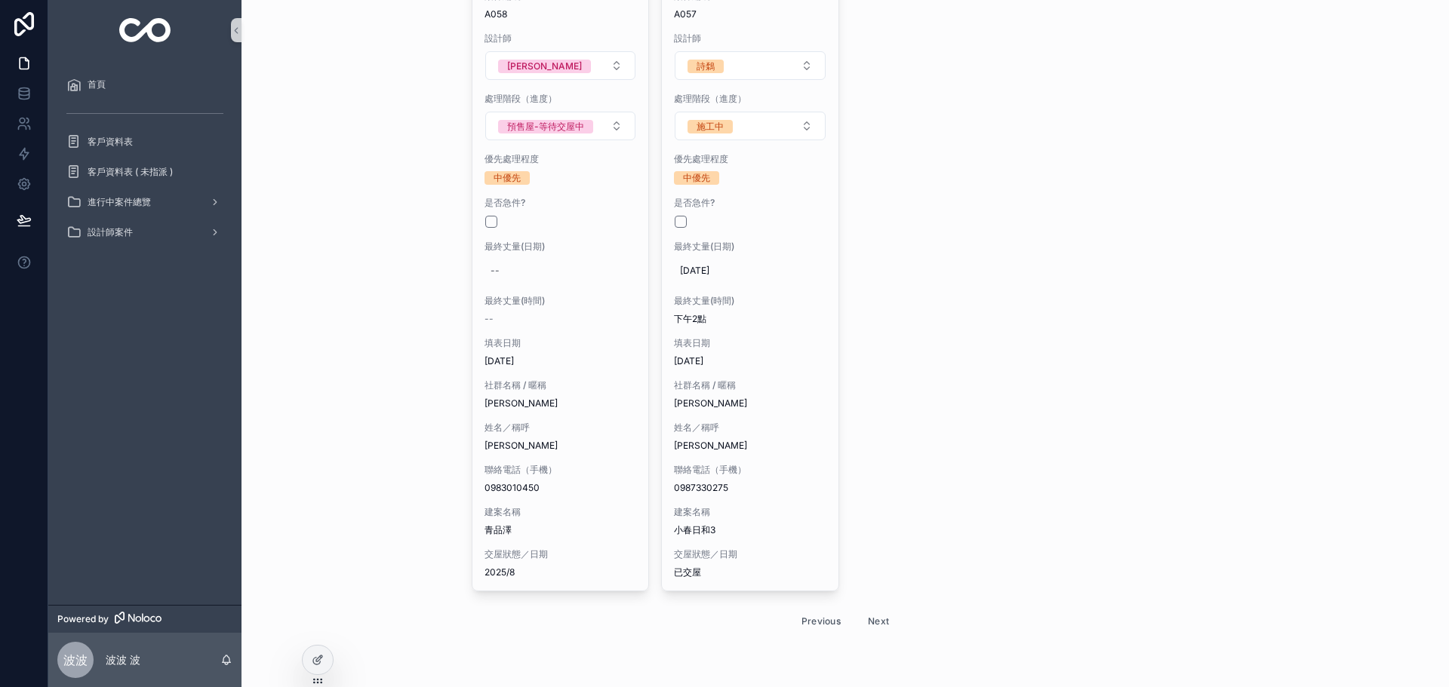
click at [871, 617] on button "Next" at bounding box center [878, 621] width 42 height 23
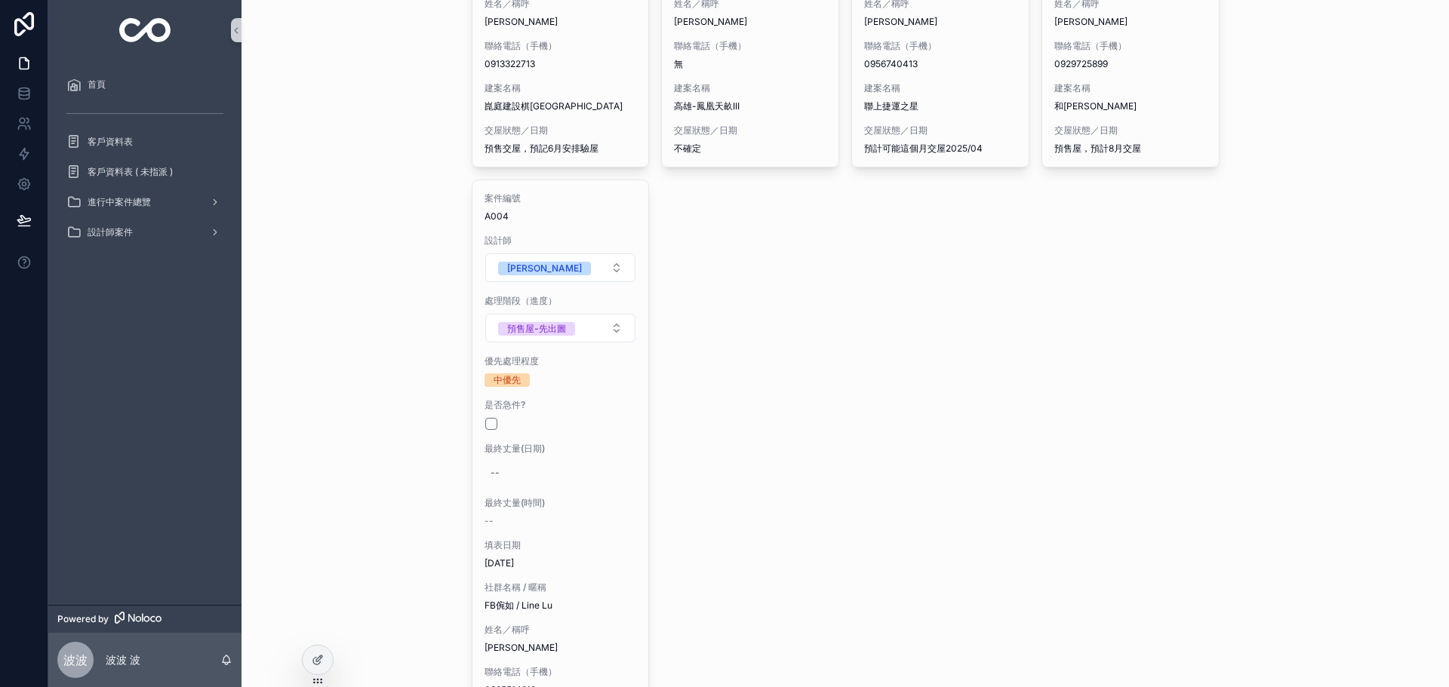
scroll to position [3877, 0]
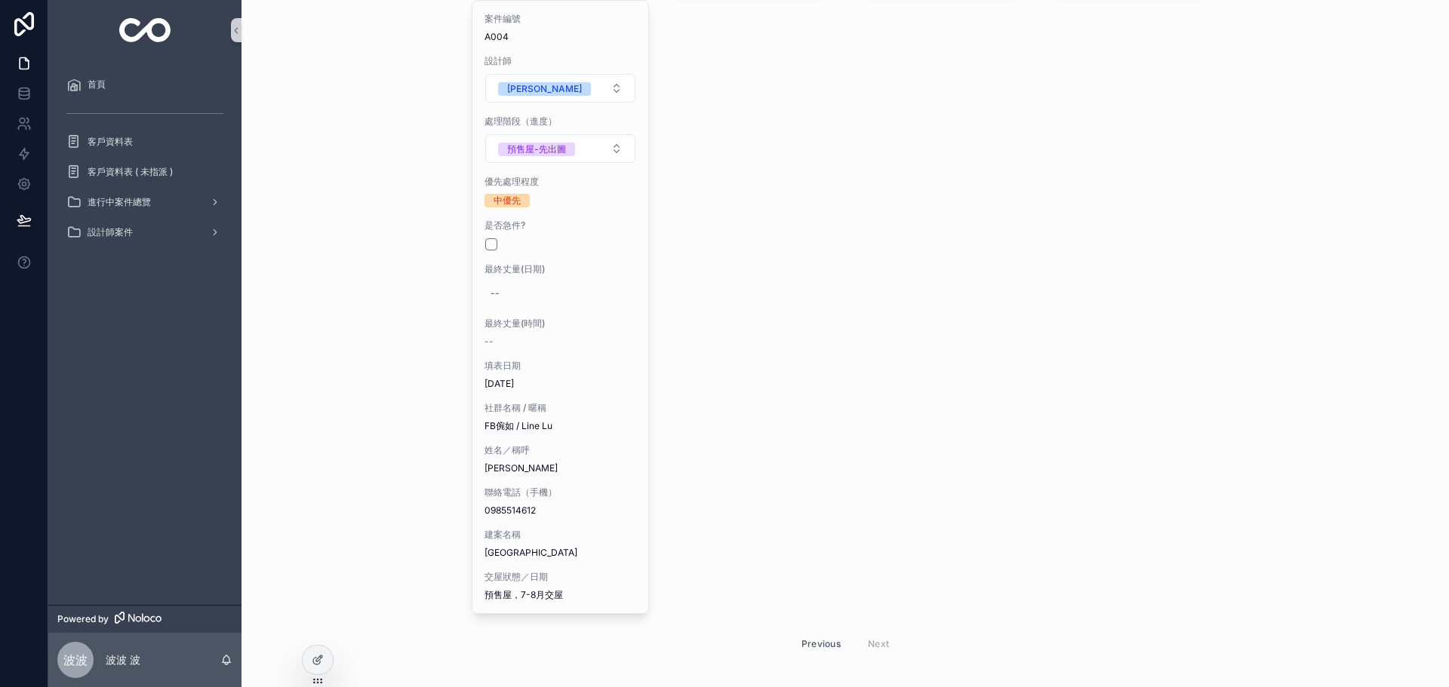
click at [823, 632] on button "Previous" at bounding box center [821, 643] width 60 height 23
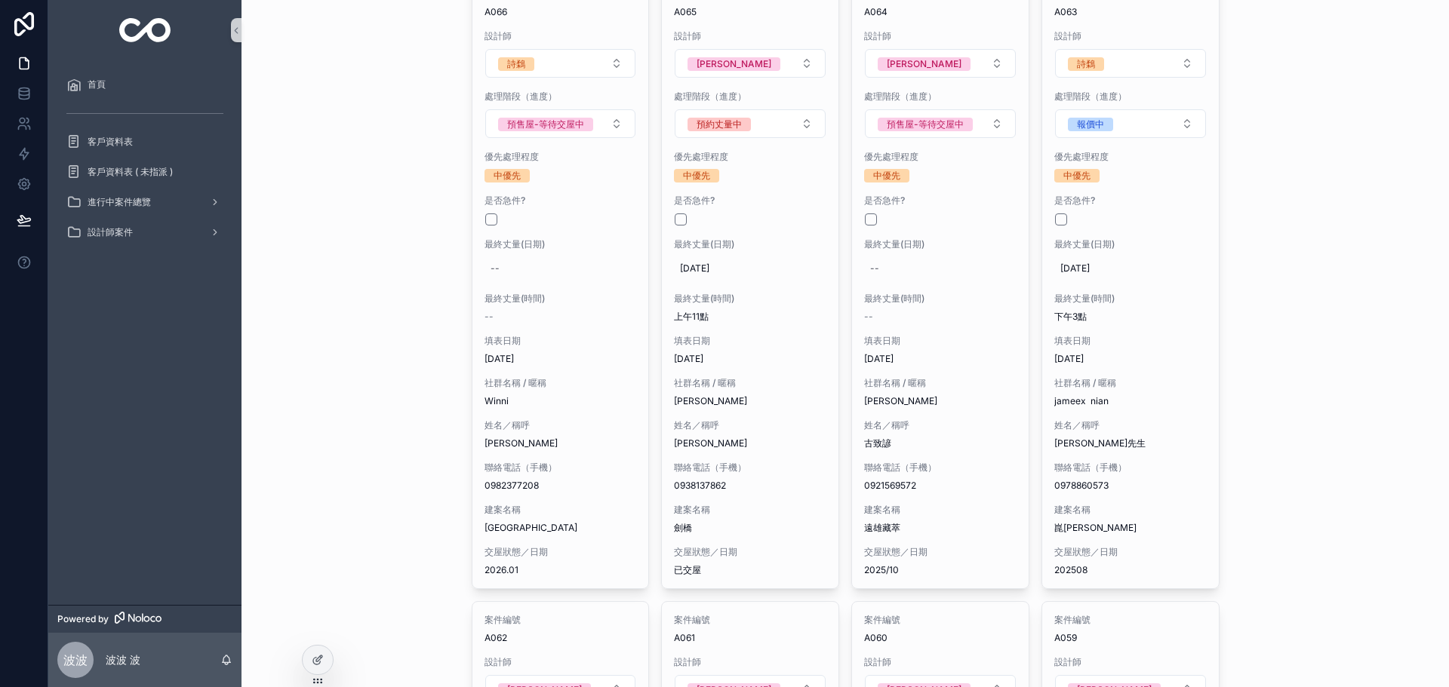
scroll to position [4503, 0]
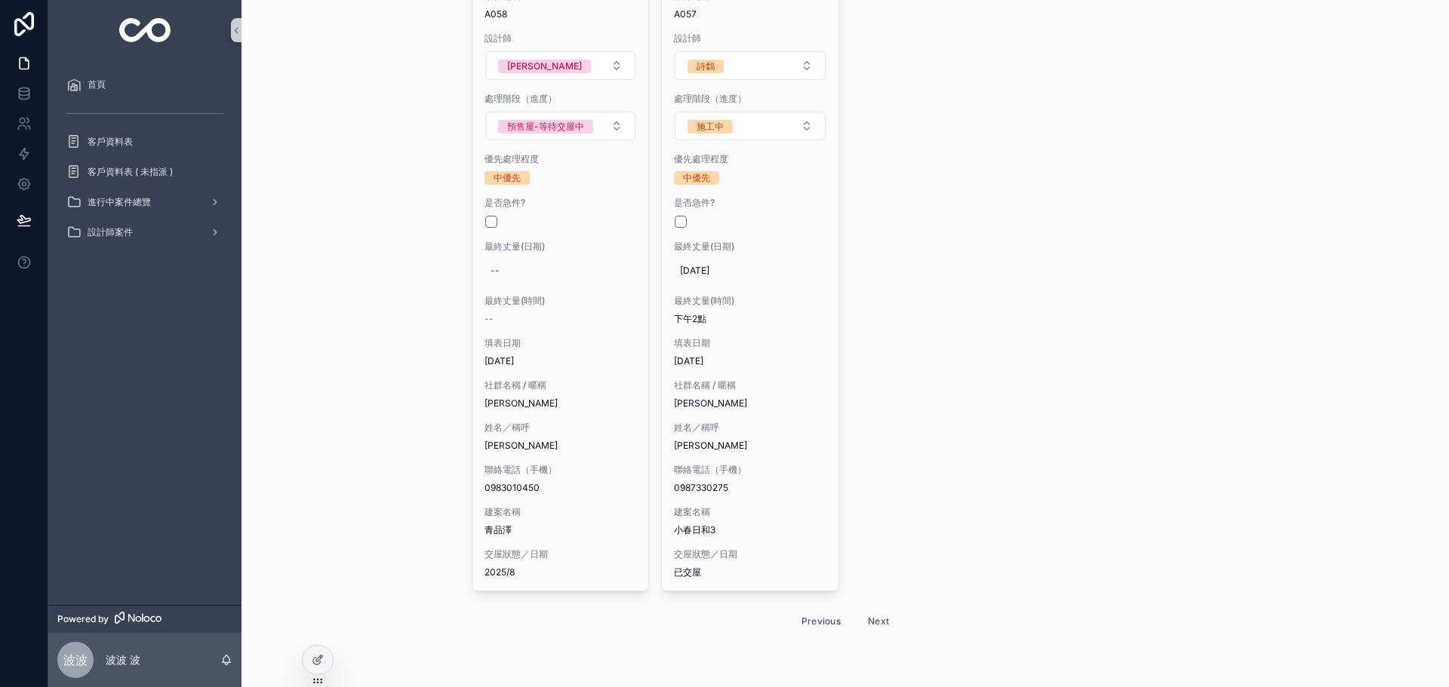
click at [829, 628] on button "Previous" at bounding box center [821, 621] width 60 height 23
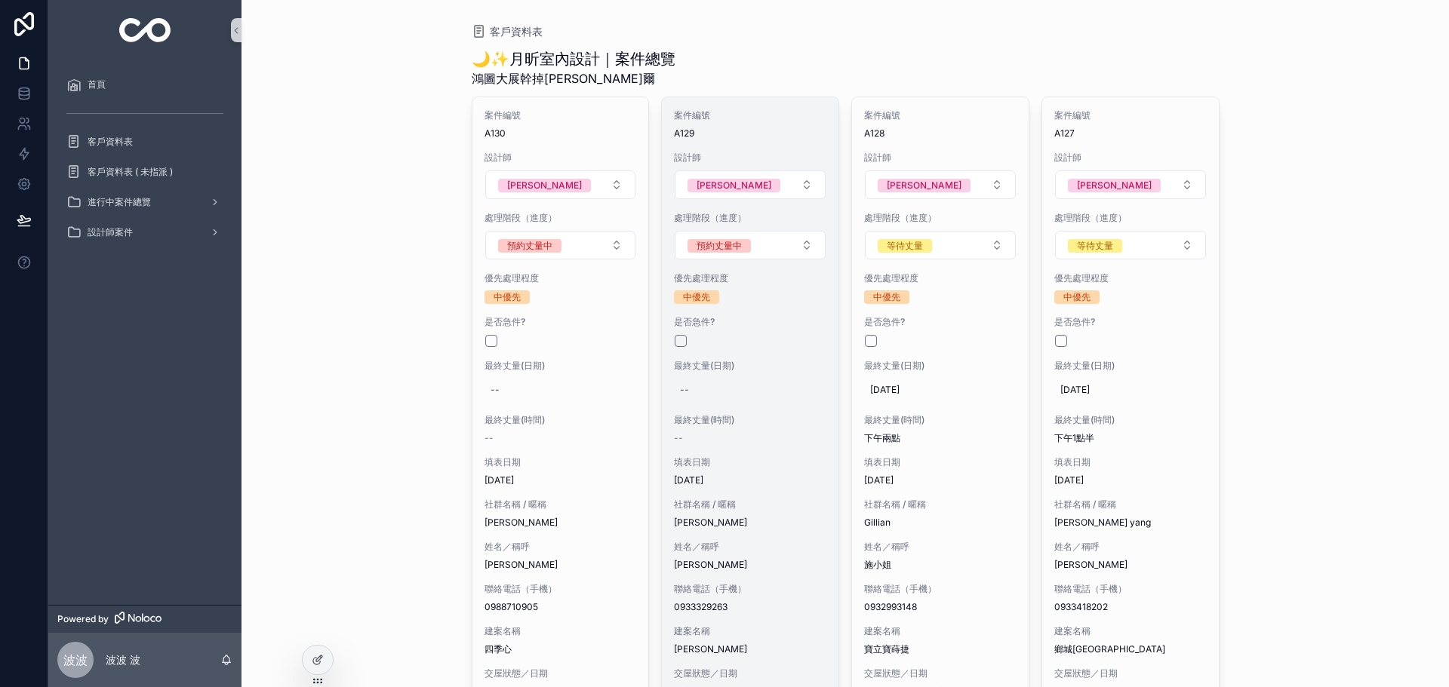
click at [750, 414] on span "最終丈量(時間)" at bounding box center [750, 420] width 152 height 12
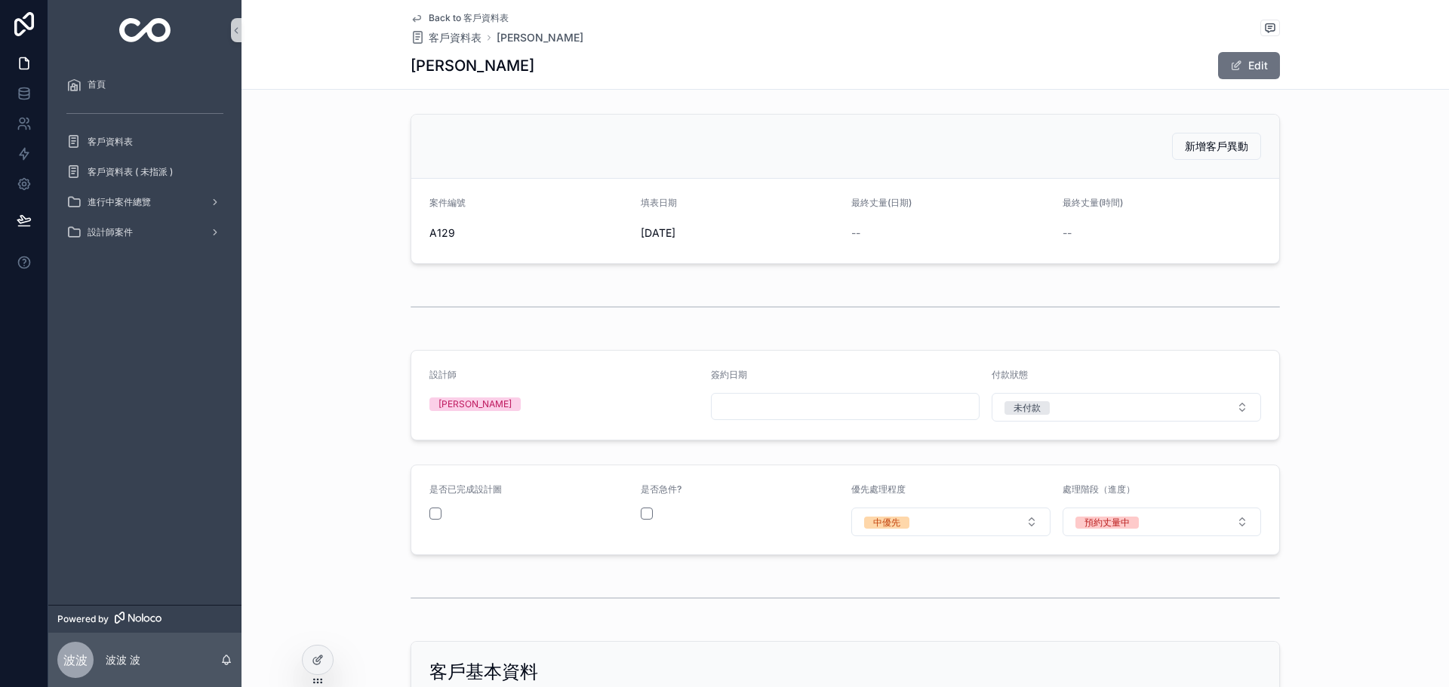
click at [1256, 79] on div "Edit" at bounding box center [1223, 65] width 113 height 29
click at [1240, 75] on button "Edit" at bounding box center [1249, 65] width 62 height 27
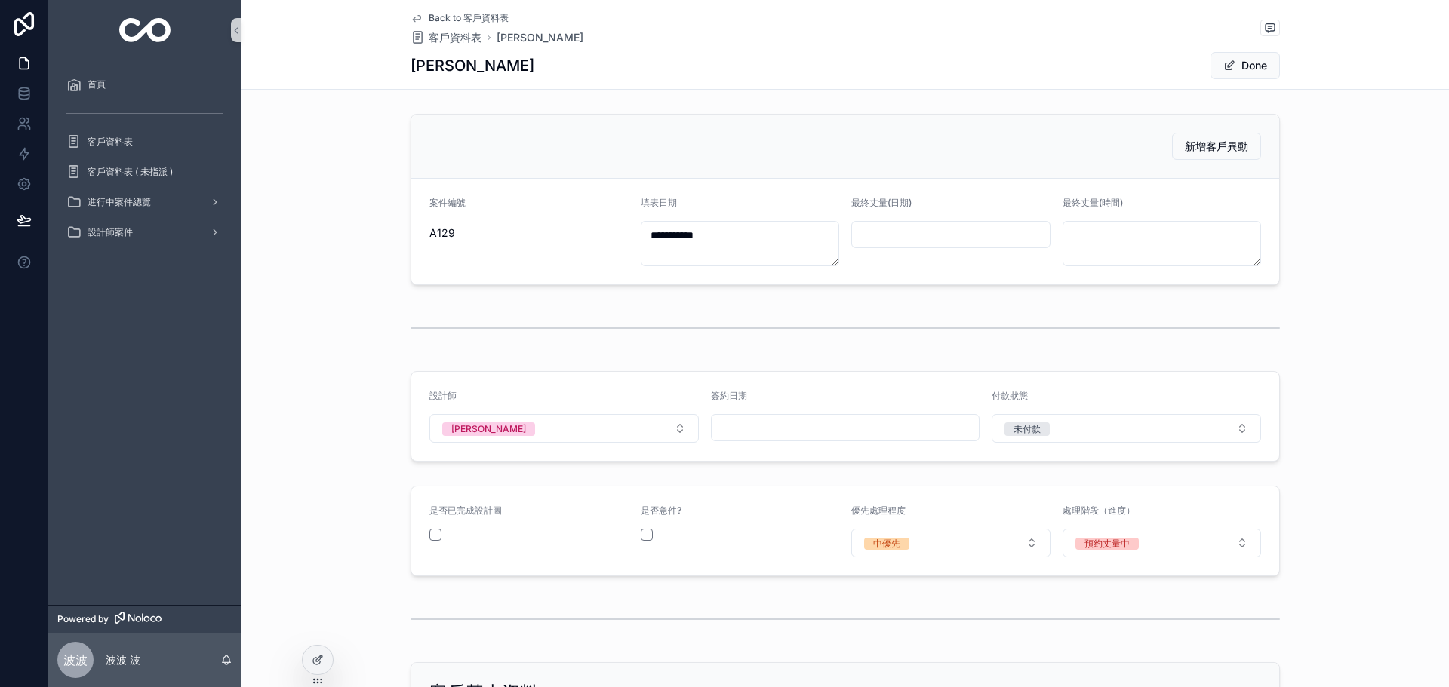
click at [917, 232] on input "scrollable content" at bounding box center [951, 234] width 198 height 21
click at [1030, 274] on button "scrollable content" at bounding box center [1026, 271] width 27 height 27
click at [902, 392] on button "9" at bounding box center [890, 393] width 27 height 27
type input "********"
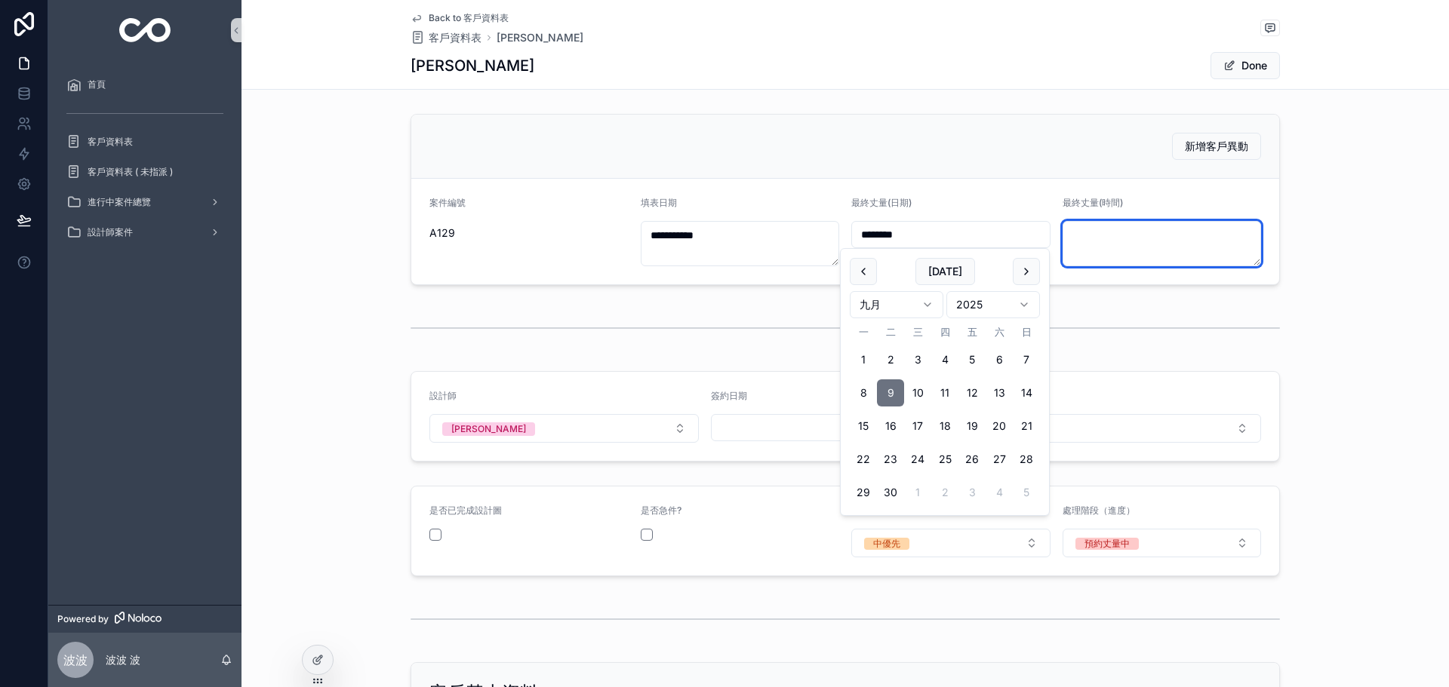
click at [1092, 252] on textarea "scrollable content" at bounding box center [1161, 243] width 199 height 45
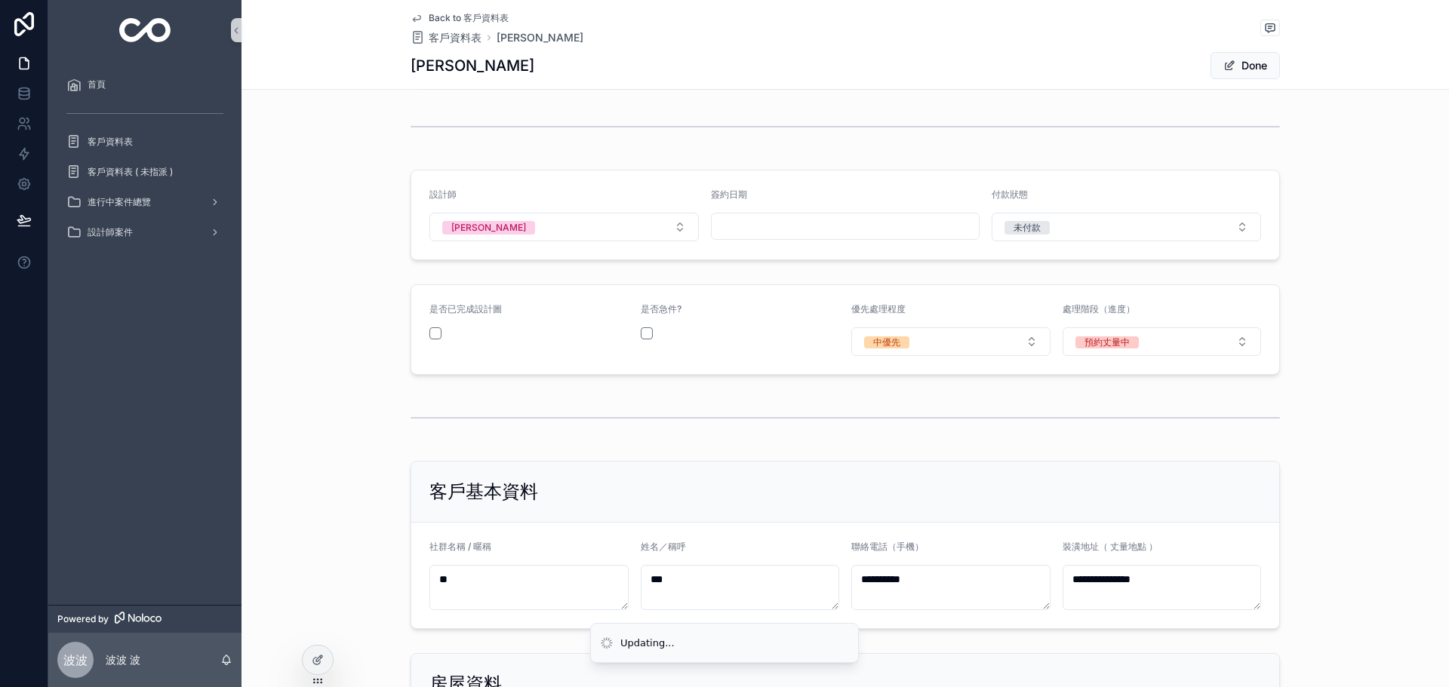
scroll to position [75, 0]
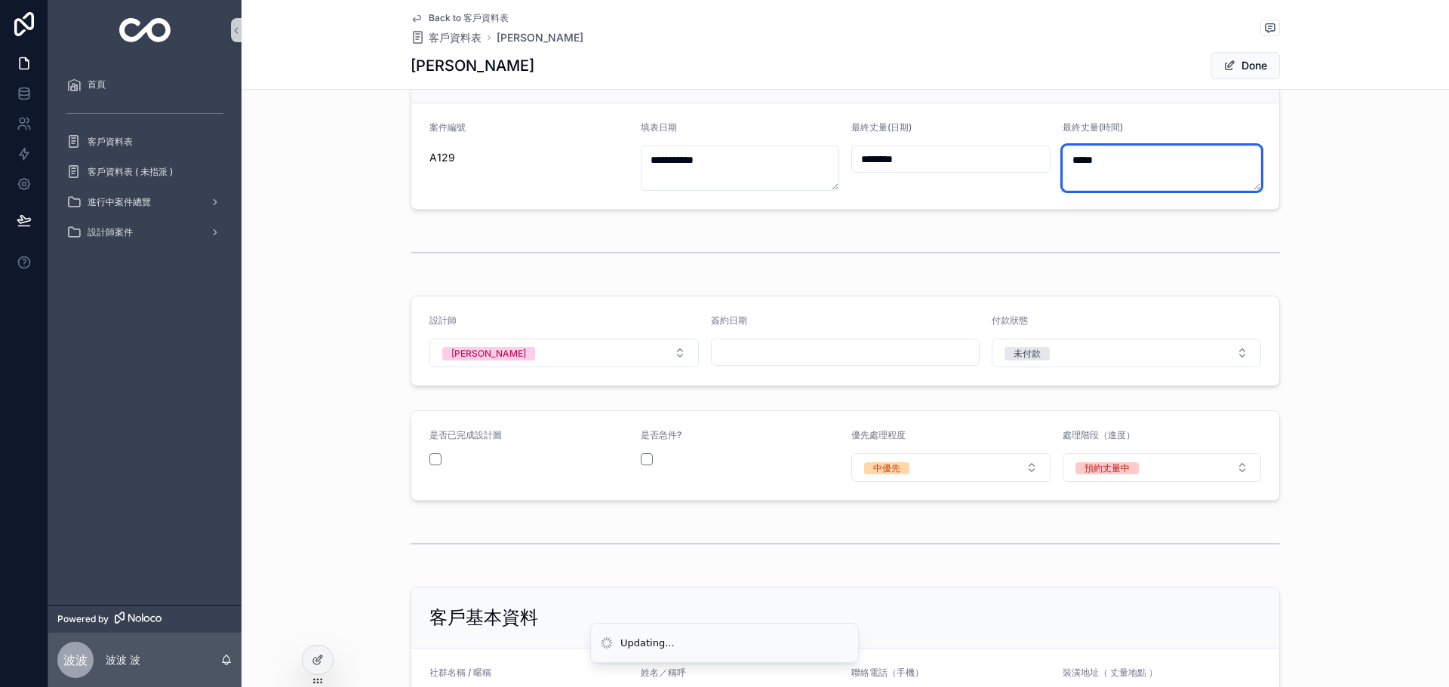
type textarea "*****"
click at [1249, 48] on div "Back to 客戶資料表 客戶資料表 [PERSON_NAME]" at bounding box center [845, 44] width 869 height 89
click at [1242, 65] on button "Done" at bounding box center [1244, 65] width 69 height 27
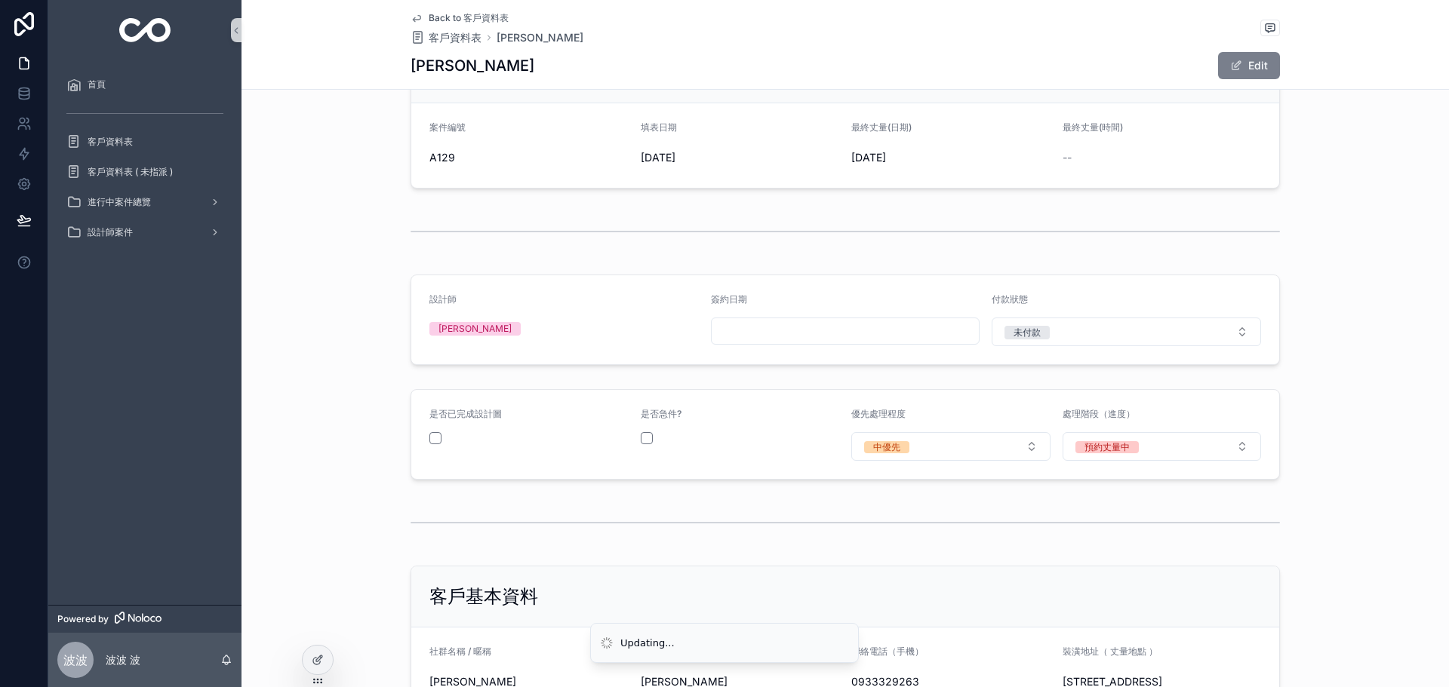
click at [1245, 60] on button "Edit" at bounding box center [1249, 65] width 62 height 27
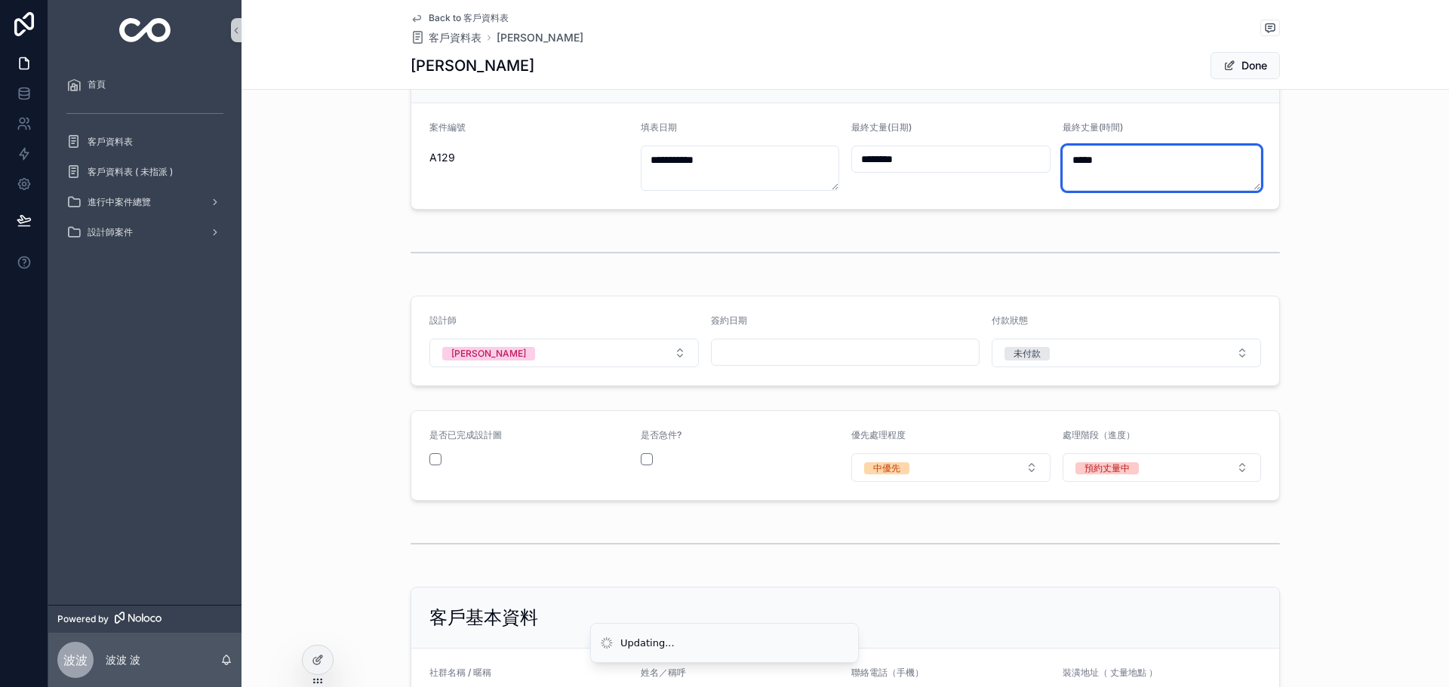
click at [1105, 172] on textarea "*****" at bounding box center [1161, 168] width 199 height 45
click at [1329, 188] on div "**********" at bounding box center [844, 123] width 1207 height 183
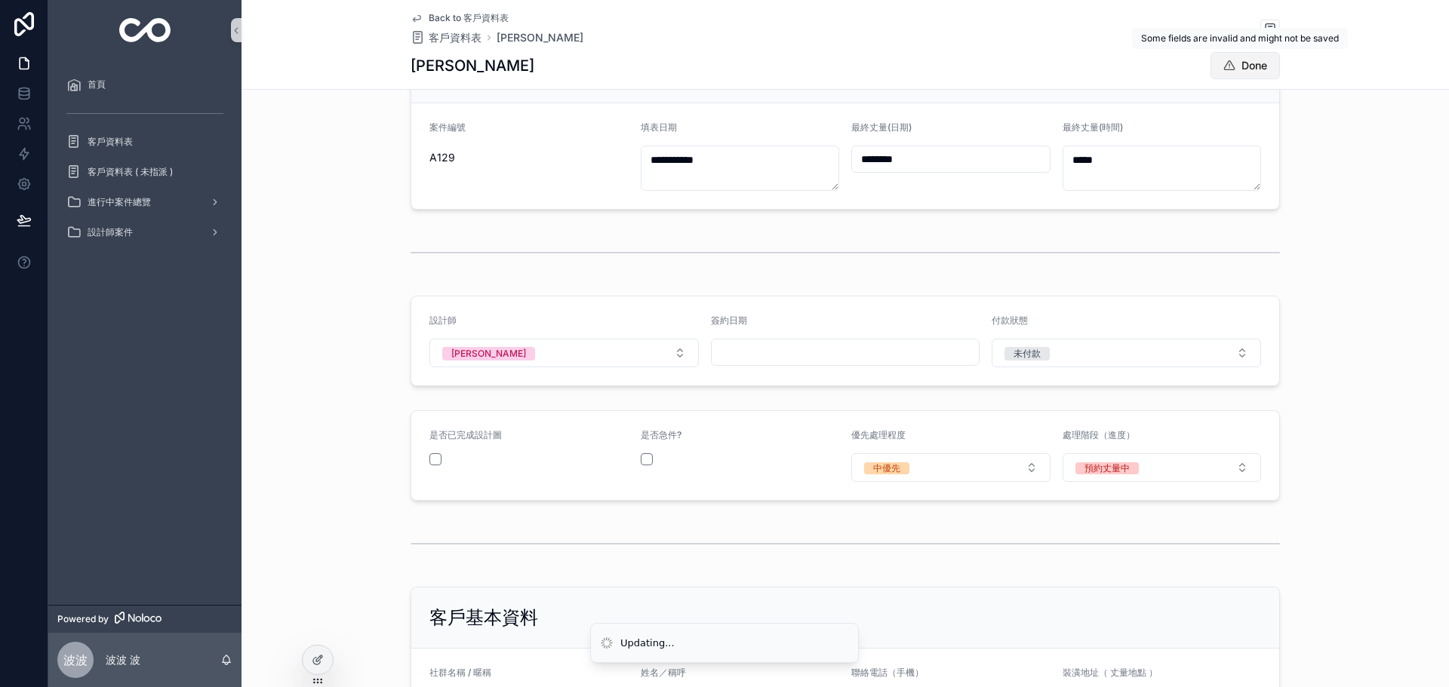
click at [1228, 77] on button "Done" at bounding box center [1244, 65] width 69 height 27
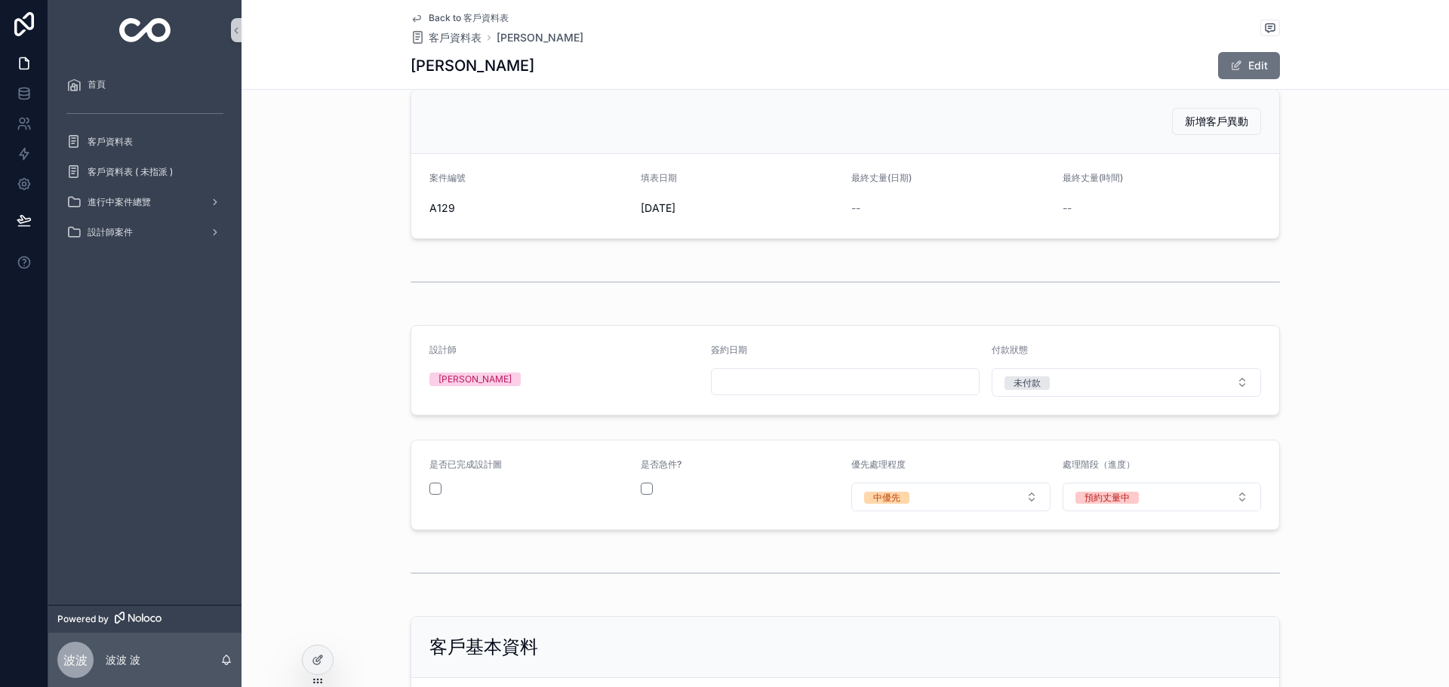
scroll to position [0, 0]
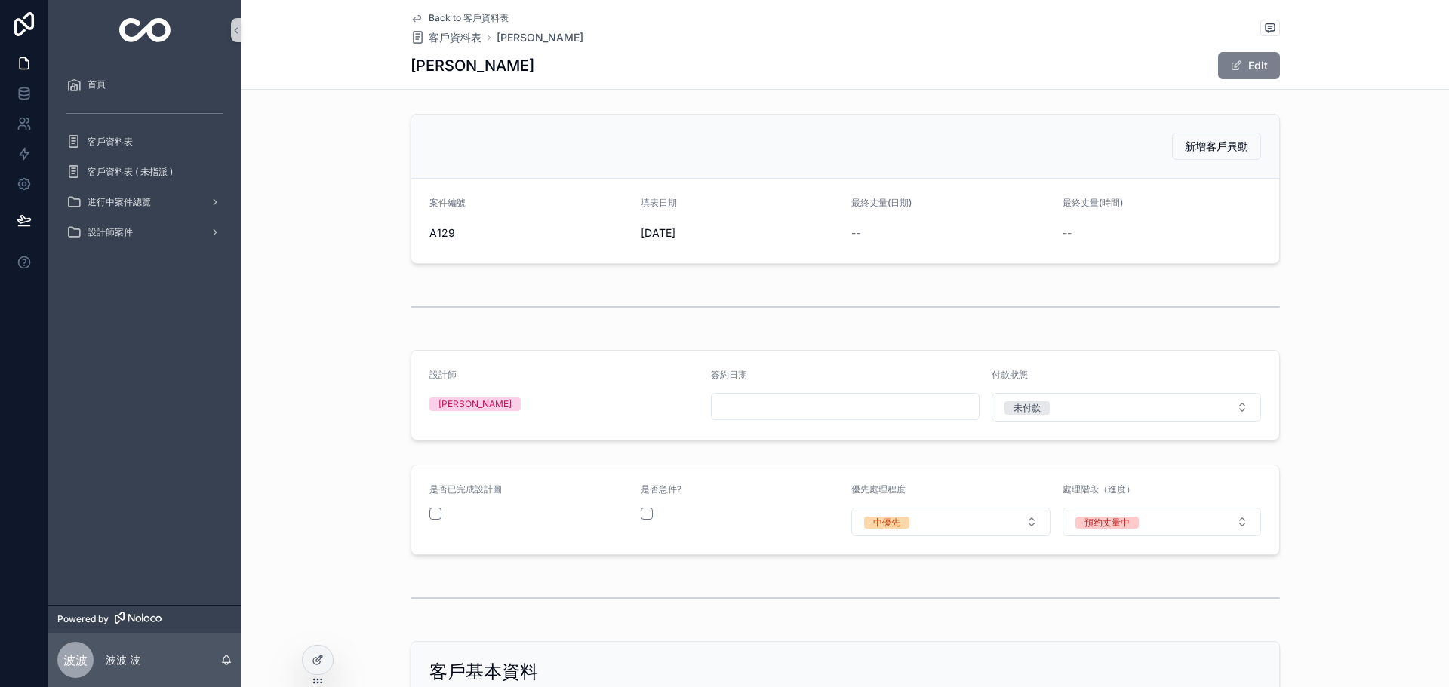
drag, startPoint x: 1233, startPoint y: 64, endPoint x: 1221, endPoint y: 68, distance: 12.6
click at [1230, 67] on span "scrollable content" at bounding box center [1236, 66] width 12 height 12
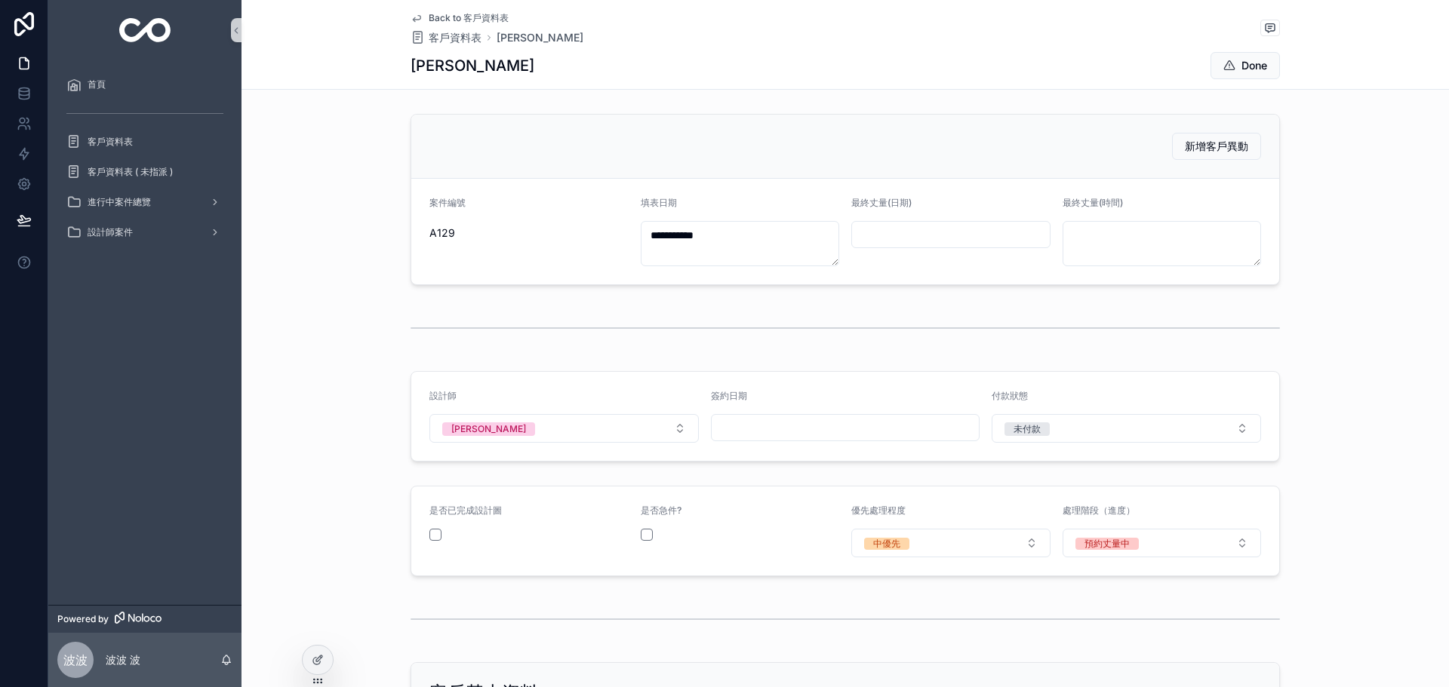
click at [896, 220] on div "最終丈量(日期)" at bounding box center [950, 231] width 199 height 69
click at [896, 225] on input "scrollable content" at bounding box center [951, 234] width 198 height 21
click at [1034, 262] on button "scrollable content" at bounding box center [1026, 271] width 27 height 27
click at [892, 392] on button "9" at bounding box center [890, 393] width 27 height 27
type input "********"
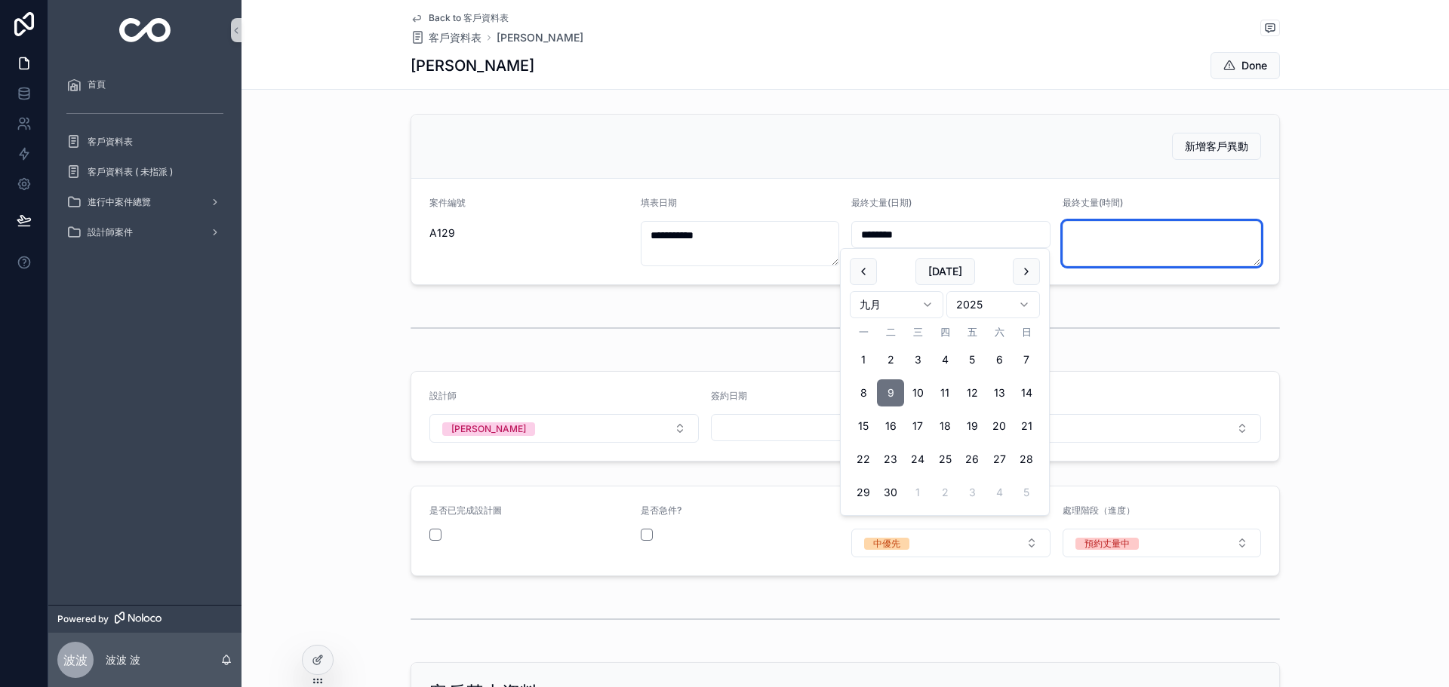
click at [1099, 234] on textarea "scrollable content" at bounding box center [1161, 243] width 199 height 45
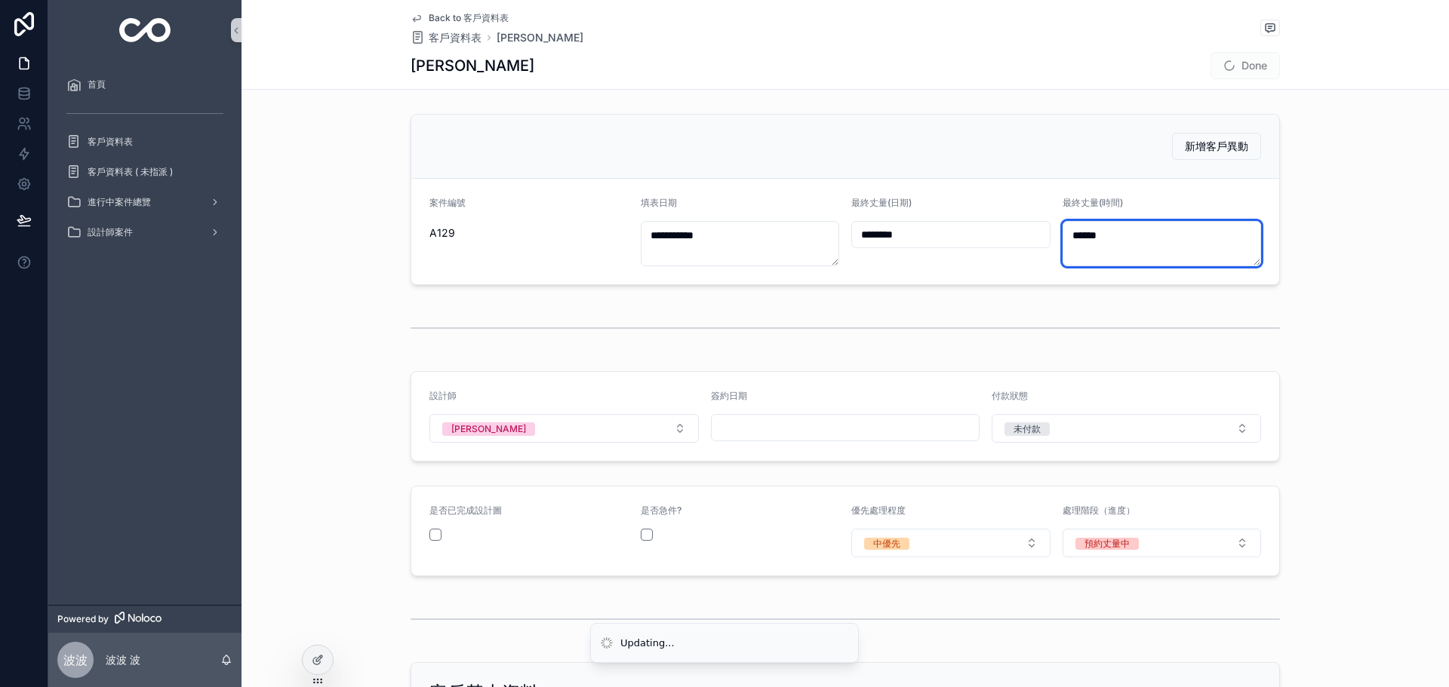
type textarea "*****"
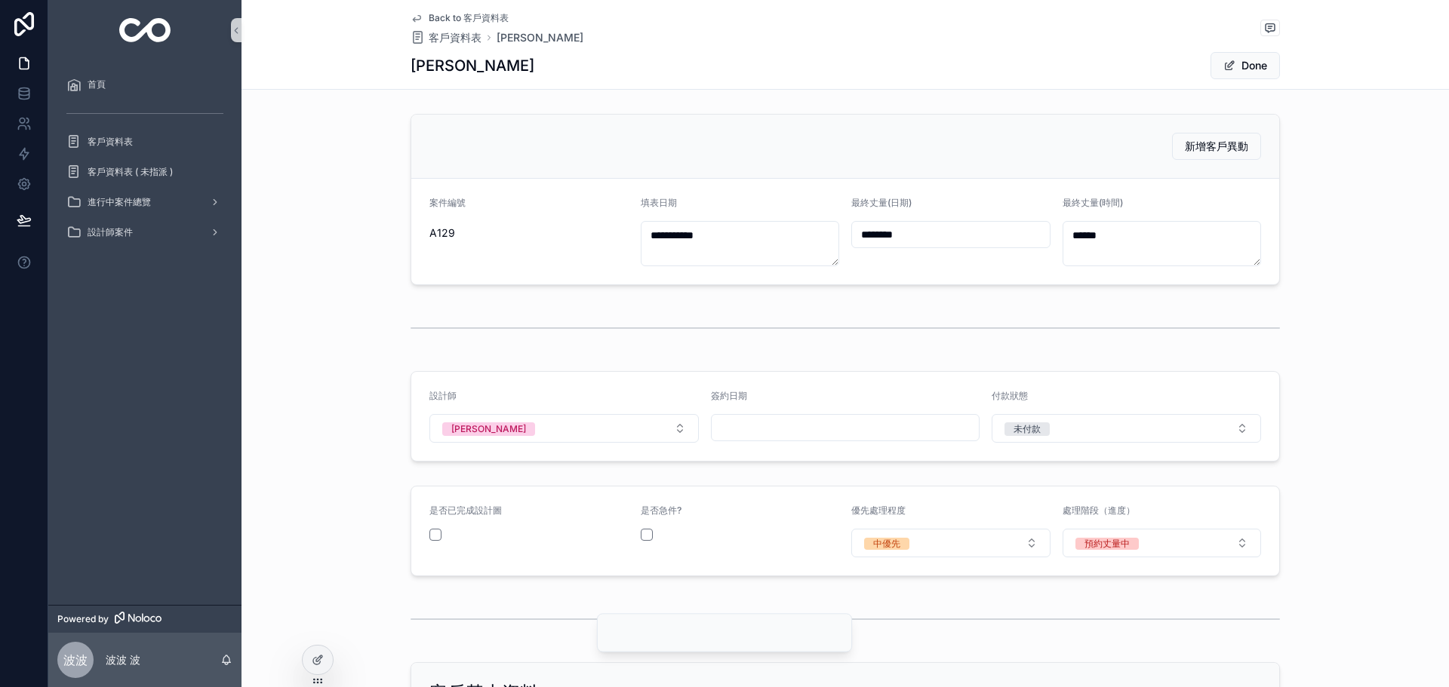
click at [1339, 248] on div "**********" at bounding box center [844, 199] width 1207 height 183
click at [1124, 535] on button "預約丈量中" at bounding box center [1161, 543] width 199 height 29
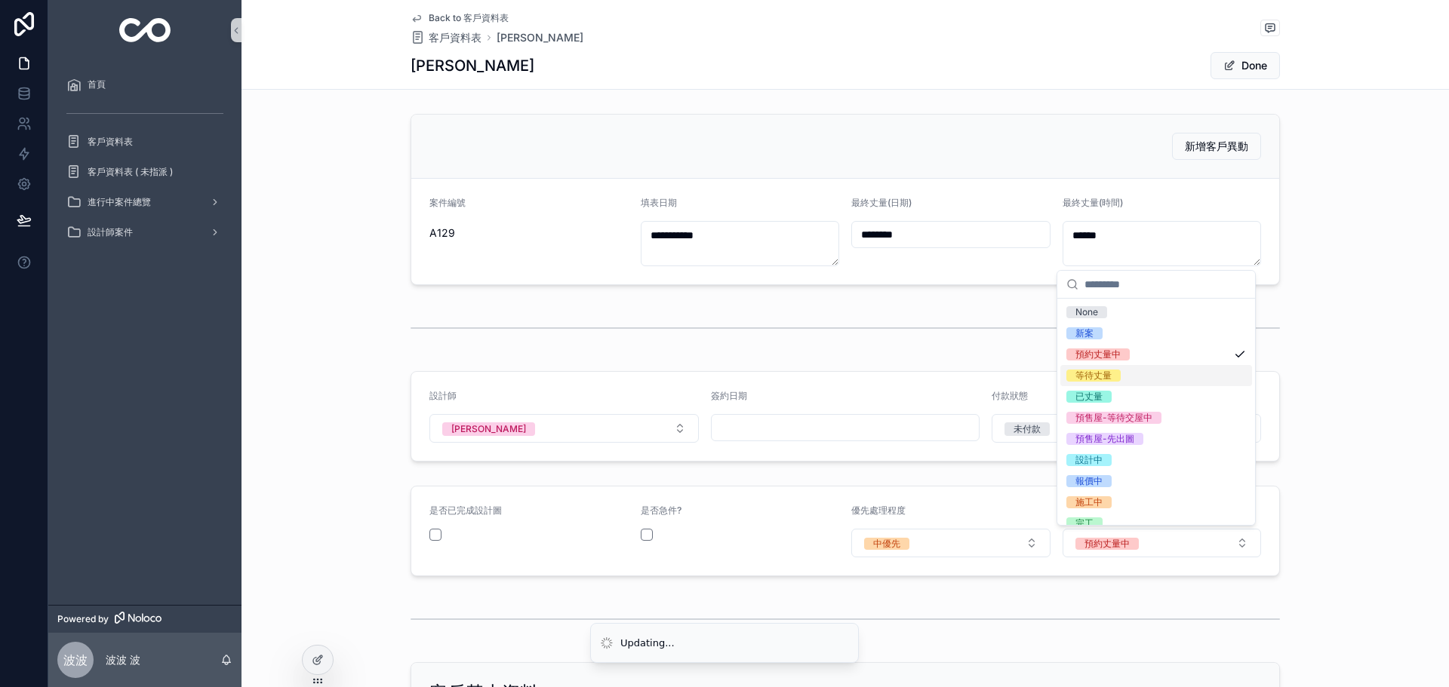
click at [1148, 376] on div "等待丈量" at bounding box center [1156, 375] width 192 height 21
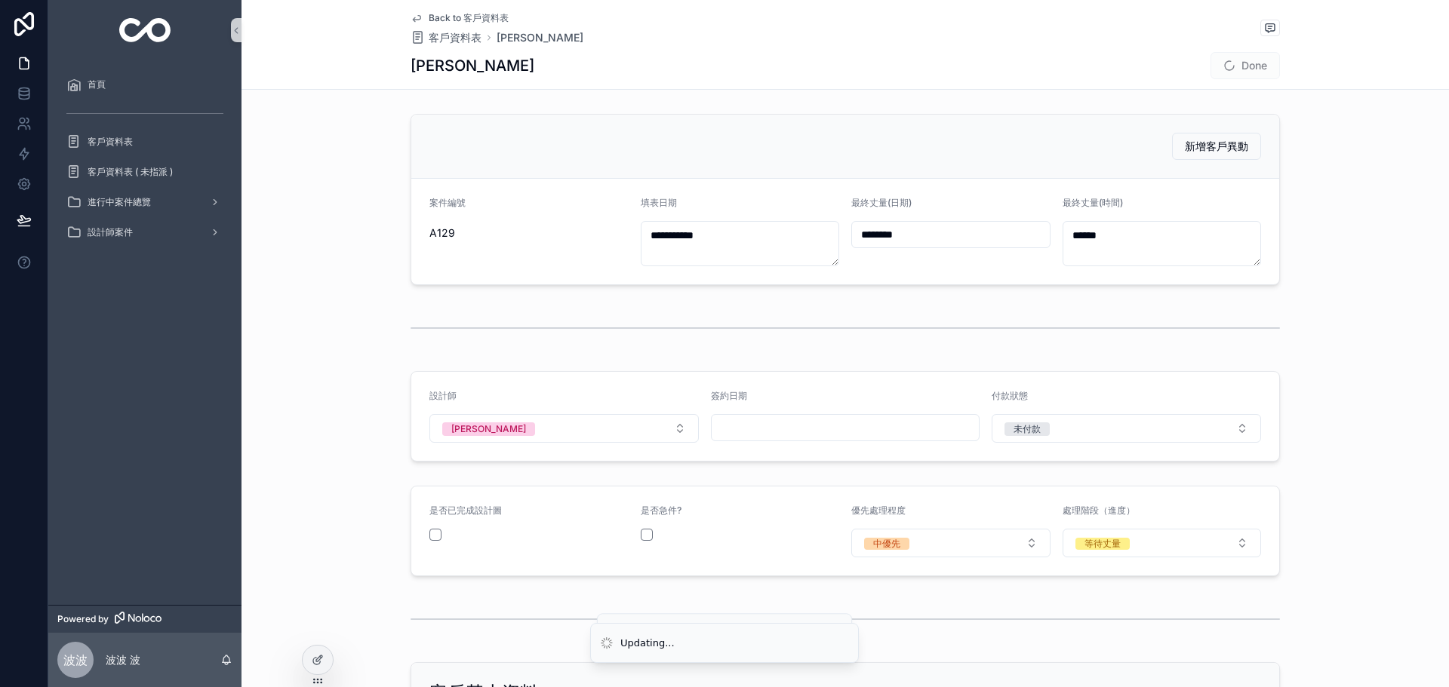
click at [1331, 407] on div "設計師 [PERSON_NAME] 簽約日期 付款狀態 未付款" at bounding box center [844, 416] width 1207 height 103
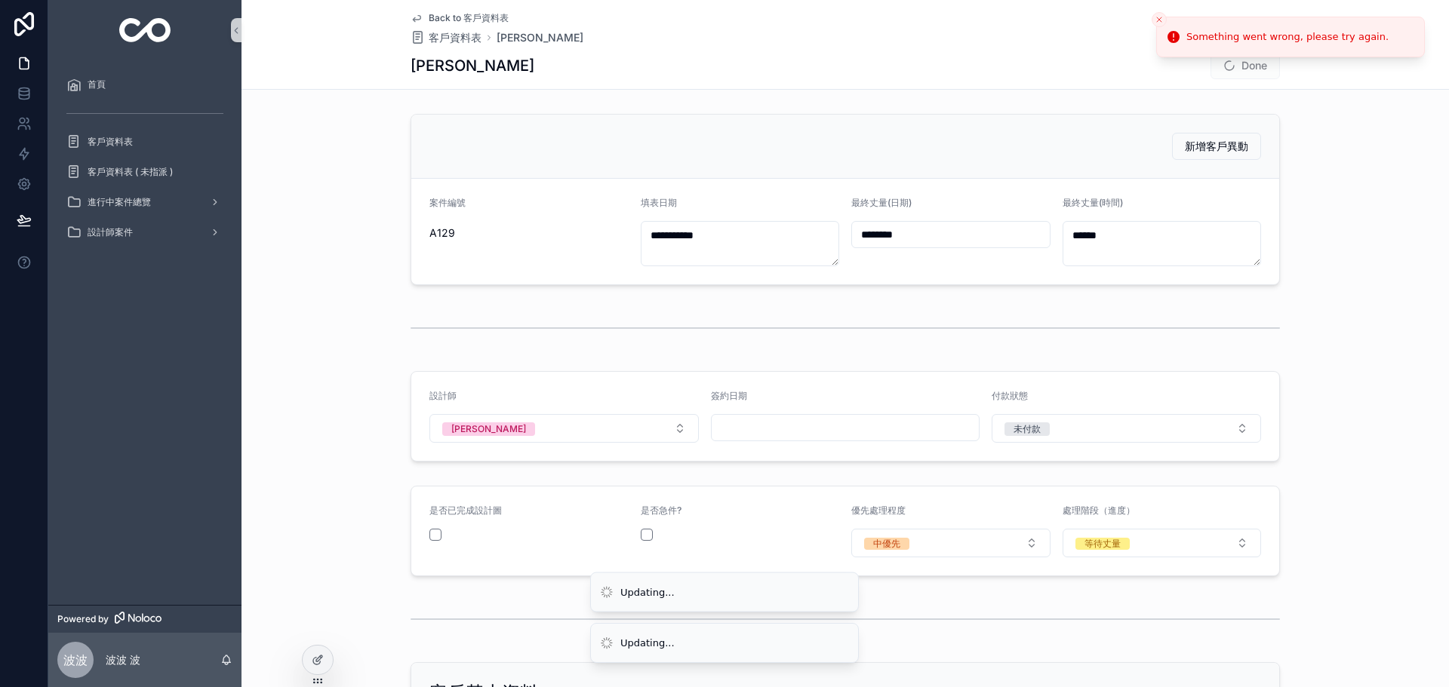
click at [1163, 17] on icon "Close toast" at bounding box center [1159, 19] width 9 height 9
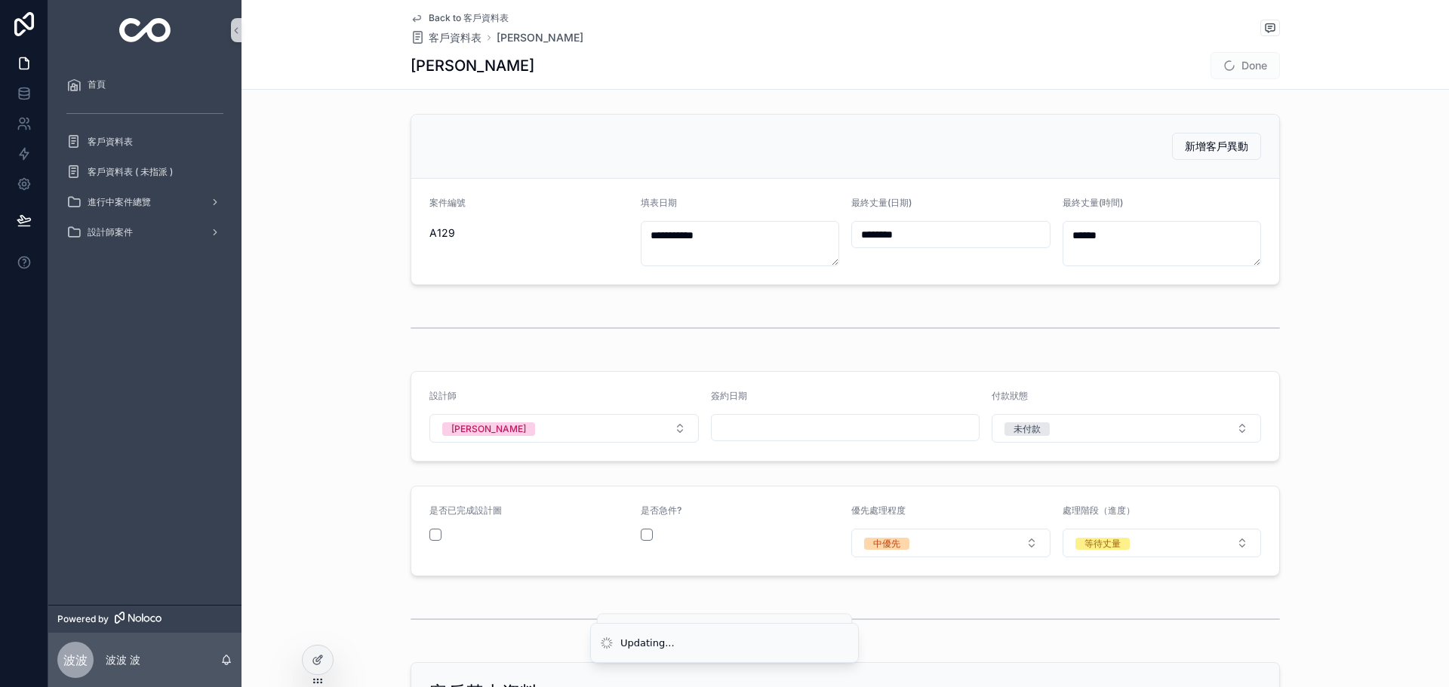
click at [128, 367] on div "首頁 客戶資料表 客戶資料表 ( 未指派 ) 進行中案件總覽 設計師案件" at bounding box center [144, 332] width 193 height 545
click at [1161, 21] on line "Close toast" at bounding box center [1159, 19] width 5 height 5
click at [1221, 80] on div "Back to 客戶資料表 客戶資料表 [PERSON_NAME]" at bounding box center [845, 44] width 869 height 89
click at [1225, 70] on span "scrollable content" at bounding box center [1229, 66] width 12 height 12
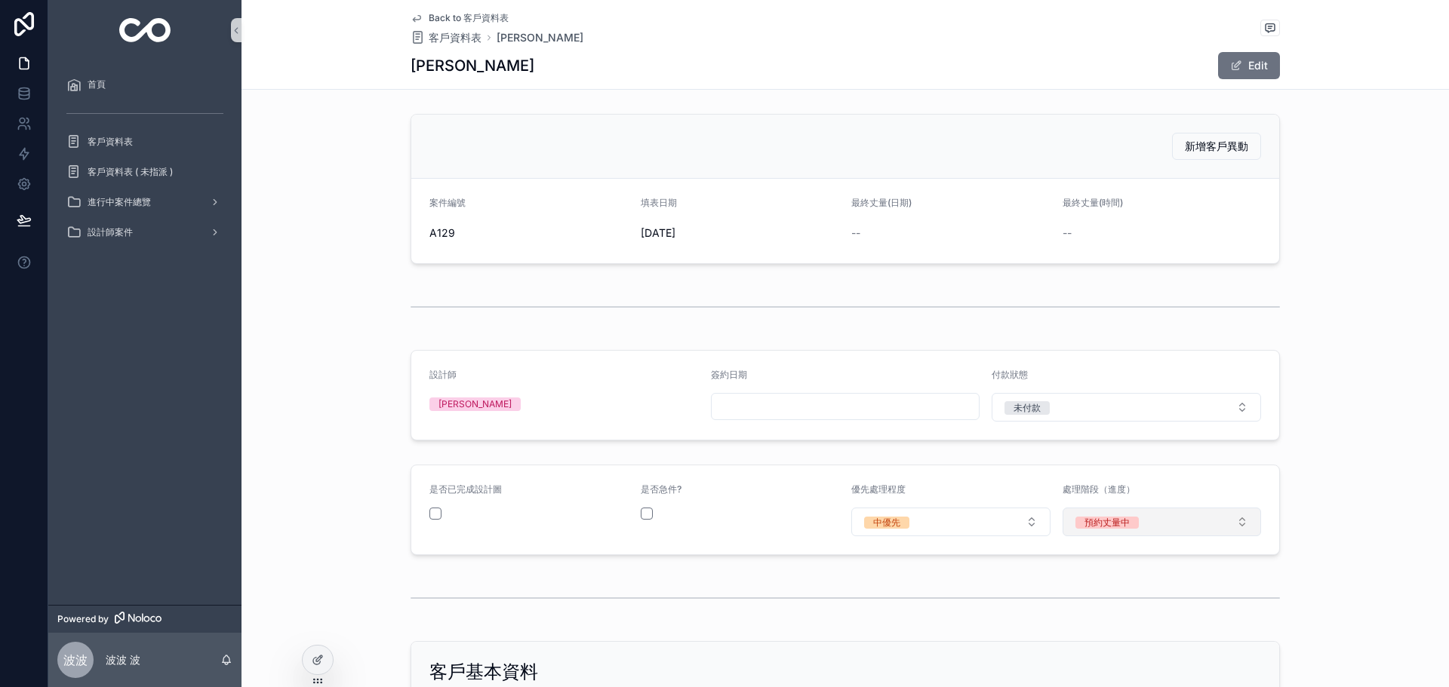
click at [1168, 526] on button "預約丈量中" at bounding box center [1161, 522] width 199 height 29
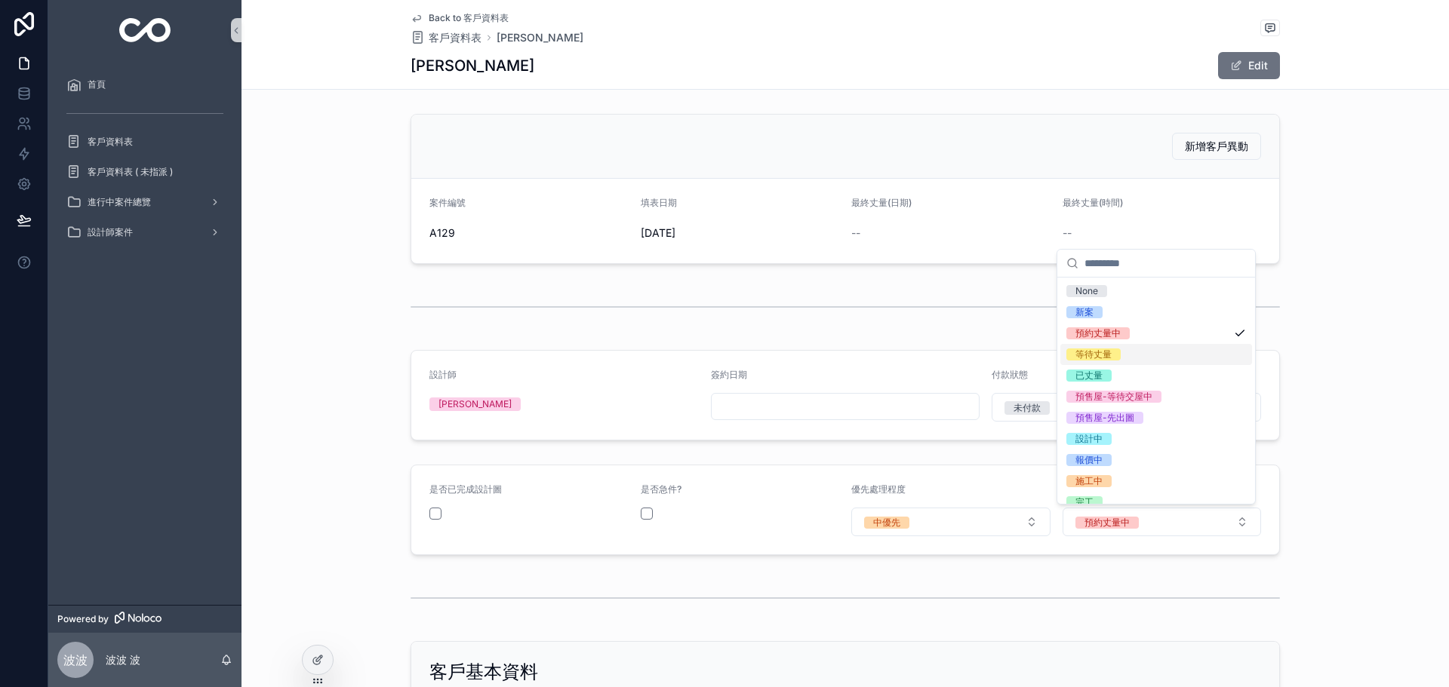
click at [1139, 359] on div "等待丈量" at bounding box center [1156, 354] width 192 height 21
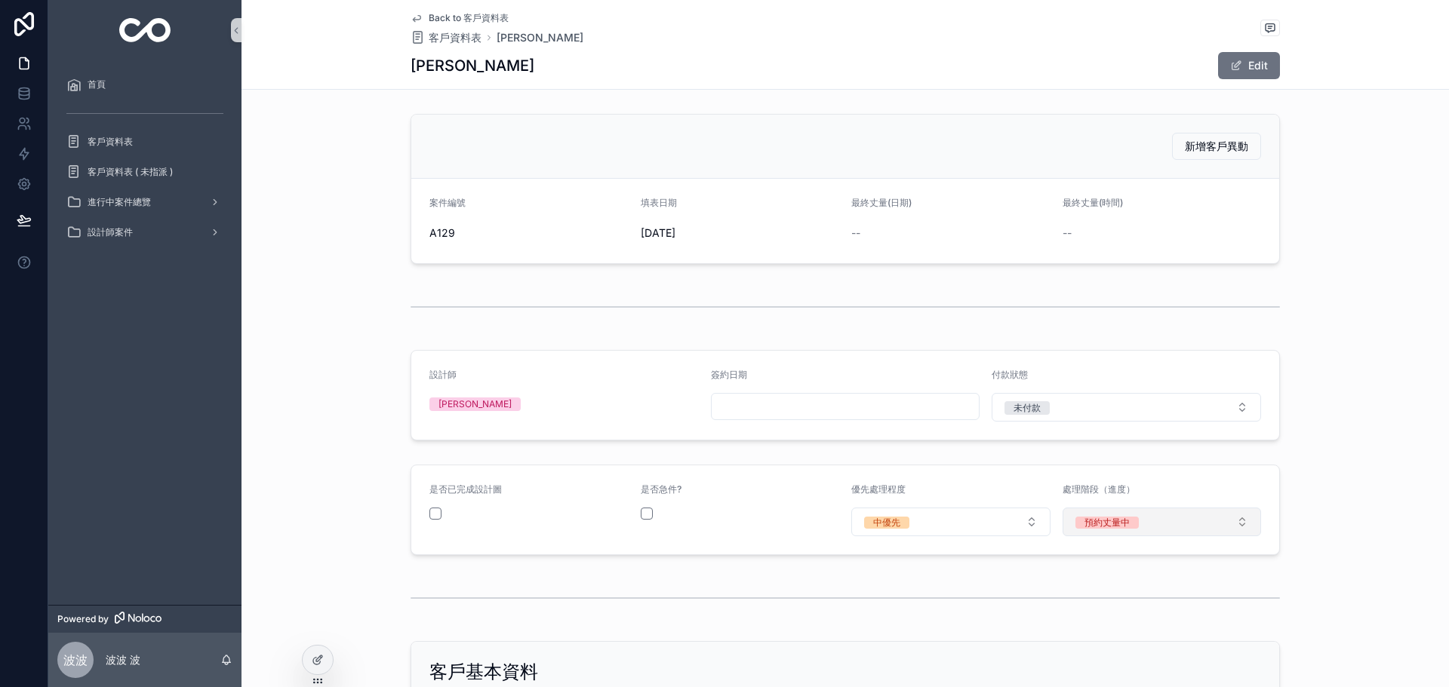
click at [1092, 518] on div "預約丈量中" at bounding box center [1106, 523] width 45 height 12
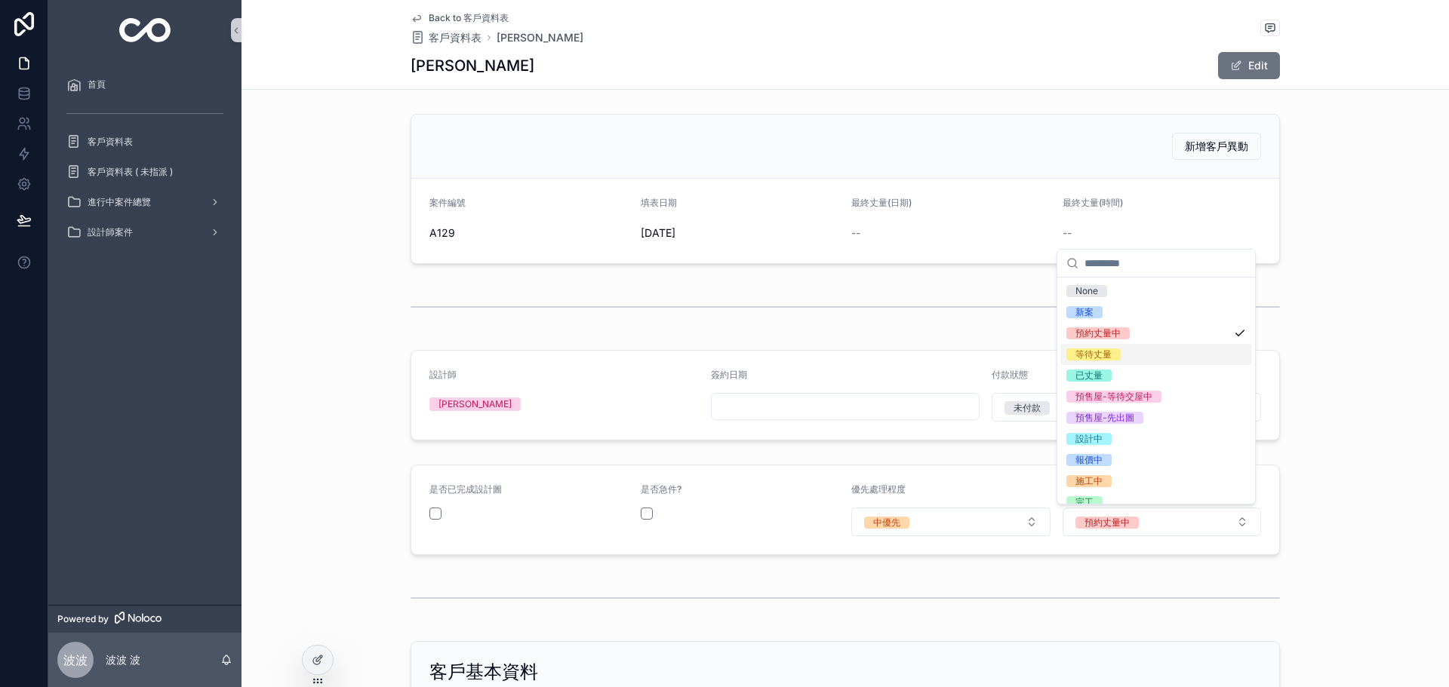
click at [1104, 358] on div "等待丈量" at bounding box center [1093, 355] width 36 height 12
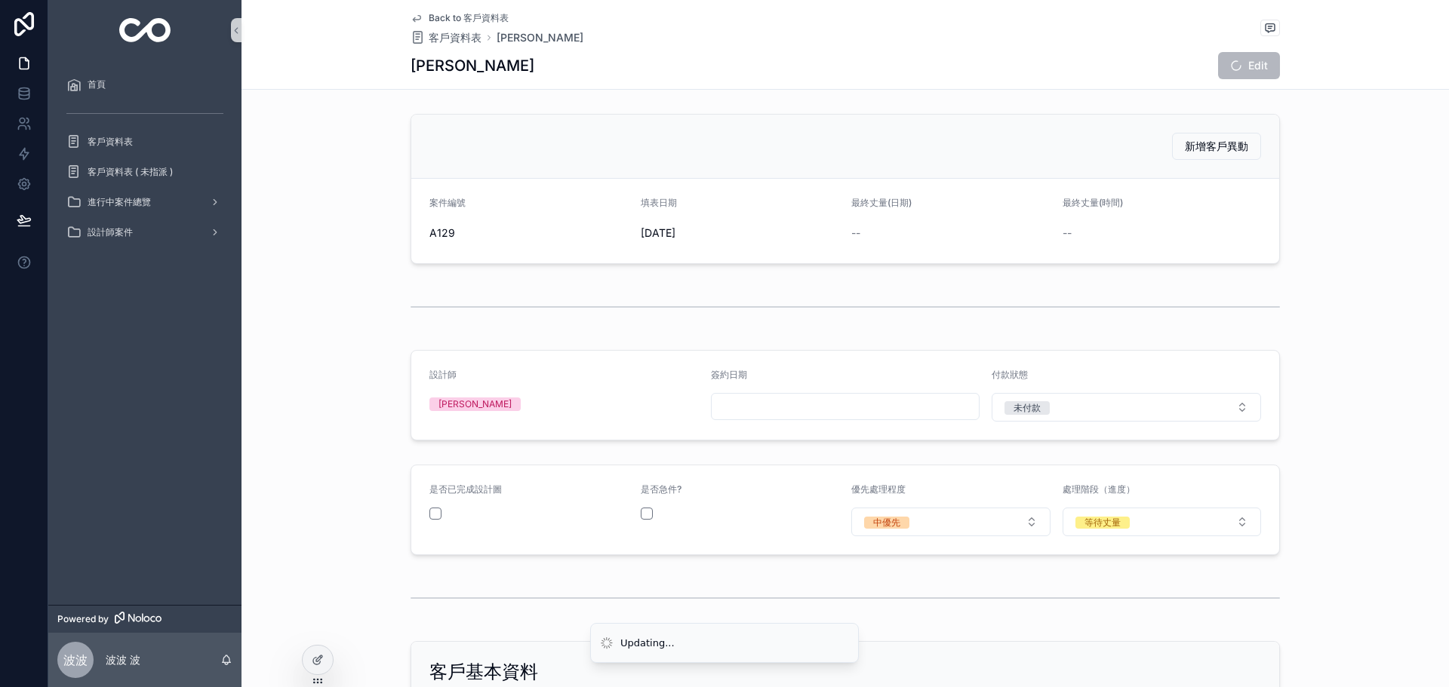
click at [1256, 594] on div "scrollable content" at bounding box center [845, 599] width 869 height 38
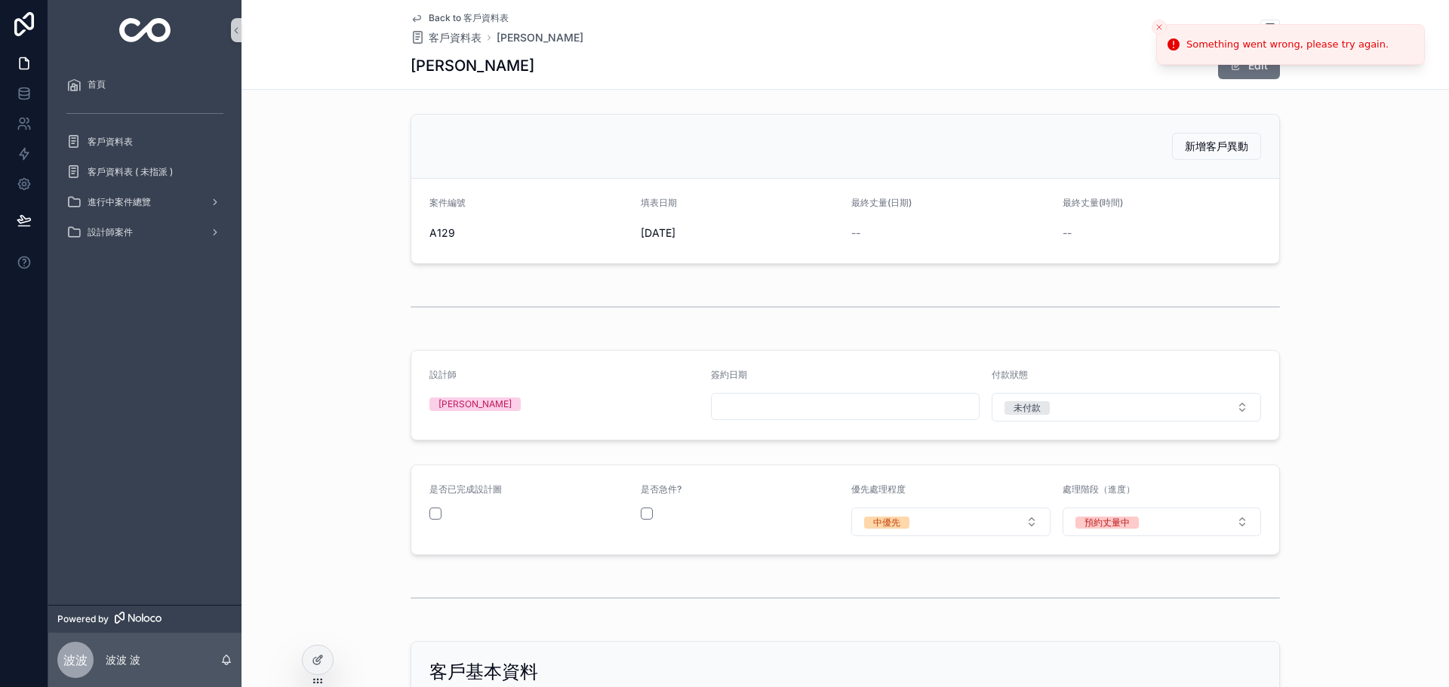
click at [1157, 20] on button "Close toast" at bounding box center [1159, 27] width 15 height 15
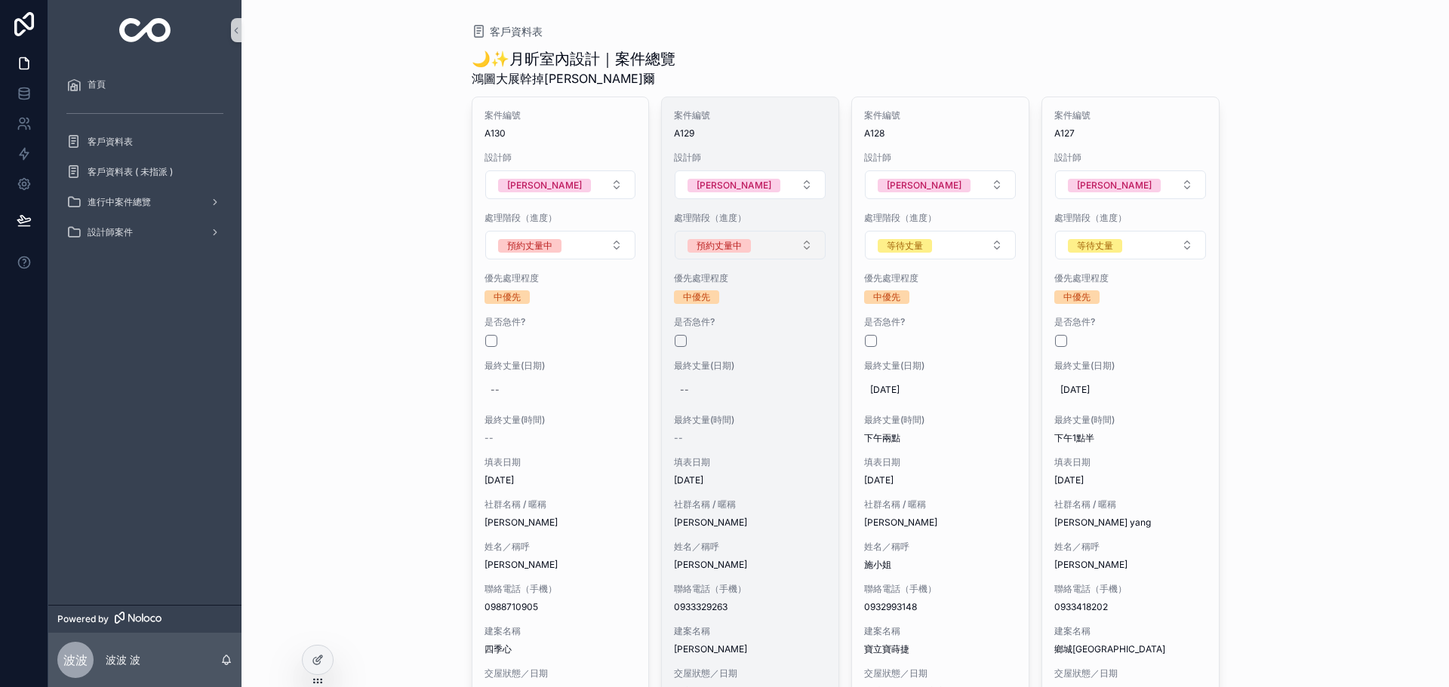
click at [752, 249] on button "預約丈量中" at bounding box center [750, 245] width 151 height 29
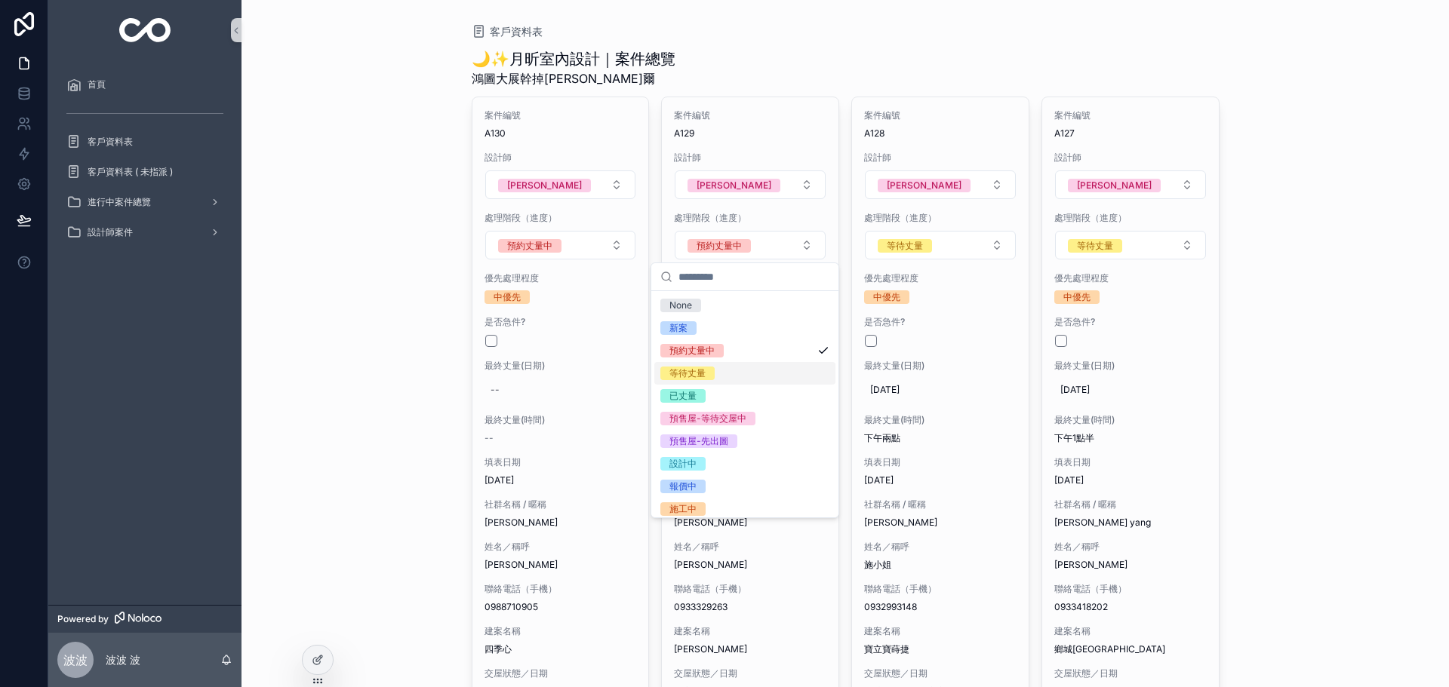
click at [718, 380] on div "等待丈量" at bounding box center [744, 373] width 181 height 23
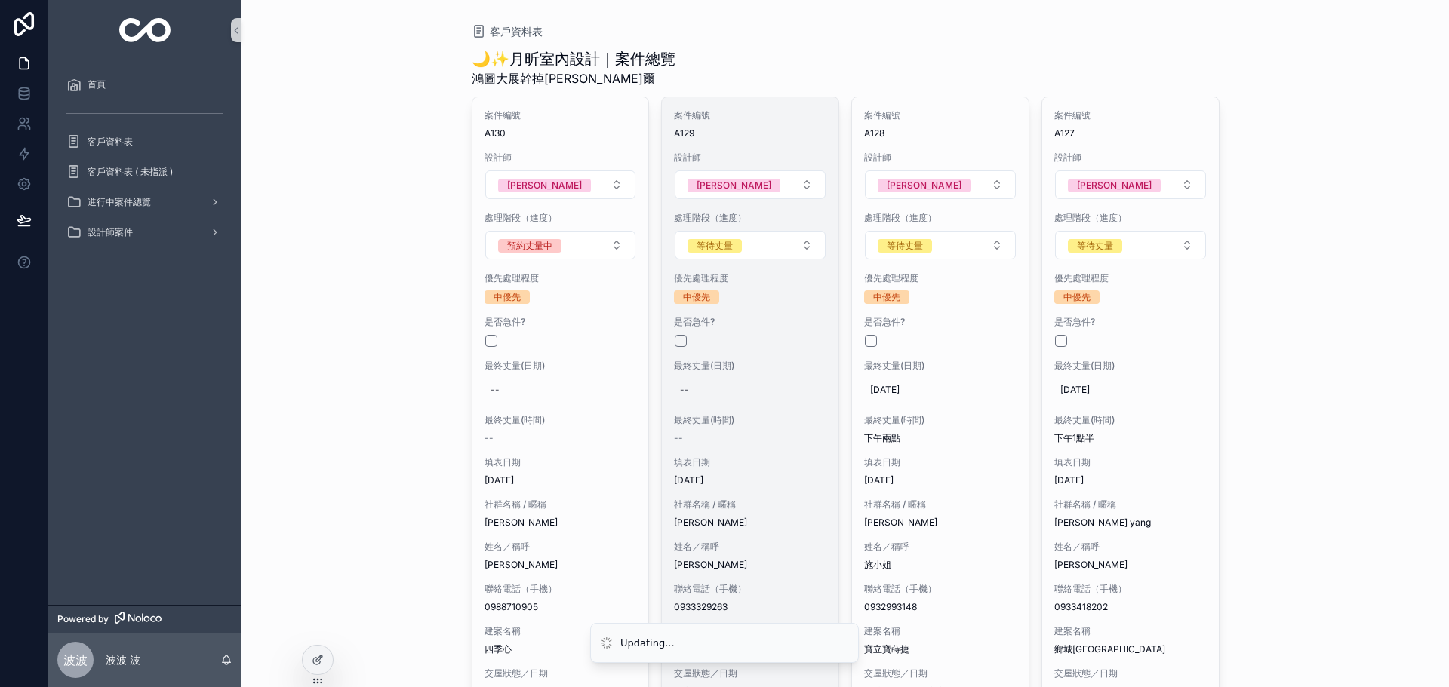
scroll to position [100, 0]
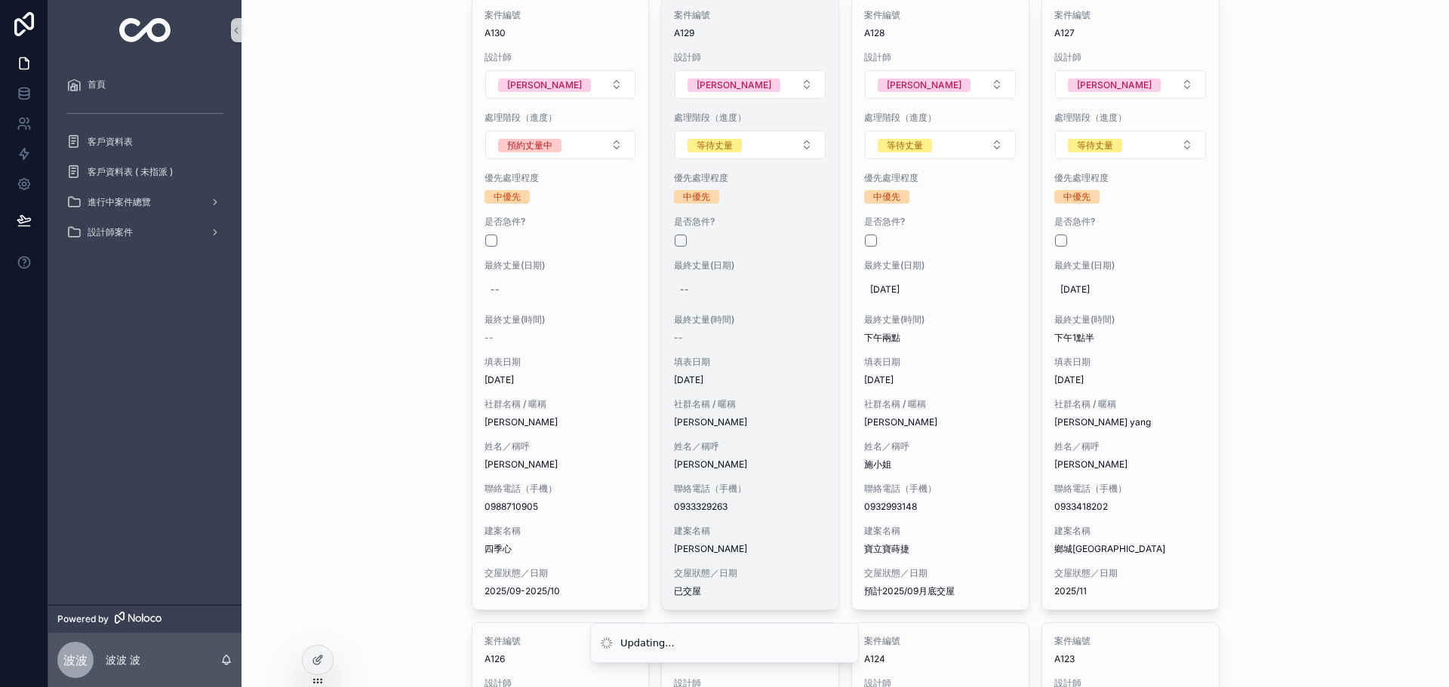
click at [719, 409] on span "社群名稱 / 暱稱" at bounding box center [750, 404] width 152 height 12
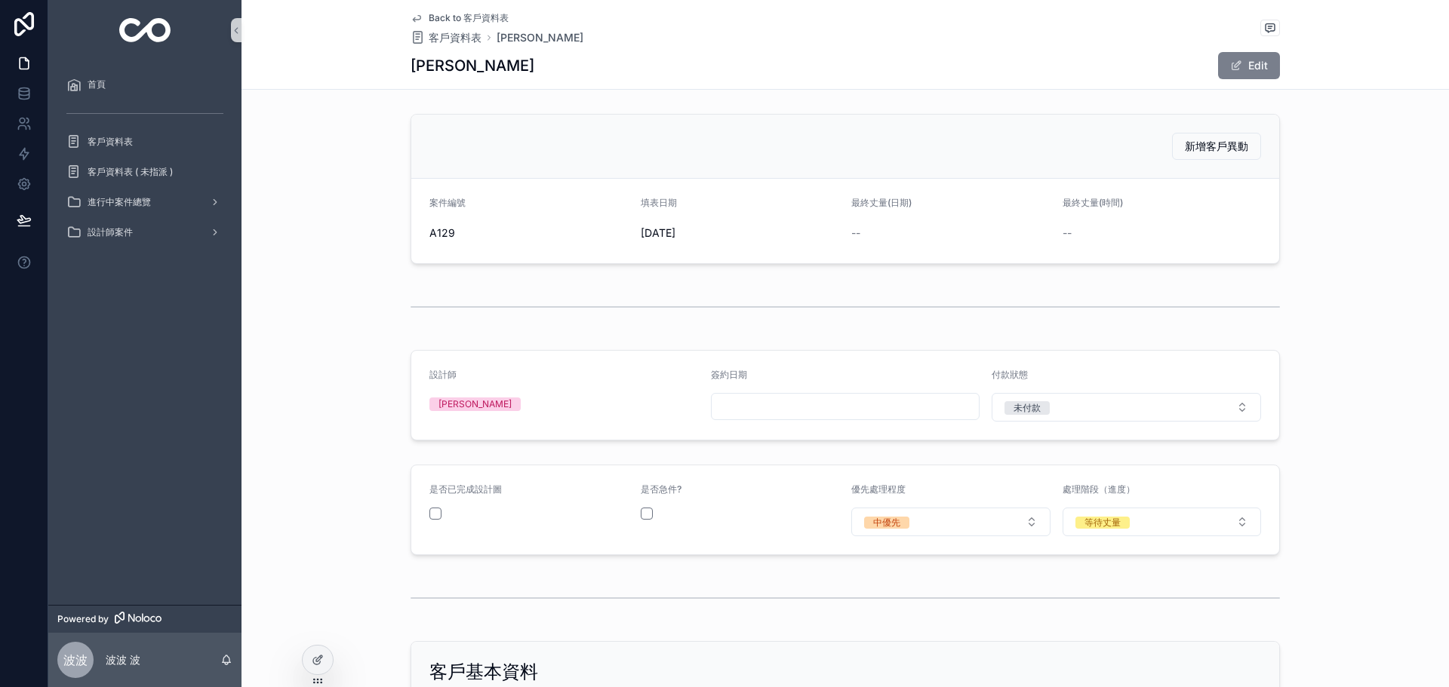
click at [1220, 59] on button "Edit" at bounding box center [1249, 65] width 62 height 27
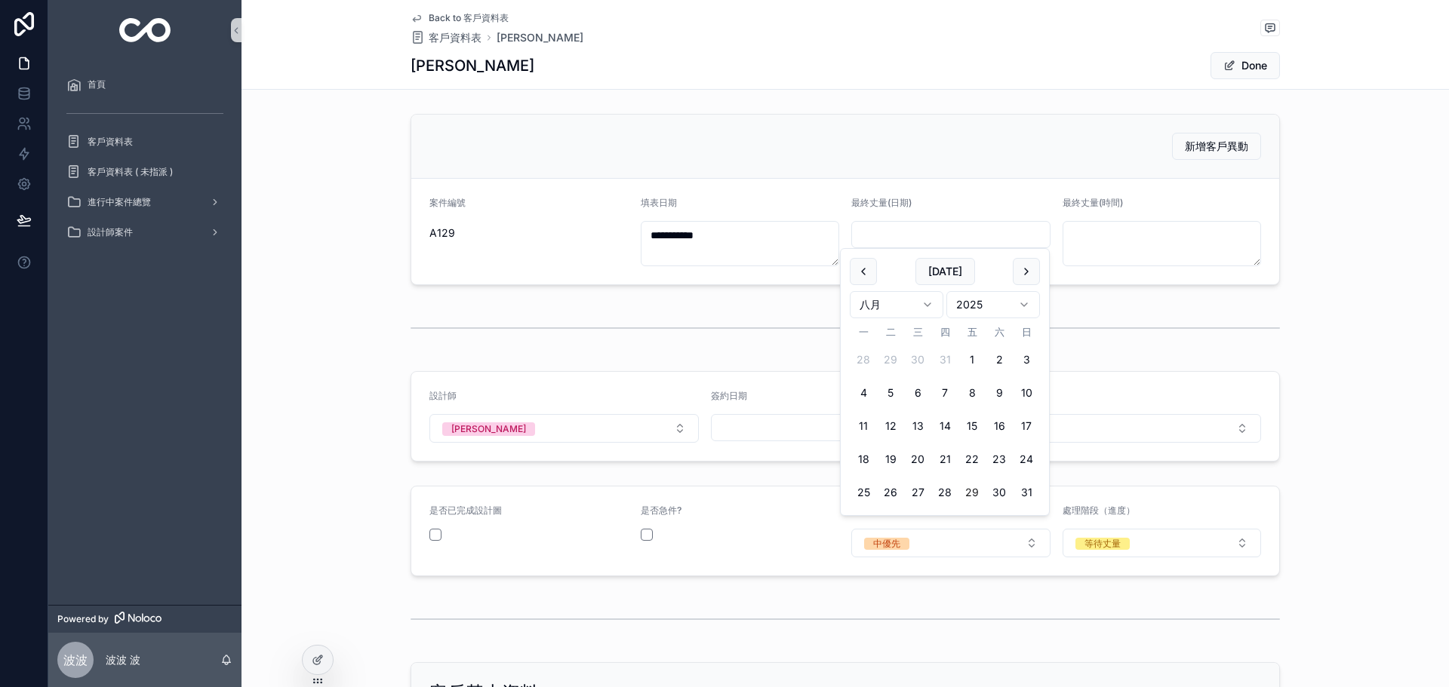
click at [927, 226] on input "scrollable content" at bounding box center [951, 234] width 198 height 21
click at [1011, 271] on div "[DATE]" at bounding box center [945, 271] width 190 height 27
click at [1025, 271] on button "scrollable content" at bounding box center [1026, 271] width 27 height 27
click at [895, 390] on button "9" at bounding box center [890, 393] width 27 height 27
type input "********"
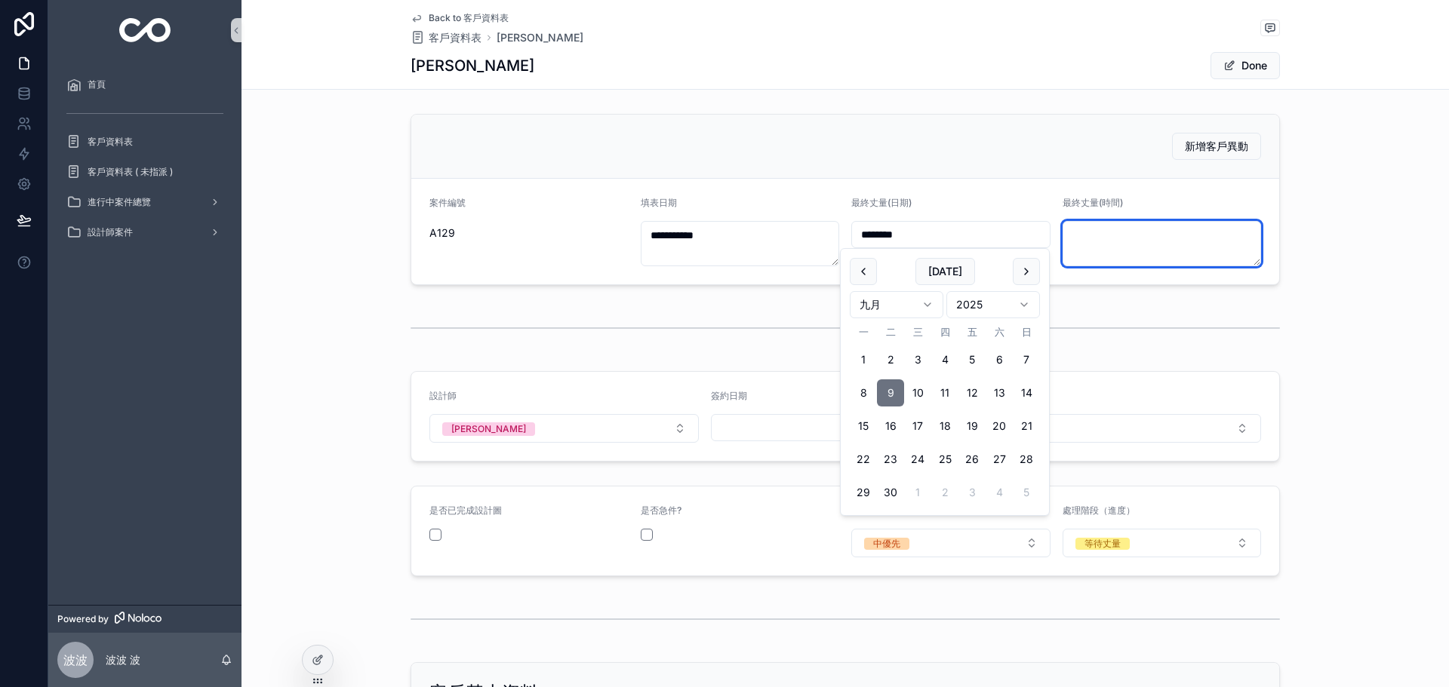
click at [1138, 235] on textarea "scrollable content" at bounding box center [1161, 243] width 199 height 45
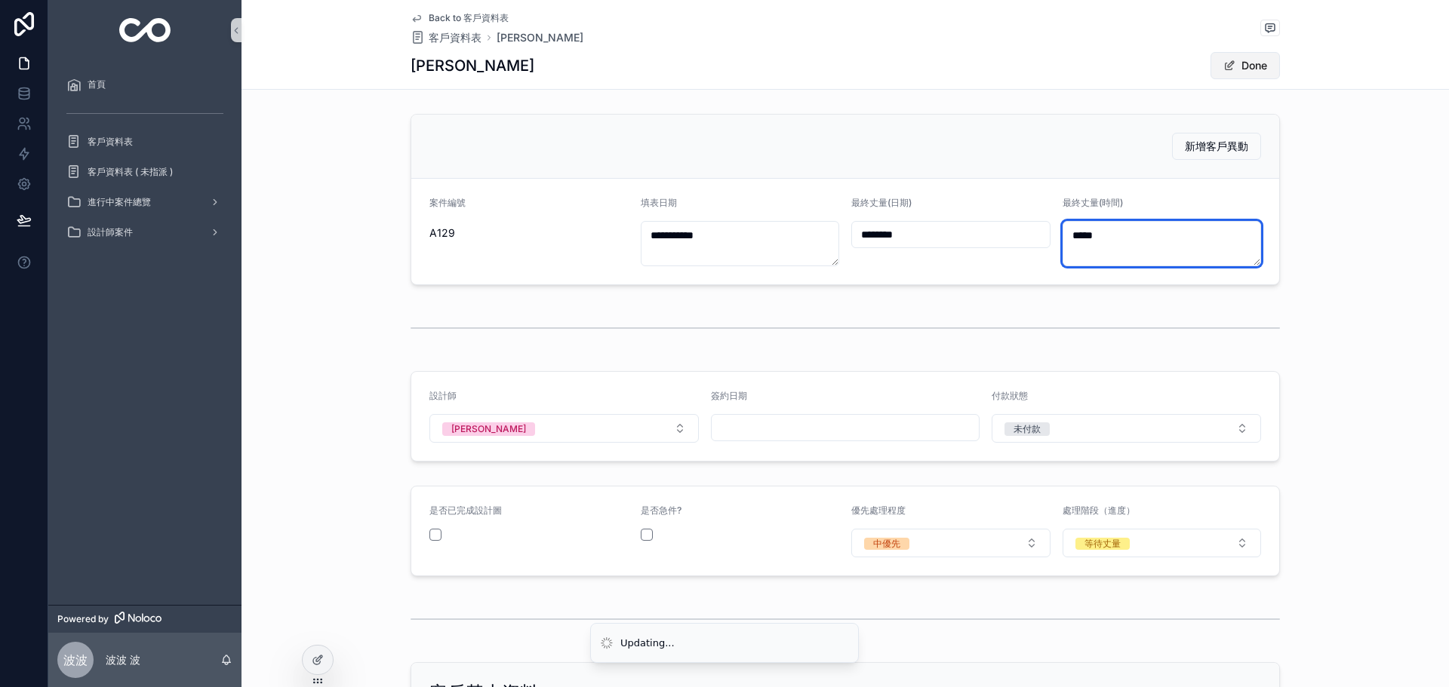
type textarea "*****"
click at [1240, 75] on button "Done" at bounding box center [1244, 65] width 69 height 27
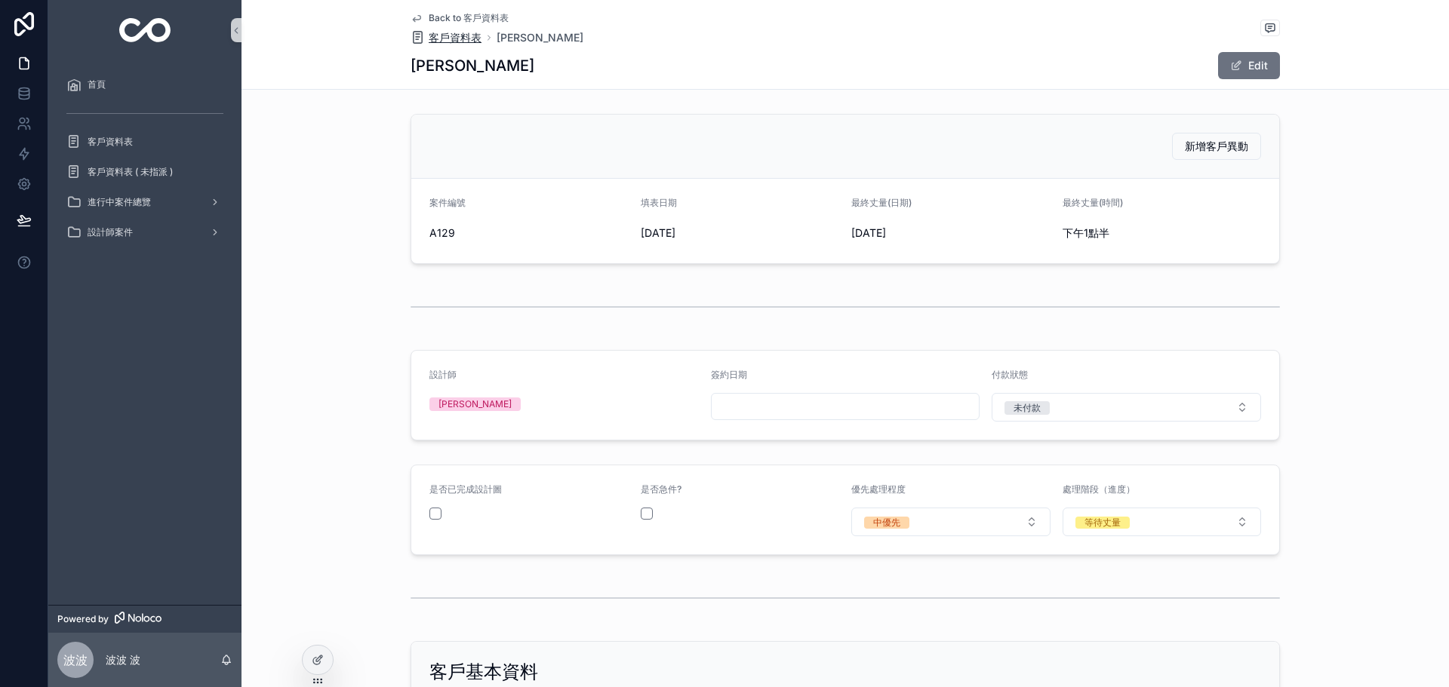
click at [437, 48] on div "Back to 客戶資料表 客戶資料表 芳慈 芳慈 Edit" at bounding box center [845, 44] width 869 height 89
click at [439, 38] on span "客戶資料表" at bounding box center [455, 37] width 53 height 15
